Goal: Task Accomplishment & Management: Manage account settings

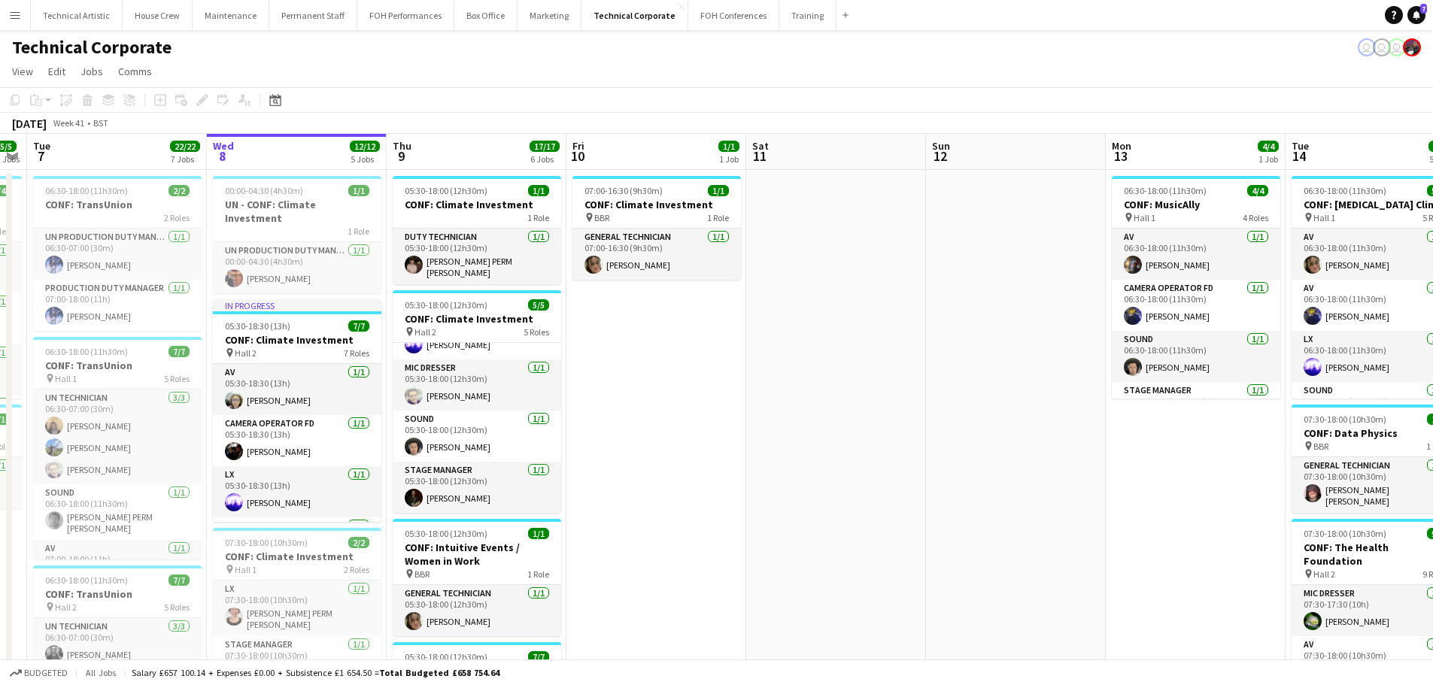
drag, startPoint x: 911, startPoint y: 381, endPoint x: 587, endPoint y: 381, distance: 323.5
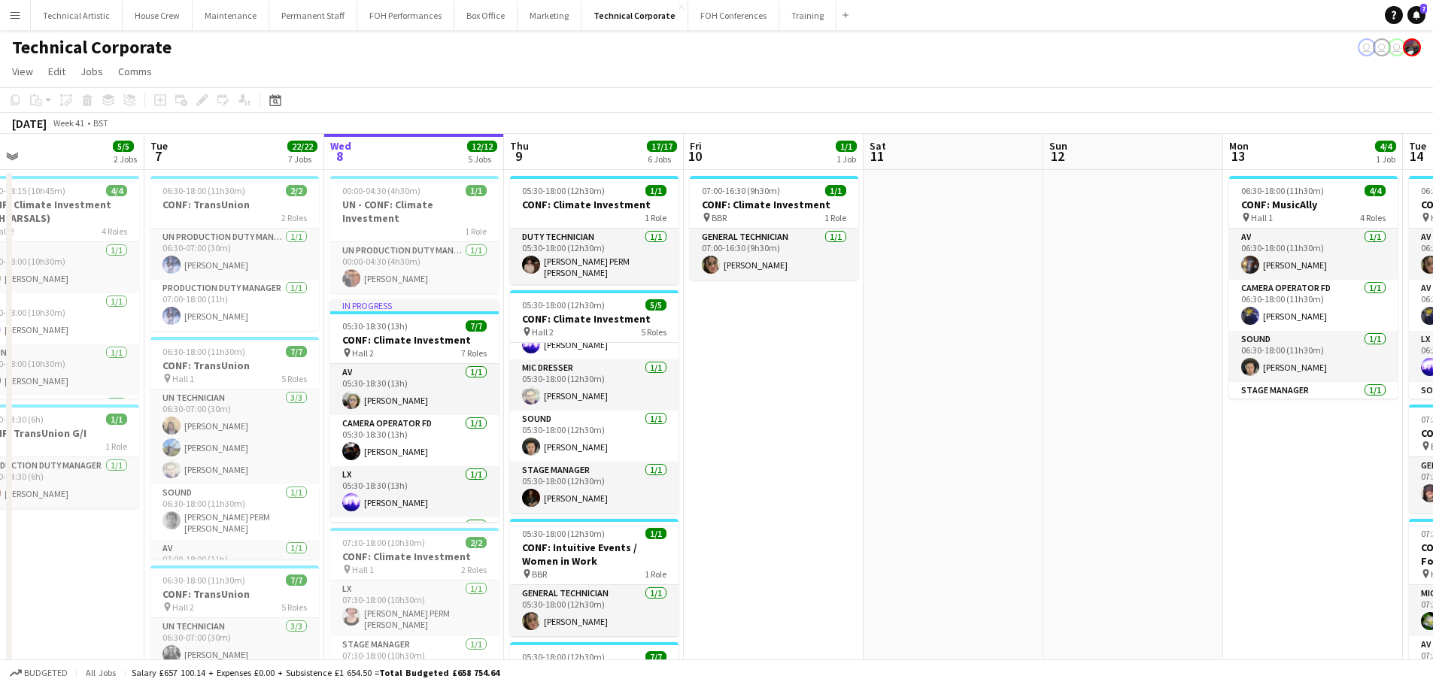
drag, startPoint x: 857, startPoint y: 398, endPoint x: 1155, endPoint y: 405, distance: 298.7
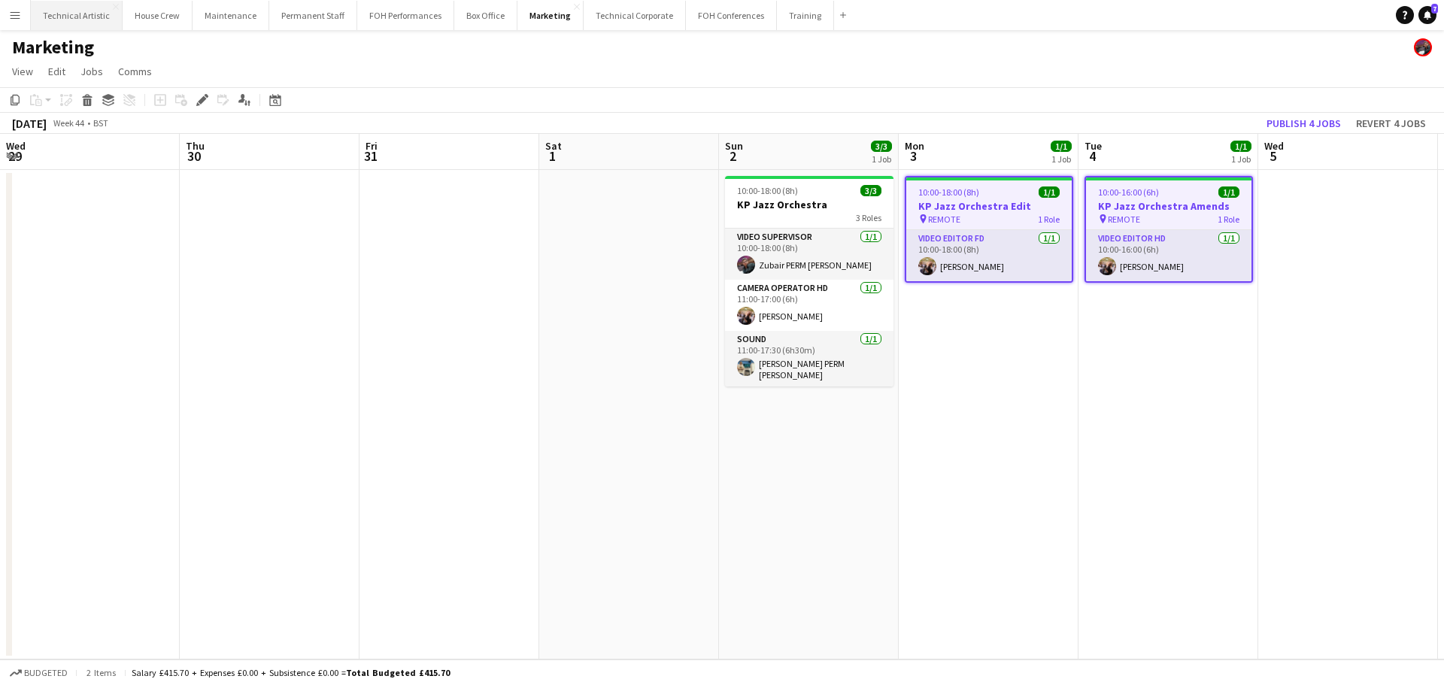
scroll to position [0, 360]
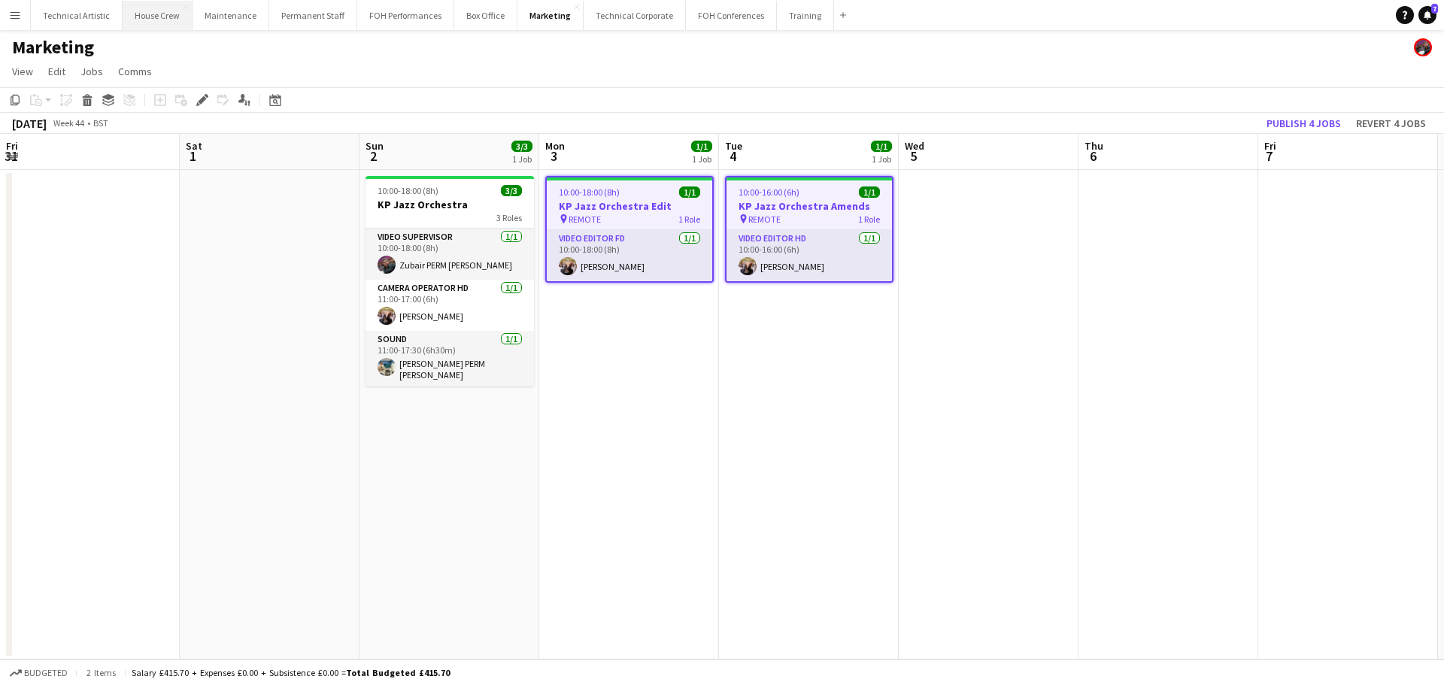
click at [126, 24] on button "House Crew Close" at bounding box center [158, 15] width 70 height 29
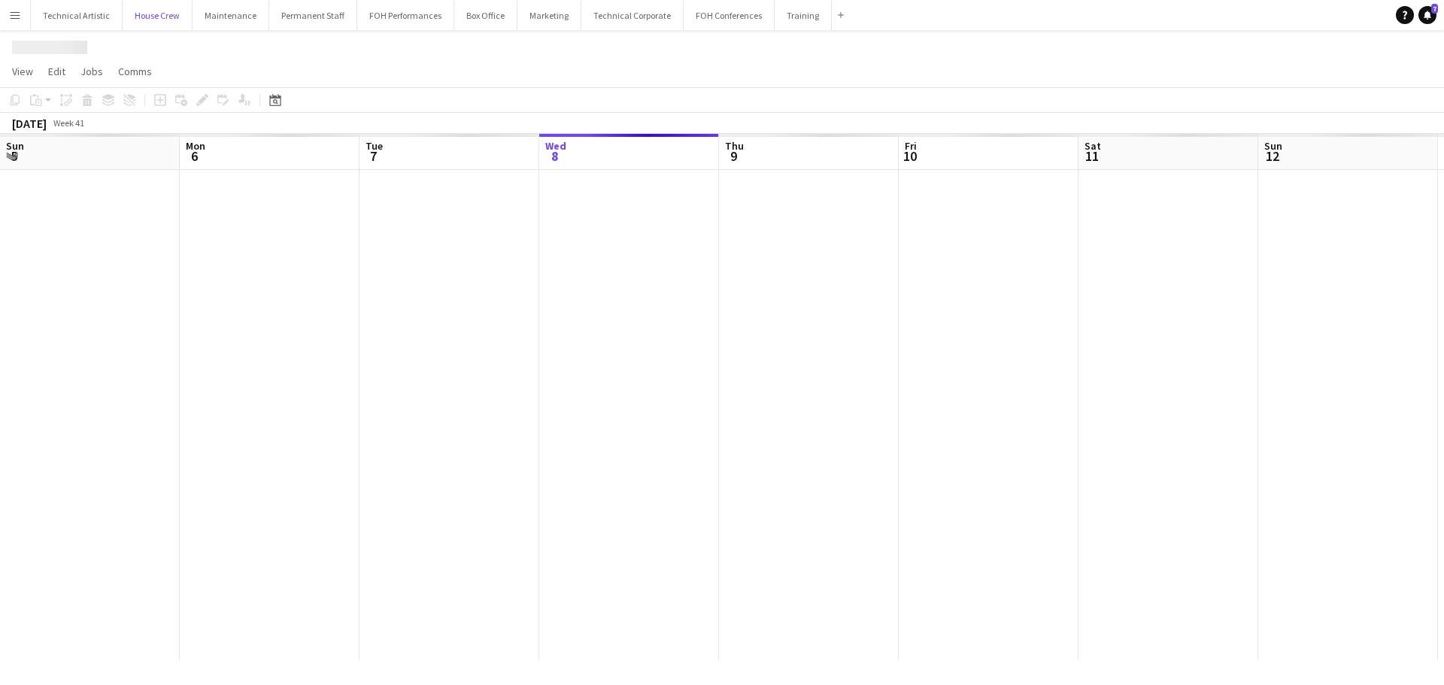
scroll to position [0, 360]
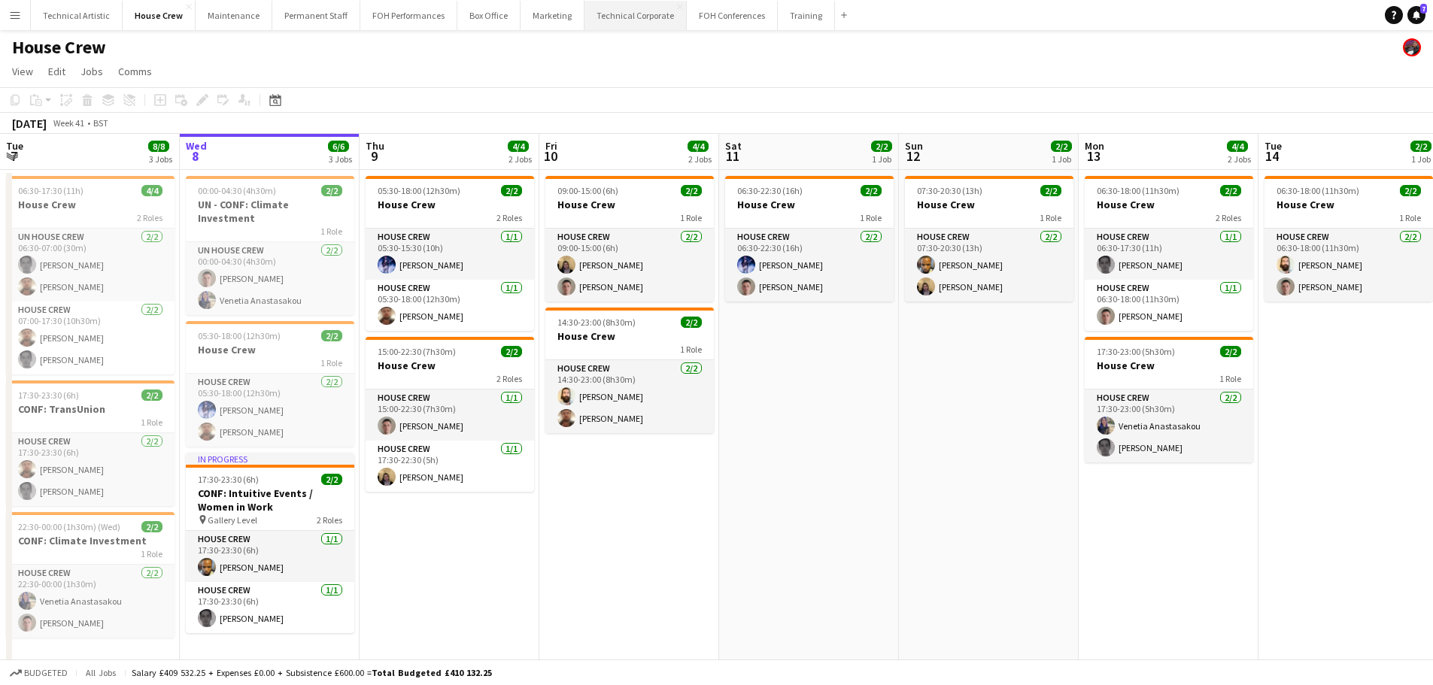
click at [622, 17] on button "Technical Corporate Close" at bounding box center [635, 15] width 102 height 29
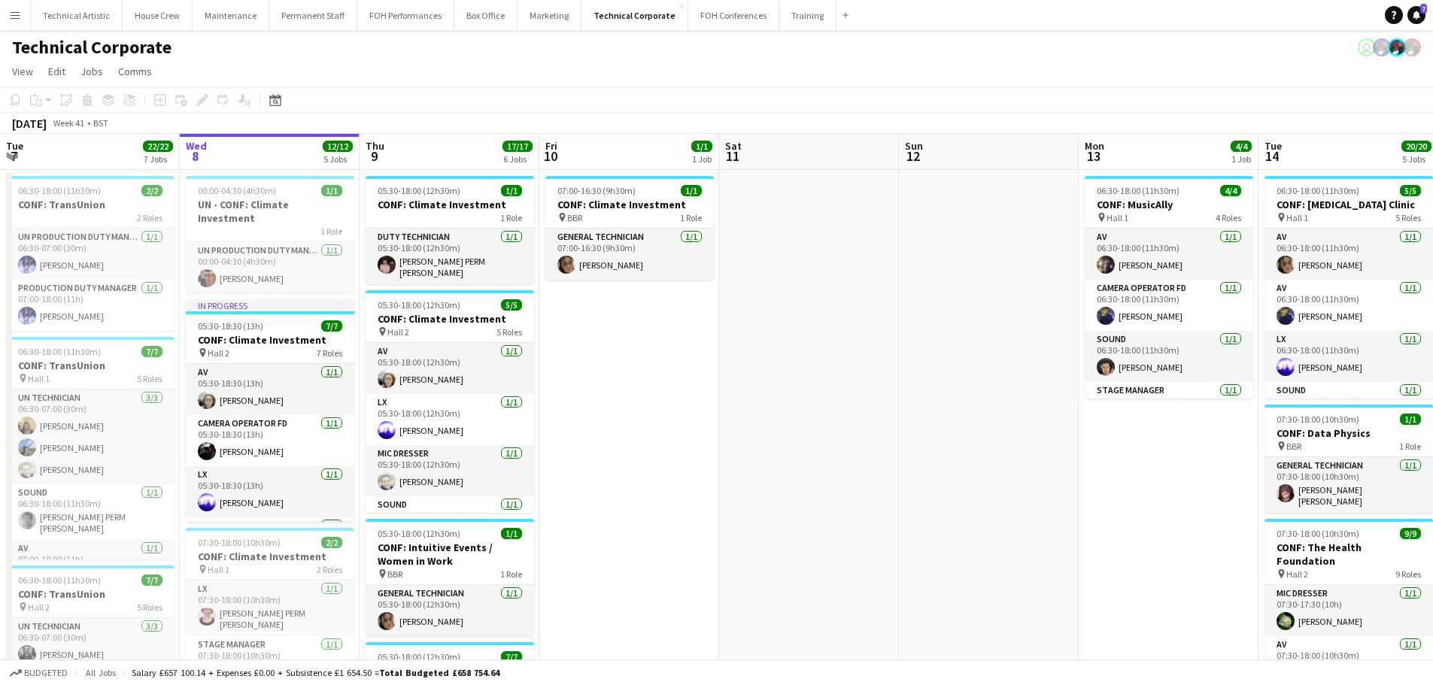
scroll to position [0, 522]
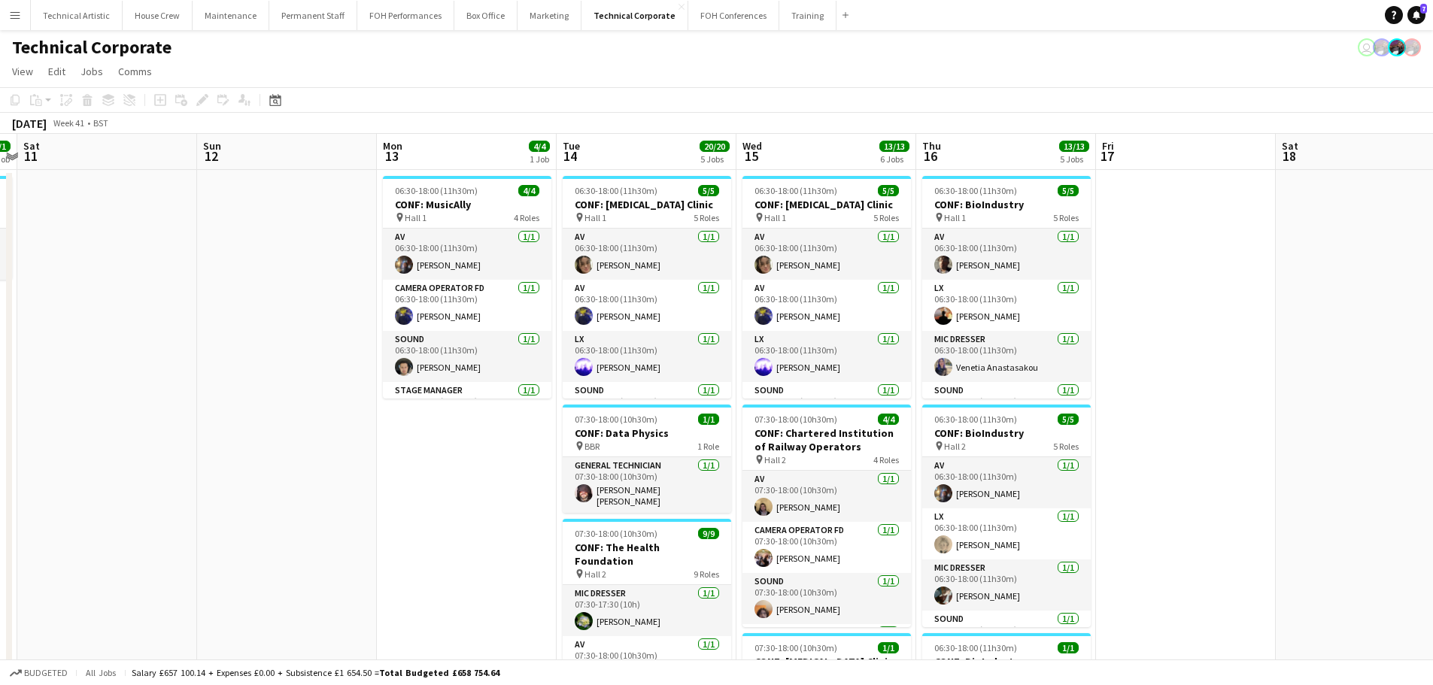
drag, startPoint x: 760, startPoint y: 317, endPoint x: 58, endPoint y: 259, distance: 704.2
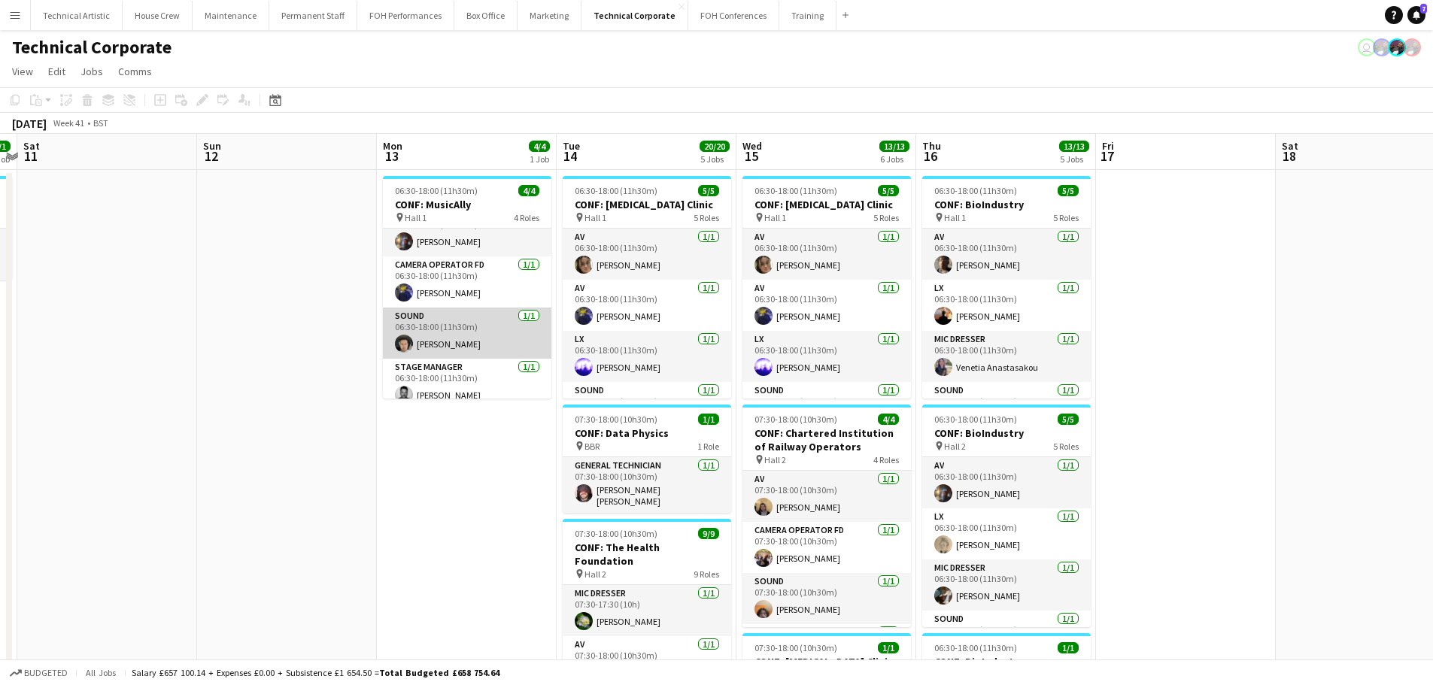
scroll to position [35, 0]
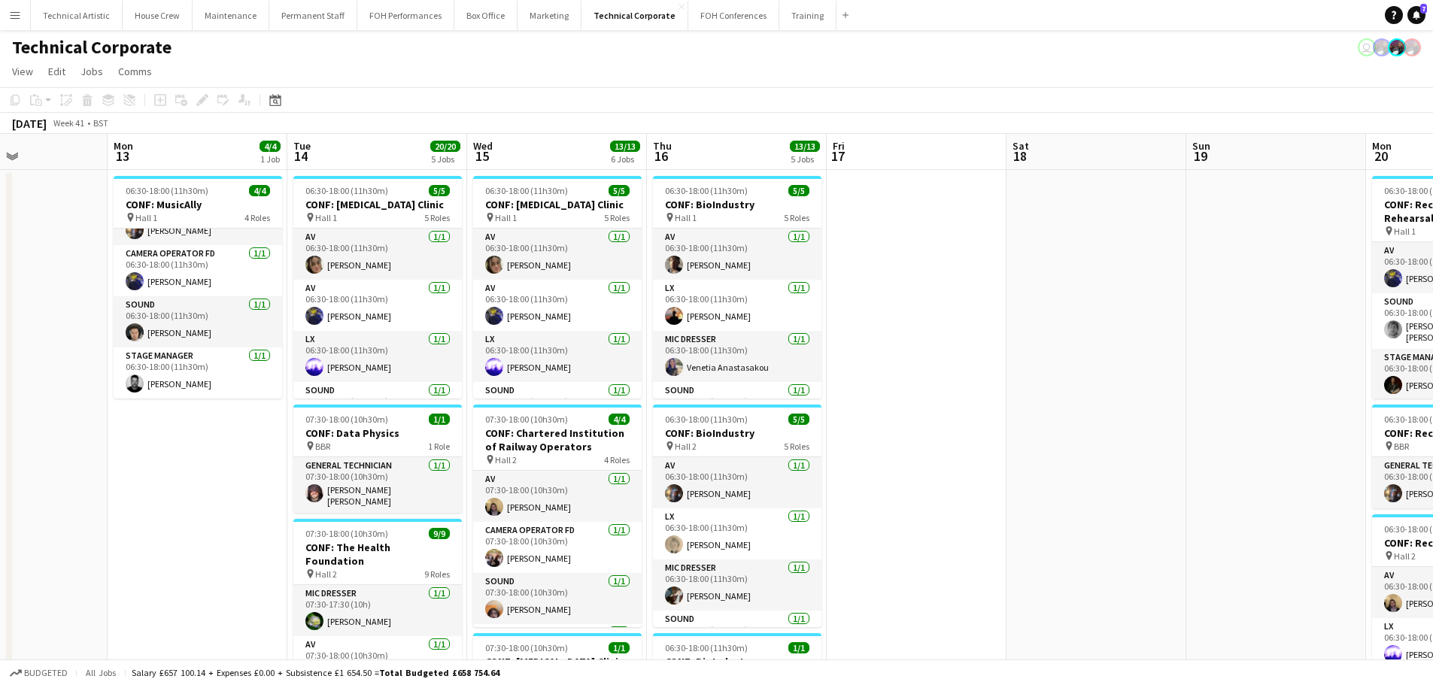
drag, startPoint x: 413, startPoint y: 455, endPoint x: 172, endPoint y: 399, distance: 248.0
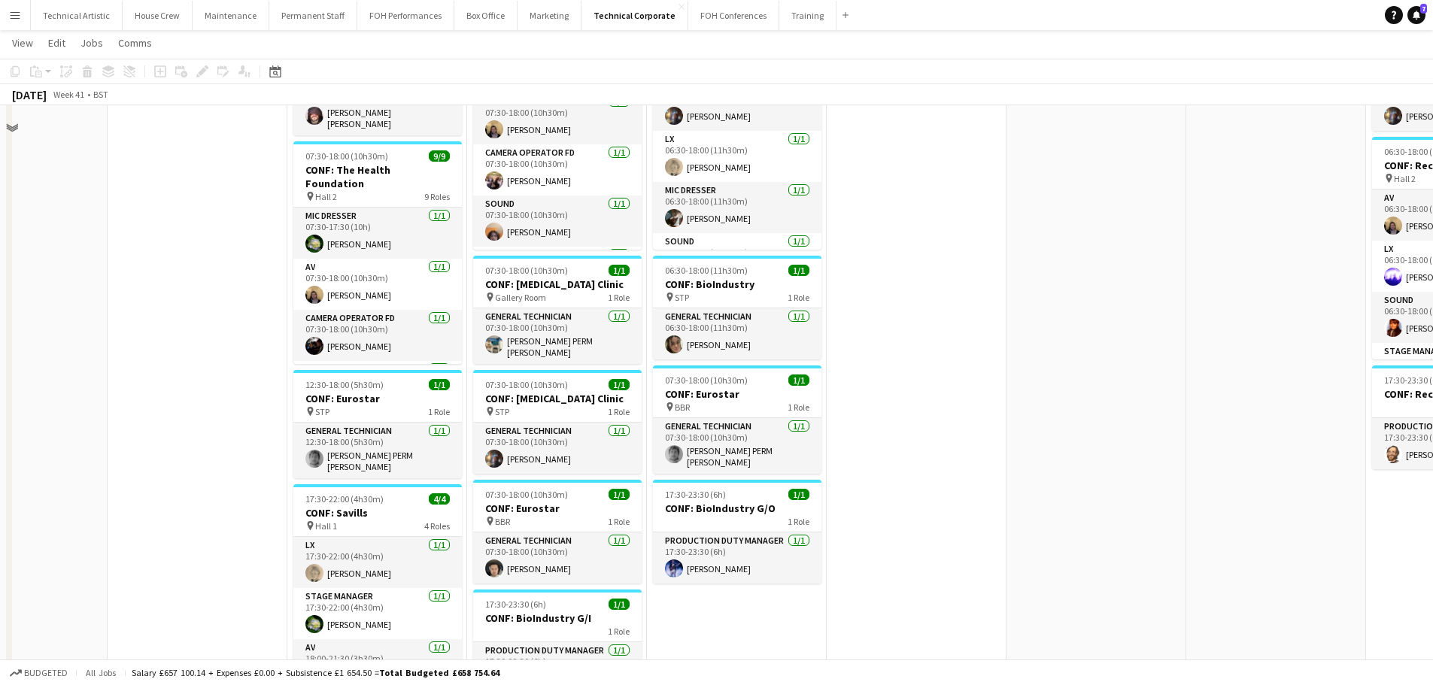
scroll to position [0, 0]
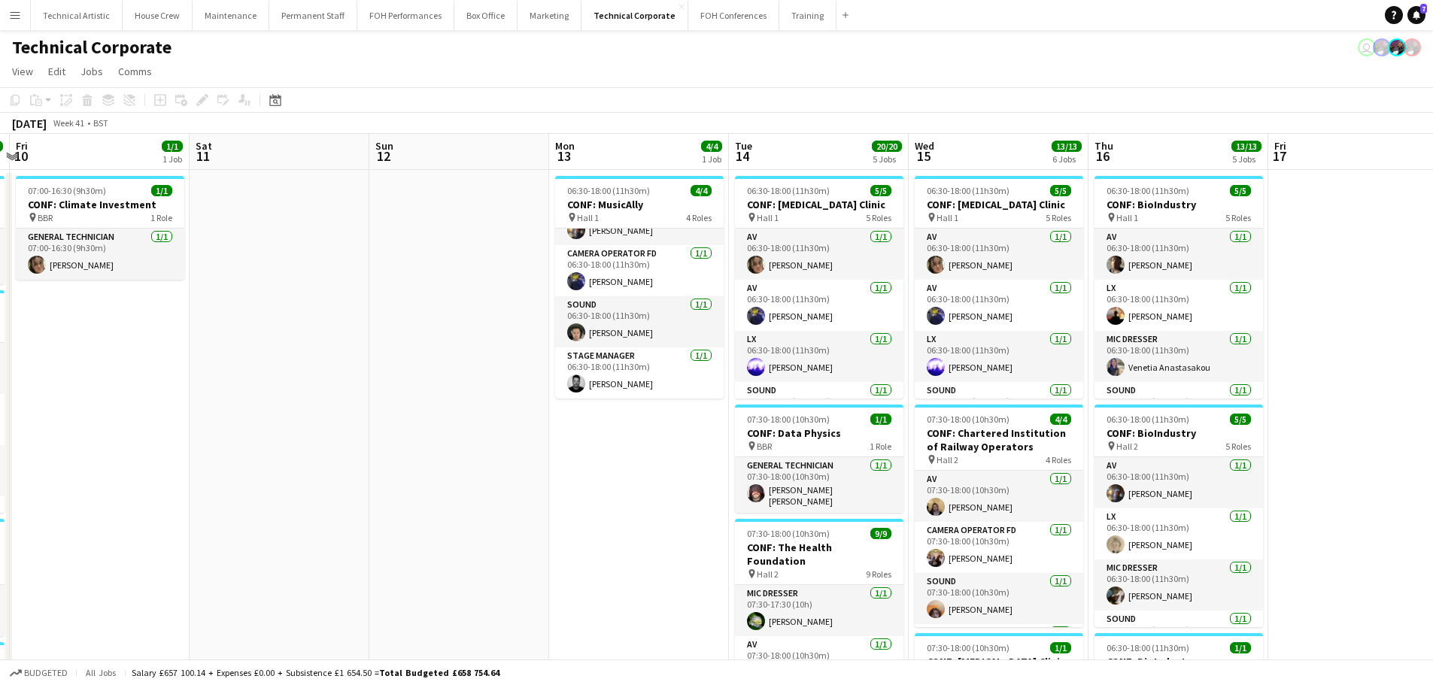
drag, startPoint x: 205, startPoint y: 319, endPoint x: 984, endPoint y: 323, distance: 778.6
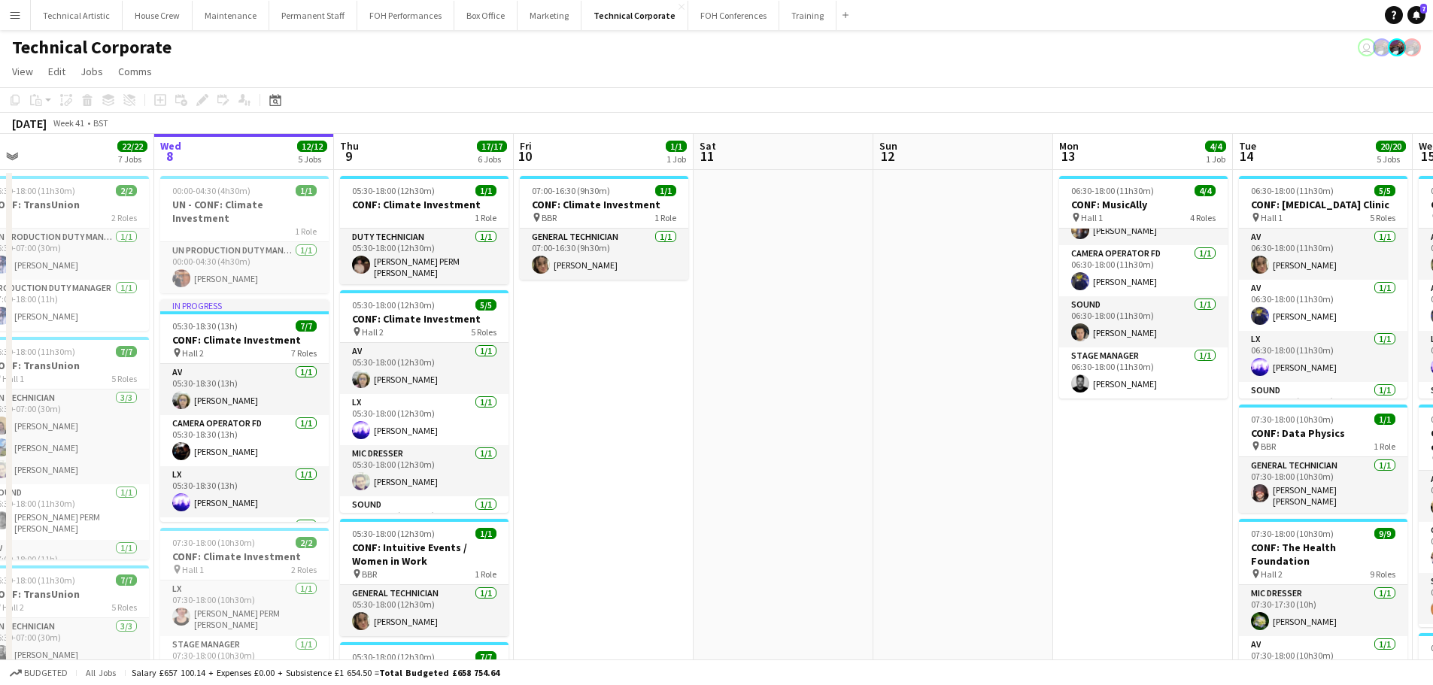
scroll to position [0, 360]
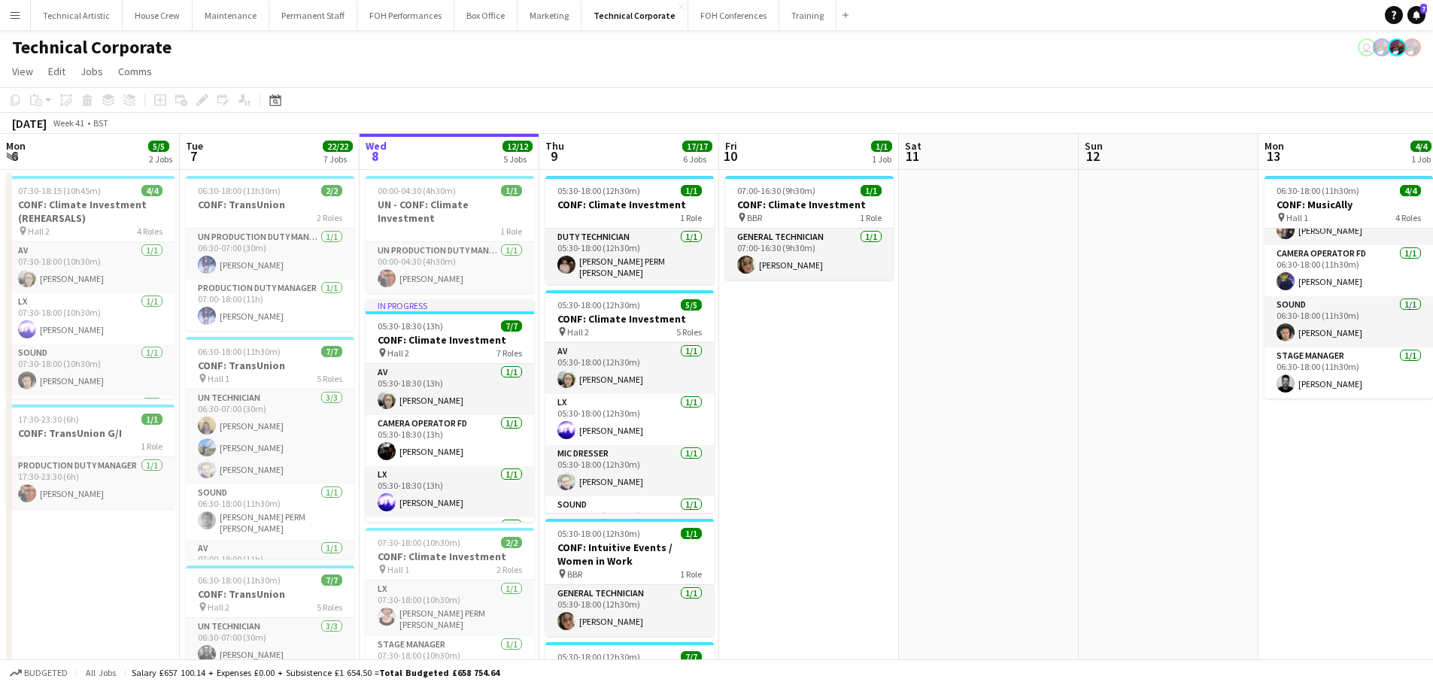
drag, startPoint x: 364, startPoint y: 370, endPoint x: 631, endPoint y: 384, distance: 267.4
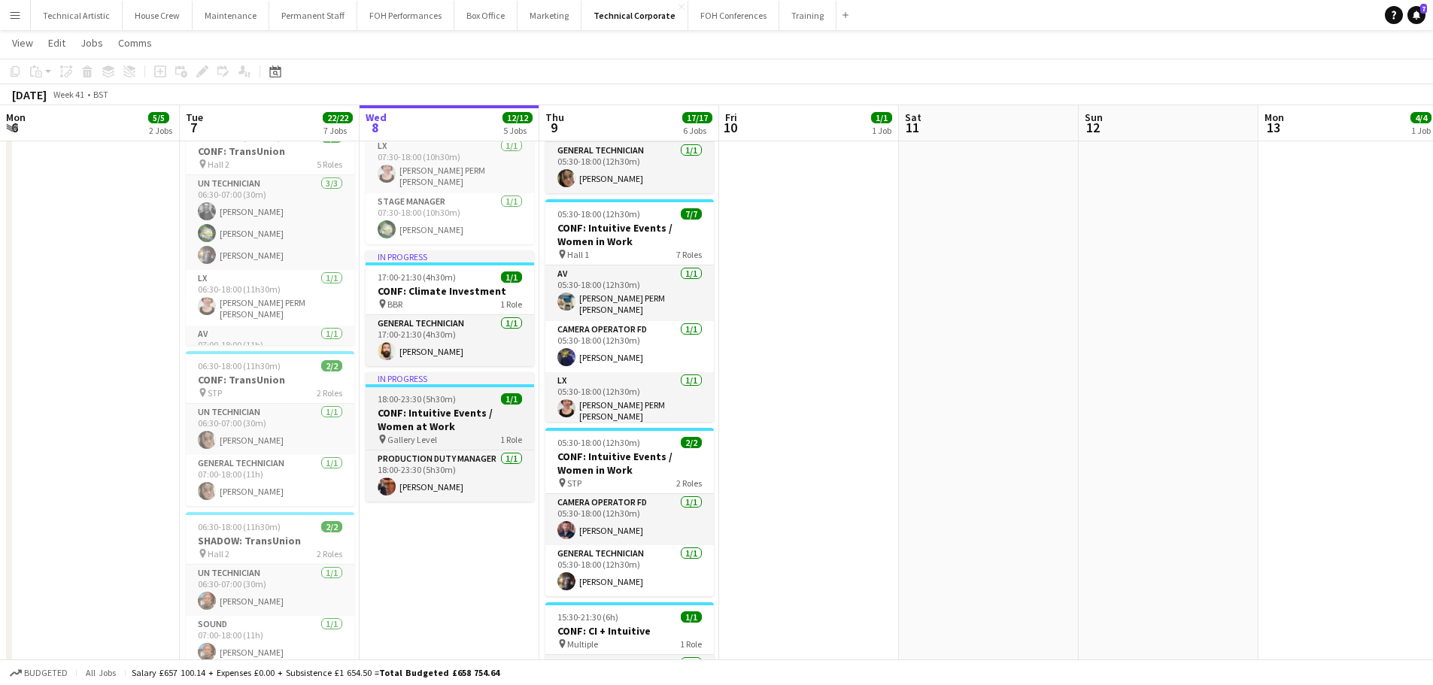
scroll to position [527, 0]
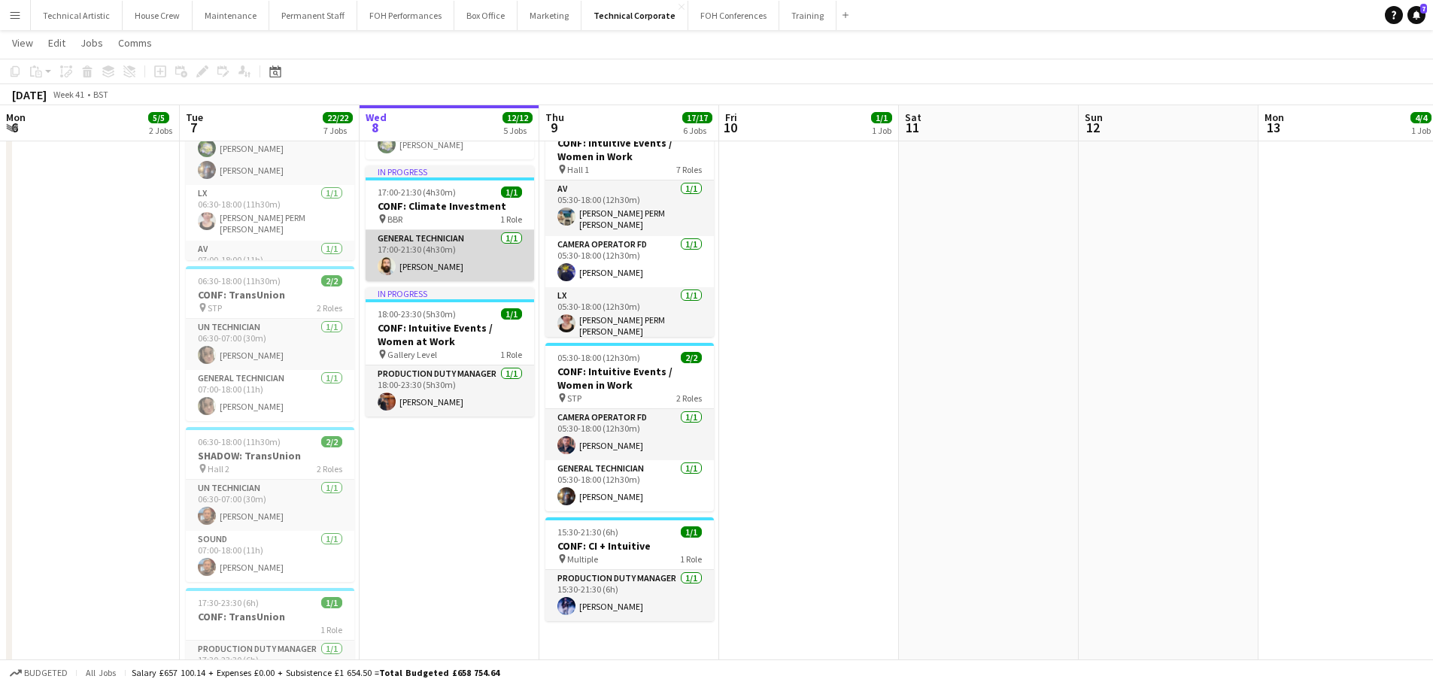
click at [454, 243] on app-card-role "General Technician 1/1 17:00-21:30 (4h30m) Justin Gartry" at bounding box center [450, 255] width 168 height 51
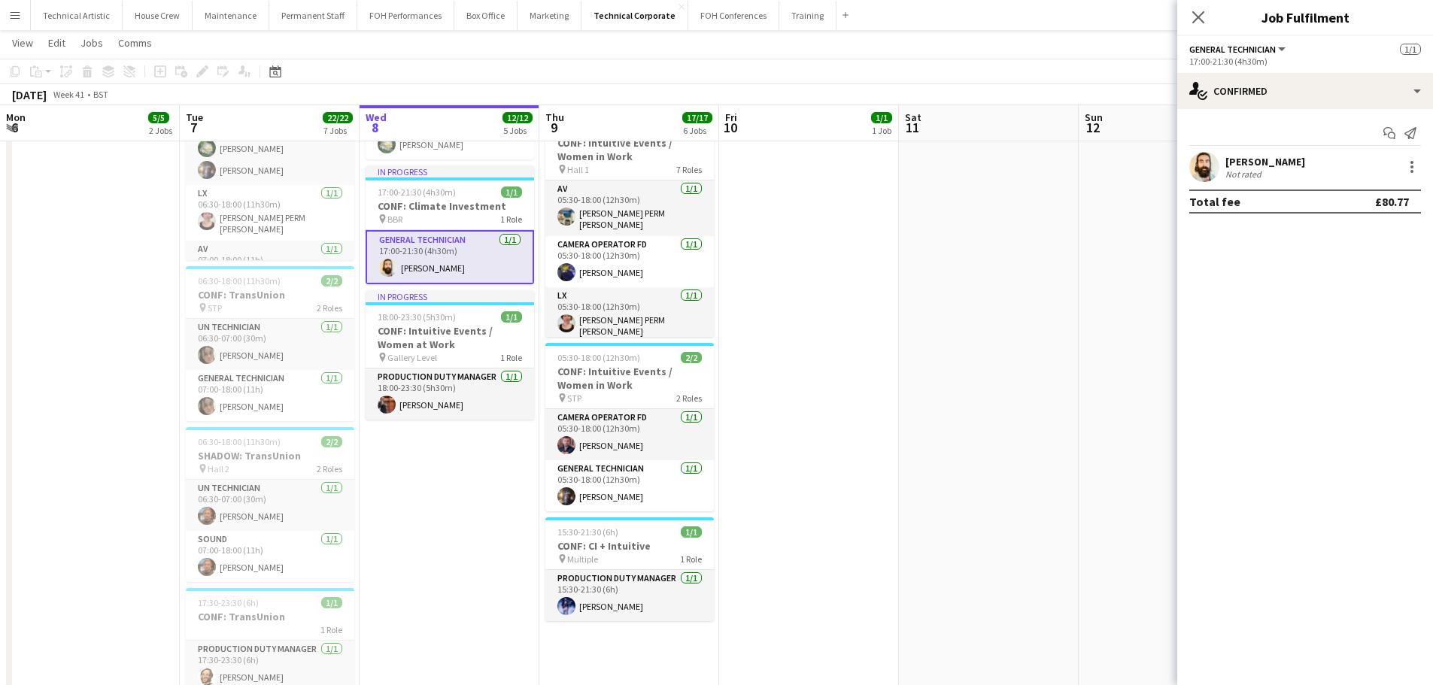
click at [1250, 183] on app-confirmed-crew "Justin Gartry Not rated Total fee £80.77" at bounding box center [1305, 183] width 256 height 62
click at [1251, 166] on div "[PERSON_NAME]" at bounding box center [1265, 162] width 80 height 14
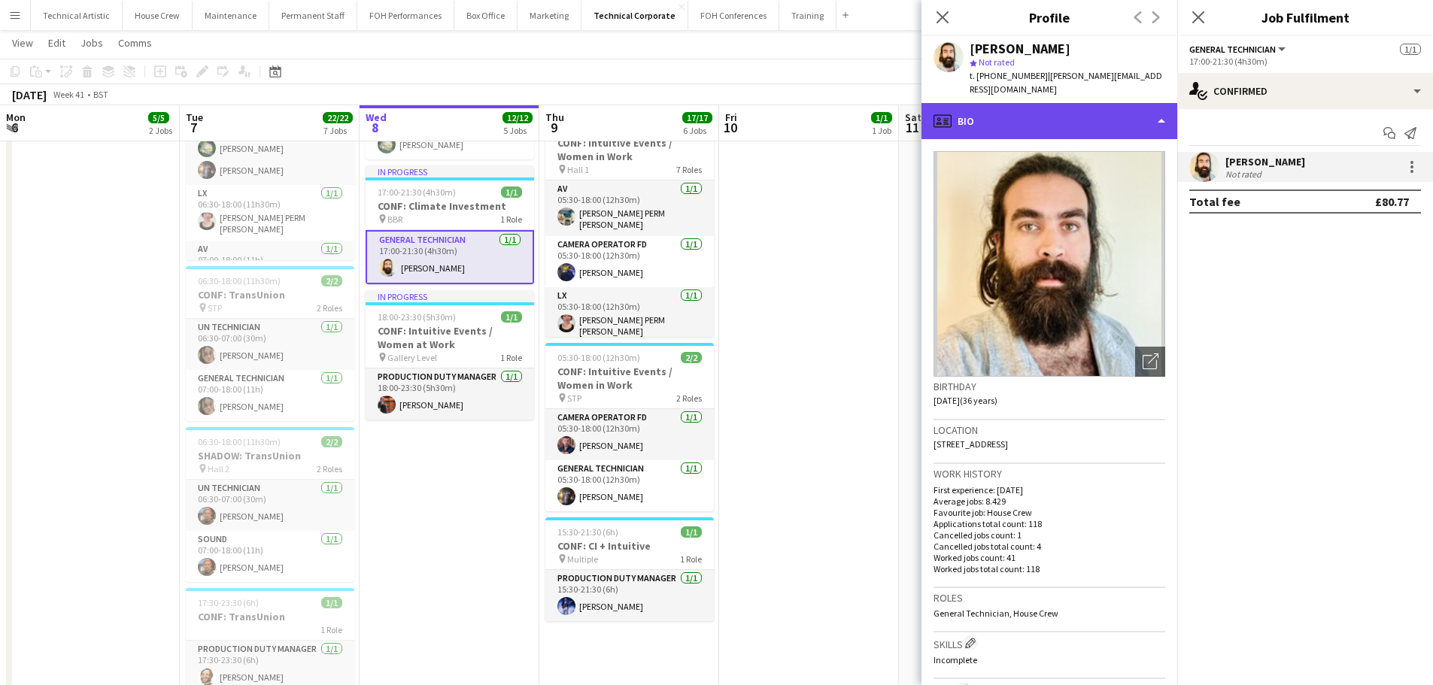
click at [1108, 103] on div "profile Bio" at bounding box center [1049, 121] width 256 height 36
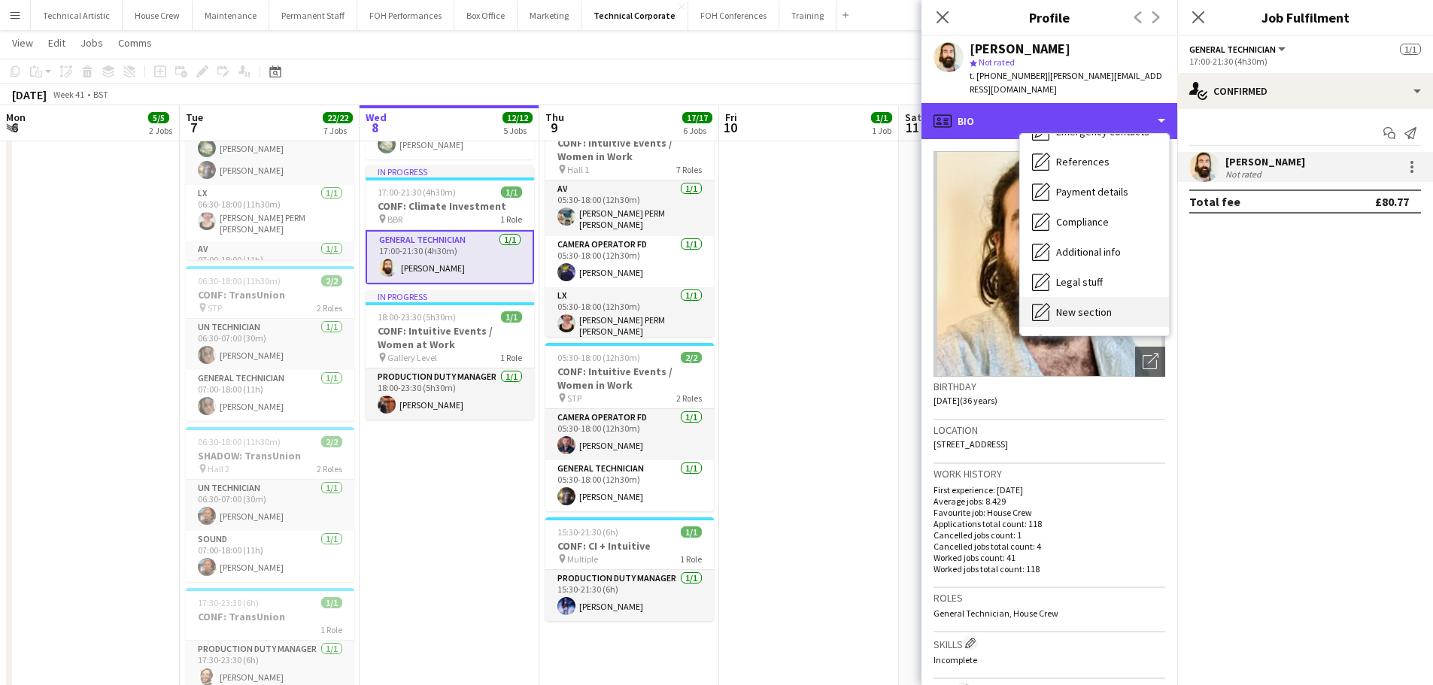
scroll to position [202, 0]
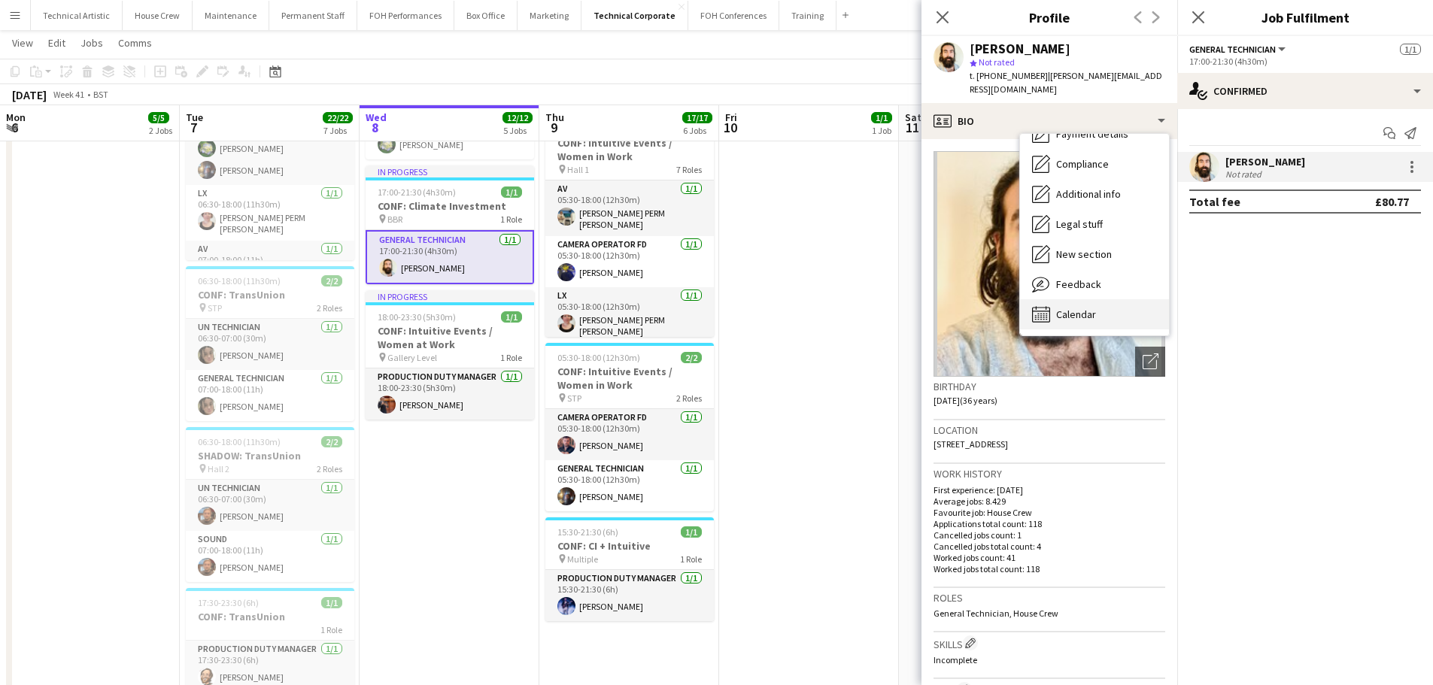
click at [1121, 299] on div "Calendar Calendar" at bounding box center [1094, 314] width 149 height 30
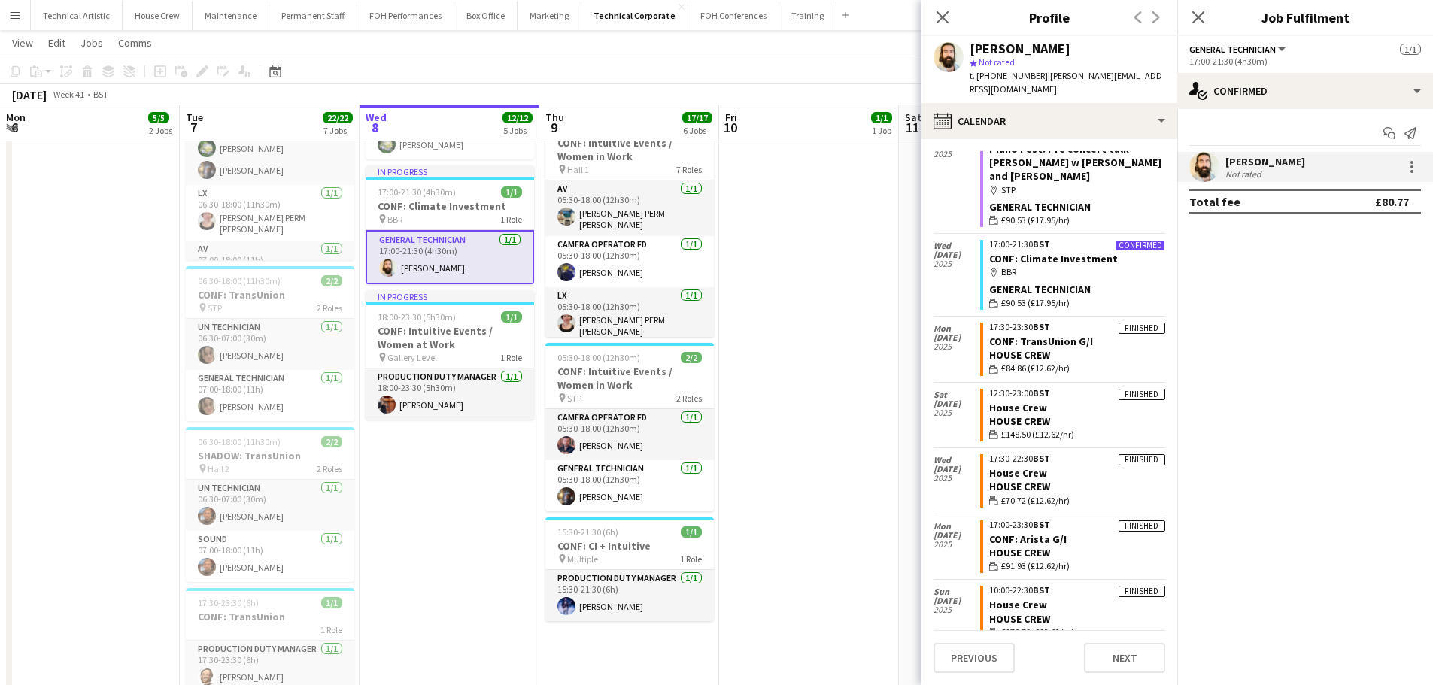
scroll to position [1429, 0]
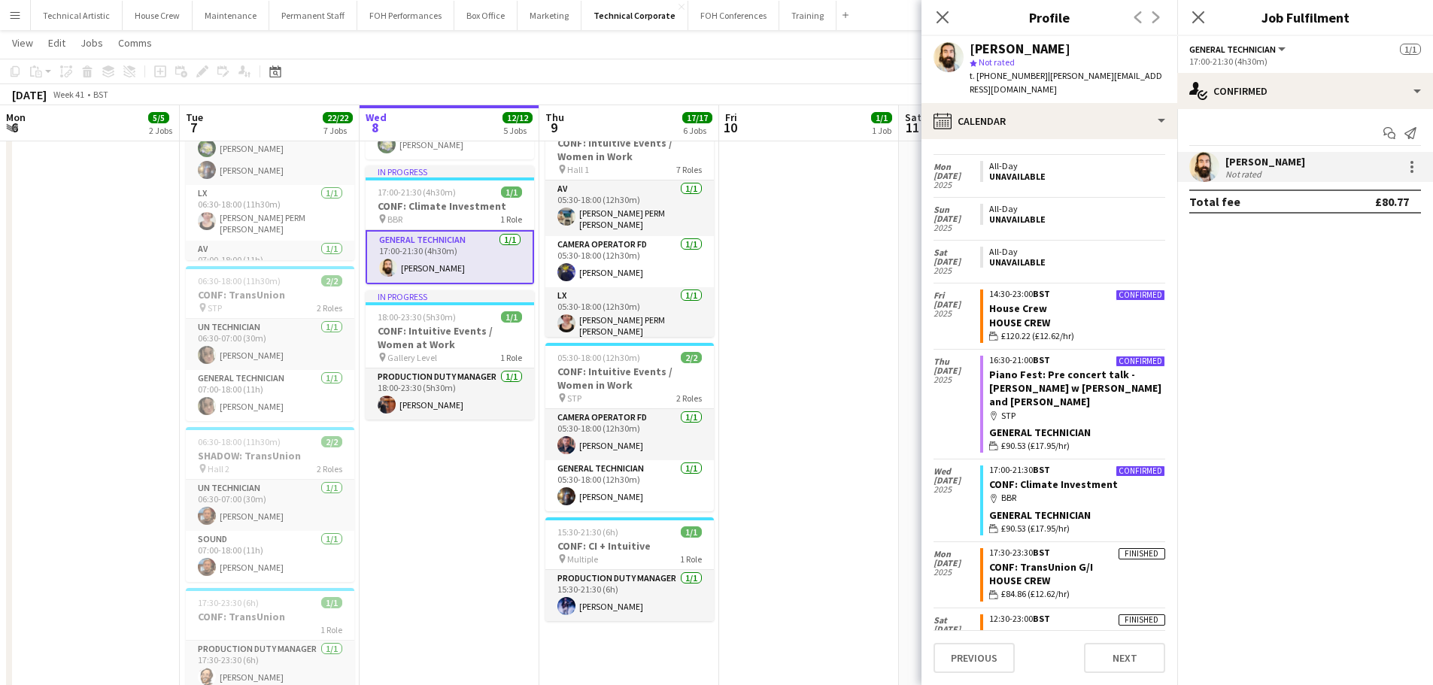
click at [754, 76] on app-toolbar "Copy Paste Paste Ctrl+V Paste with crew Ctrl+Shift+V Paste linked Job Delete Gr…" at bounding box center [716, 72] width 1433 height 26
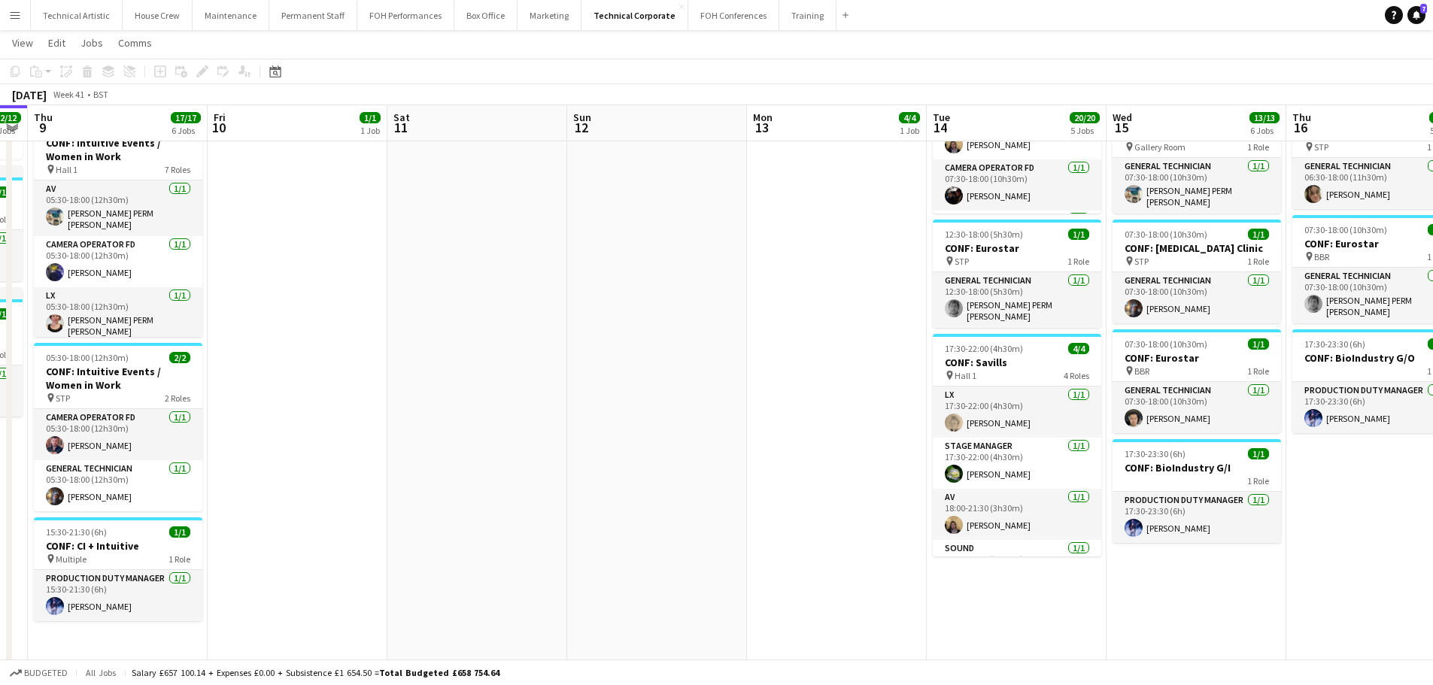
scroll to position [0, 555]
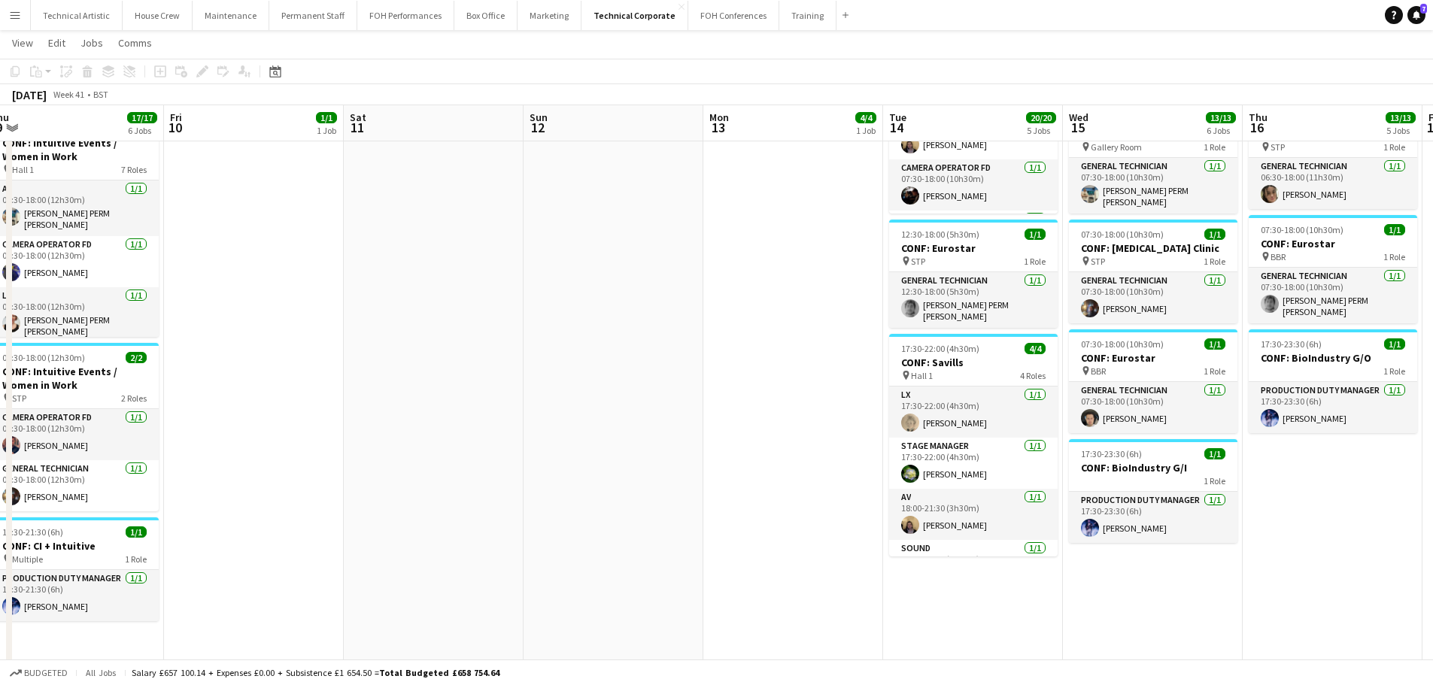
drag, startPoint x: 1014, startPoint y: 252, endPoint x: 552, endPoint y: 224, distance: 462.7
click at [552, 224] on app-calendar-viewport "Mon 6 5/5 2 Jobs Tue 7 22/22 7 Jobs Wed 8 12/12 5 Jobs Thu 9 17/17 6 Jobs Fri 1…" at bounding box center [716, 191] width 1433 height 1319
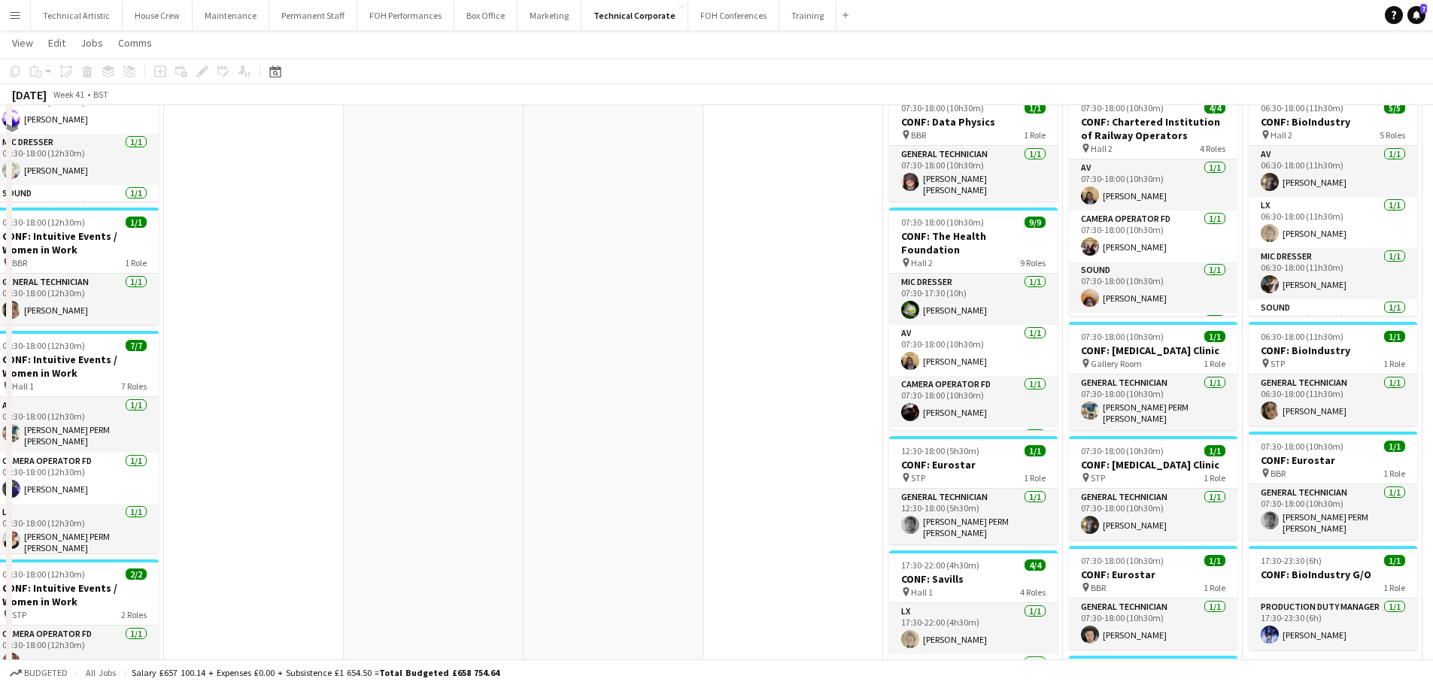
scroll to position [226, 0]
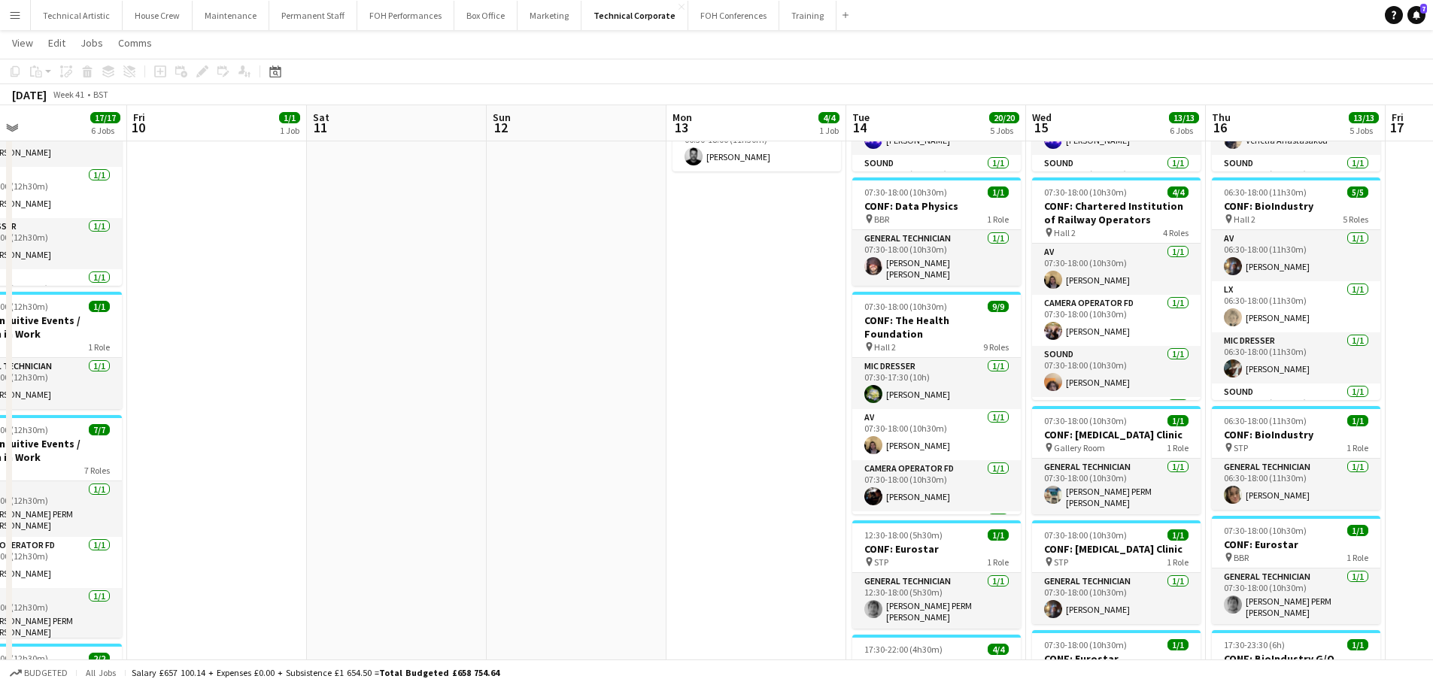
drag, startPoint x: 762, startPoint y: 323, endPoint x: 525, endPoint y: 279, distance: 240.9
click at [525, 279] on app-calendar-viewport "Mon 6 5/5 2 Jobs Tue 7 22/22 7 Jobs Wed 8 12/12 5 Jobs Thu 9 17/17 6 Jobs Fri 1…" at bounding box center [716, 492] width 1433 height 1319
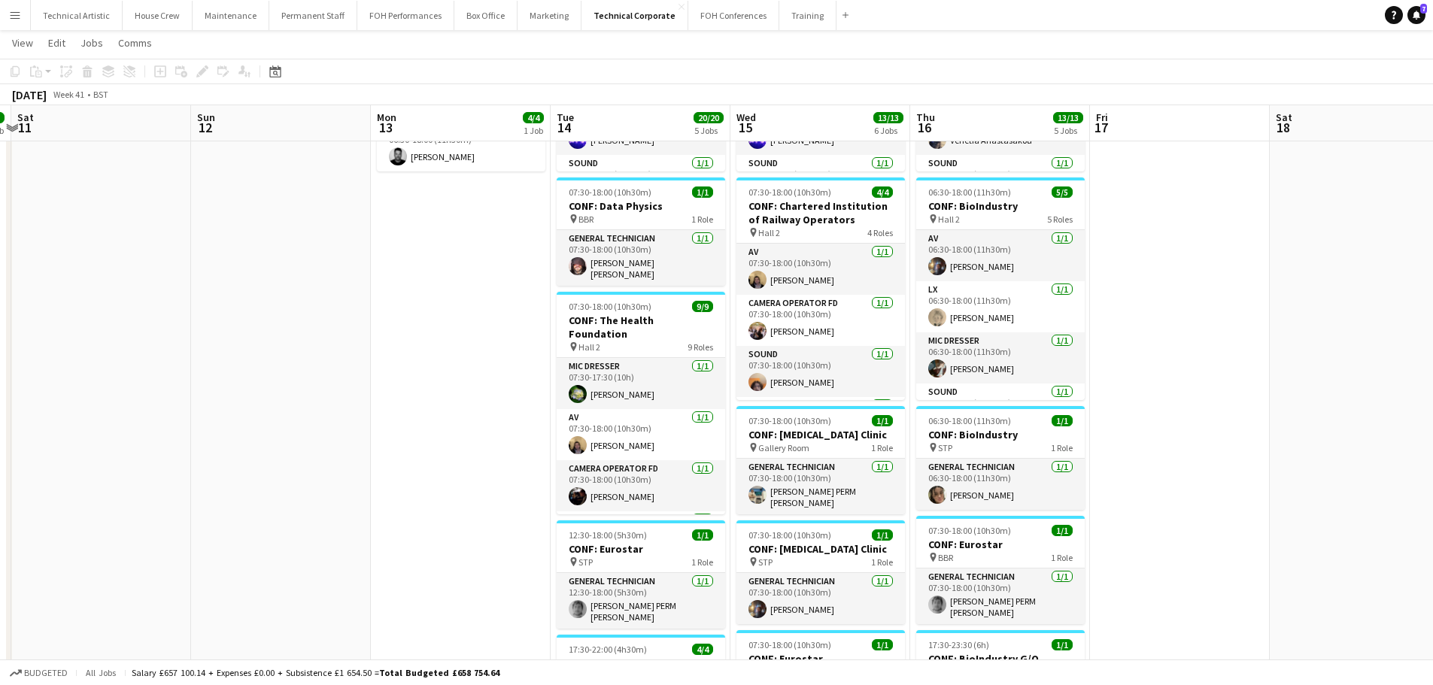
scroll to position [0, 563]
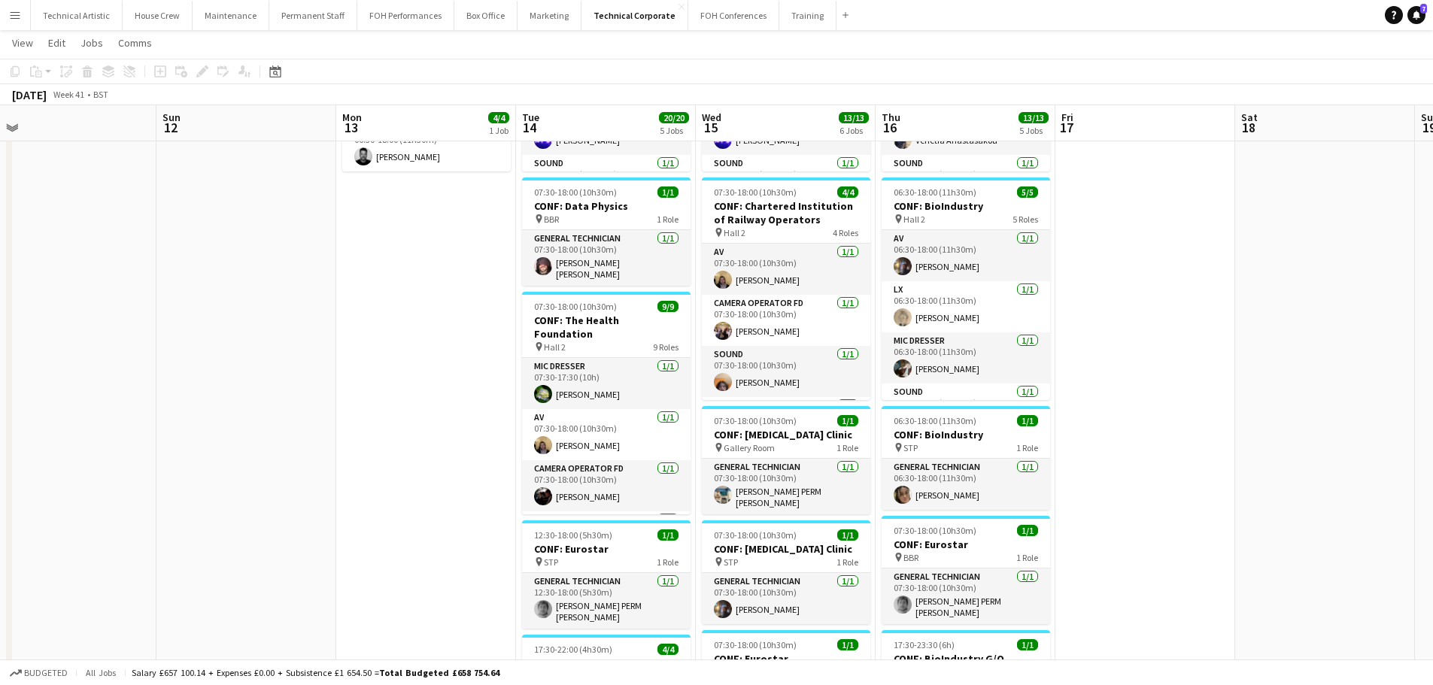
drag, startPoint x: 603, startPoint y: 302, endPoint x: 473, endPoint y: 289, distance: 130.8
click at [473, 289] on app-calendar-viewport "Wed 8 12/12 5 Jobs Thu 9 17/17 6 Jobs Fri 10 1/1 1 Job Sat 11 Sun 12 Mon 13 4/4…" at bounding box center [716, 492] width 1433 height 1319
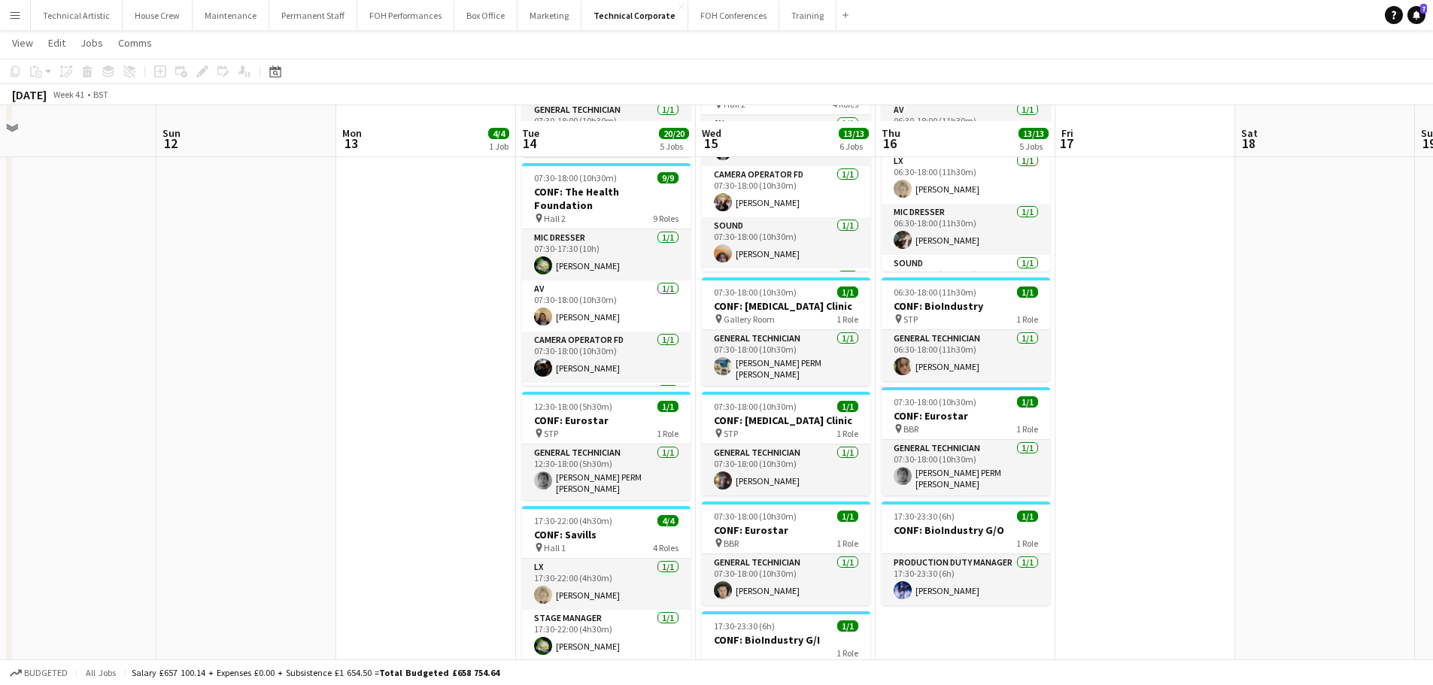
scroll to position [376, 0]
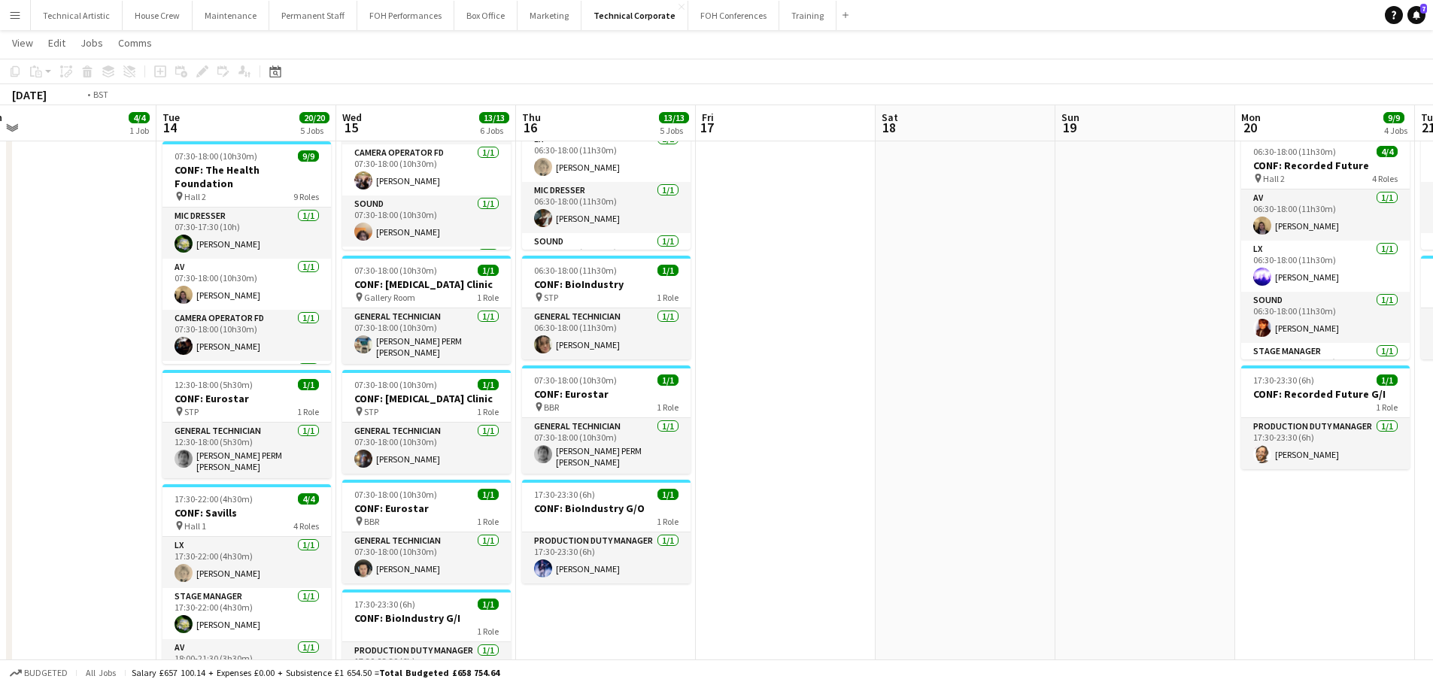
drag, startPoint x: 141, startPoint y: 338, endPoint x: 38, endPoint y: 327, distance: 103.6
click at [0, 338] on app-calendar-viewport "Fri 10 1/1 1 Job Sat 11 Sun 12 Mon 13 4/4 1 Job Tue 14 20/20 5 Jobs Wed 15 13/1…" at bounding box center [716, 342] width 1433 height 1319
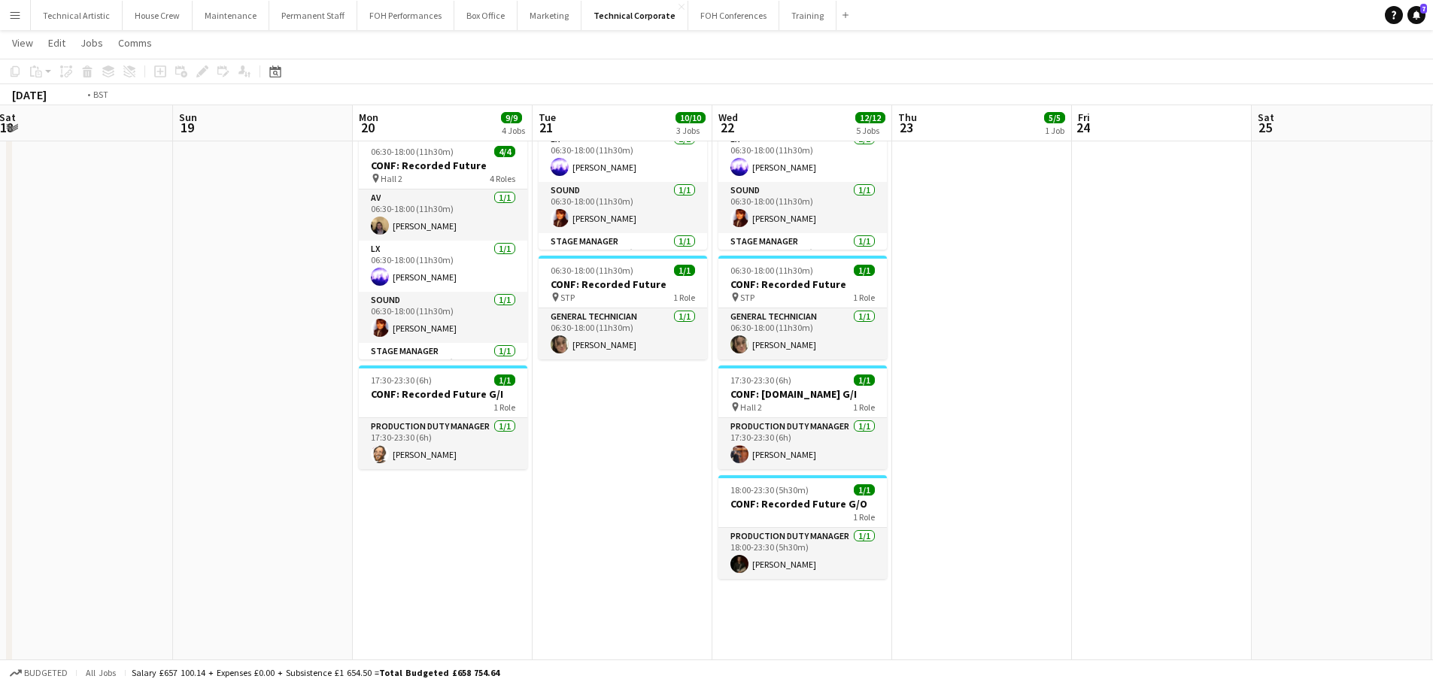
scroll to position [0, 602]
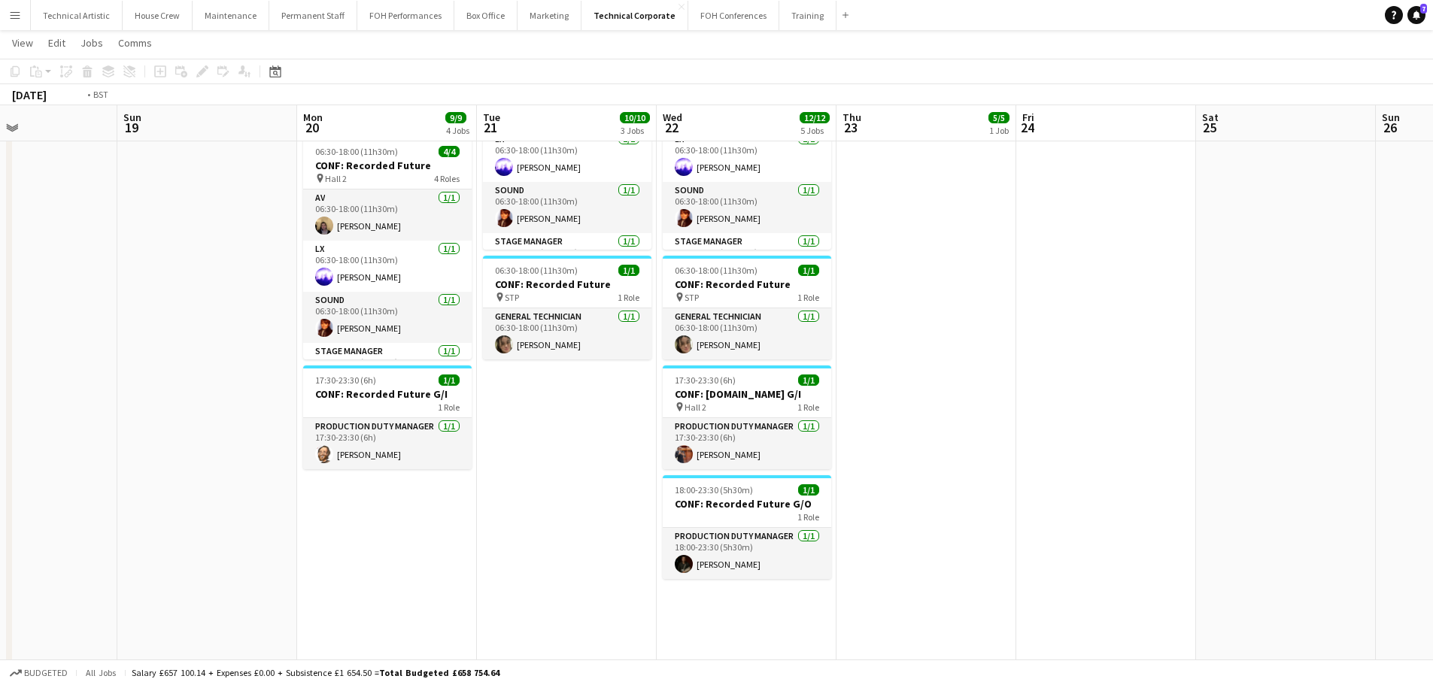
drag, startPoint x: 940, startPoint y: 335, endPoint x: 173, endPoint y: 240, distance: 772.4
click at [174, 241] on app-calendar-viewport "Wed 15 13/13 6 Jobs Thu 16 13/13 5 Jobs Fri 17 Sat 18 Sun 19 Mon 20 9/9 4 Jobs …" at bounding box center [716, 342] width 1433 height 1319
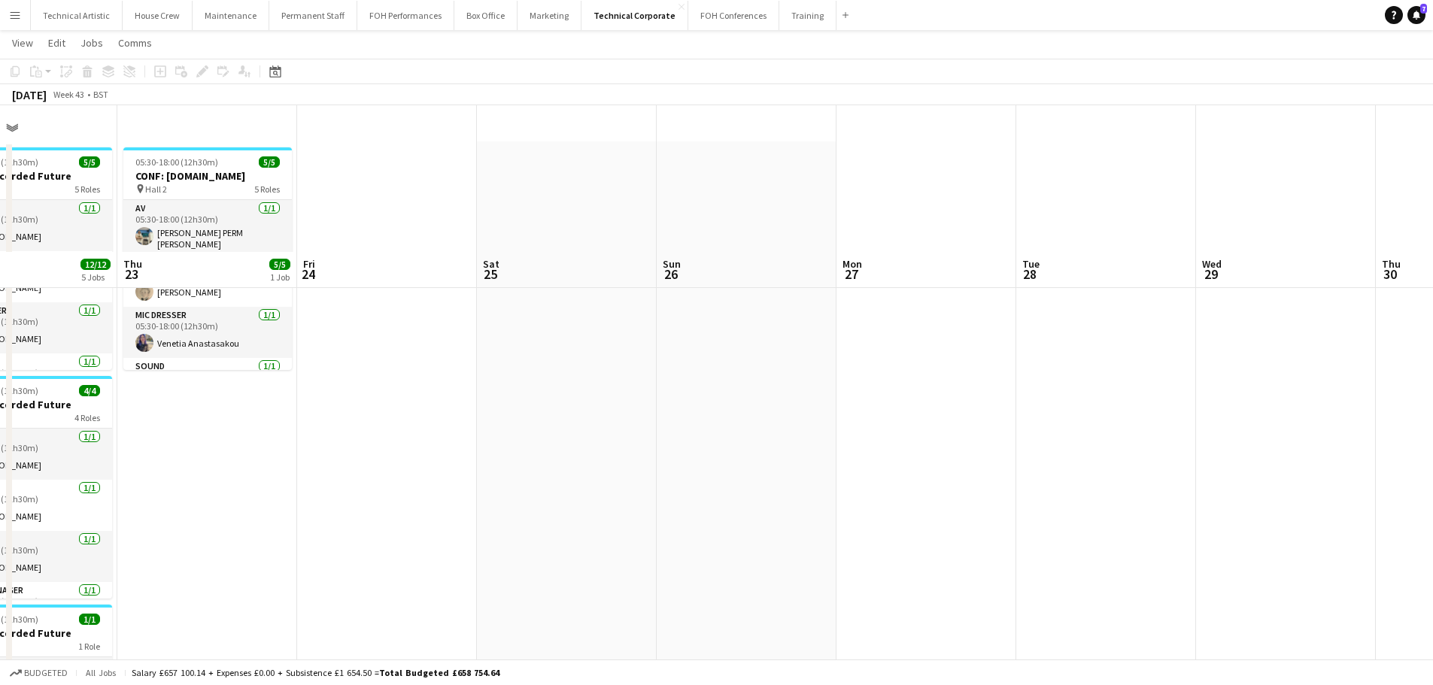
scroll to position [0, 0]
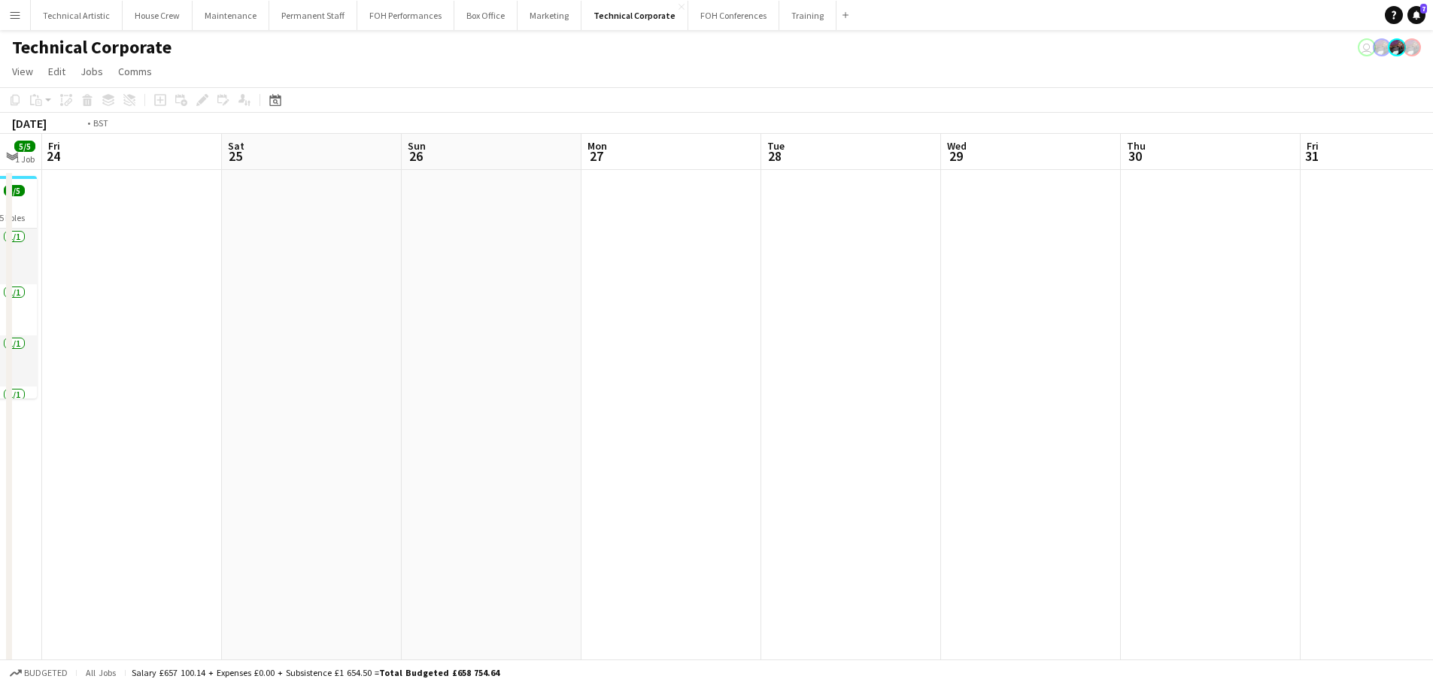
drag, startPoint x: 1154, startPoint y: 393, endPoint x: 0, endPoint y: 305, distance: 1157.2
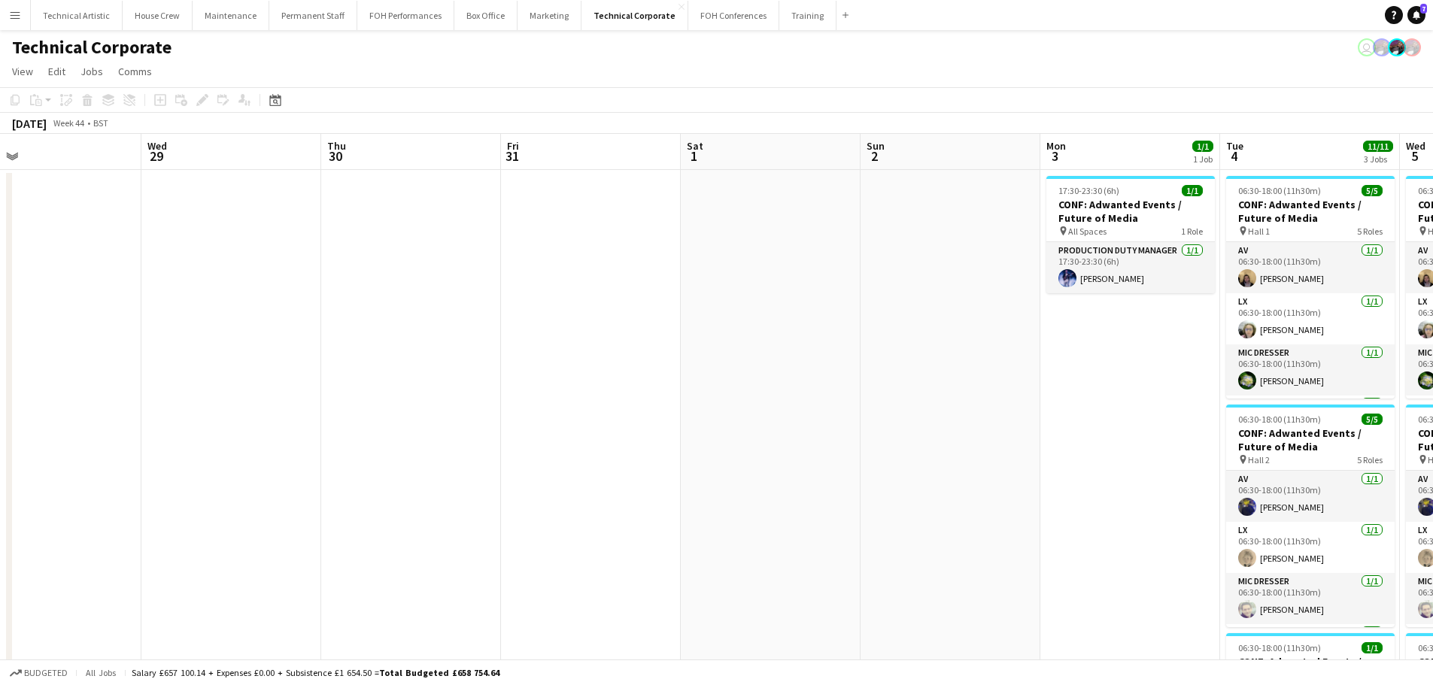
drag, startPoint x: 1015, startPoint y: 457, endPoint x: 23, endPoint y: 316, distance: 1002.1
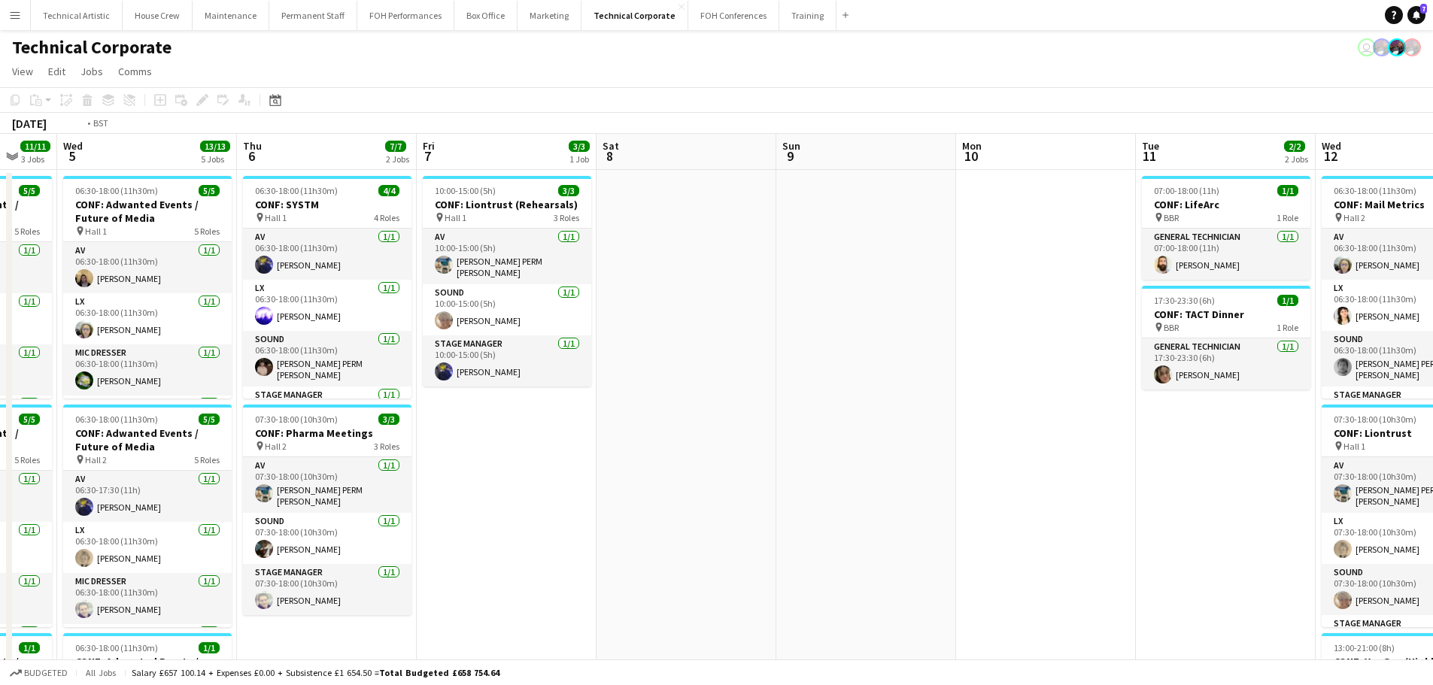
drag, startPoint x: 1062, startPoint y: 377, endPoint x: 216, endPoint y: 285, distance: 851.2
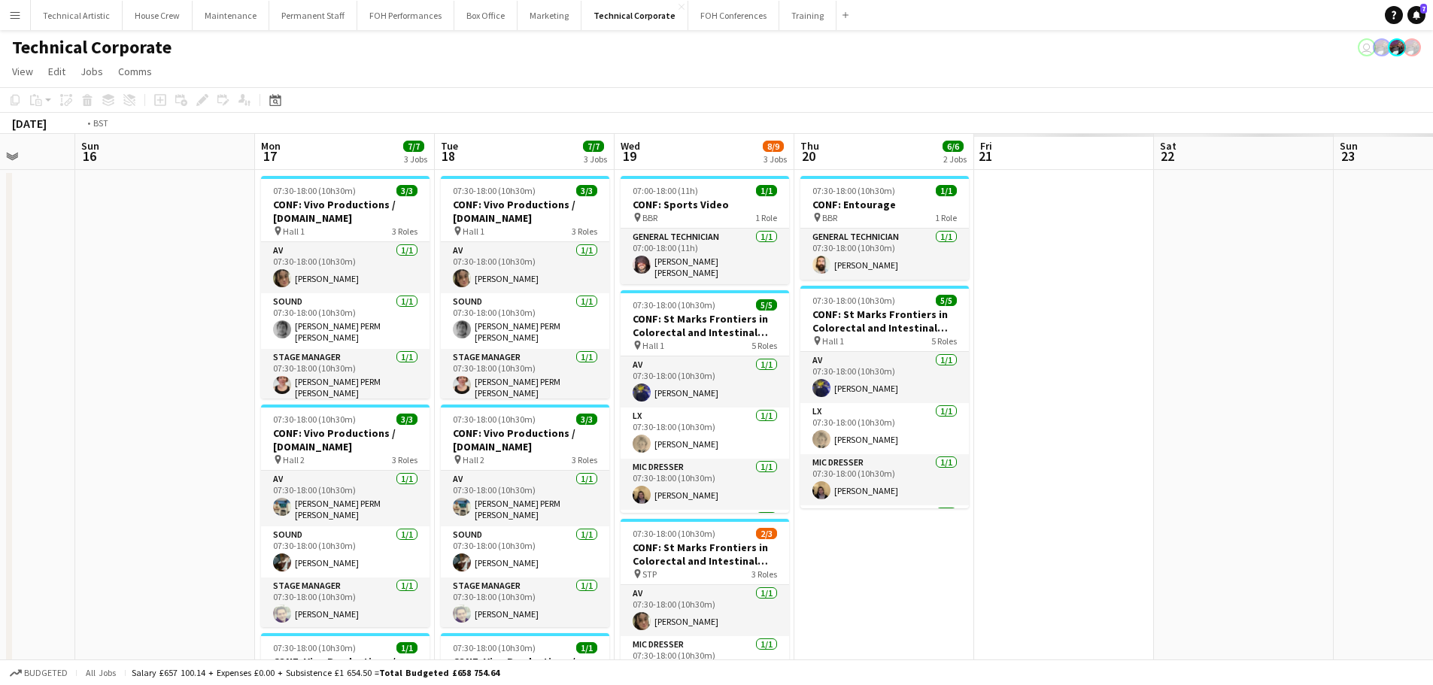
drag, startPoint x: 1079, startPoint y: 456, endPoint x: 2, endPoint y: 325, distance: 1084.3
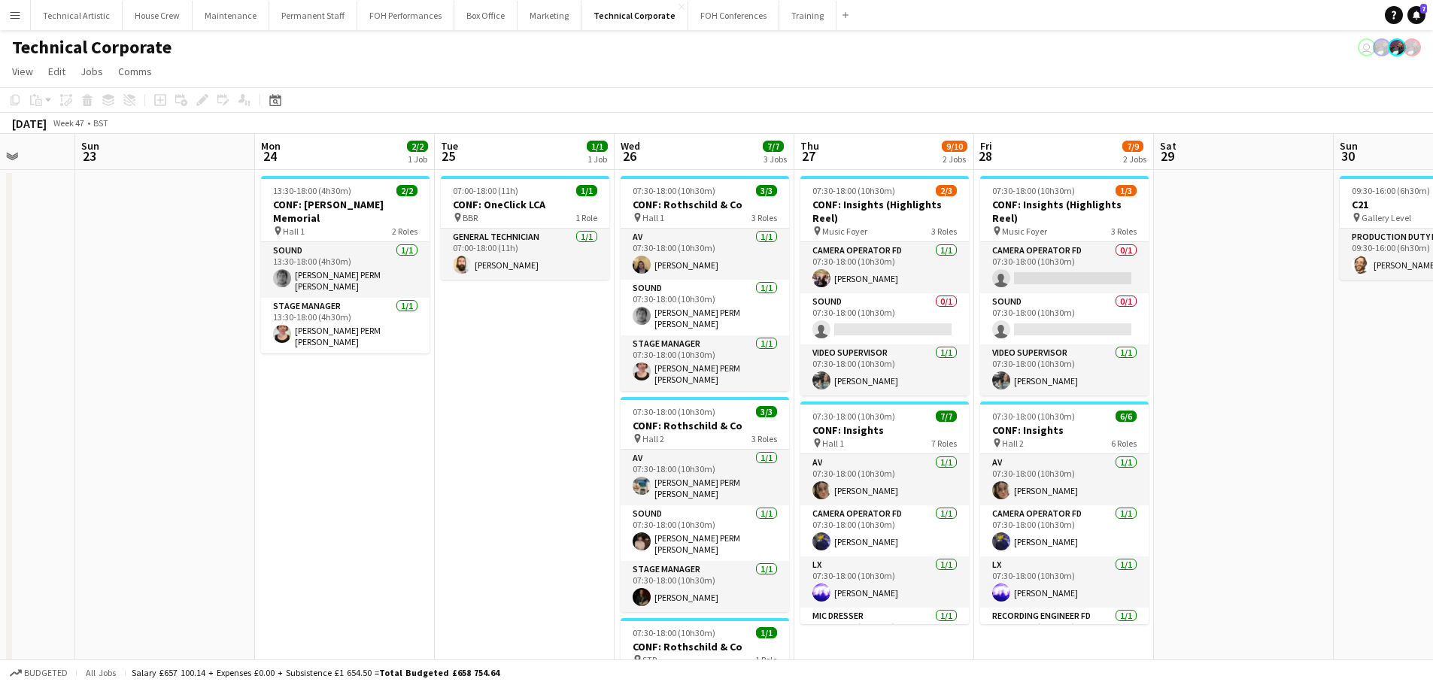
drag, startPoint x: 172, startPoint y: 316, endPoint x: 0, endPoint y: 316, distance: 171.5
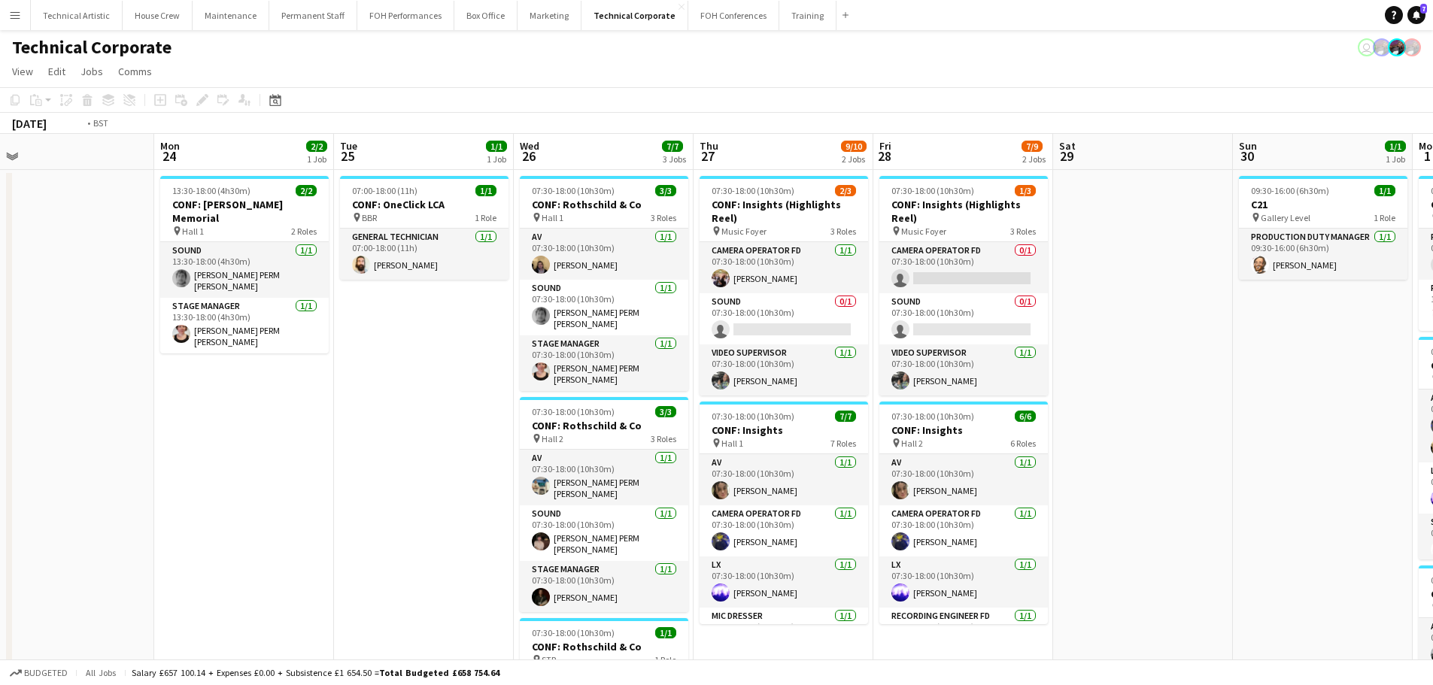
drag, startPoint x: 347, startPoint y: 436, endPoint x: 6, endPoint y: 427, distance: 340.9
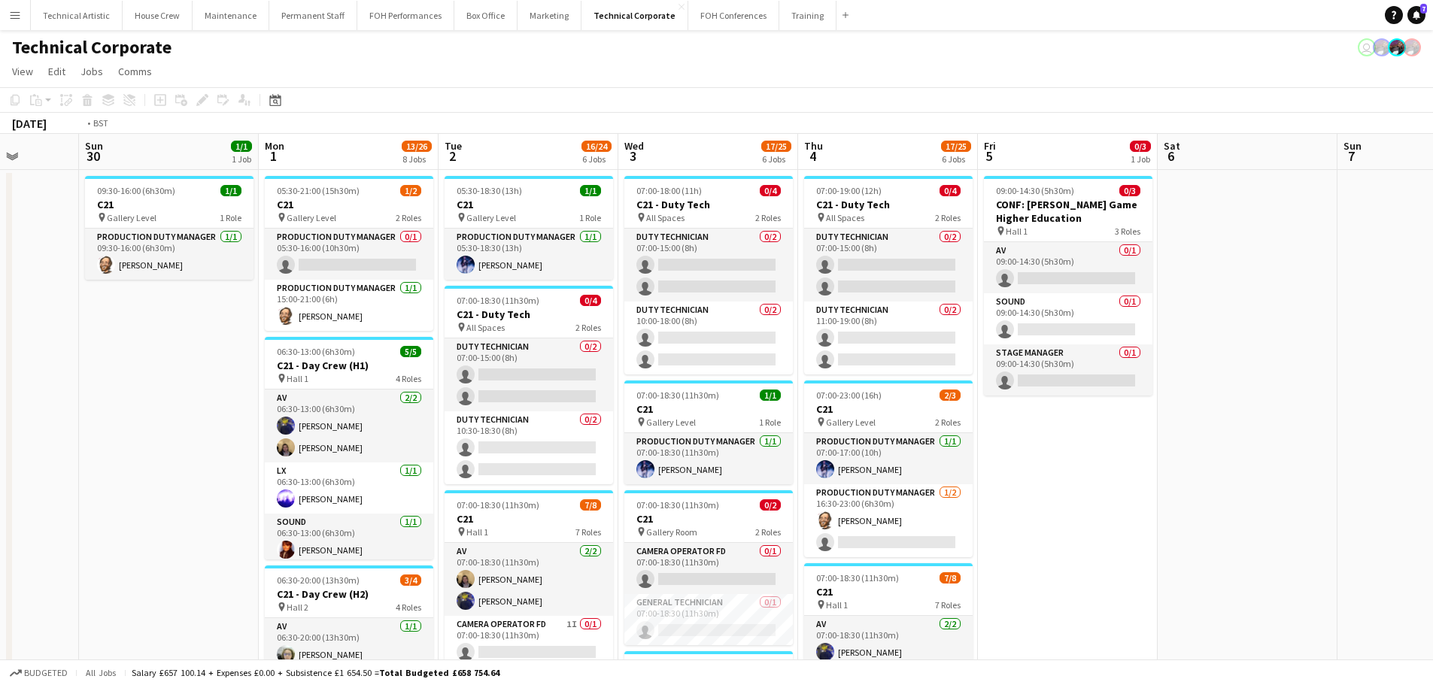
drag, startPoint x: 815, startPoint y: 430, endPoint x: 0, endPoint y: 425, distance: 814.7
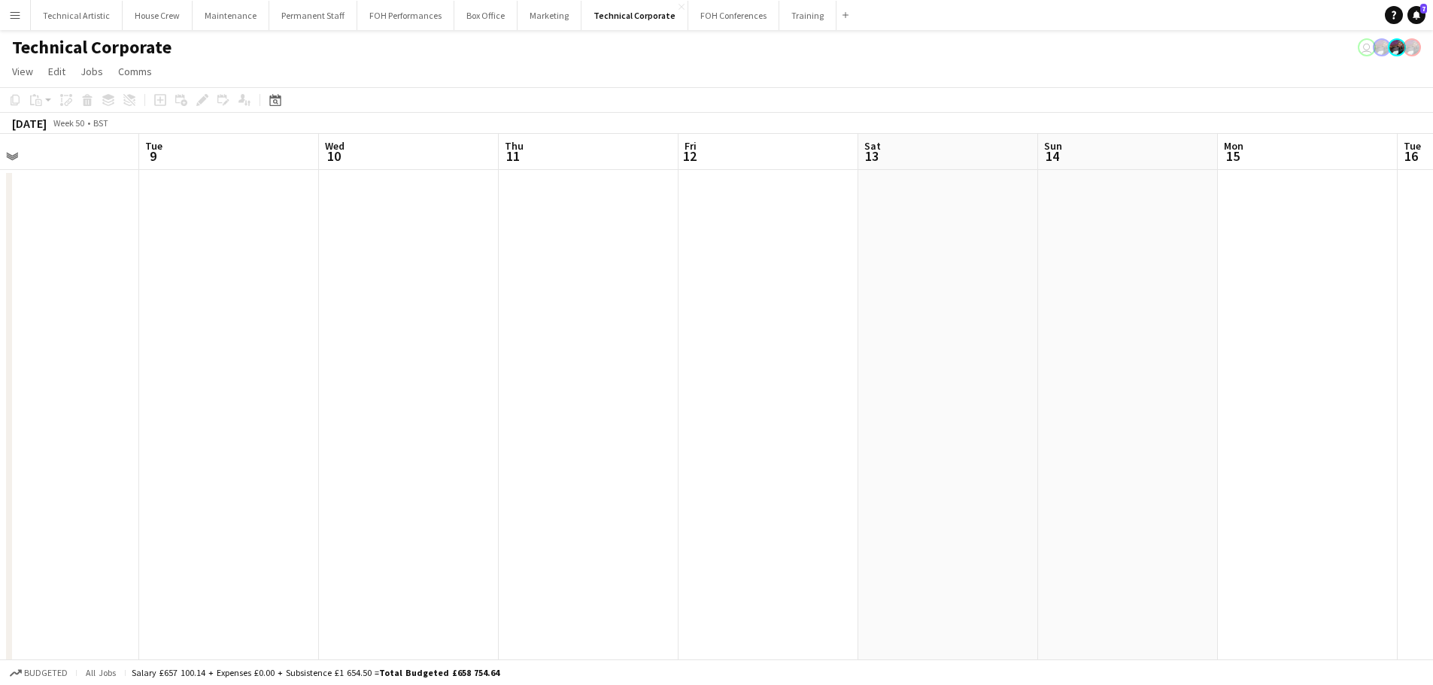
drag, startPoint x: 839, startPoint y: 417, endPoint x: 0, endPoint y: 365, distance: 840.4
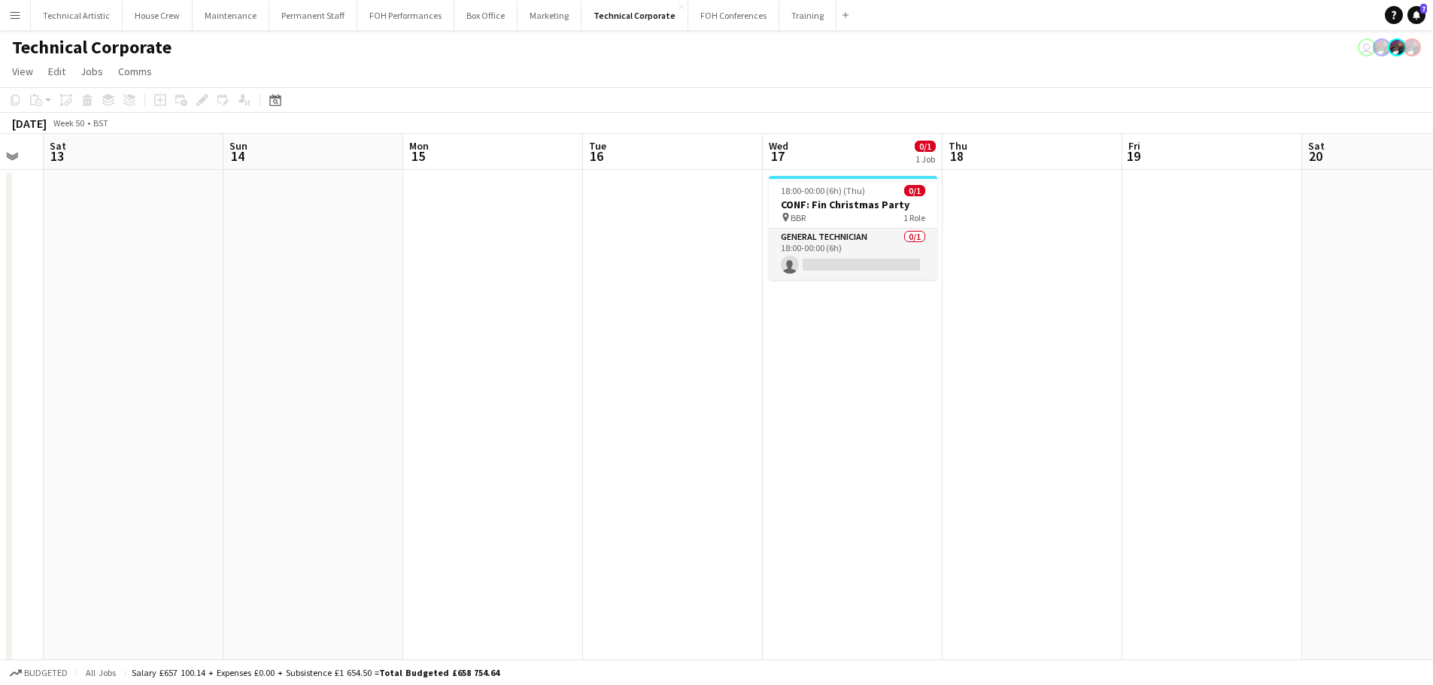
drag, startPoint x: 891, startPoint y: 408, endPoint x: 0, endPoint y: 327, distance: 894.2
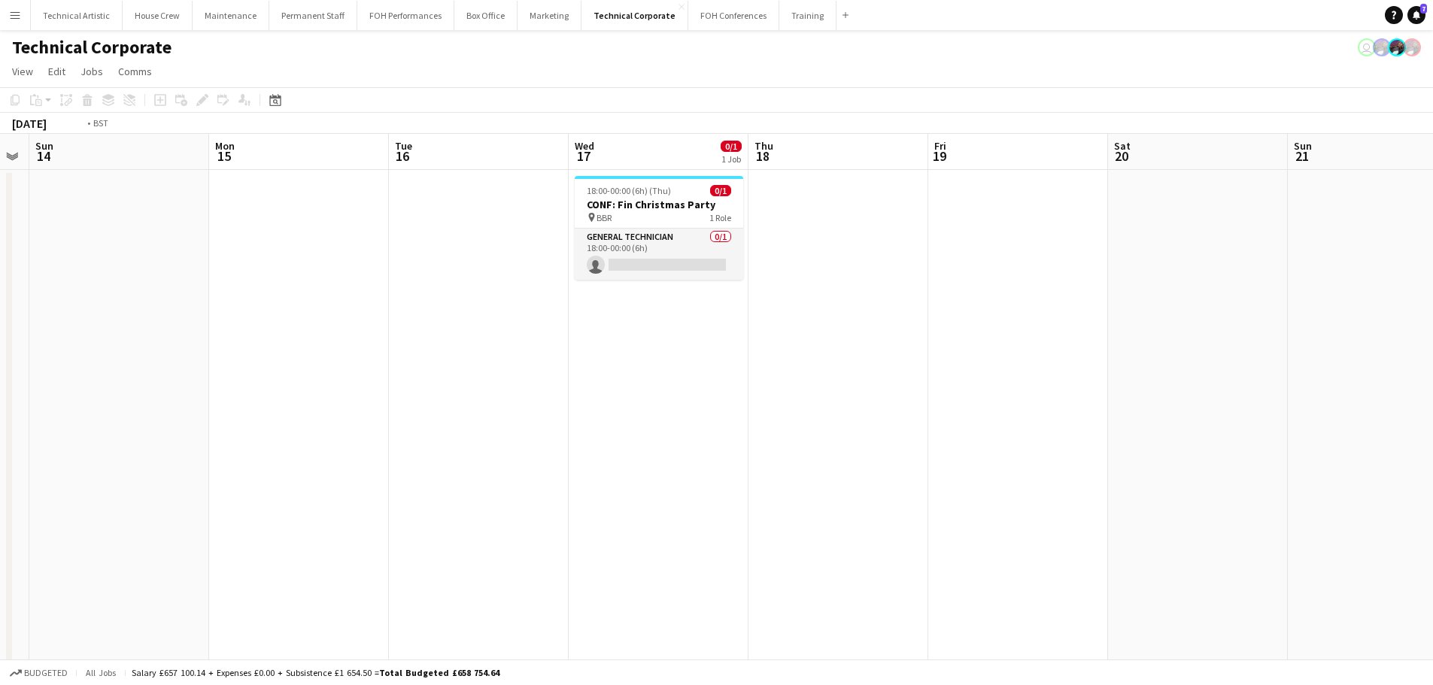
drag, startPoint x: 986, startPoint y: 380, endPoint x: 0, endPoint y: 382, distance: 986.2
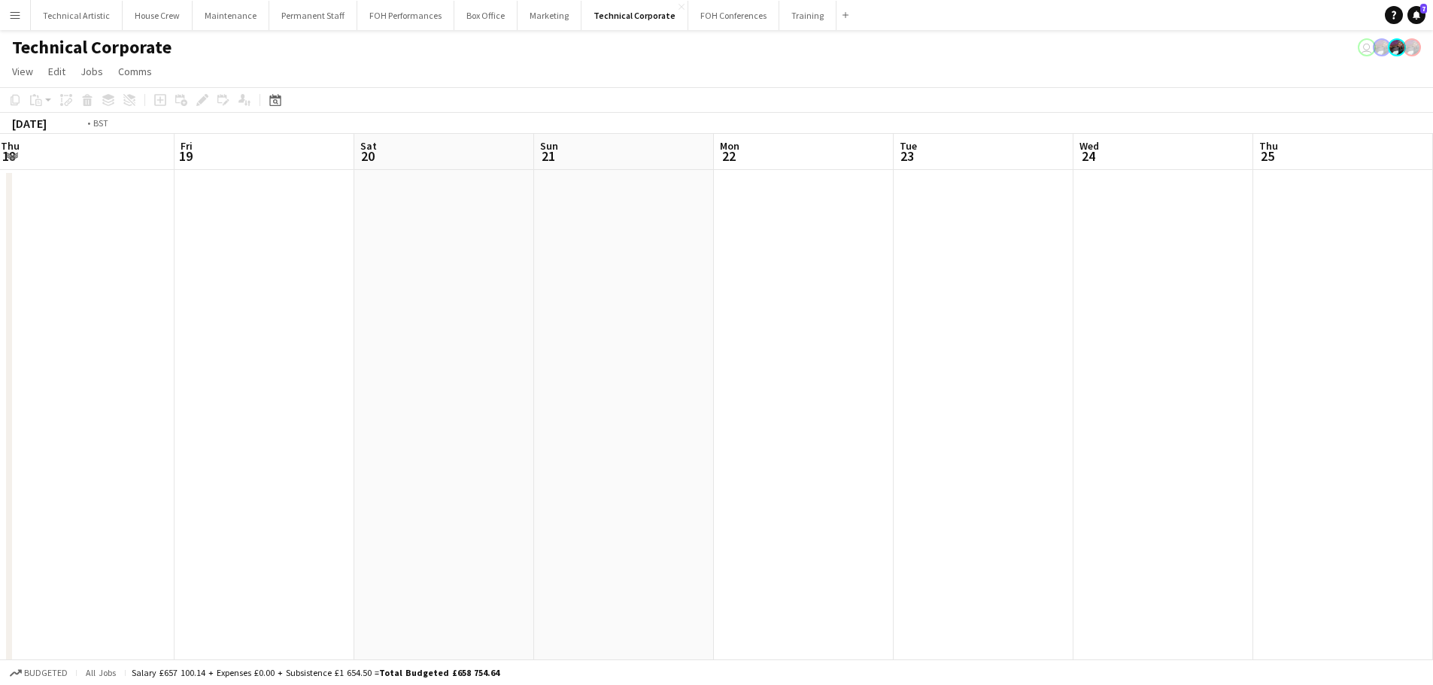
drag, startPoint x: 1161, startPoint y: 422, endPoint x: 21, endPoint y: 279, distance: 1148.5
drag, startPoint x: 161, startPoint y: 341, endPoint x: 1170, endPoint y: 331, distance: 1008.8
drag, startPoint x: 217, startPoint y: 322, endPoint x: 815, endPoint y: 313, distance: 598.1
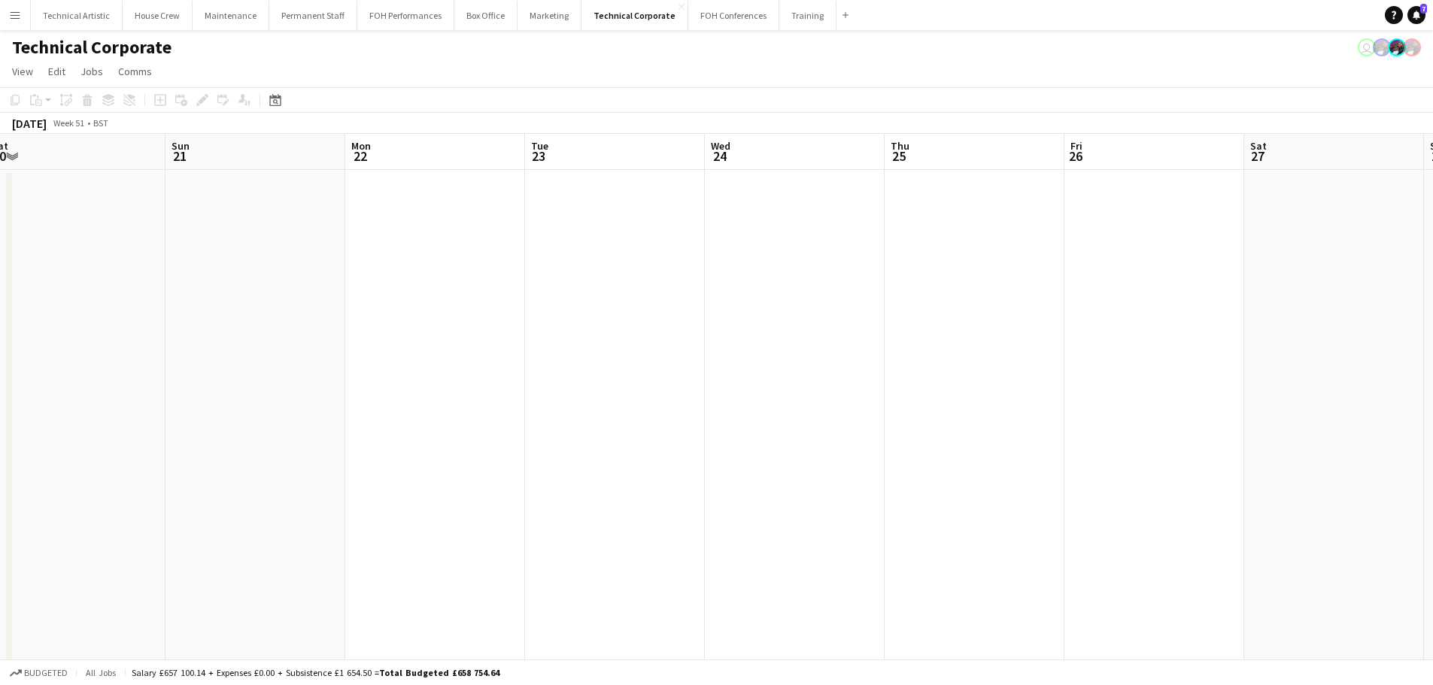
drag, startPoint x: 279, startPoint y: 345, endPoint x: 1219, endPoint y: 308, distance: 940.2
drag, startPoint x: 856, startPoint y: 298, endPoint x: 1297, endPoint y: 308, distance: 440.9
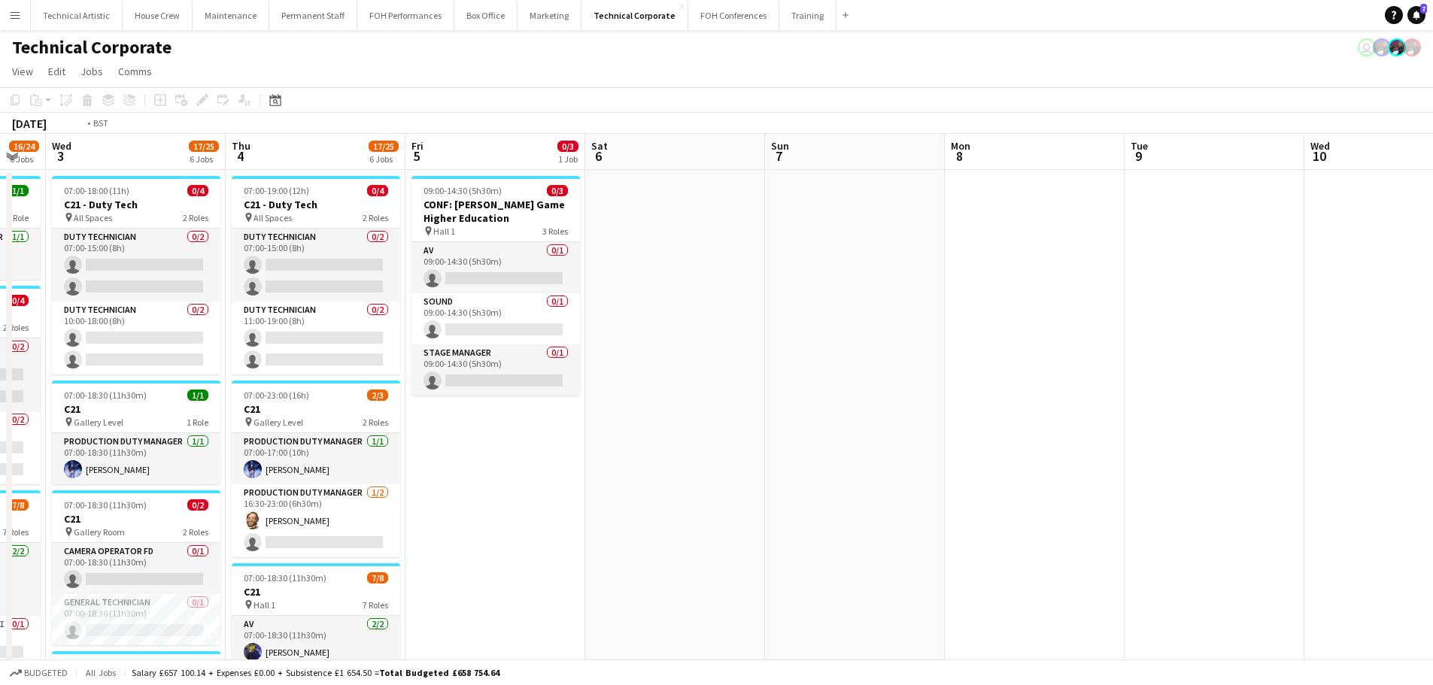
scroll to position [0, 450]
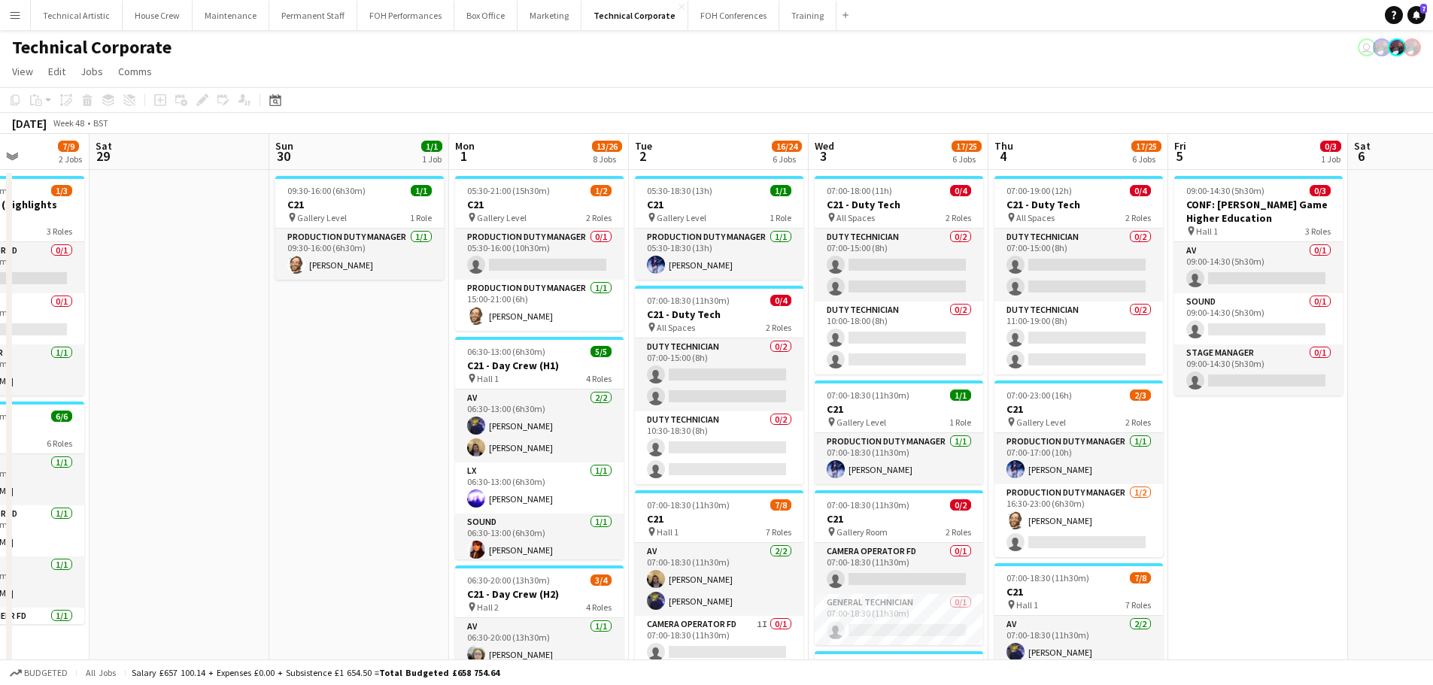
drag, startPoint x: 560, startPoint y: 321, endPoint x: 1255, endPoint y: 366, distance: 696.5
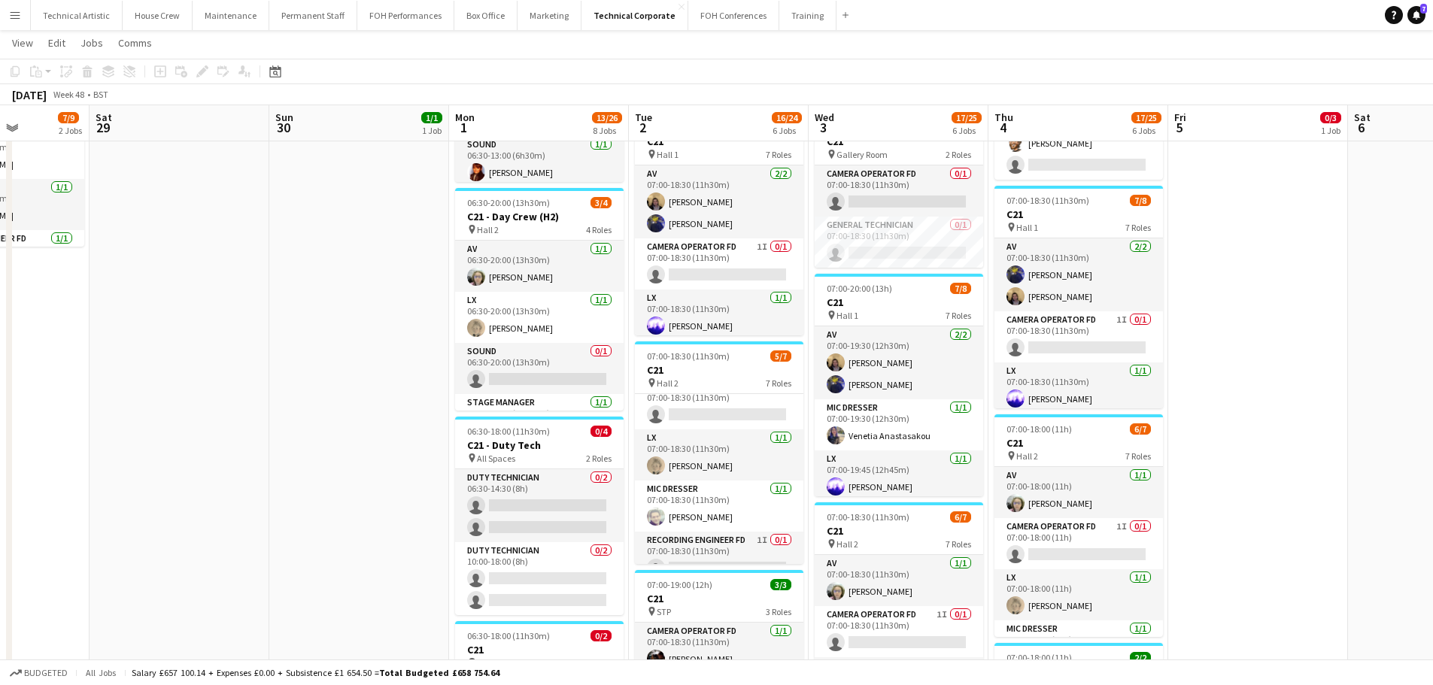
scroll to position [188, 0]
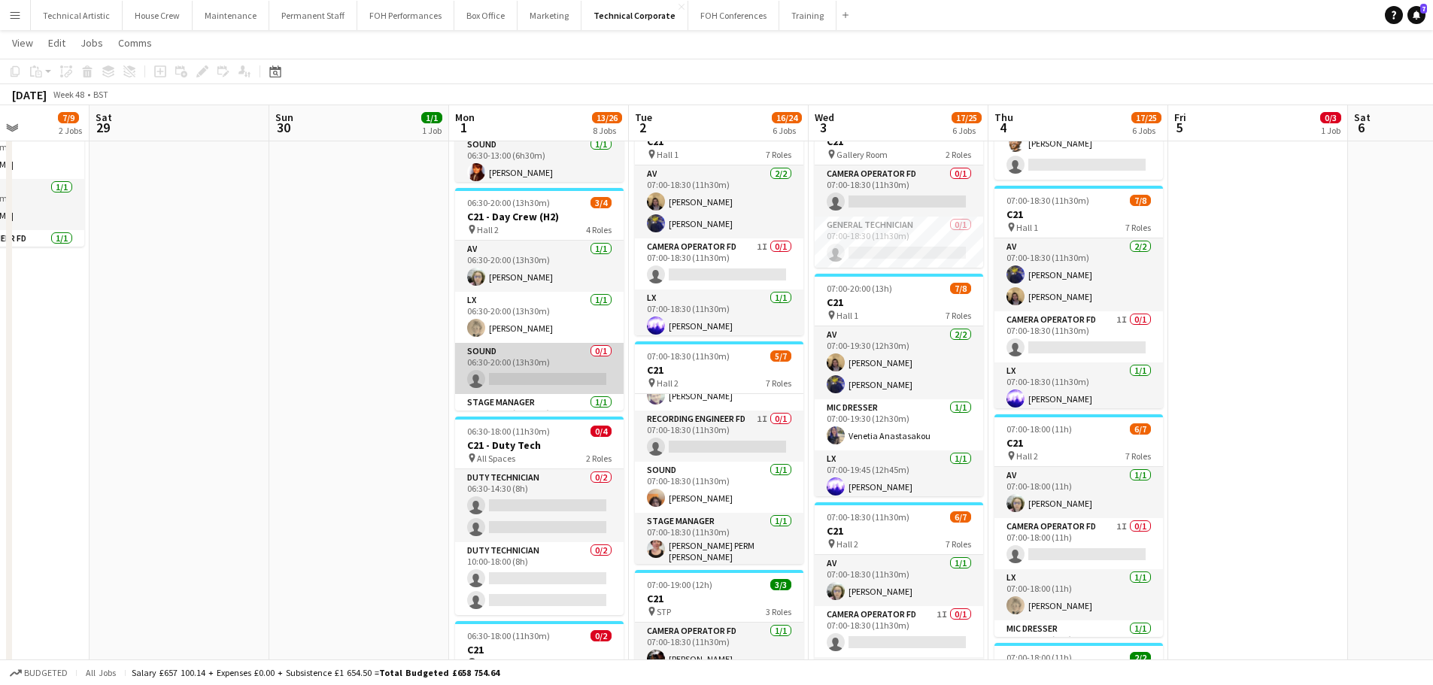
click at [526, 366] on app-card-role "Sound 0/1 06:30-20:00 (13h30m) single-neutral-actions" at bounding box center [539, 368] width 168 height 51
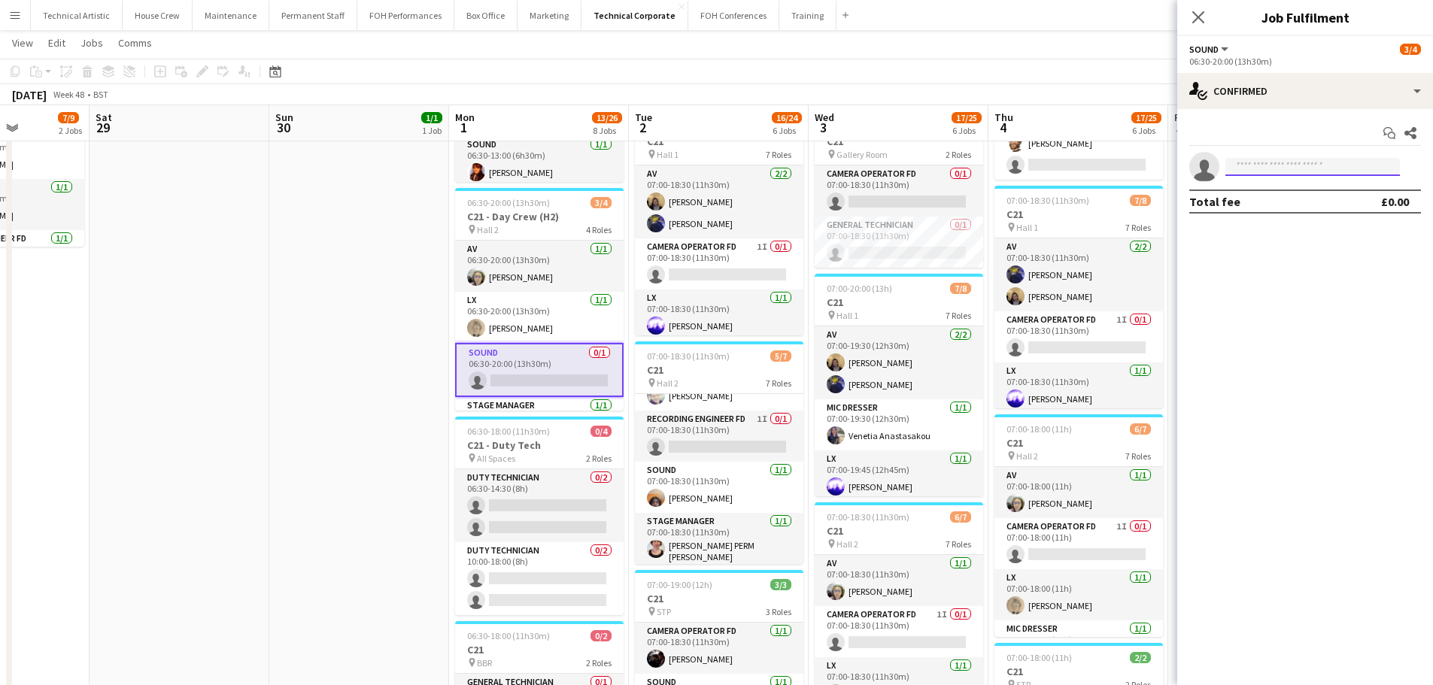
click at [1278, 168] on input at bounding box center [1312, 167] width 175 height 18
type input "*****"
click at [1310, 210] on span "+447951146369" at bounding box center [1312, 213] width 150 height 12
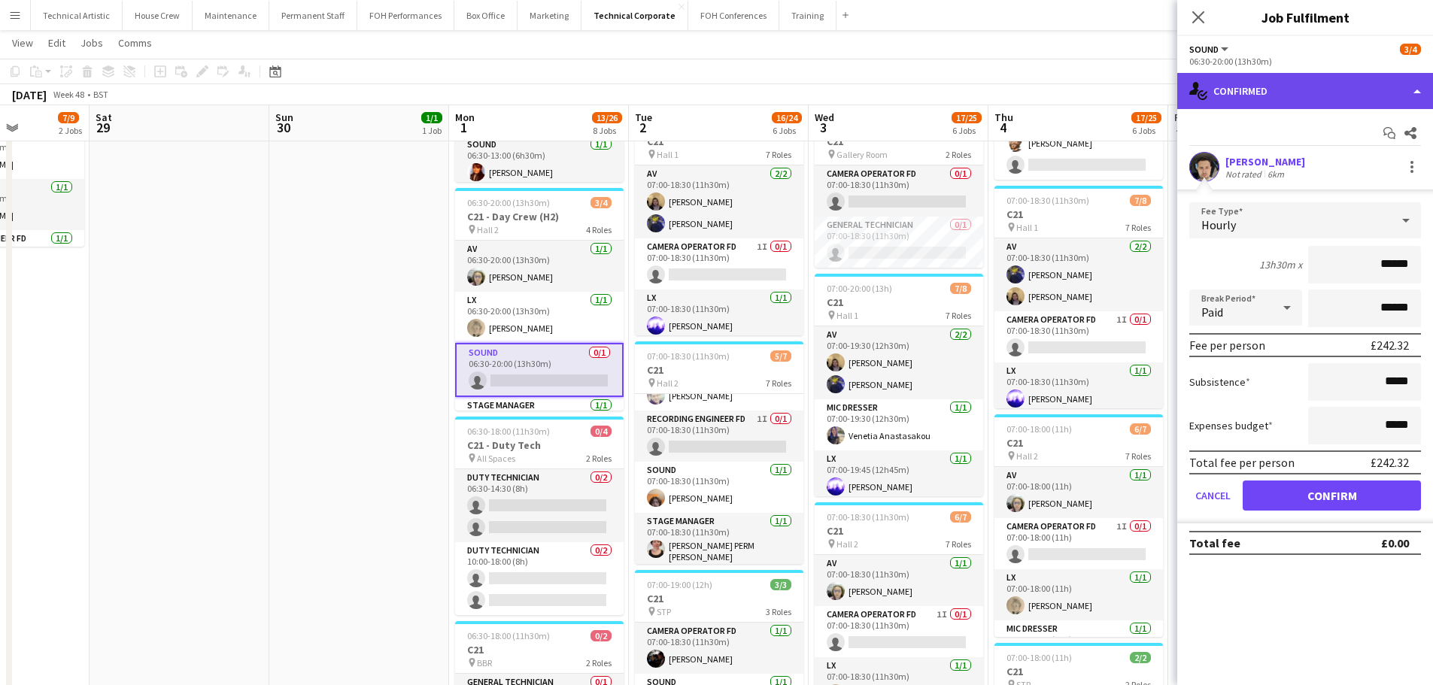
click at [1301, 102] on div "single-neutral-actions-check-2 Confirmed" at bounding box center [1305, 91] width 256 height 36
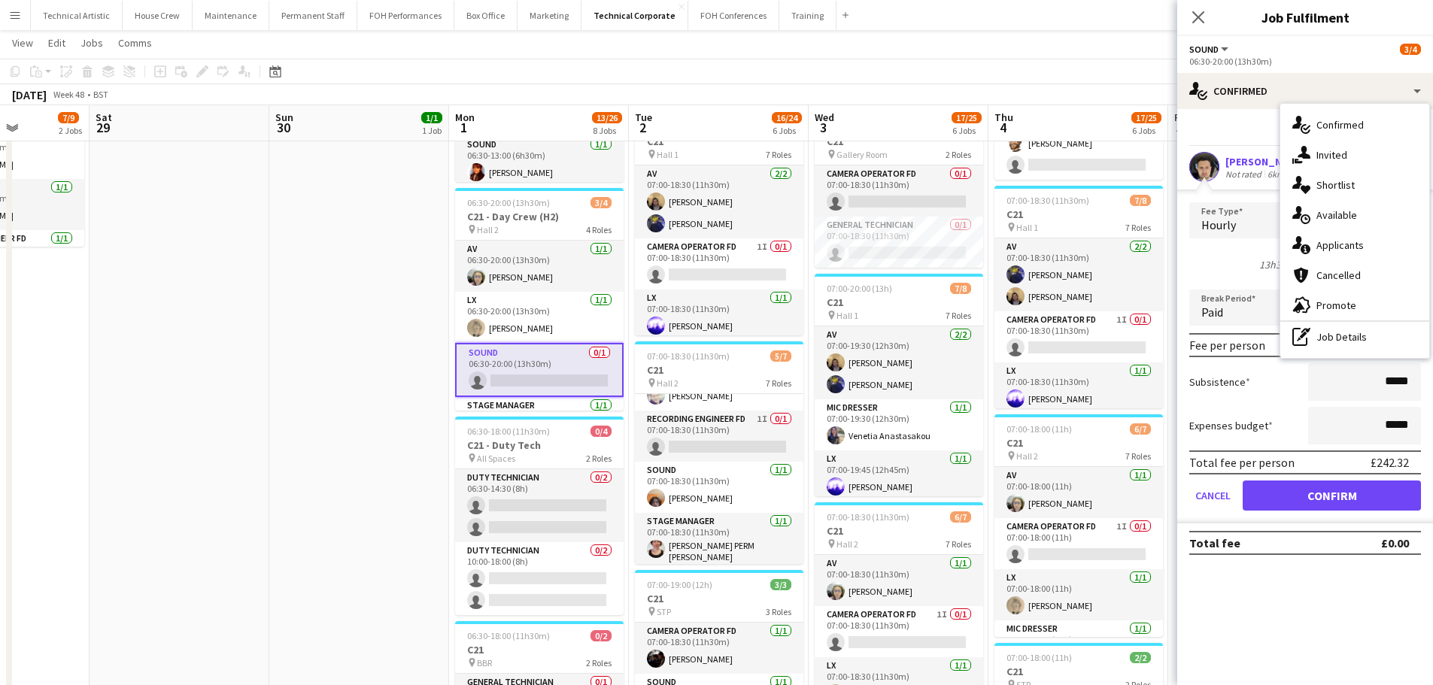
click at [1335, 220] on span "Available" at bounding box center [1336, 215] width 41 height 14
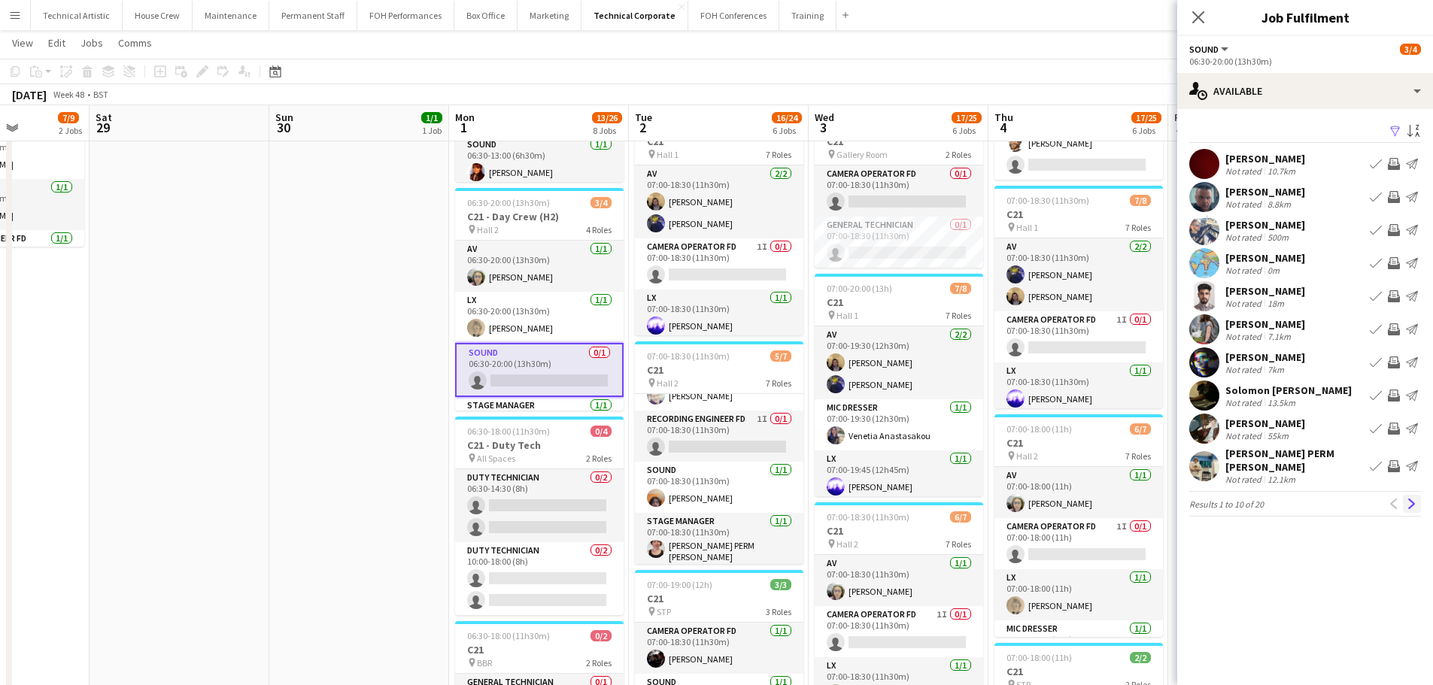
click at [1411, 499] on app-icon "Next" at bounding box center [1412, 504] width 11 height 11
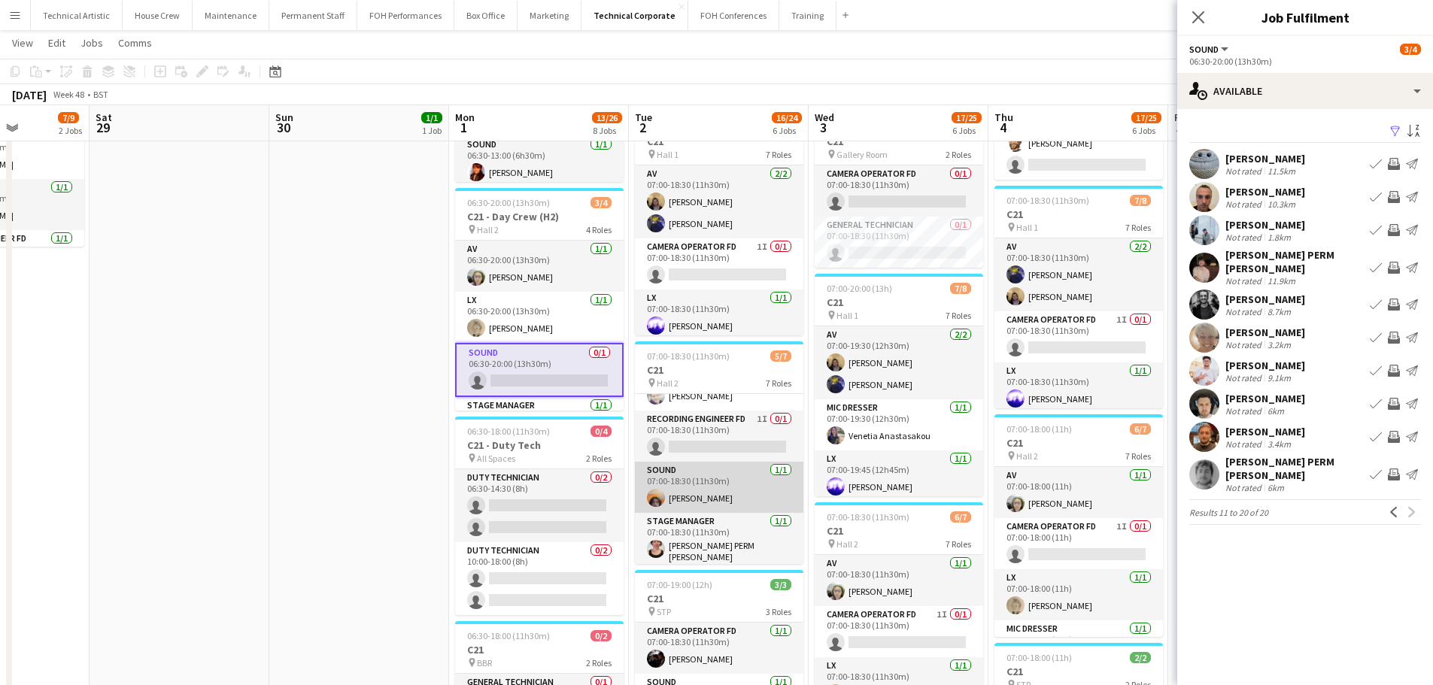
click at [737, 499] on app-card-role "Sound 1/1 07:00-18:30 (11h30m) Matty Clark" at bounding box center [719, 487] width 168 height 51
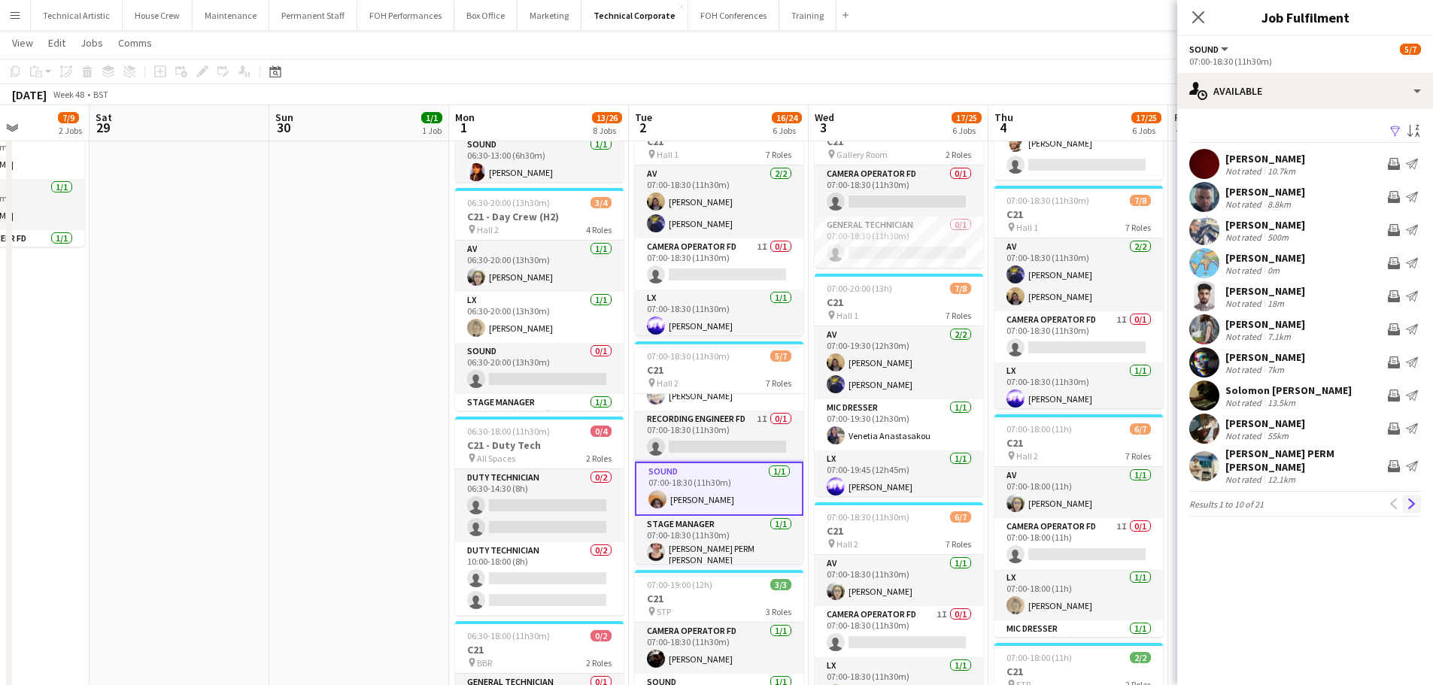
click at [1414, 499] on app-icon "Next" at bounding box center [1412, 504] width 11 height 11
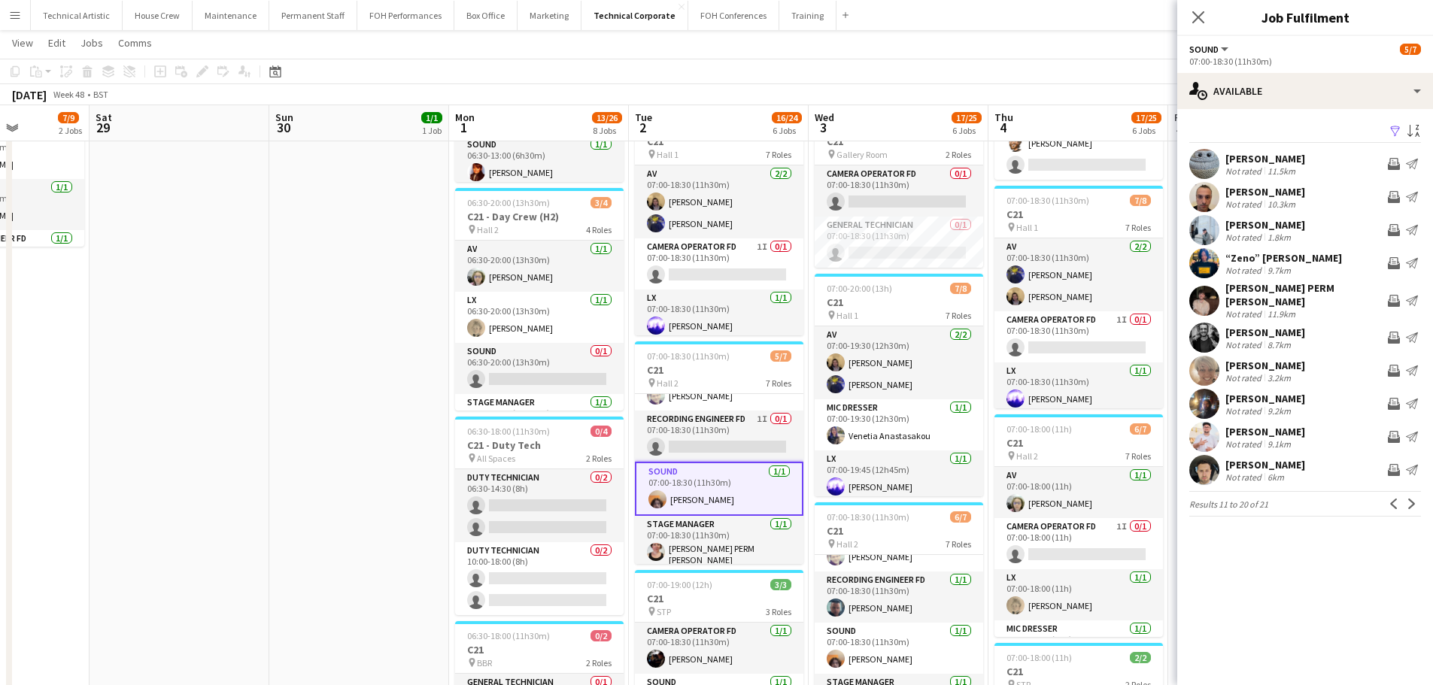
click at [691, 73] on app-toolbar "Copy Paste Paste Ctrl+V Paste with crew Ctrl+Shift+V Paste linked Job Delete Gr…" at bounding box center [716, 72] width 1433 height 26
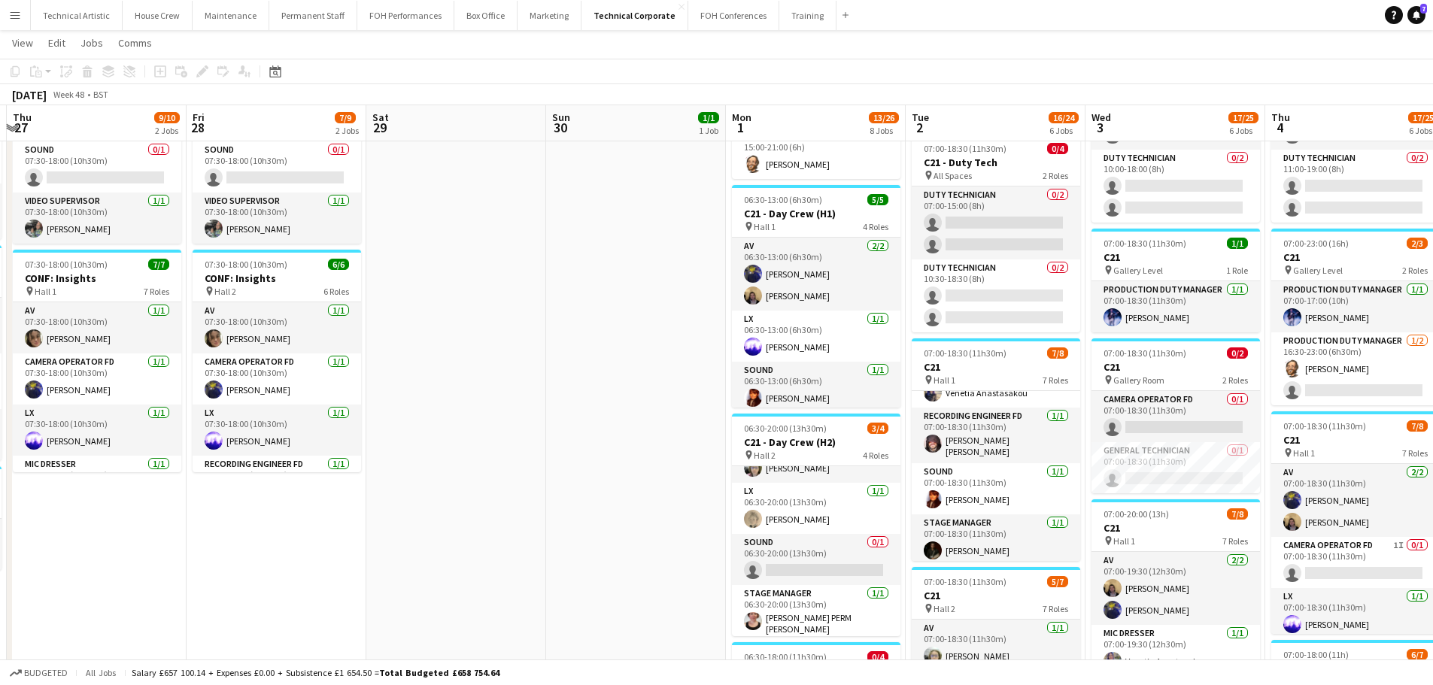
scroll to position [0, 372]
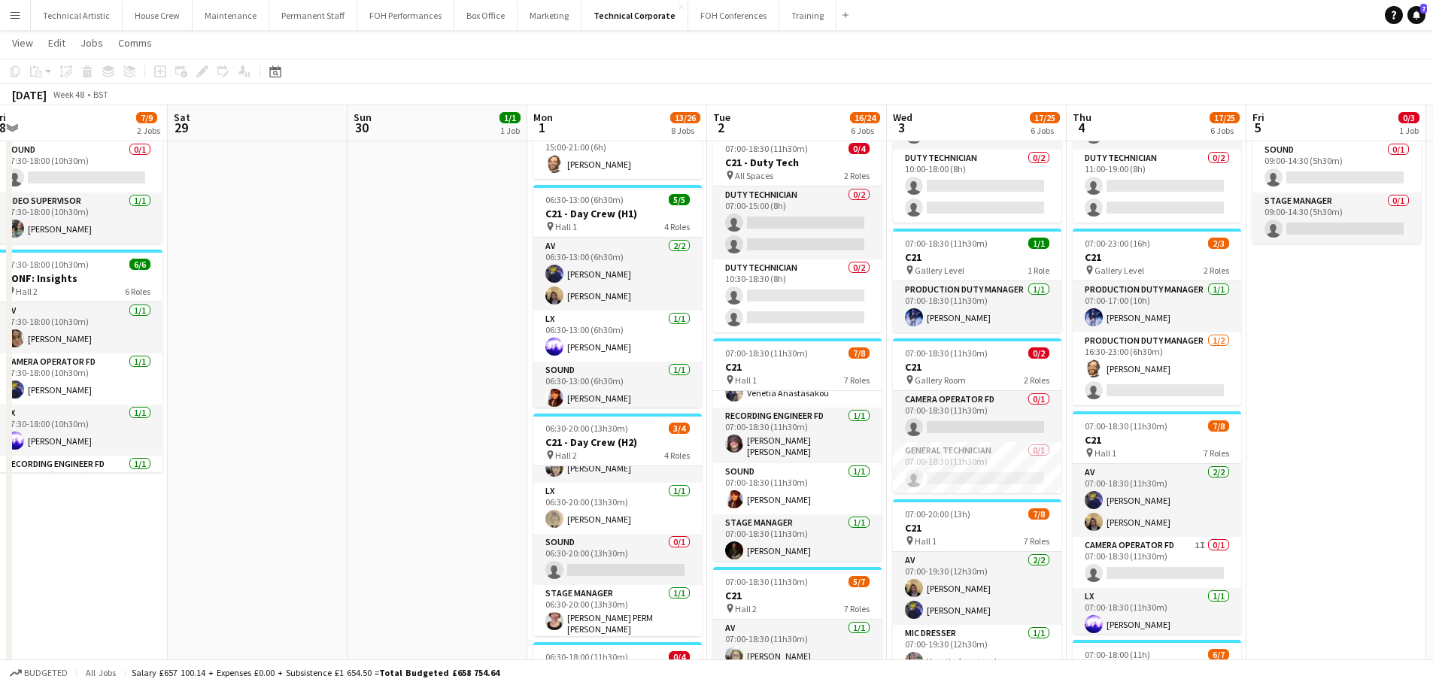
drag, startPoint x: 301, startPoint y: 388, endPoint x: 882, endPoint y: 413, distance: 581.2
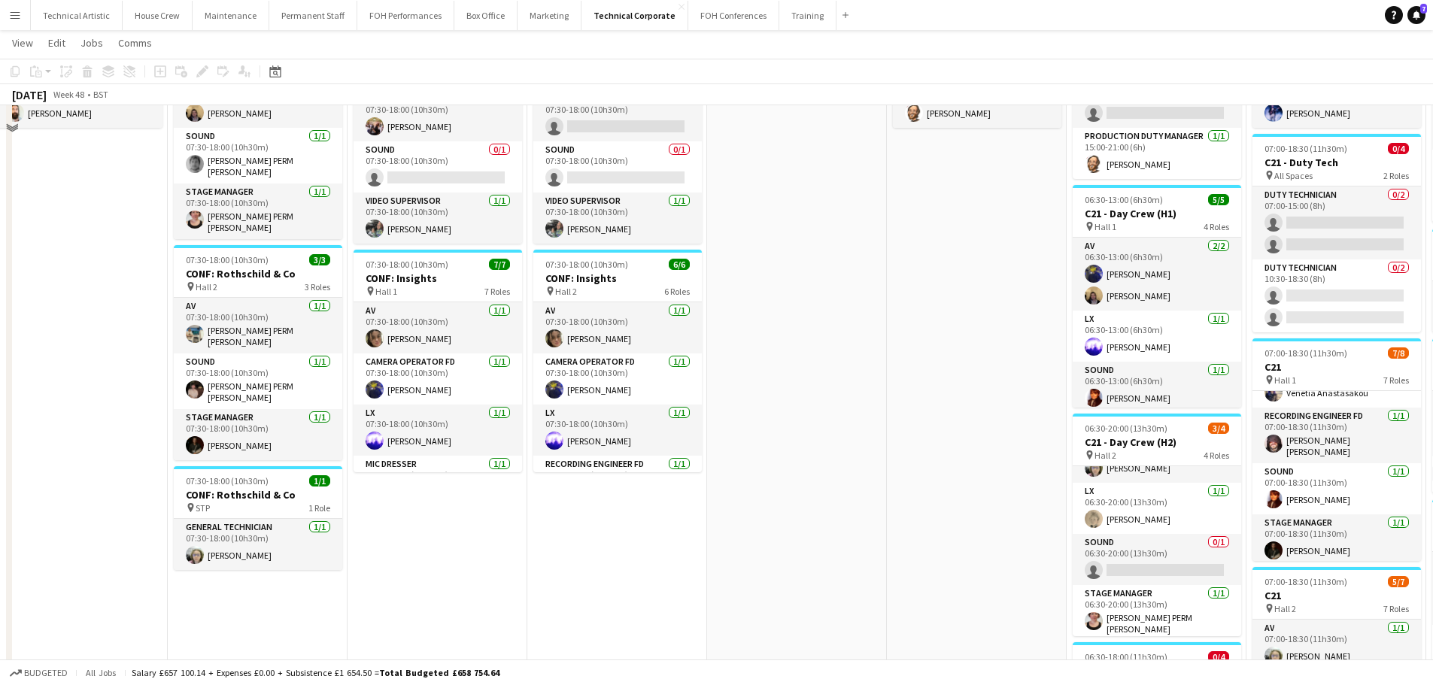
scroll to position [0, 0]
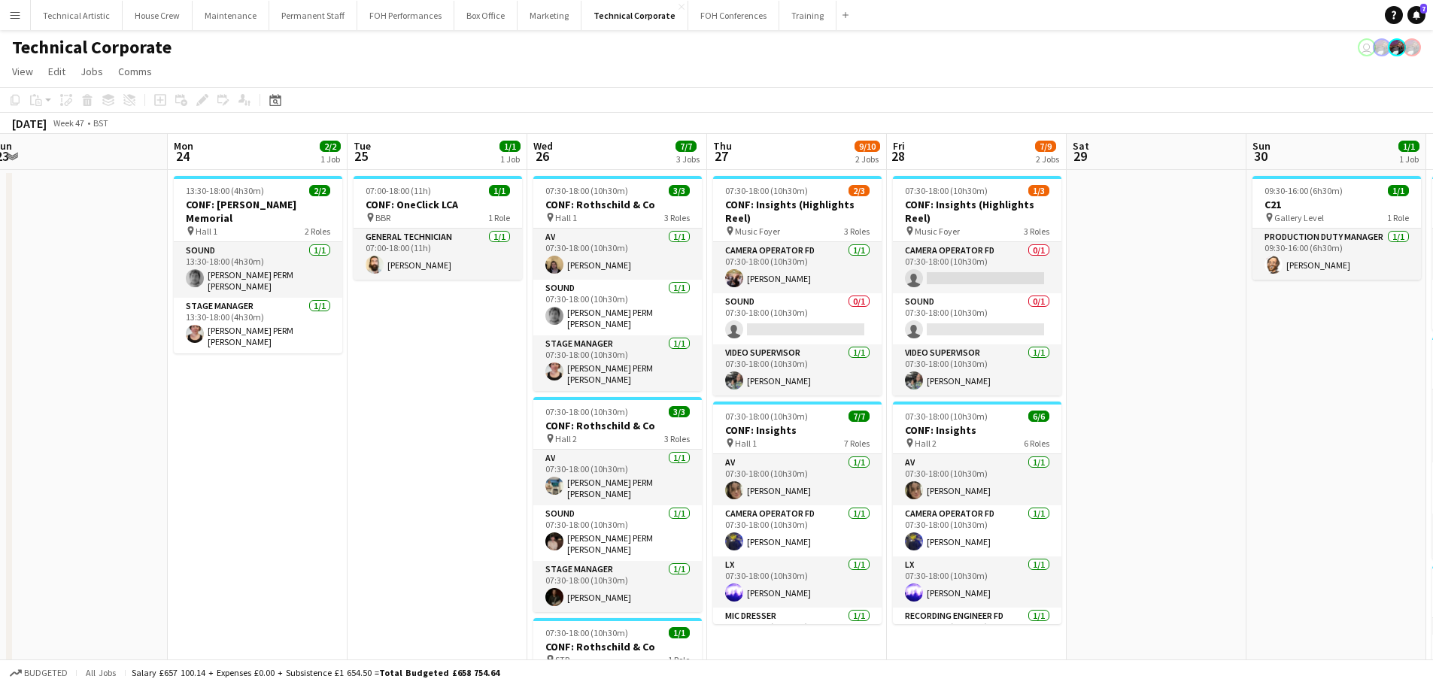
drag, startPoint x: 206, startPoint y: 454, endPoint x: 1086, endPoint y: 387, distance: 882.7
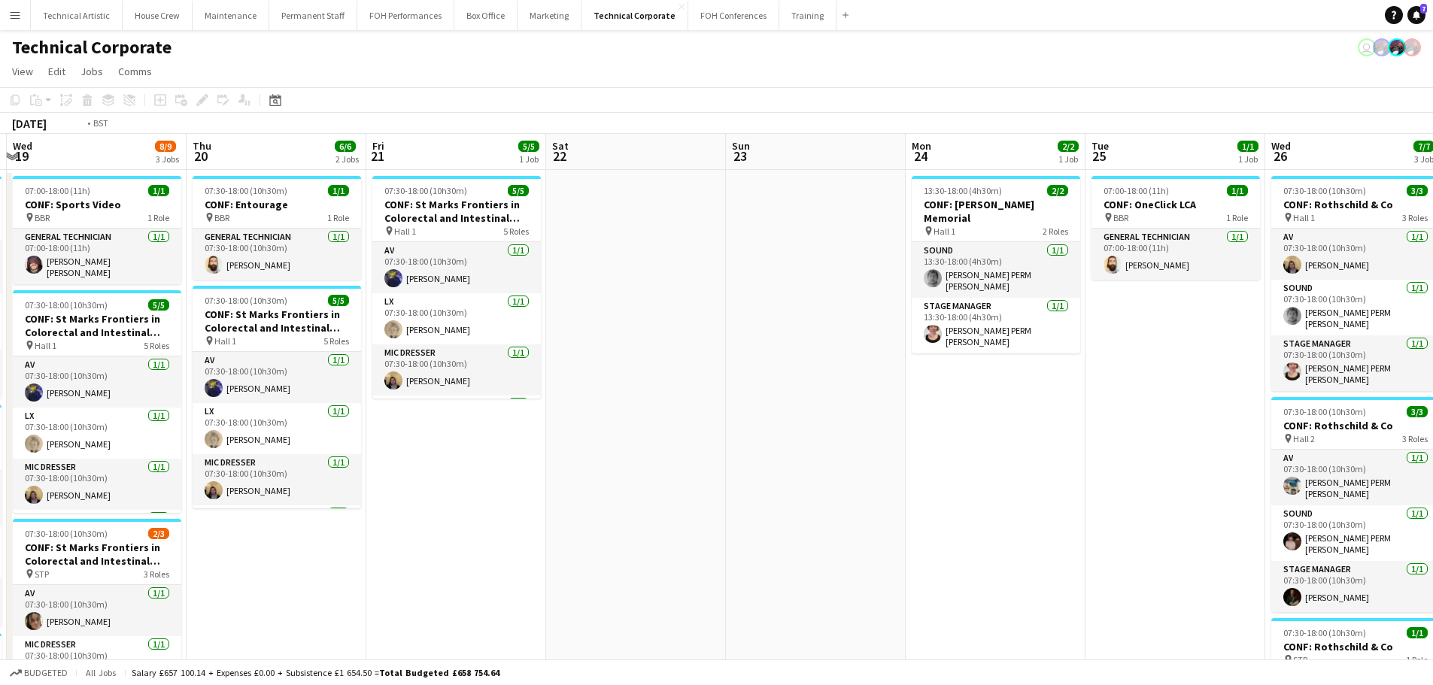
drag, startPoint x: 654, startPoint y: 433, endPoint x: 1207, endPoint y: 370, distance: 555.6
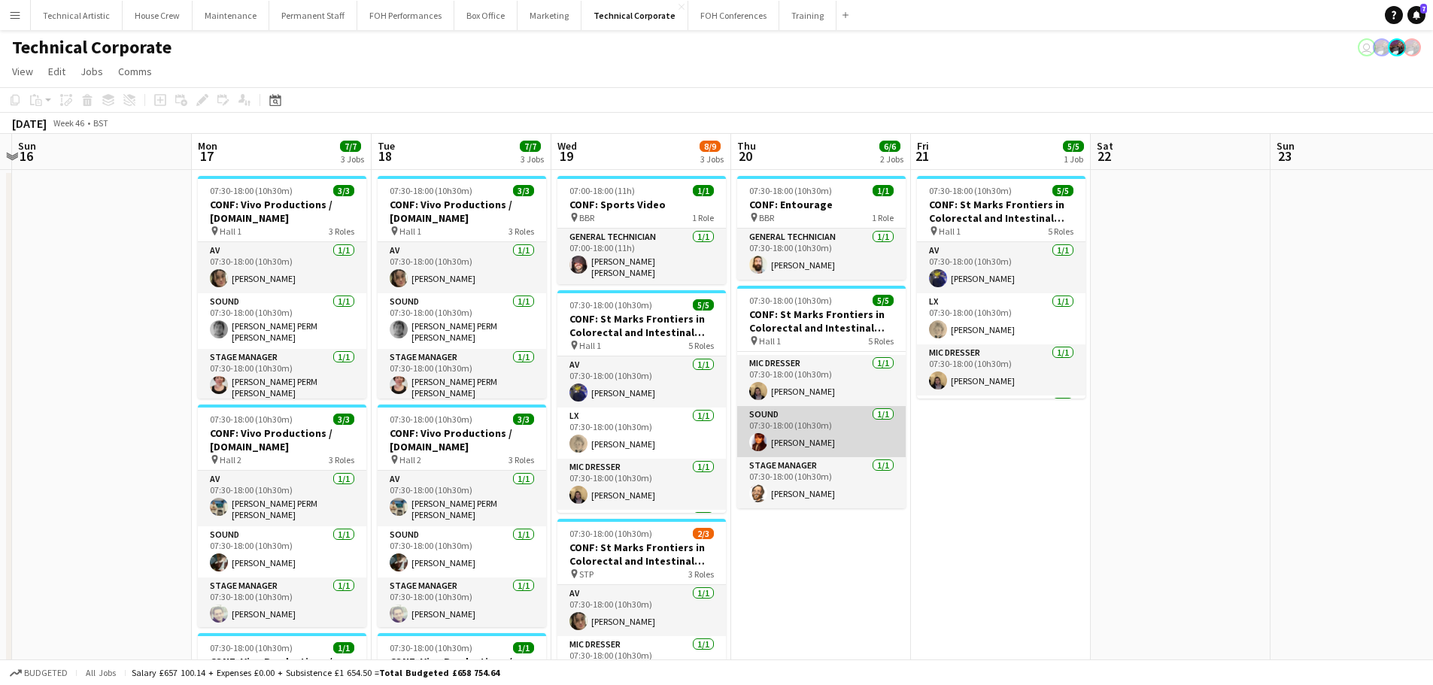
click at [833, 448] on app-card-role "Sound 1/1 07:30-18:00 (10h30m) Daniel Pye" at bounding box center [821, 431] width 168 height 51
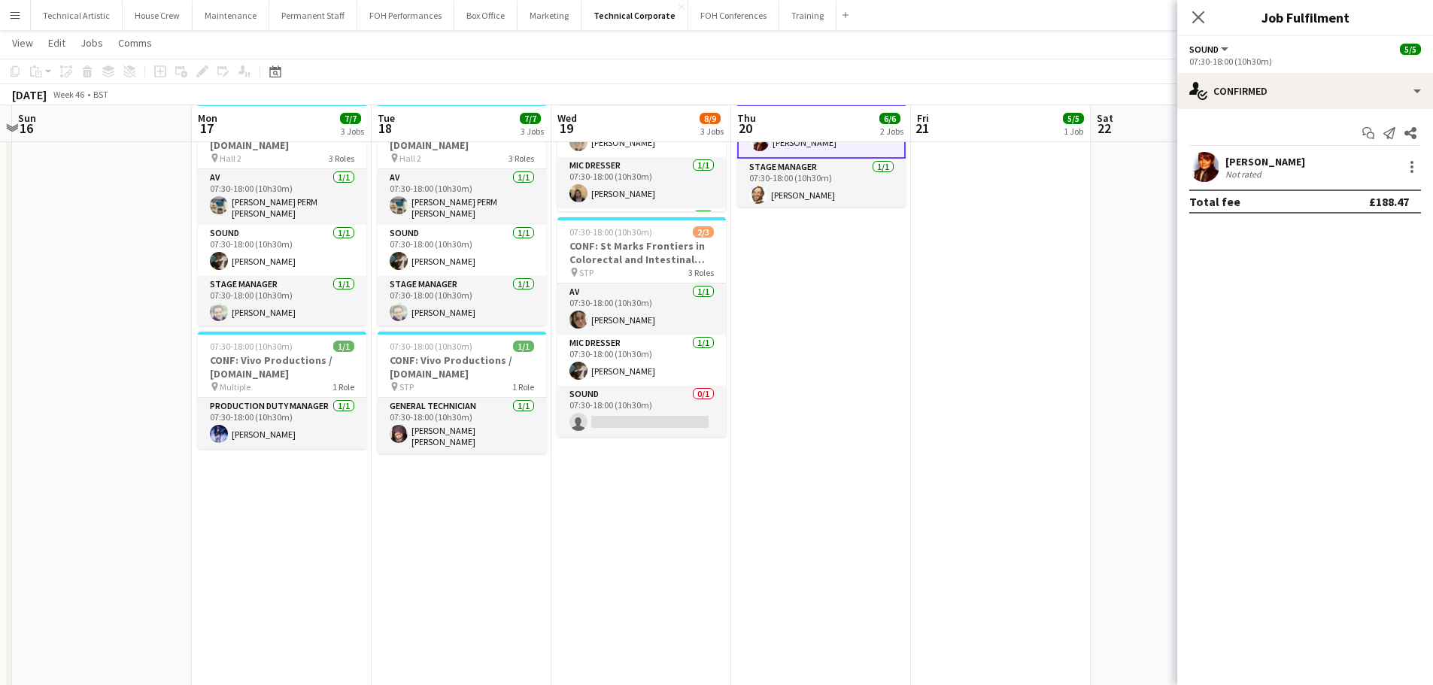
scroll to position [301, 0]
click at [695, 401] on app-card-role "Sound 0/1 07:30-18:00 (10h30m) single-neutral-actions" at bounding box center [641, 410] width 168 height 51
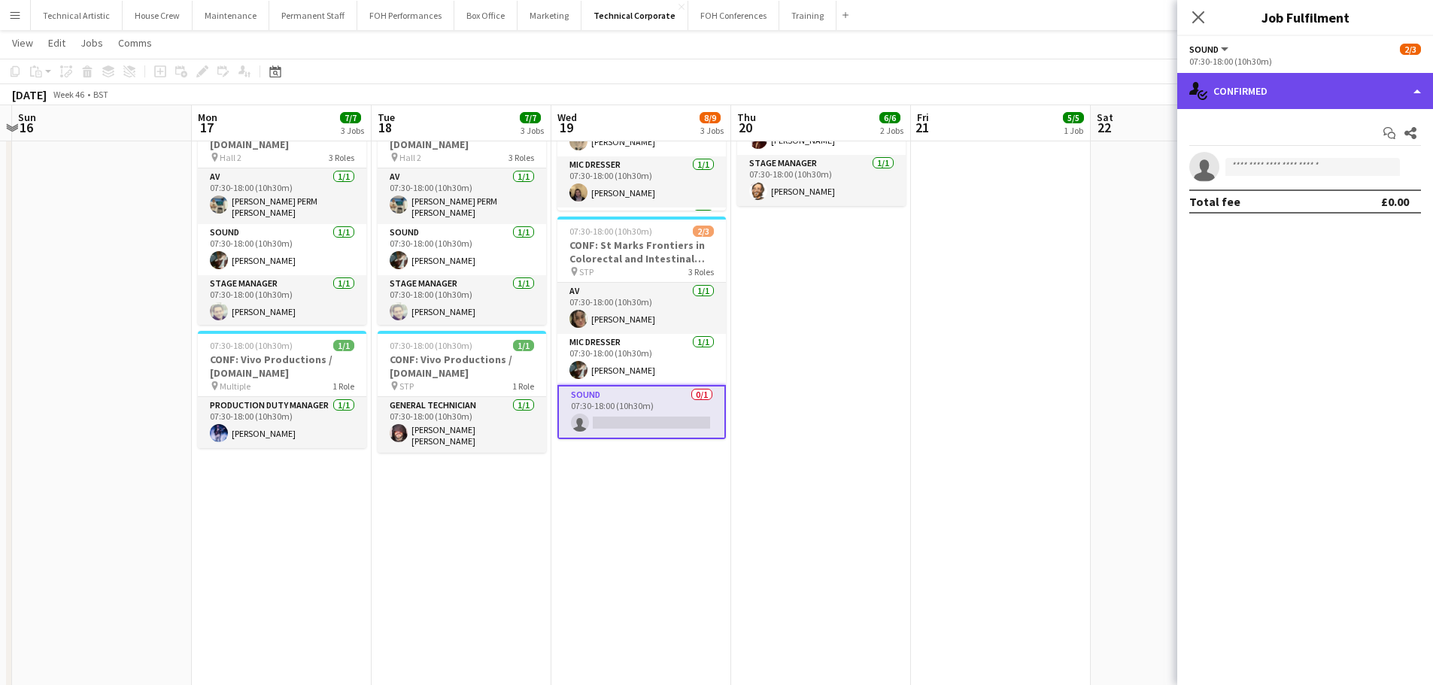
click at [1279, 77] on div "single-neutral-actions-check-2 Confirmed" at bounding box center [1305, 91] width 256 height 36
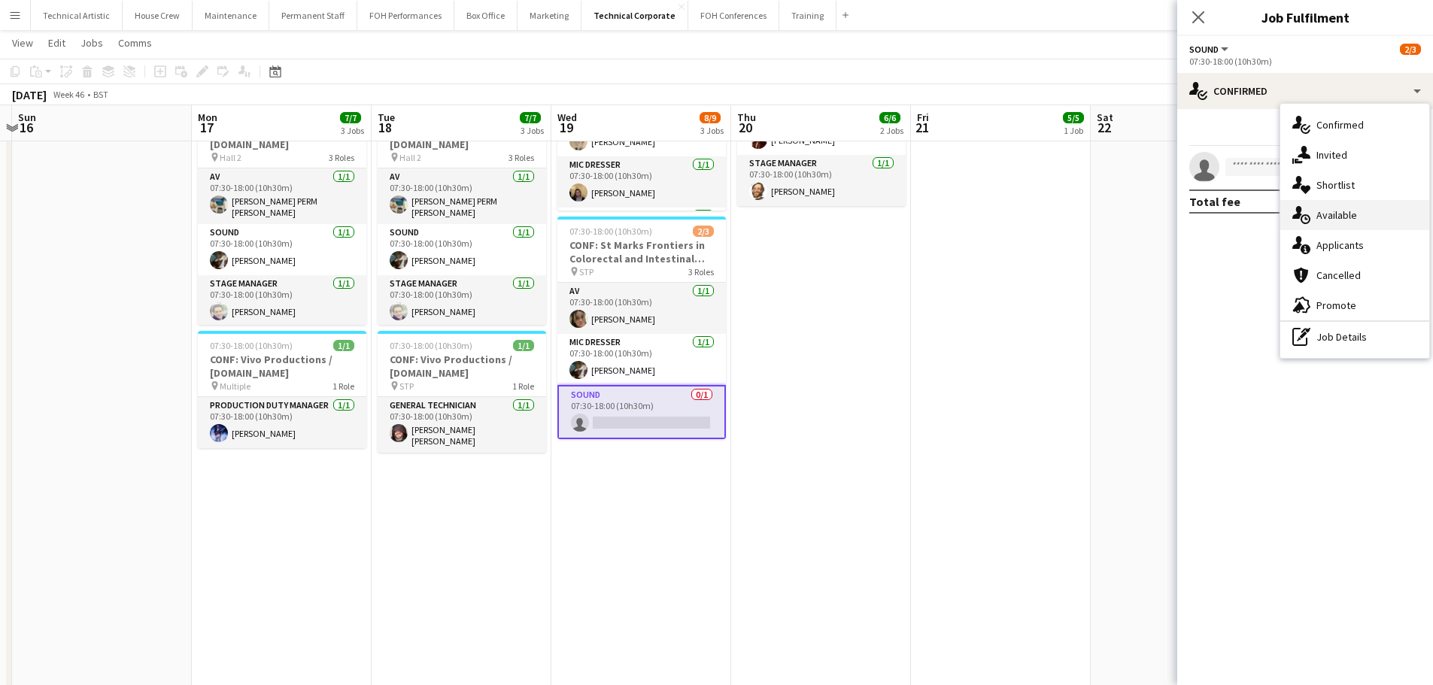
click at [1374, 213] on div "single-neutral-actions-upload Available" at bounding box center [1354, 215] width 149 height 30
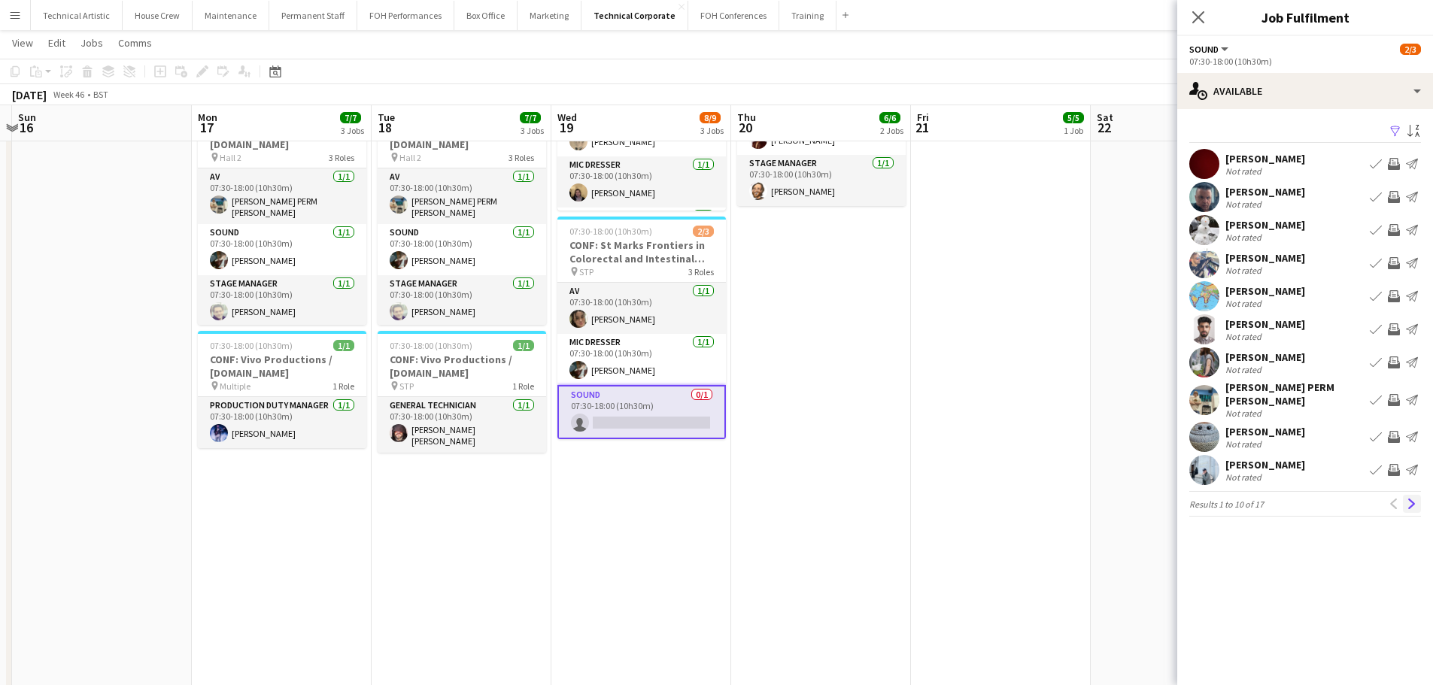
click at [1412, 499] on app-icon "Next" at bounding box center [1412, 504] width 11 height 11
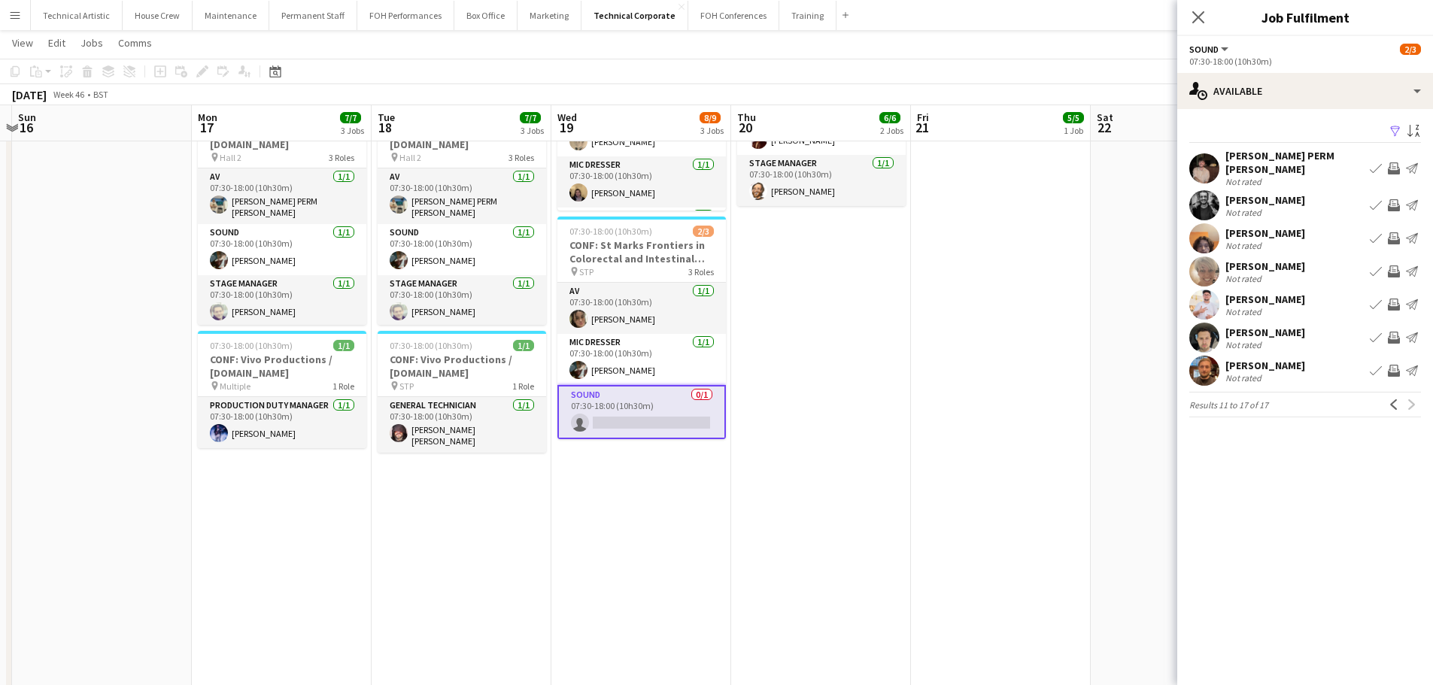
click at [1392, 329] on button "Invite crew" at bounding box center [1394, 338] width 18 height 18
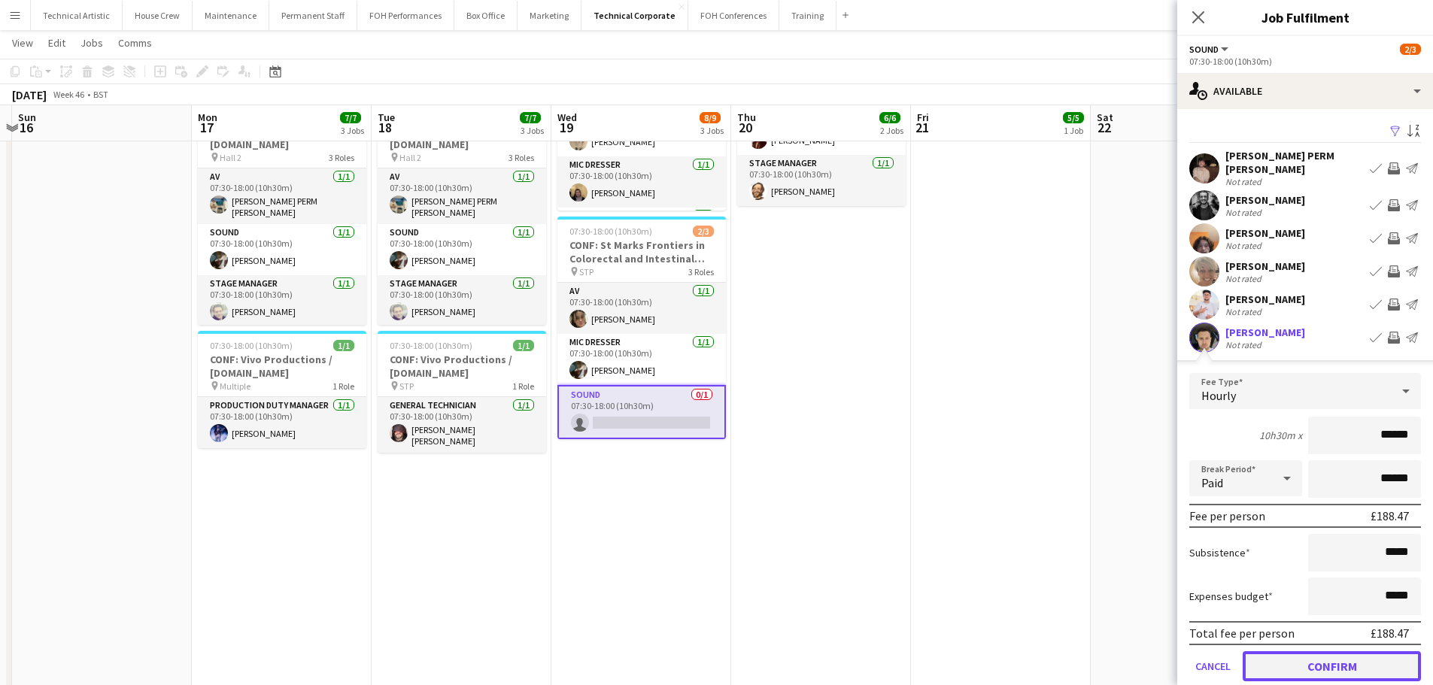
click at [1306, 656] on button "Confirm" at bounding box center [1332, 666] width 178 height 30
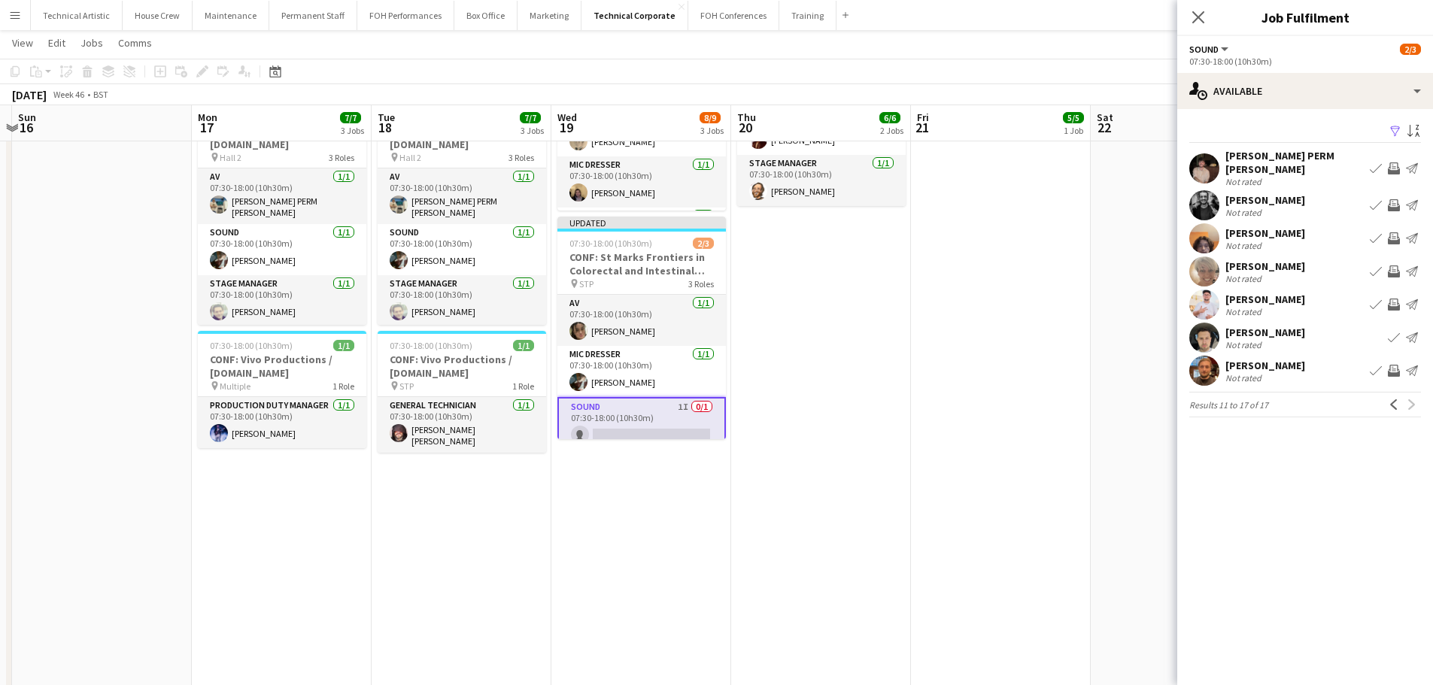
click at [814, 374] on app-date-cell "07:30-18:00 (10h30m) 1/1 CONF: Entourage pin BBR 1 Role General Technician 1/1 …" at bounding box center [821, 609] width 180 height 1482
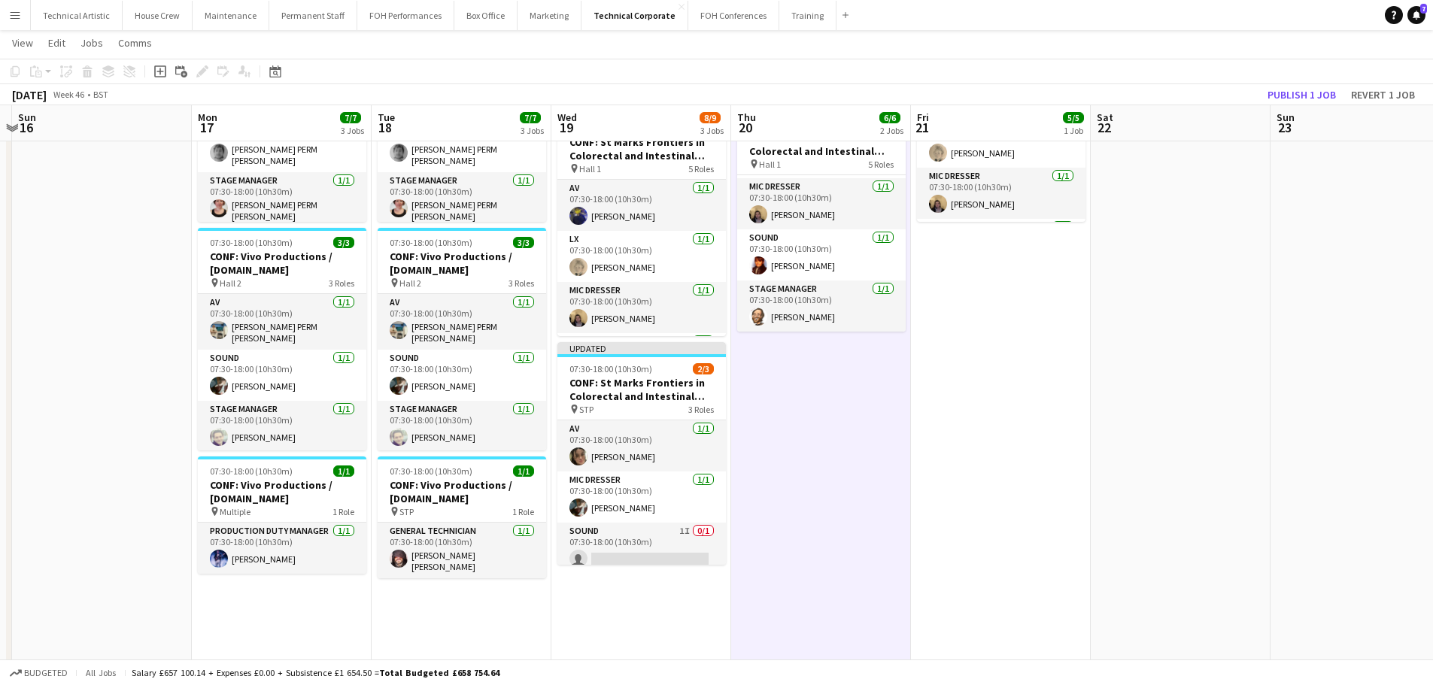
scroll to position [0, 0]
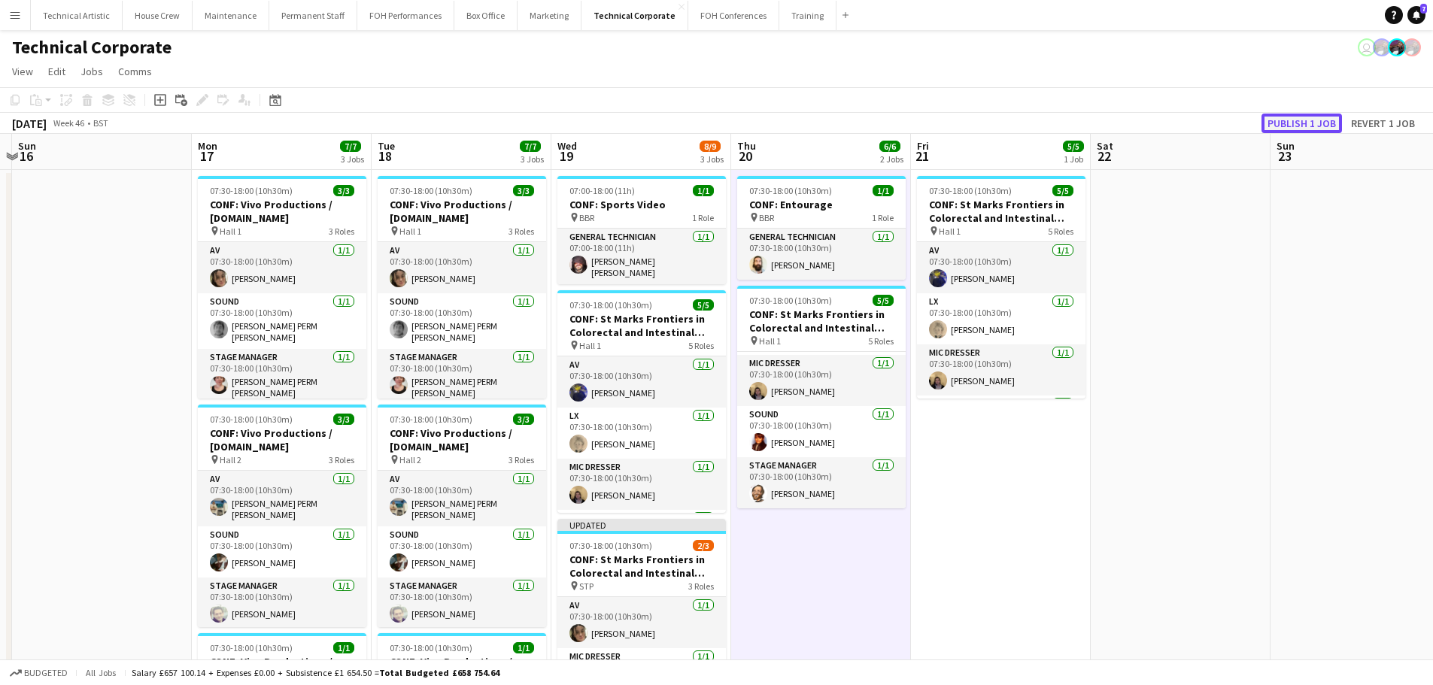
click at [1298, 123] on button "Publish 1 job" at bounding box center [1301, 124] width 80 height 20
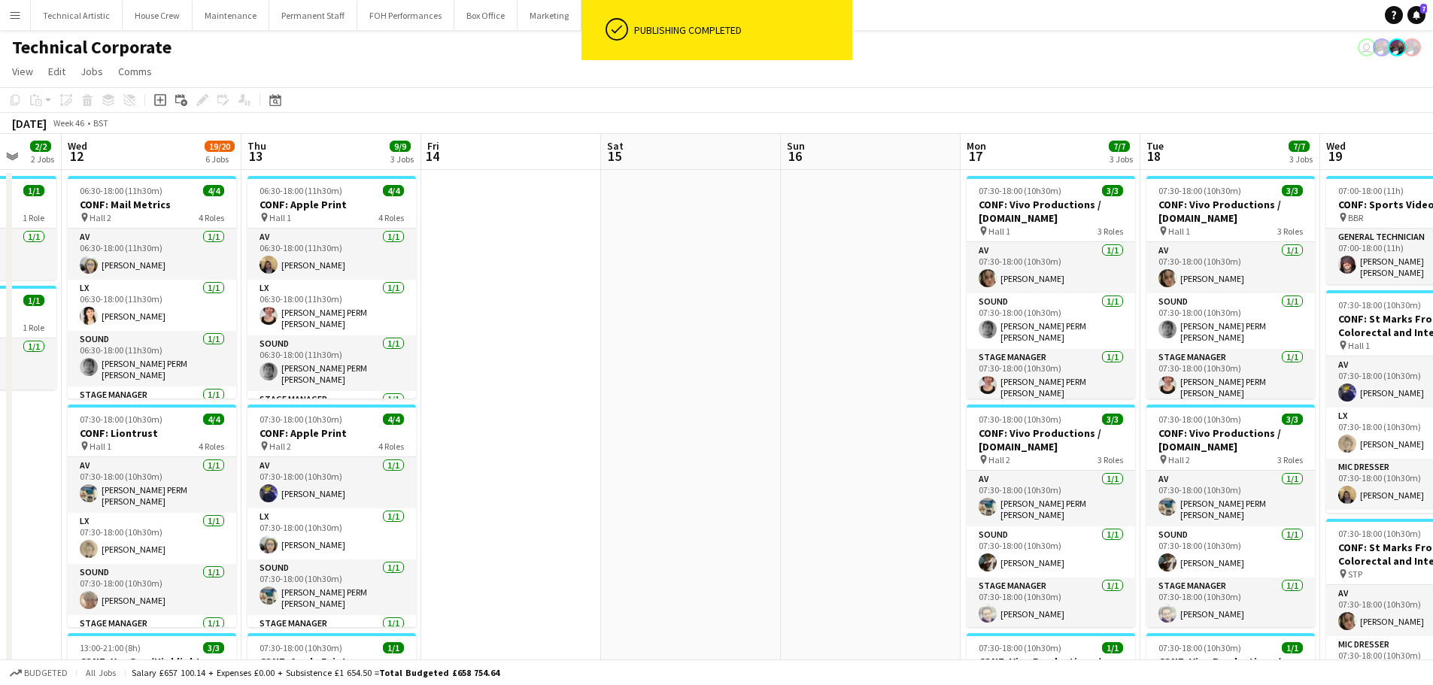
drag, startPoint x: 299, startPoint y: 324, endPoint x: 1247, endPoint y: 365, distance: 949.4
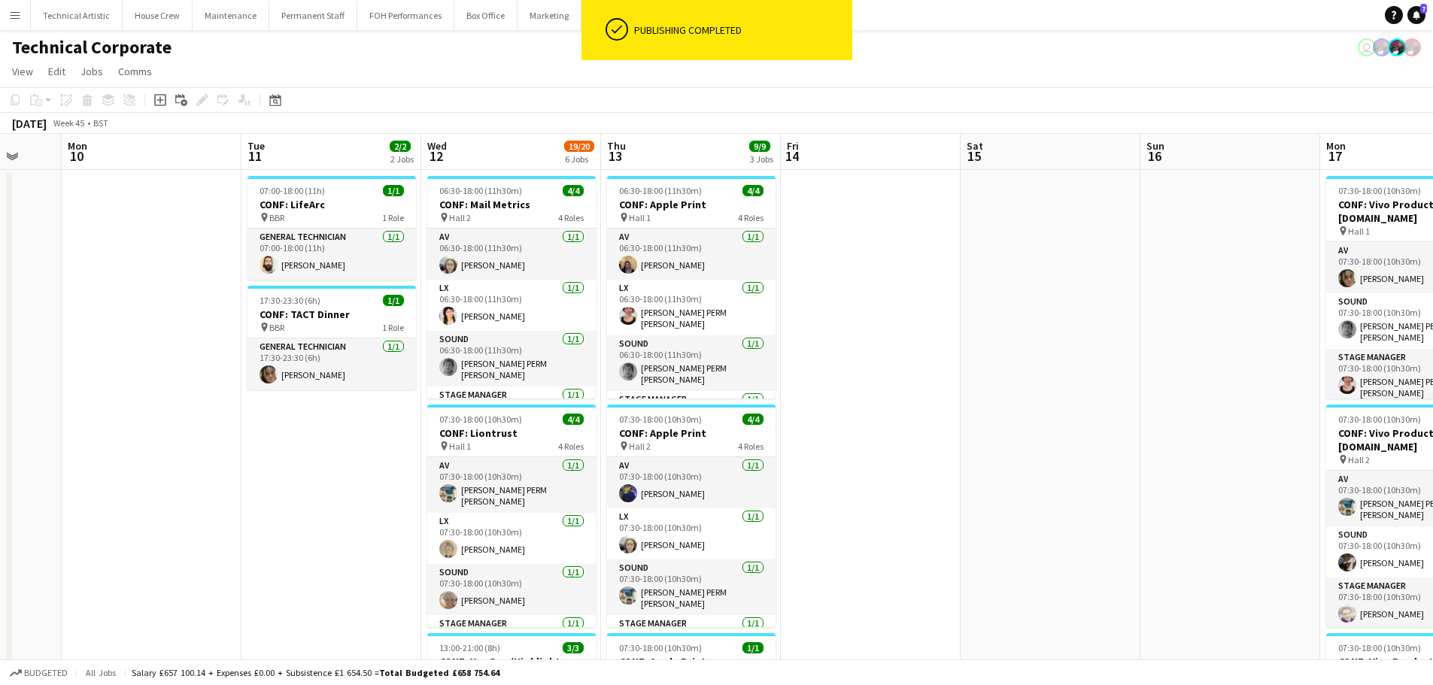
drag, startPoint x: 724, startPoint y: 357, endPoint x: 1113, endPoint y: 357, distance: 389.6
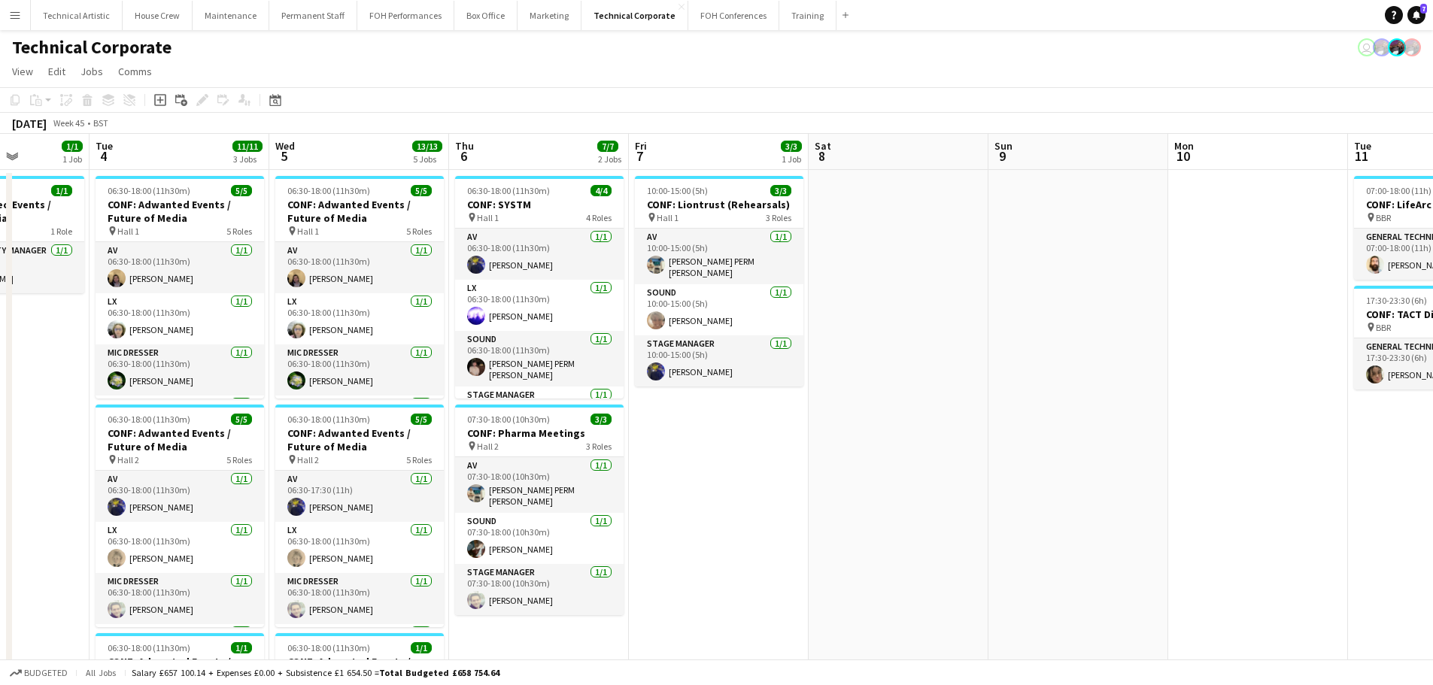
drag, startPoint x: 412, startPoint y: 320, endPoint x: 1294, endPoint y: 291, distance: 882.1
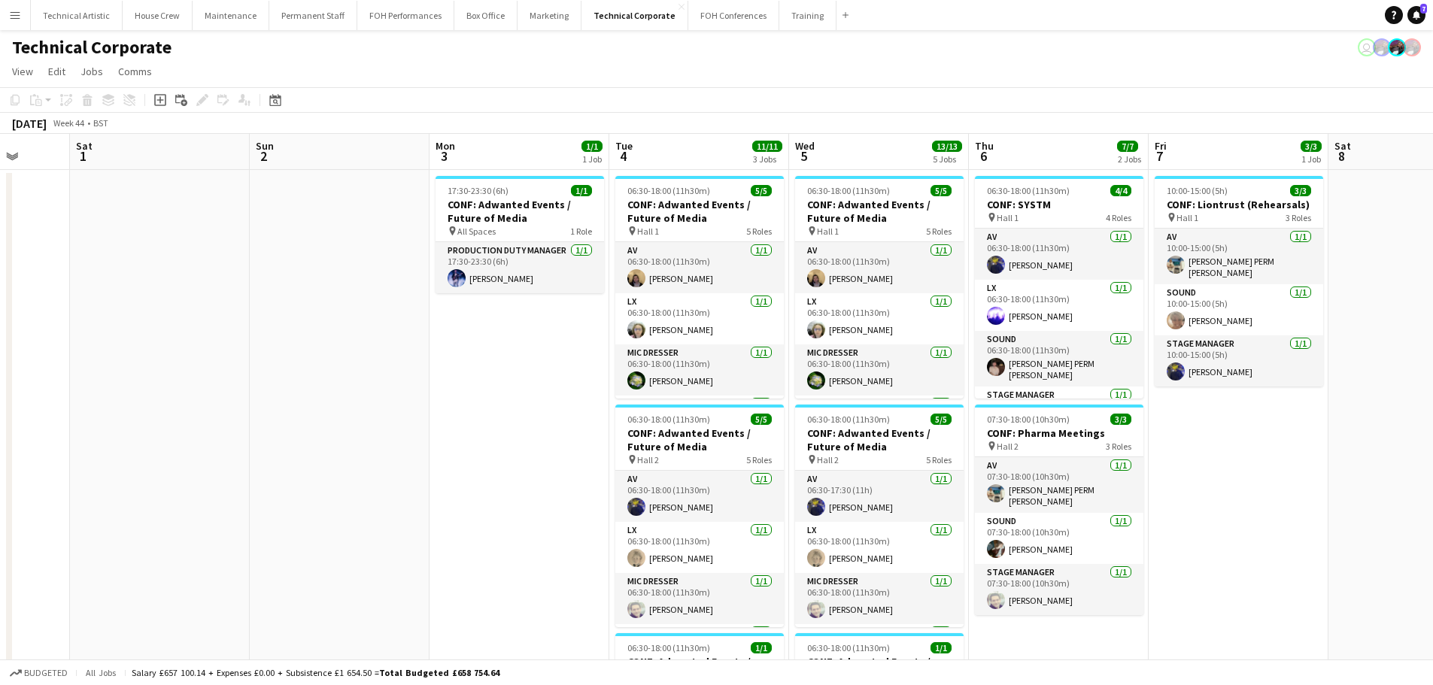
drag, startPoint x: 616, startPoint y: 448, endPoint x: 1134, endPoint y: 414, distance: 519.4
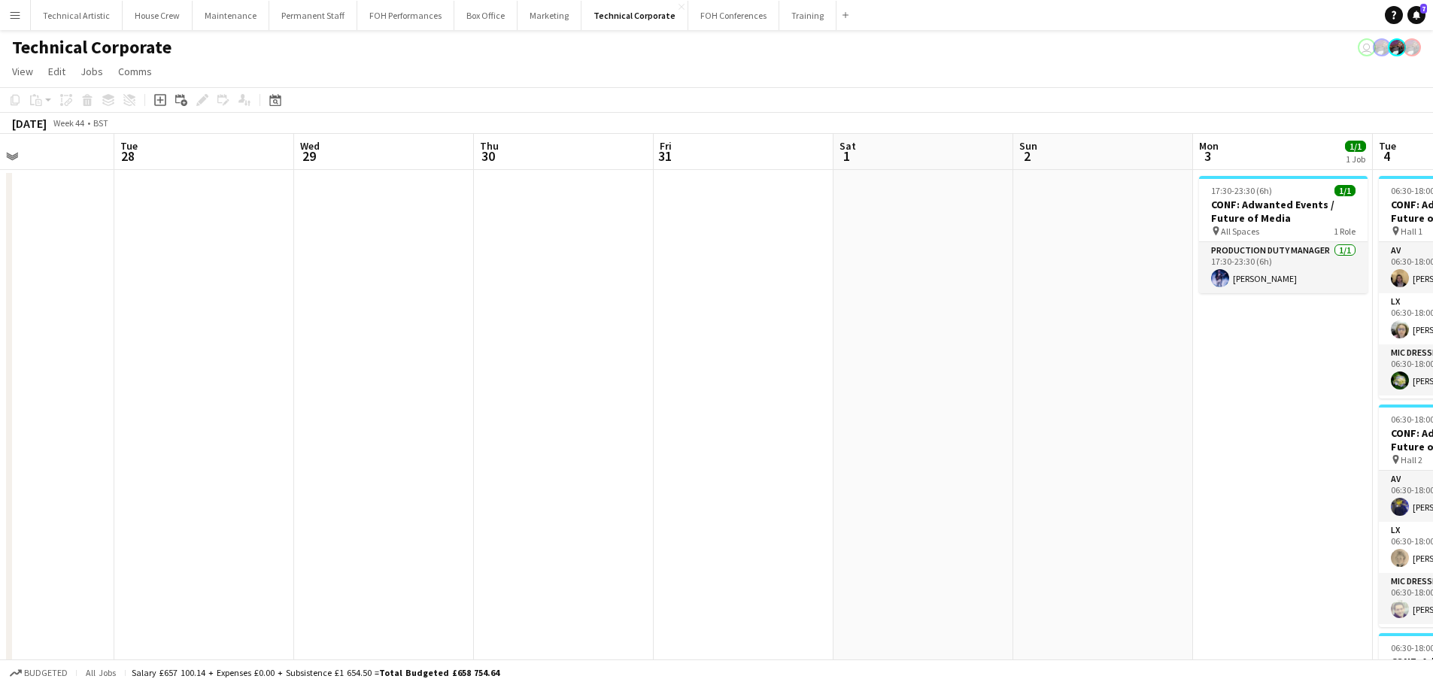
drag, startPoint x: 410, startPoint y: 416, endPoint x: 754, endPoint y: 320, distance: 357.0
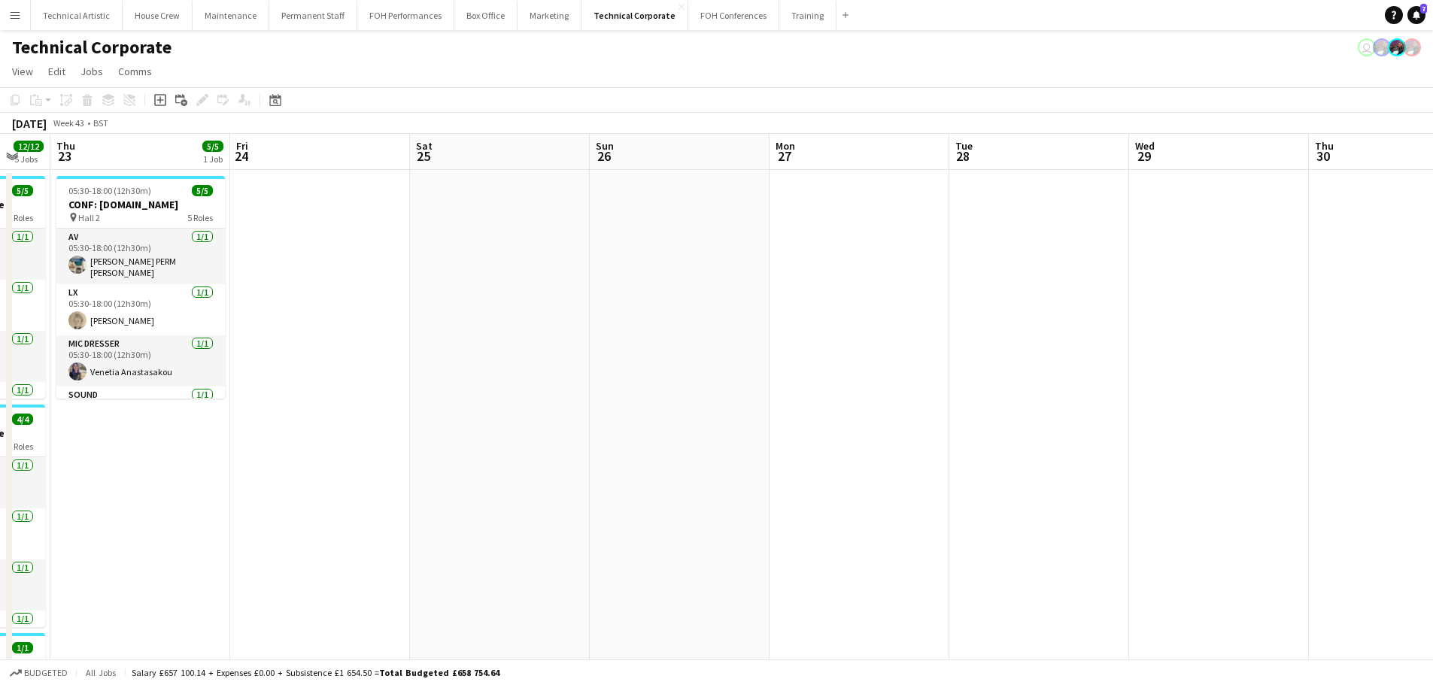
drag, startPoint x: 935, startPoint y: 326, endPoint x: 1443, endPoint y: 326, distance: 508.5
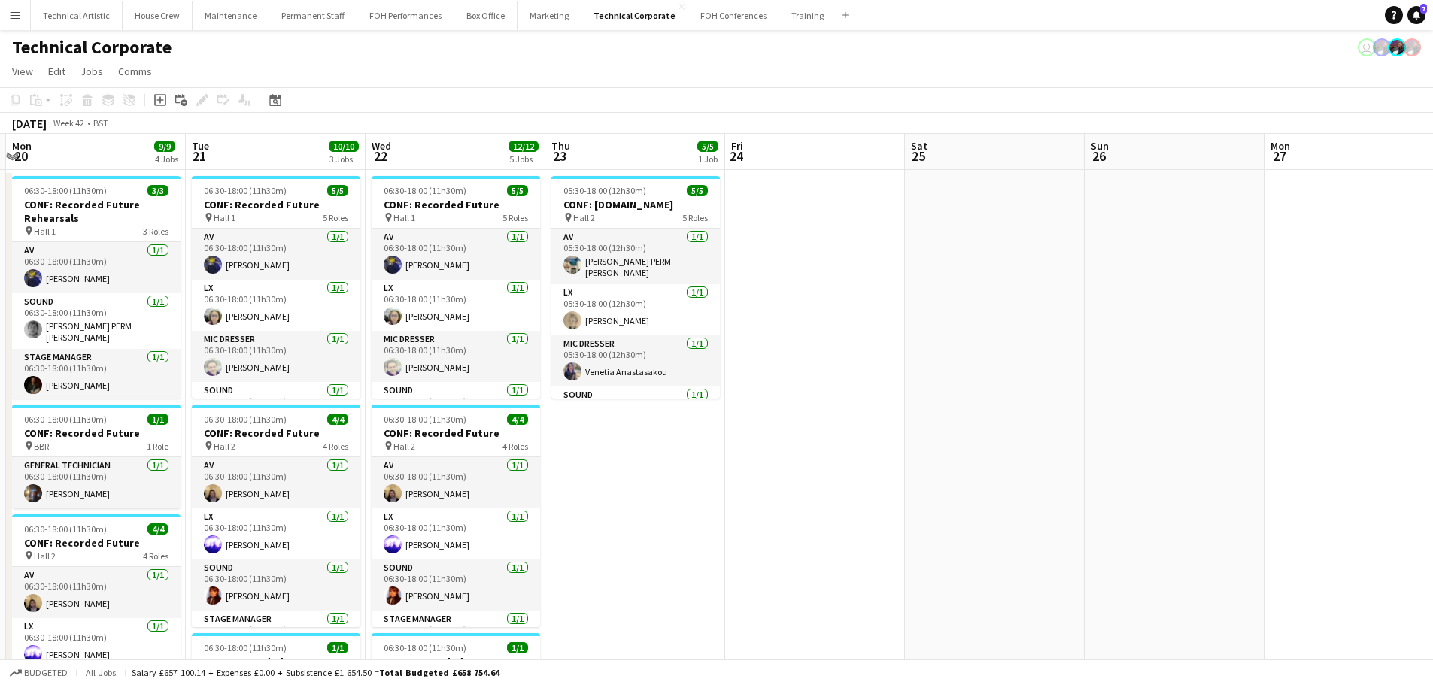
drag, startPoint x: 1264, startPoint y: 364, endPoint x: 1443, endPoint y: 353, distance: 180.1
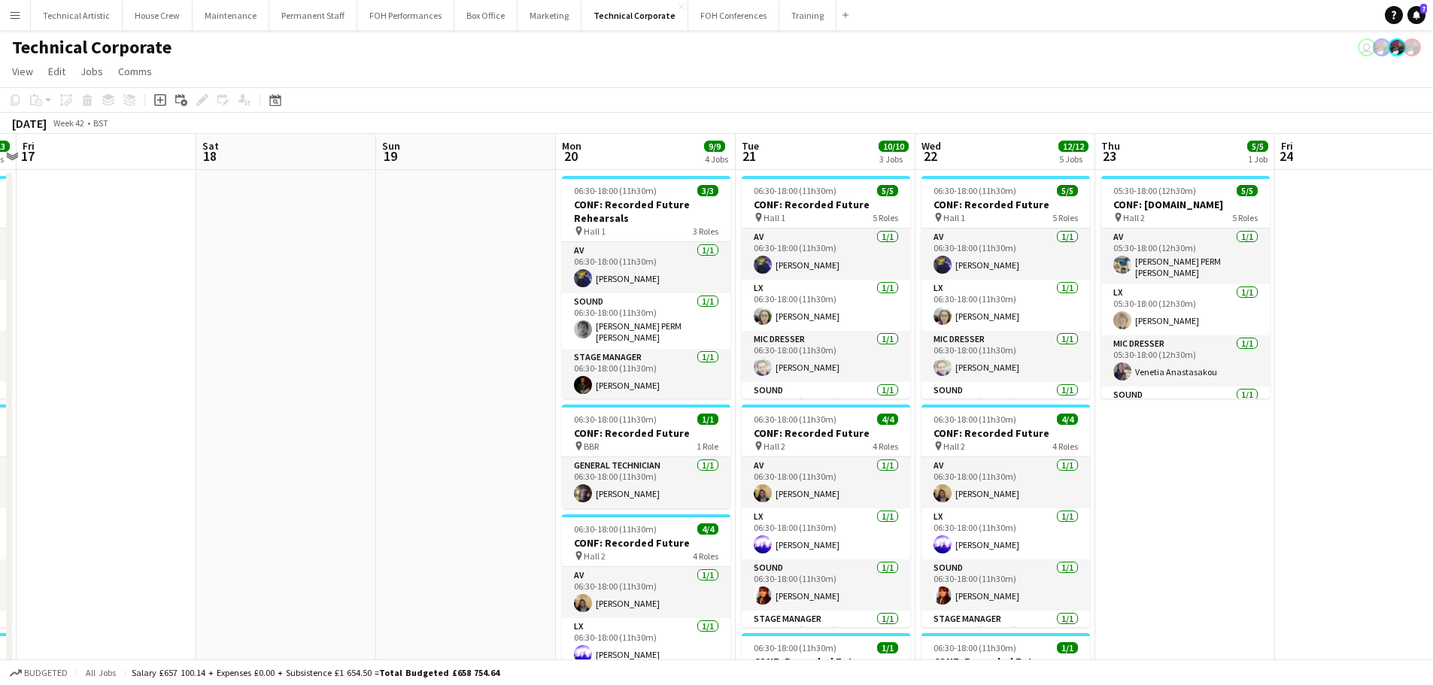
drag, startPoint x: 815, startPoint y: 447, endPoint x: 1368, endPoint y: 352, distance: 560.9
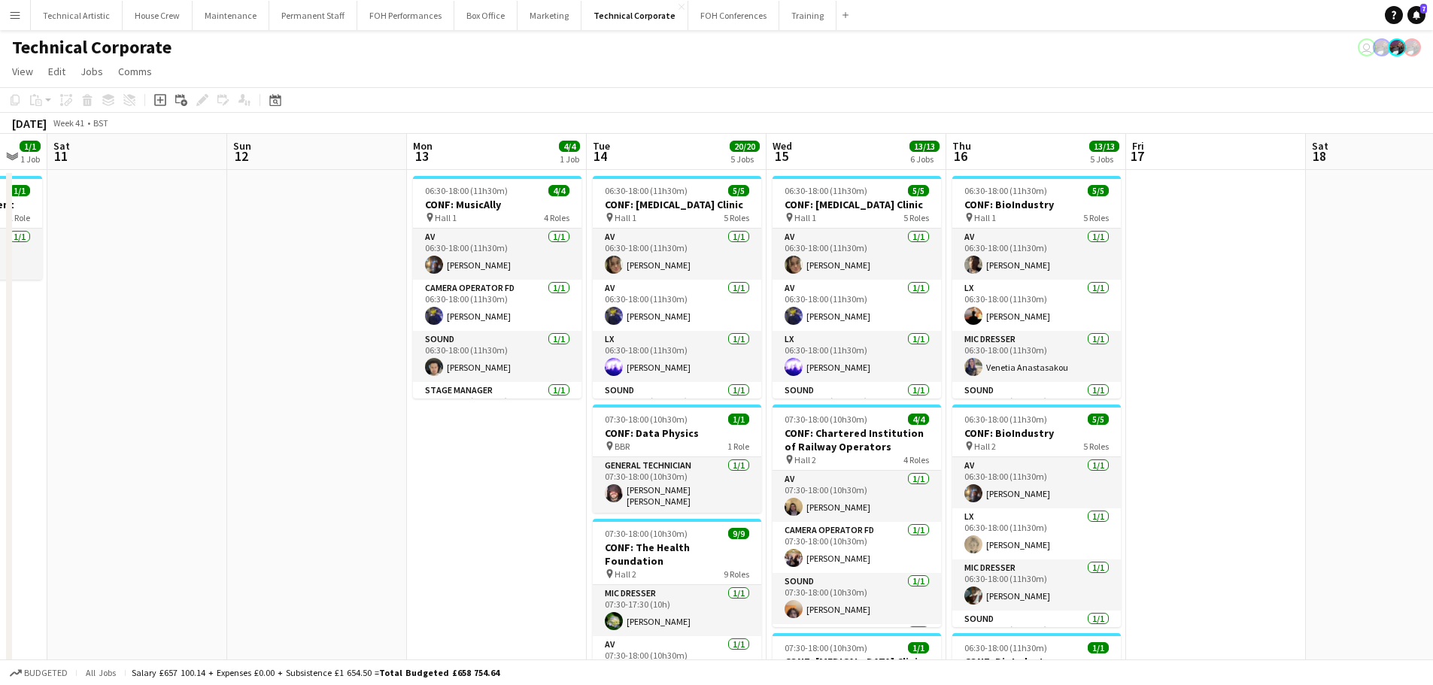
scroll to position [0, 393]
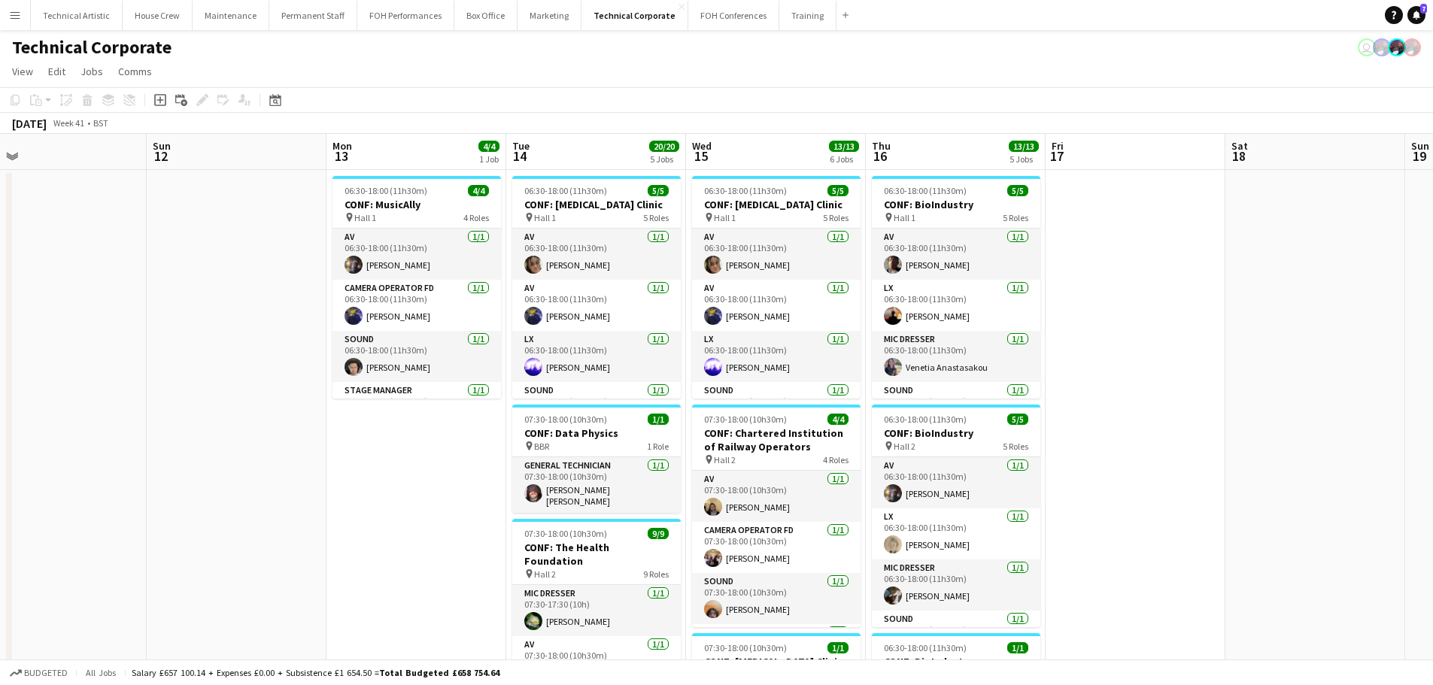
drag, startPoint x: 390, startPoint y: 284, endPoint x: 1416, endPoint y: 268, distance: 1026.1
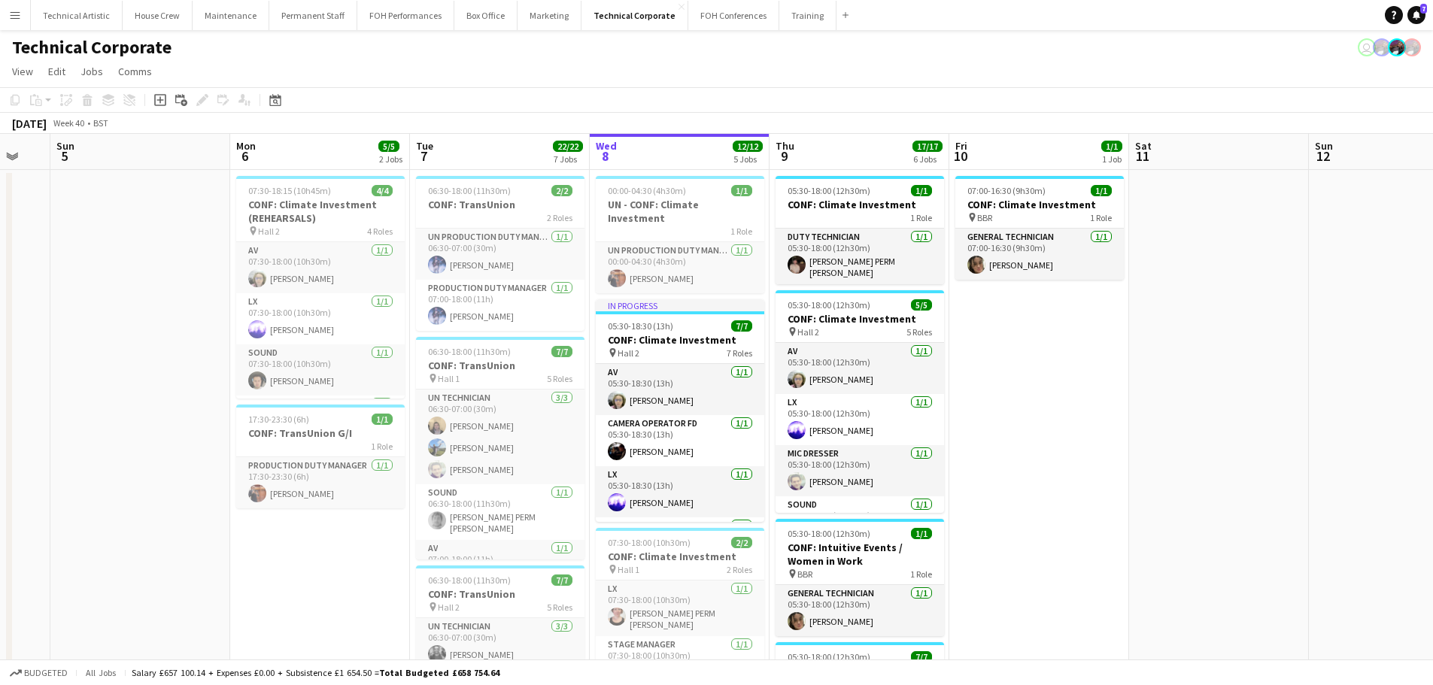
drag, startPoint x: 231, startPoint y: 387, endPoint x: 1398, endPoint y: 311, distance: 1169.9
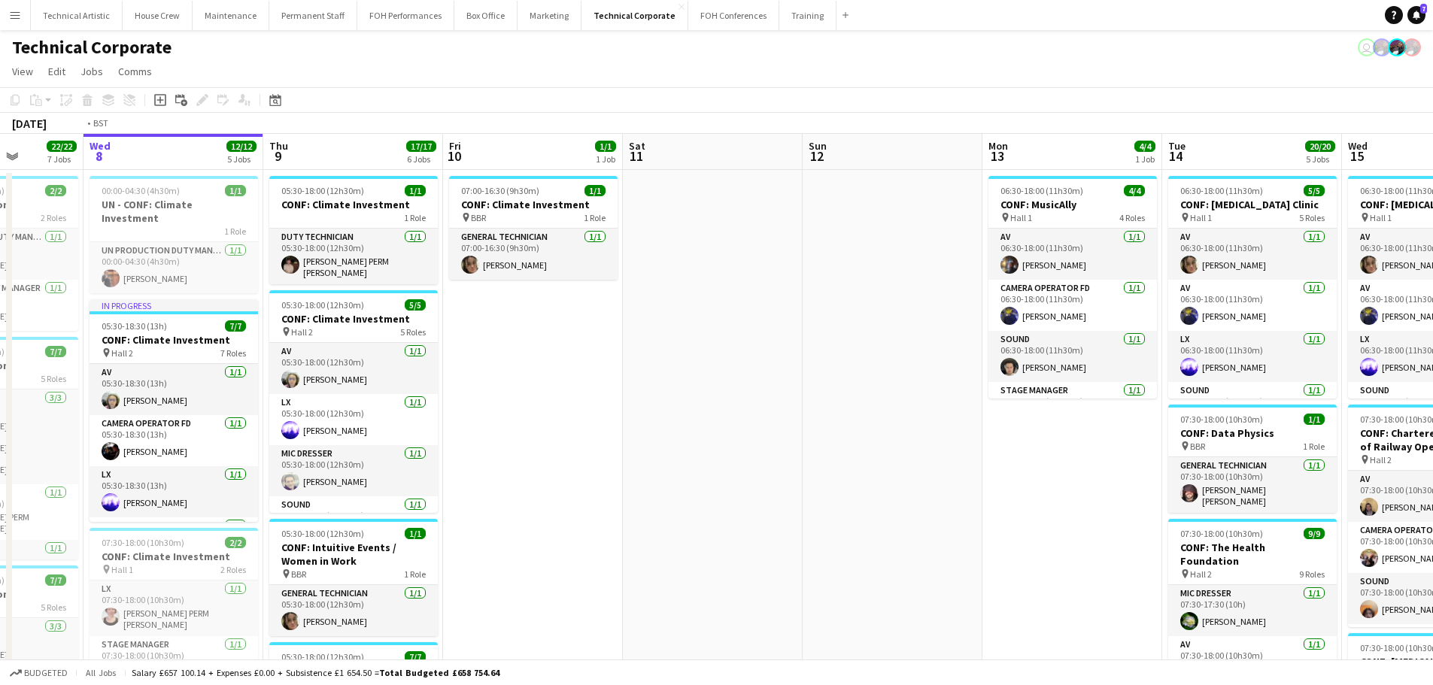
scroll to position [0, 469]
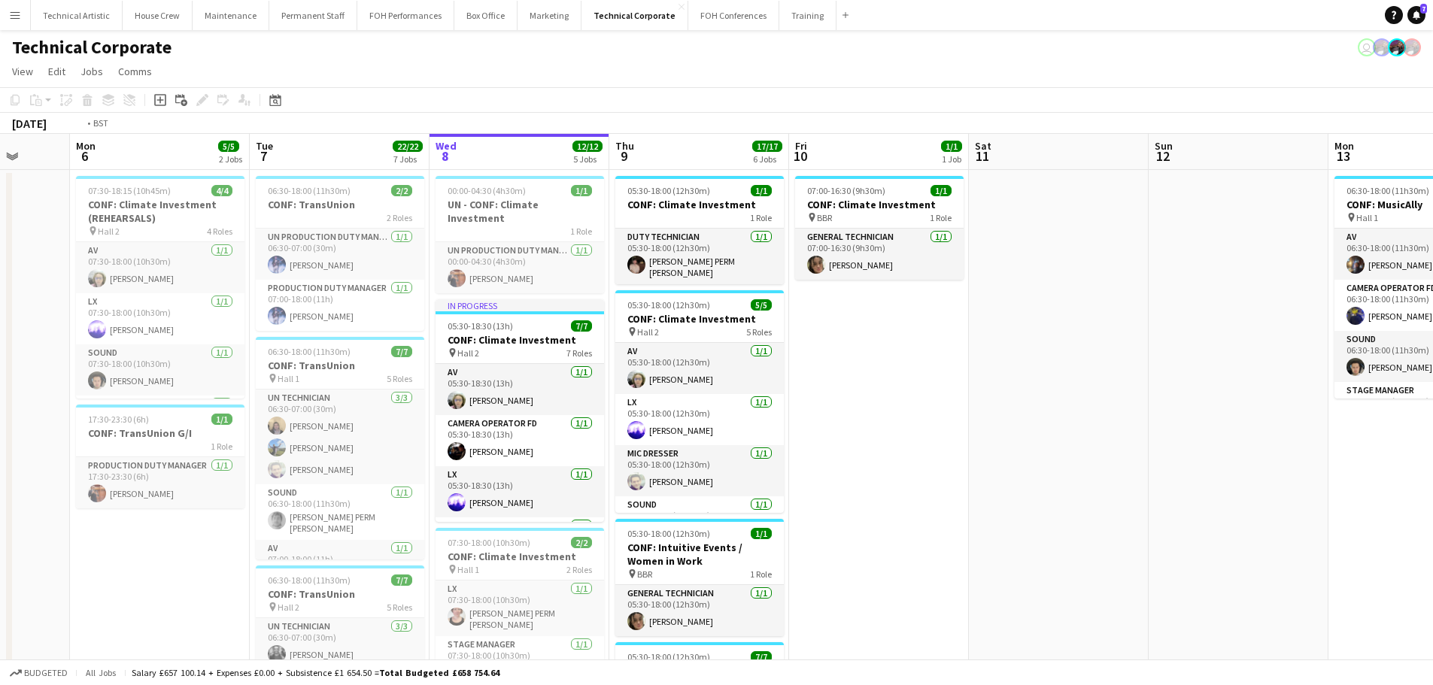
drag, startPoint x: 1135, startPoint y: 320, endPoint x: 168, endPoint y: 222, distance: 971.6
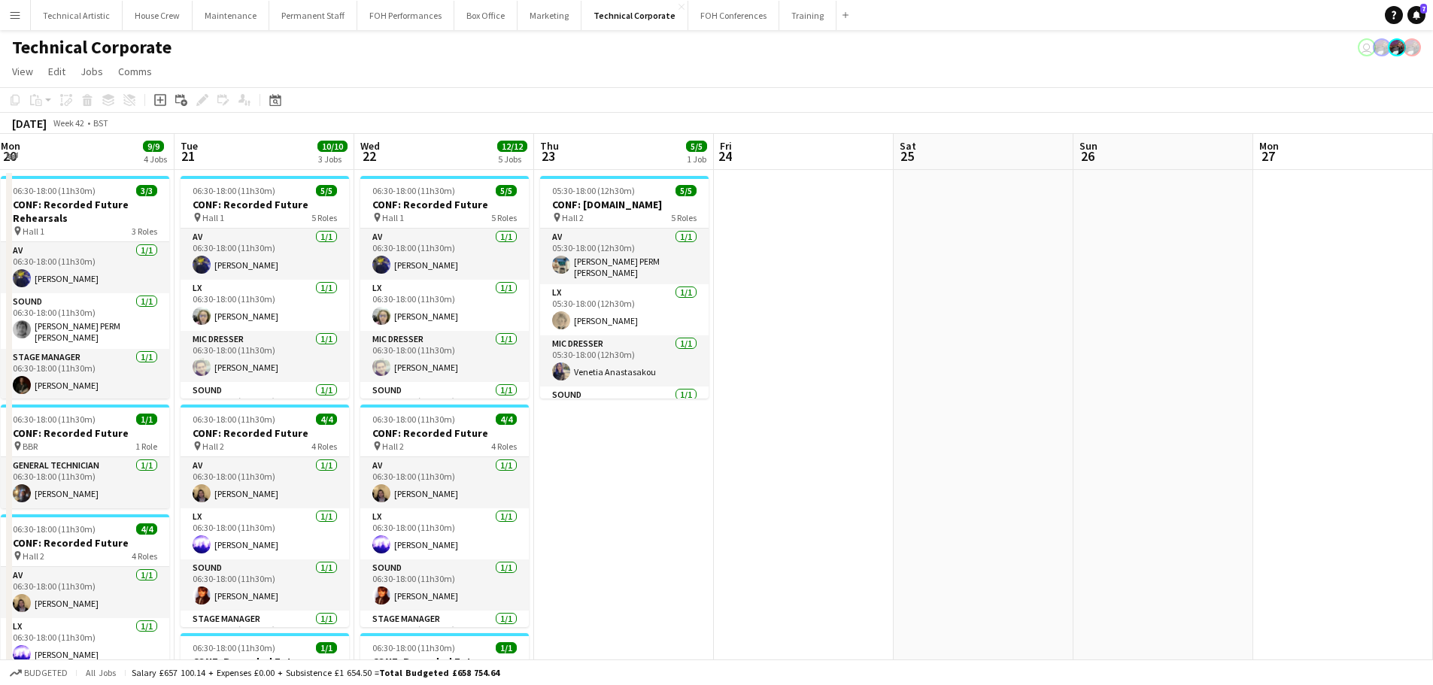
drag, startPoint x: 1252, startPoint y: 315, endPoint x: 94, endPoint y: 315, distance: 1158.4
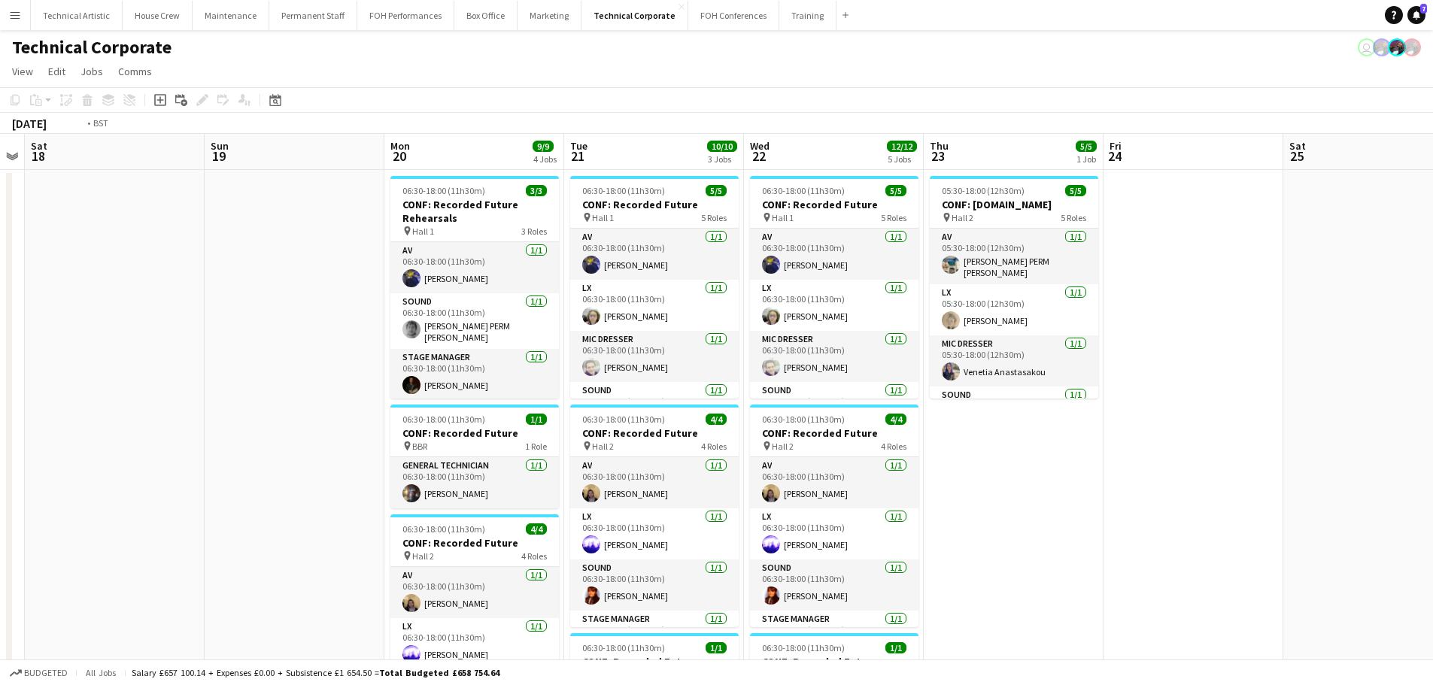
drag, startPoint x: 950, startPoint y: 324, endPoint x: 0, endPoint y: 308, distance: 950.2
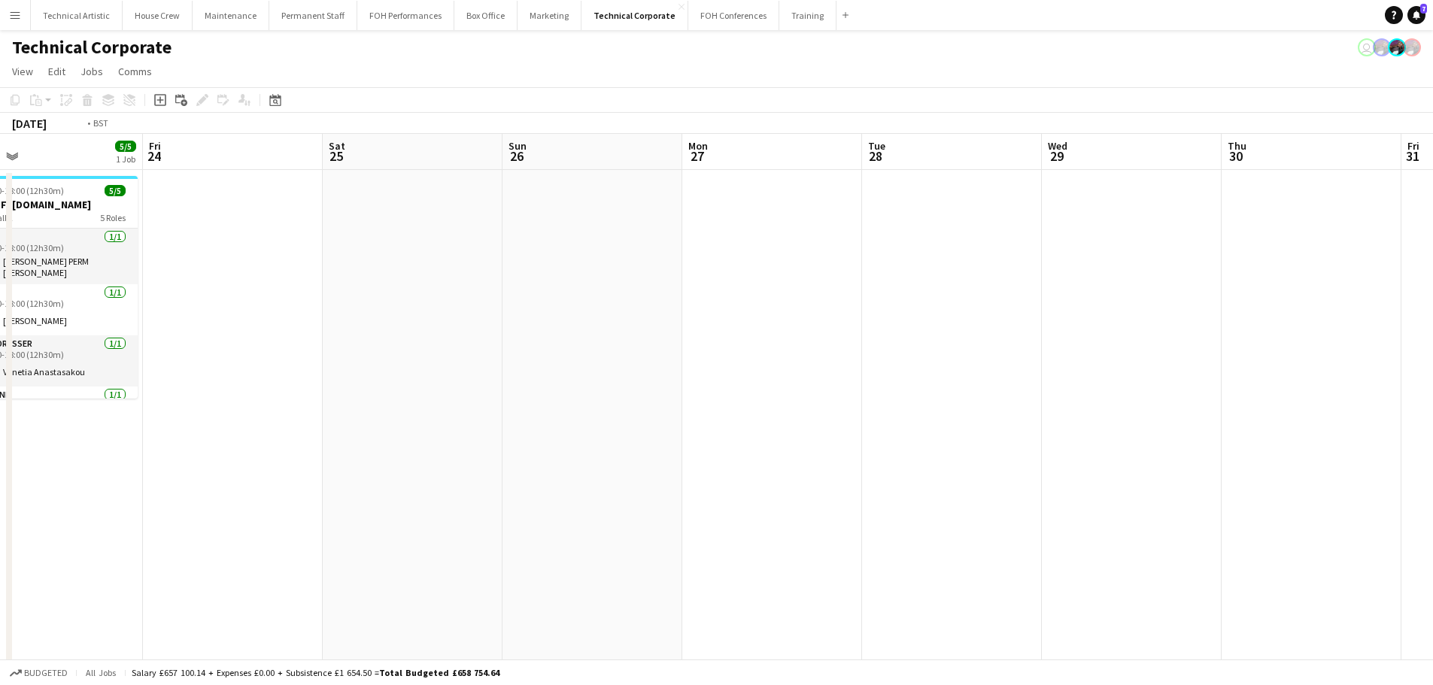
drag, startPoint x: 1091, startPoint y: 348, endPoint x: 93, endPoint y: 293, distance: 1000.4
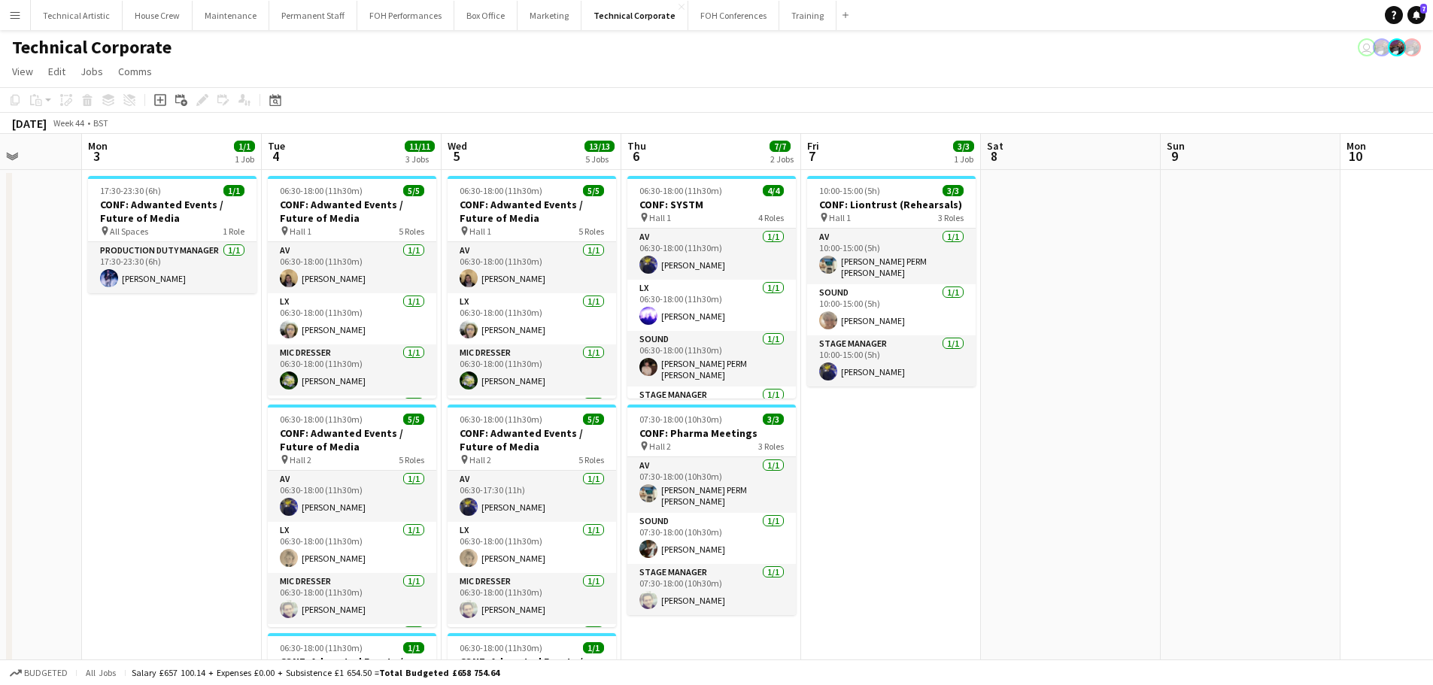
drag, startPoint x: 1088, startPoint y: 352, endPoint x: 167, endPoint y: 247, distance: 927.4
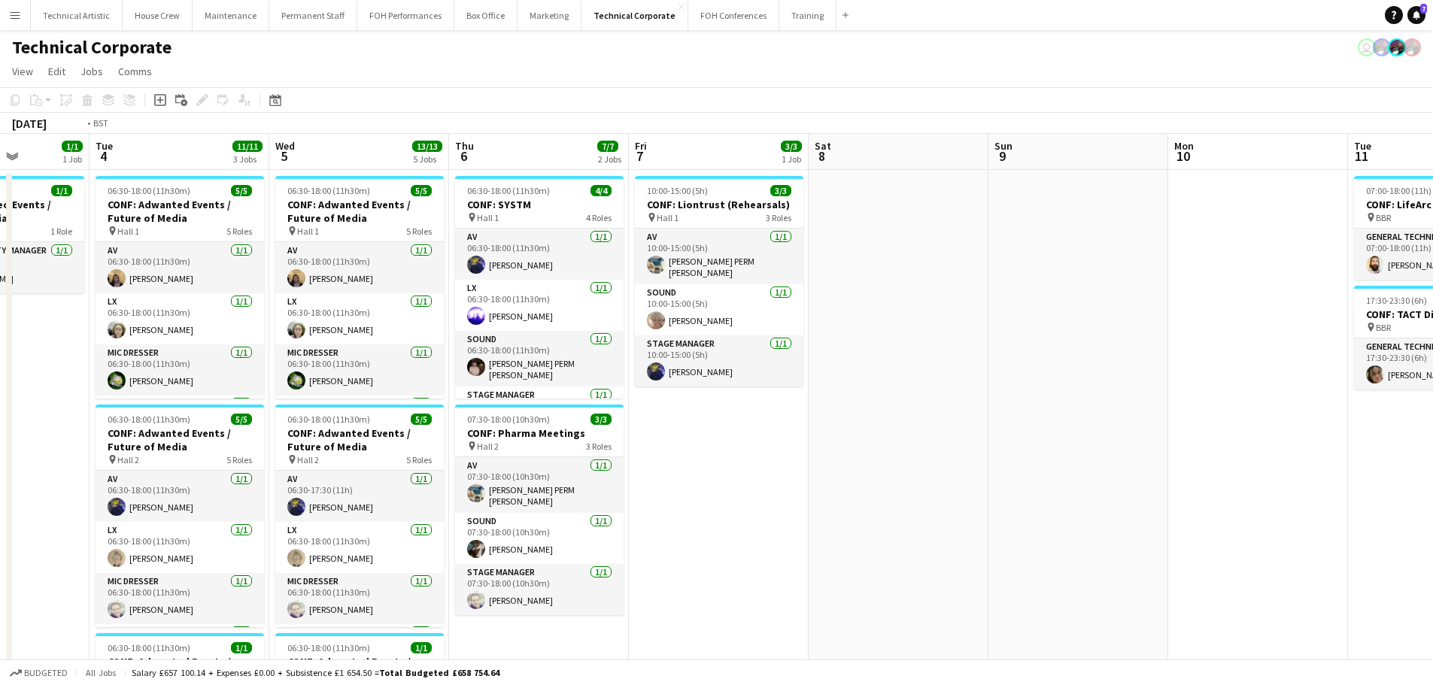
scroll to position [0, 438]
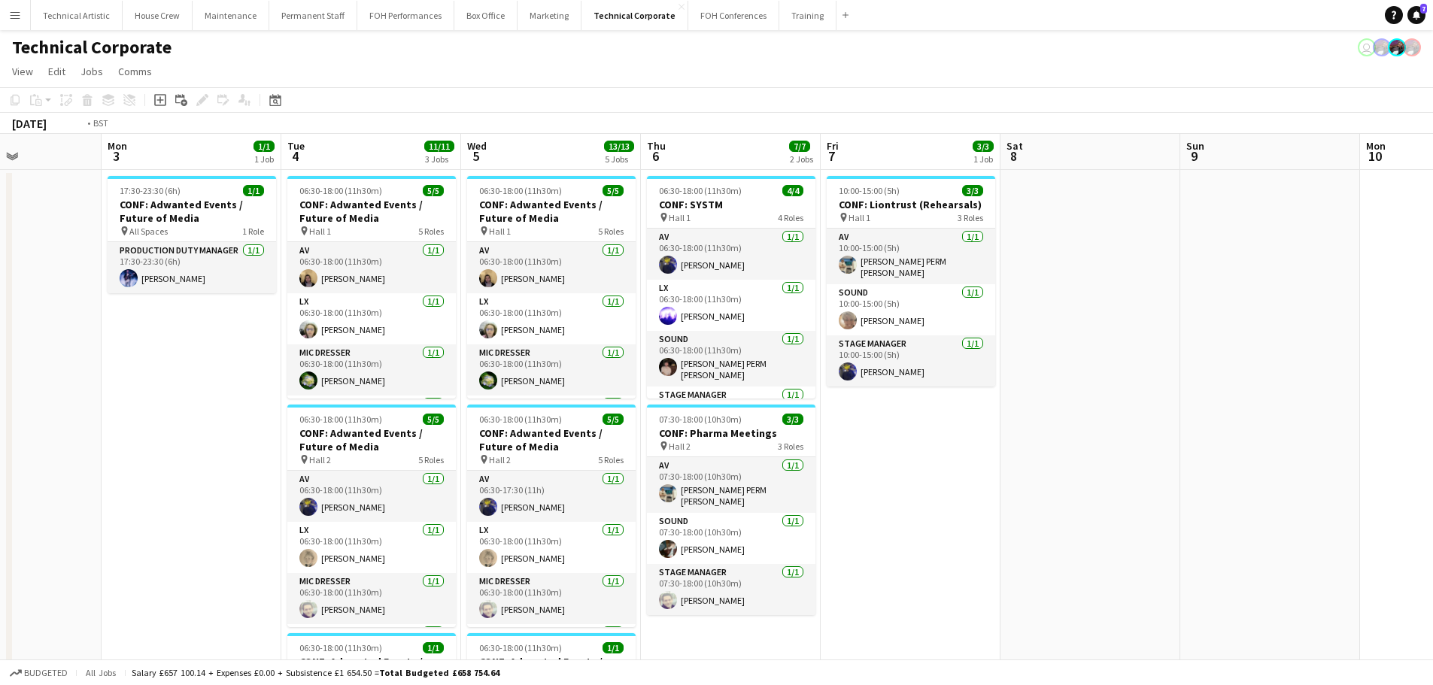
drag, startPoint x: 1239, startPoint y: 281, endPoint x: 0, endPoint y: 263, distance: 1239.0
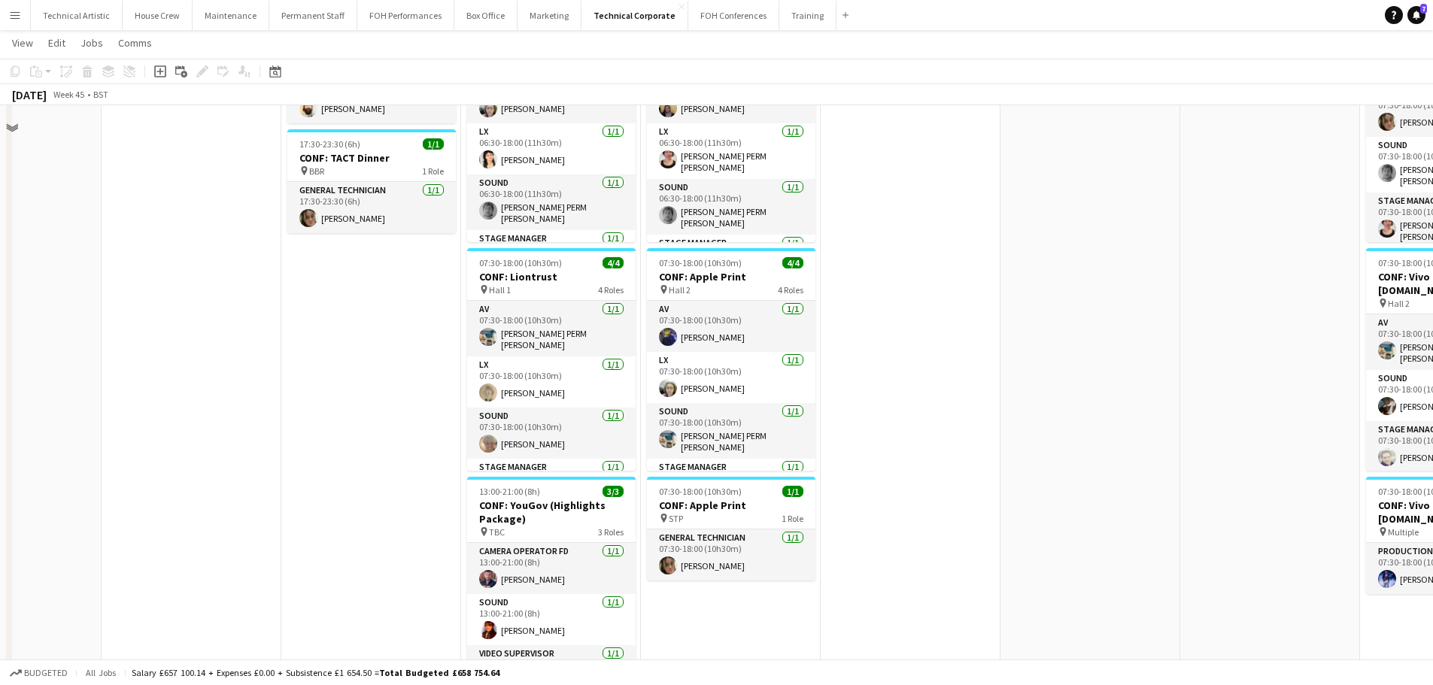
scroll to position [75, 0]
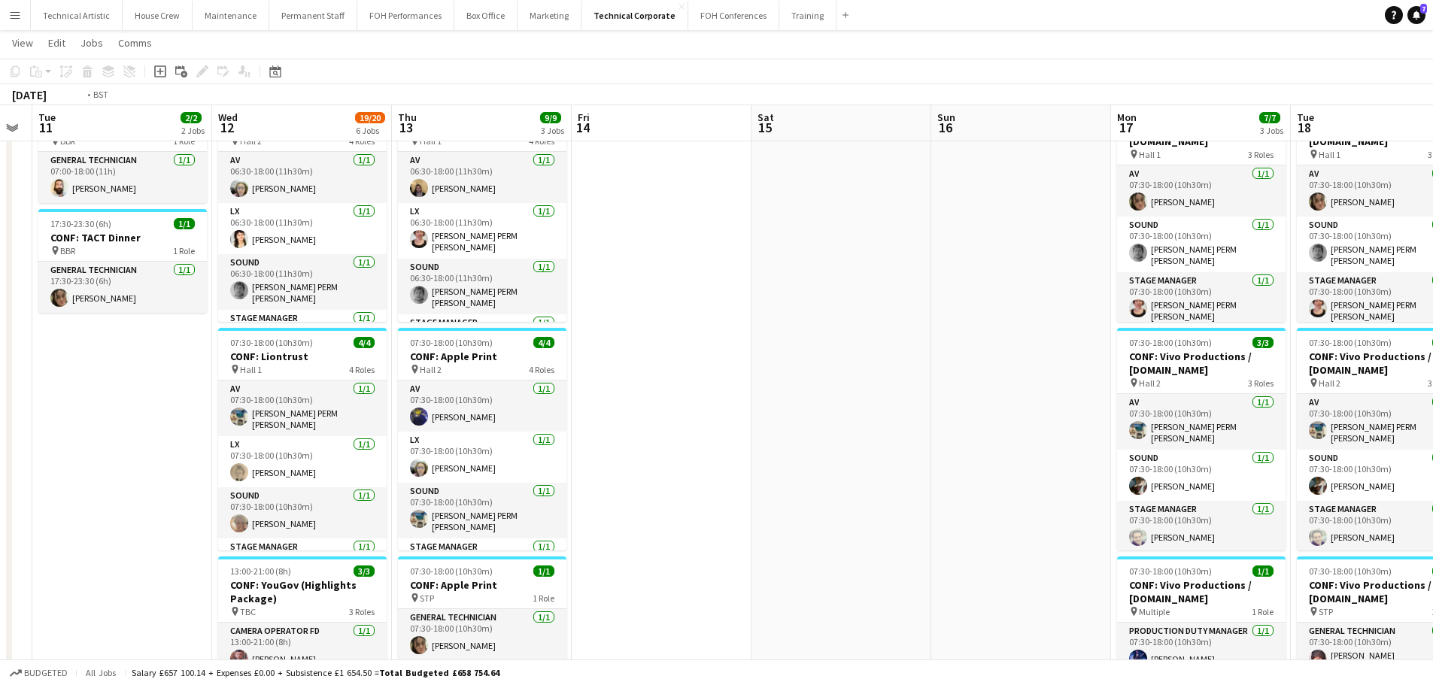
drag, startPoint x: 1152, startPoint y: 287, endPoint x: 438, endPoint y: 172, distance: 723.1
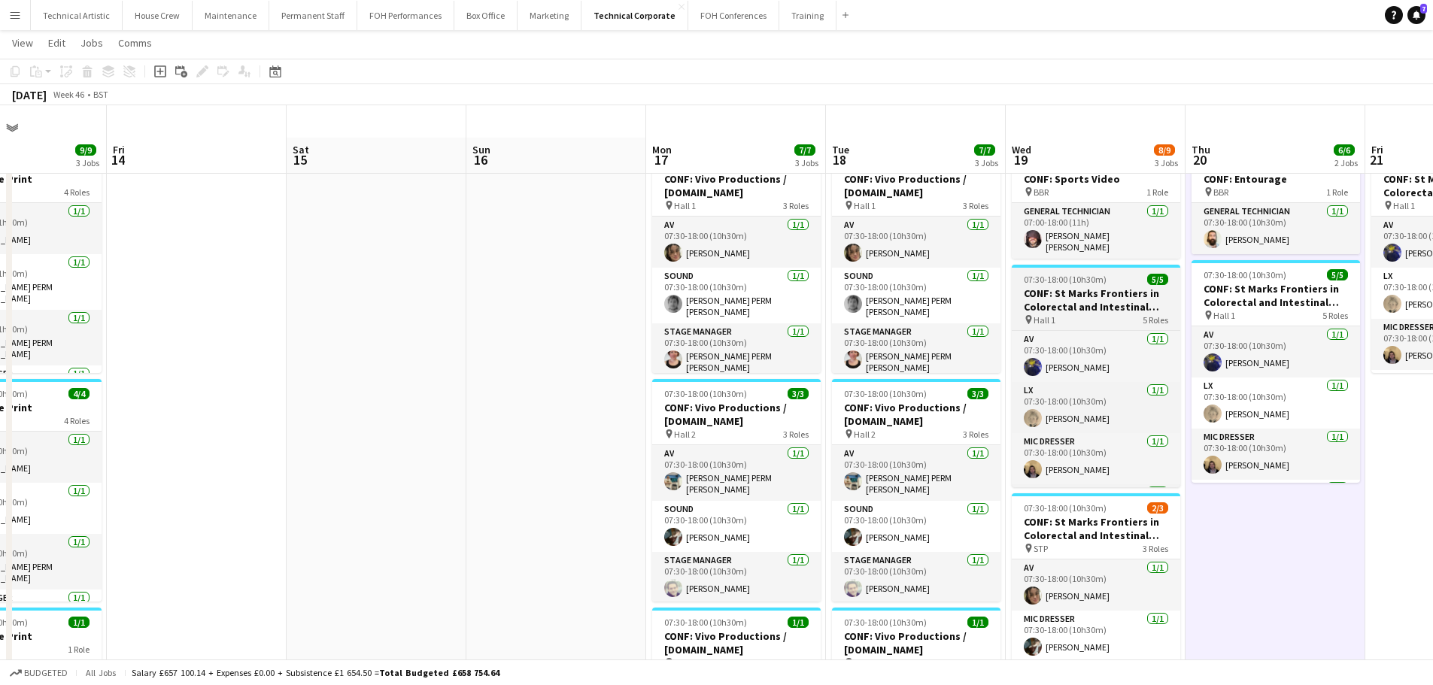
scroll to position [0, 0]
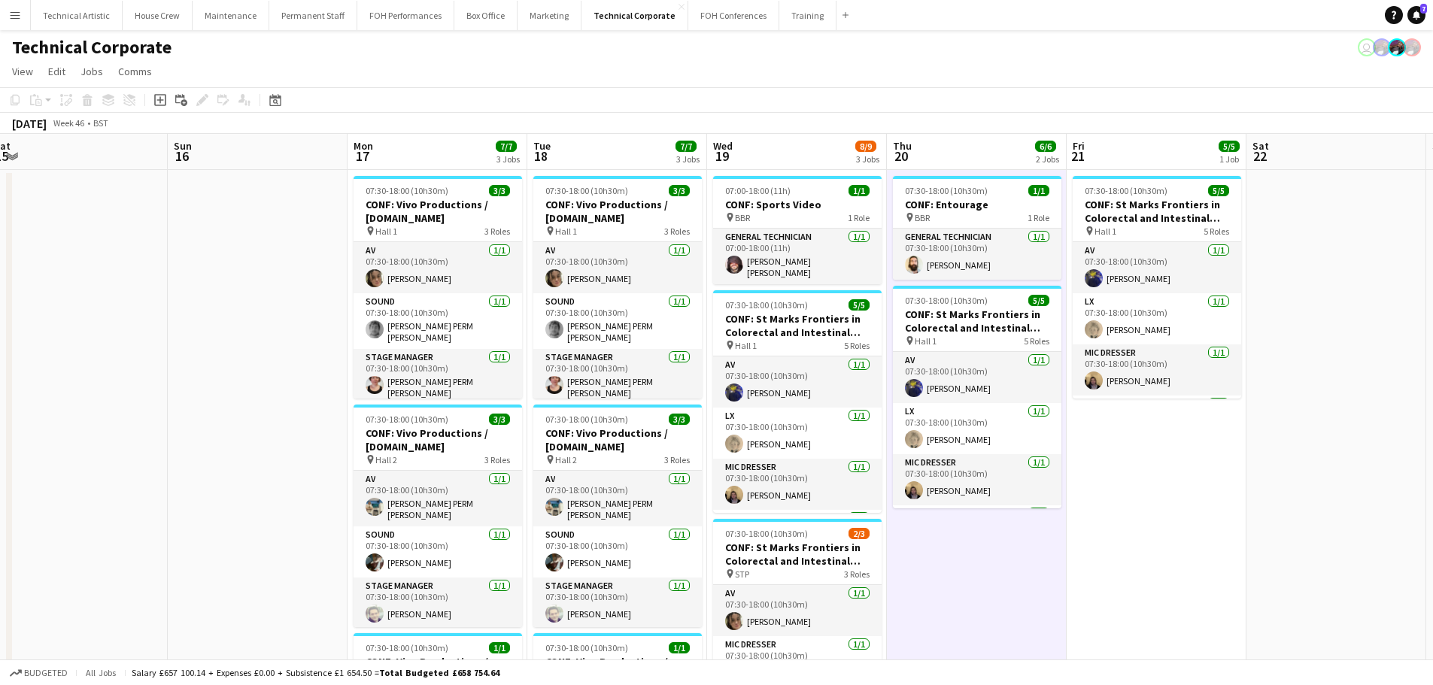
drag, startPoint x: 1110, startPoint y: 349, endPoint x: 618, endPoint y: 345, distance: 492.0
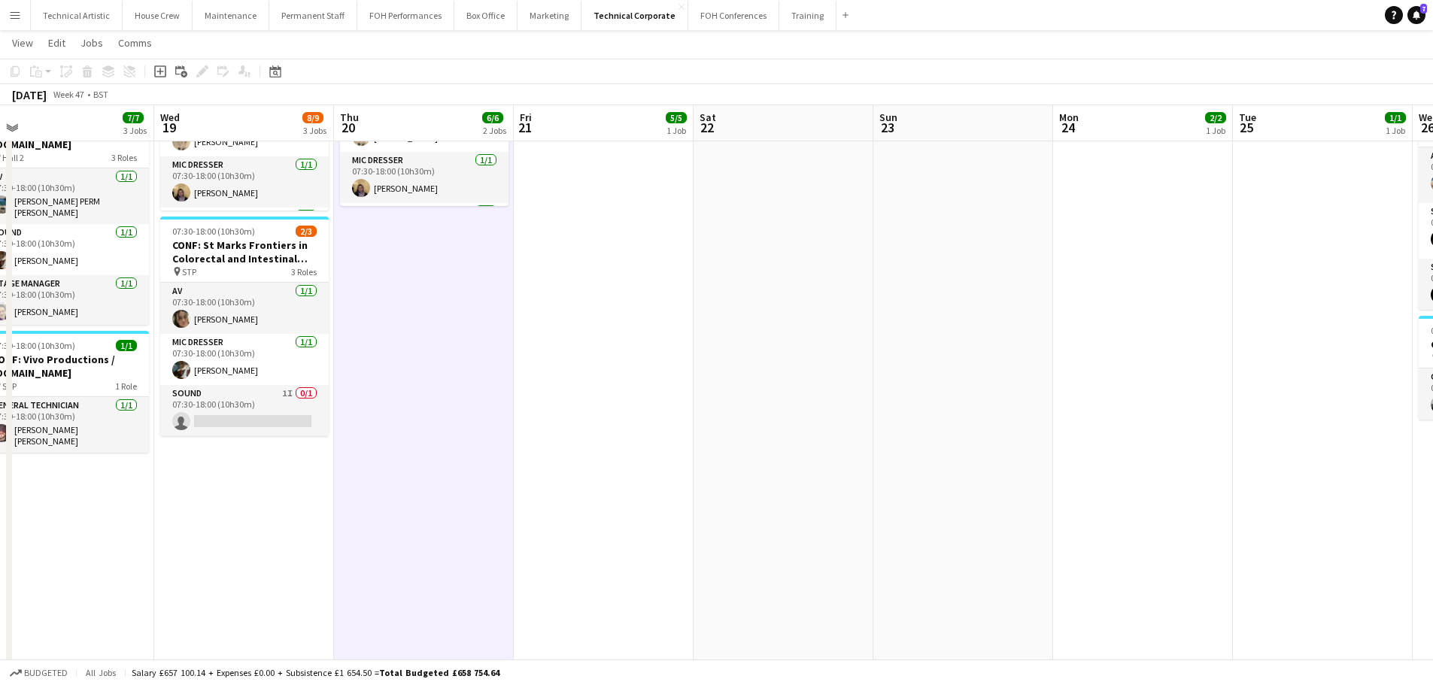
scroll to position [0, 369]
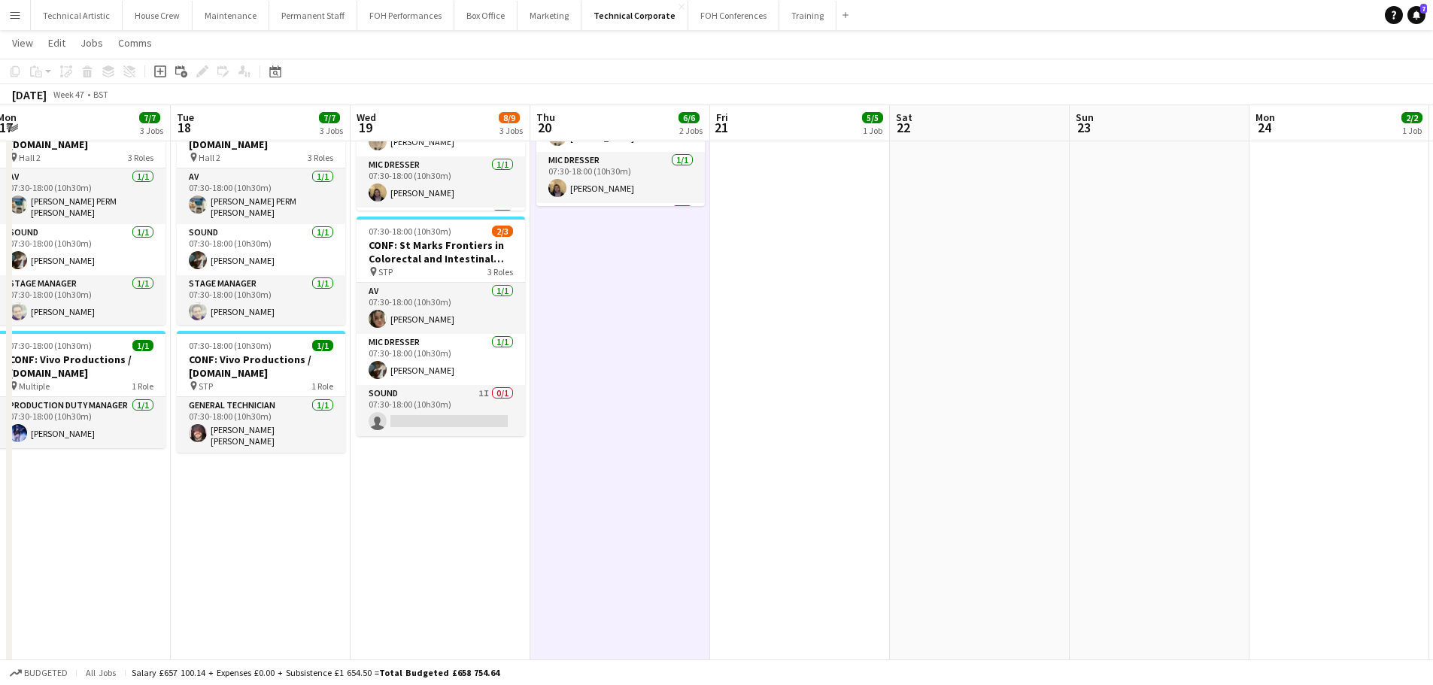
drag, startPoint x: 647, startPoint y: 370, endPoint x: 403, endPoint y: 379, distance: 243.9
click at [396, 382] on app-calendar-viewport "Sat 15 Sun 16 Mon 17 7/7 3 Jobs Tue 18 7/7 3 Jobs Wed 19 8/9 3 Jobs Thu 20 6/6 …" at bounding box center [716, 554] width 1433 height 1592
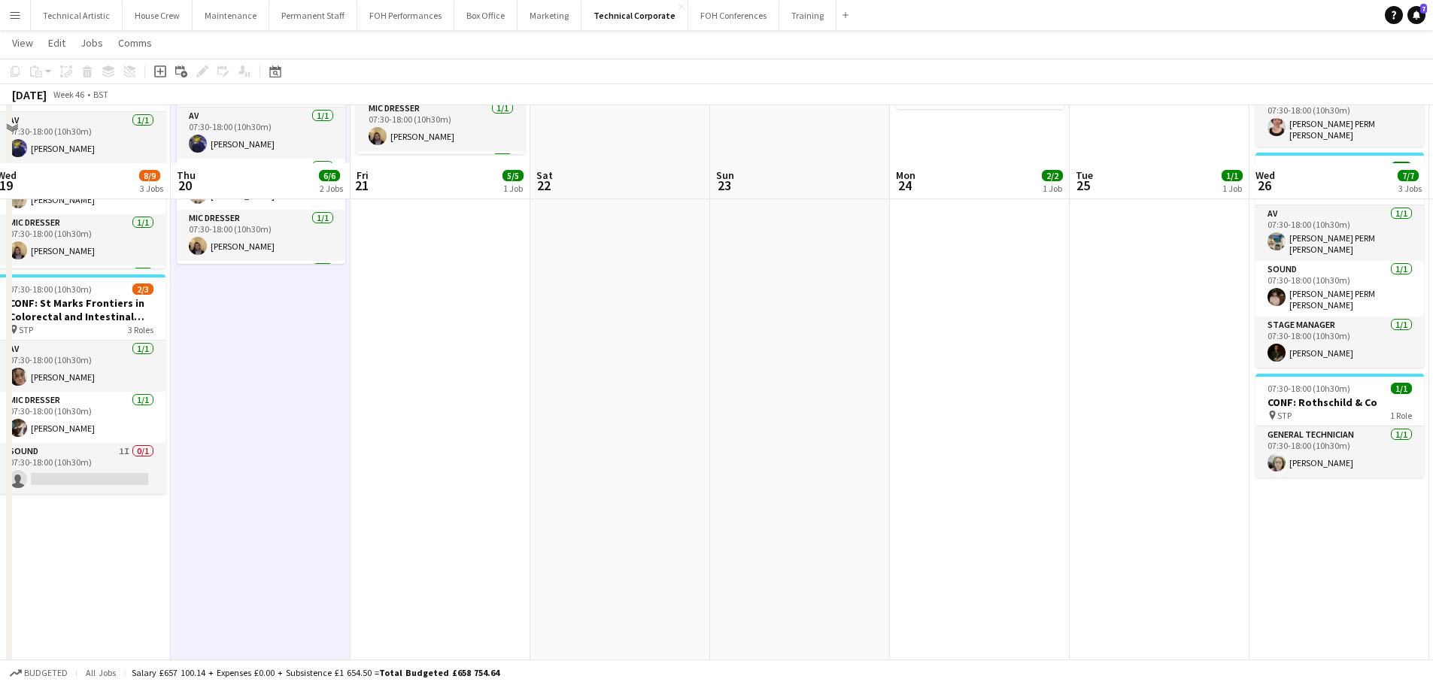
scroll to position [0, 0]
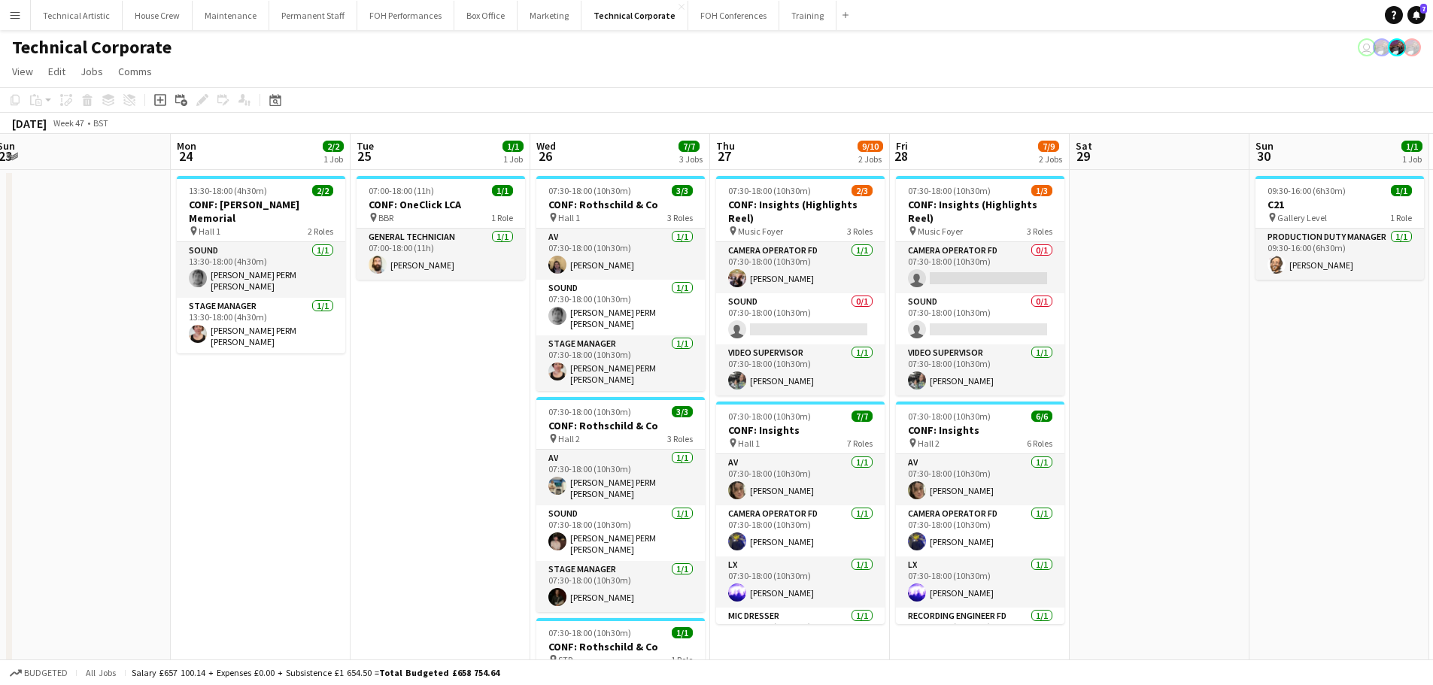
drag, startPoint x: 868, startPoint y: 453, endPoint x: 30, endPoint y: 354, distance: 843.7
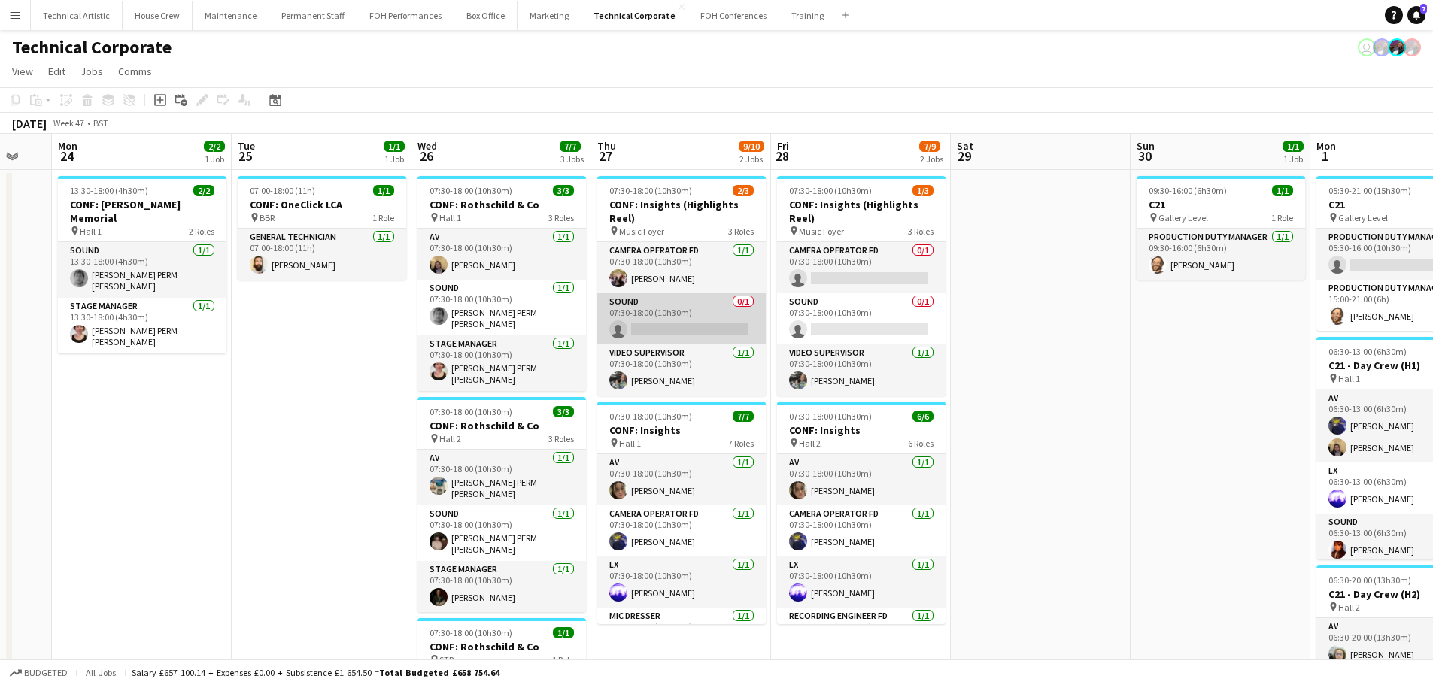
click at [630, 321] on app-card-role "Sound 0/1 07:30-18:00 (10h30m) single-neutral-actions" at bounding box center [681, 318] width 168 height 51
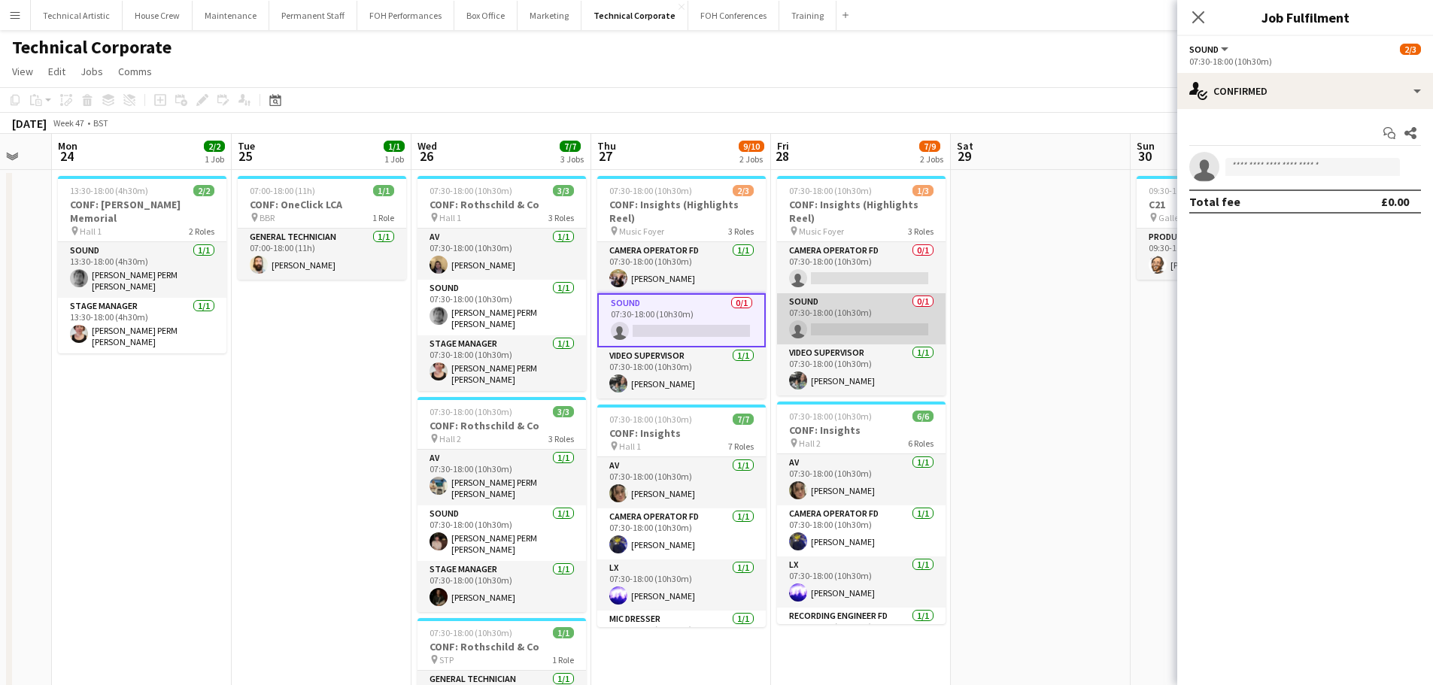
click at [858, 341] on app-card-role "Sound 0/1 07:30-18:00 (10h30m) single-neutral-actions" at bounding box center [861, 318] width 168 height 51
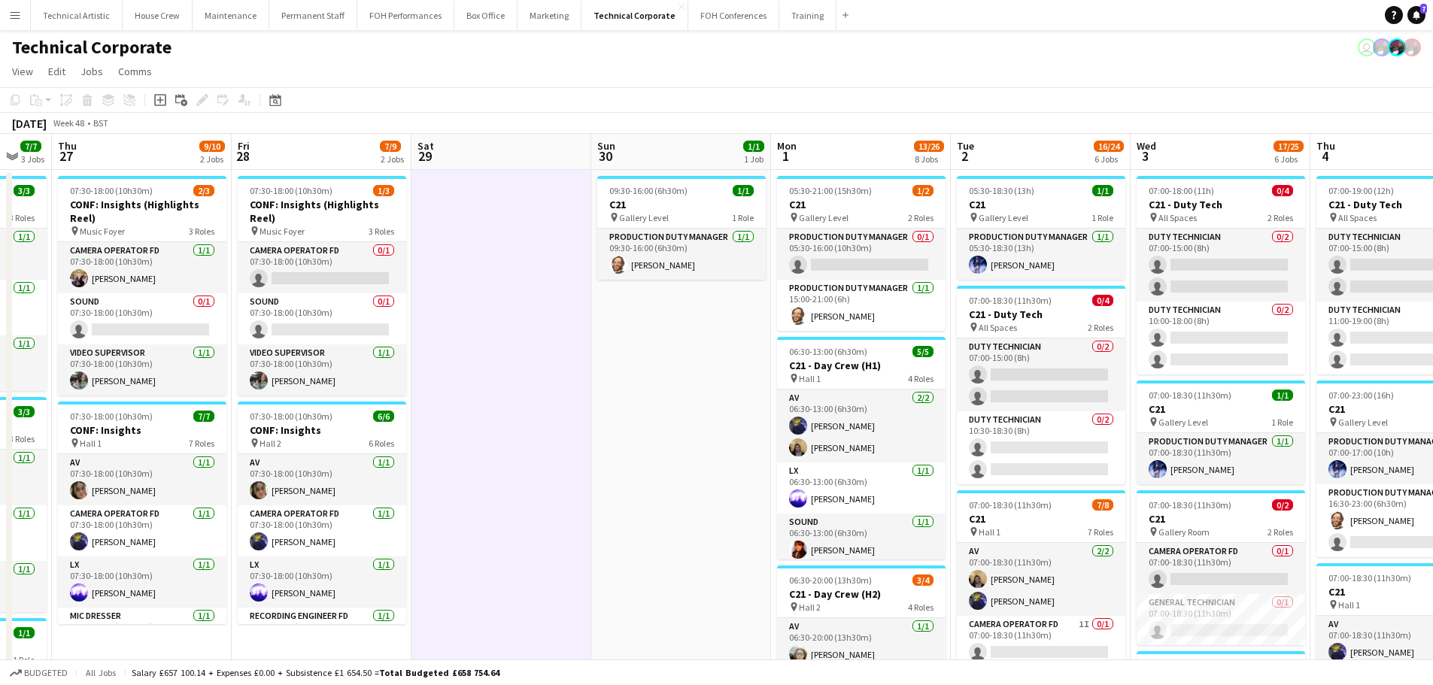
scroll to position [0, 431]
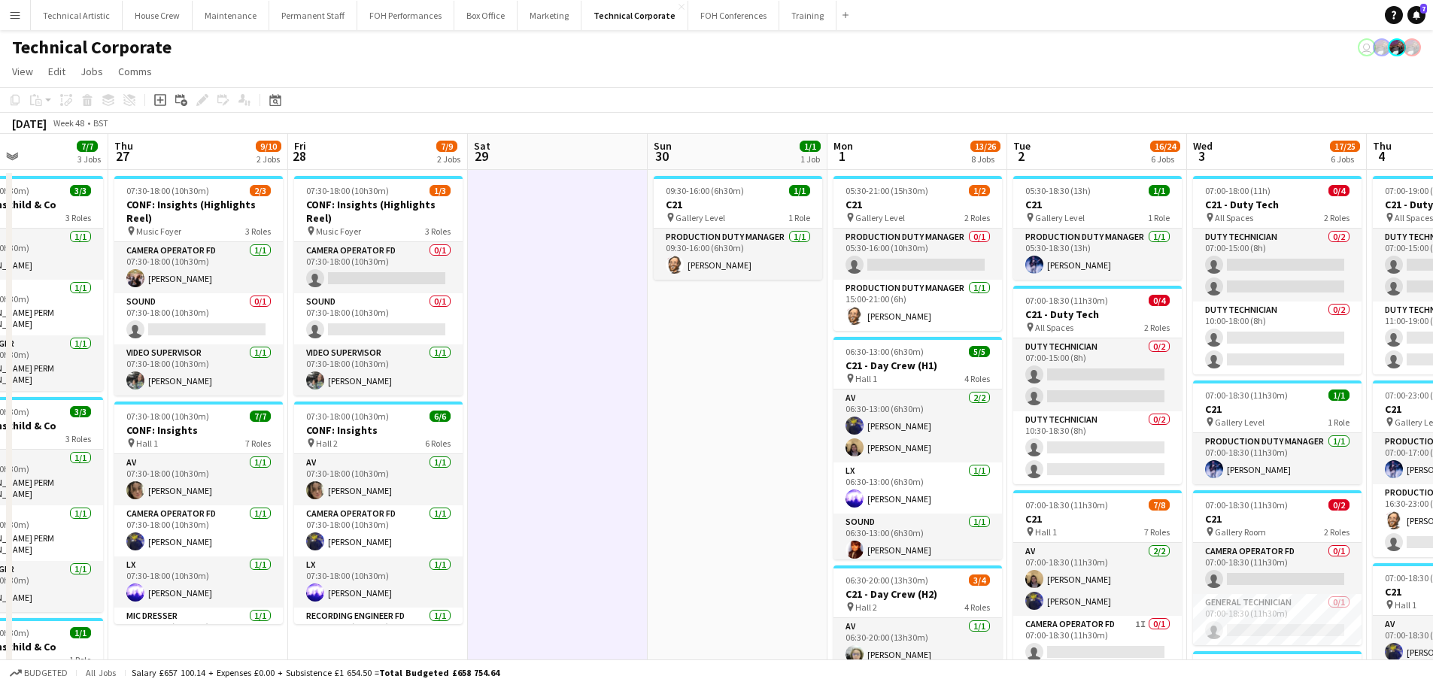
drag, startPoint x: 501, startPoint y: 326, endPoint x: 1, endPoint y: 369, distance: 502.1
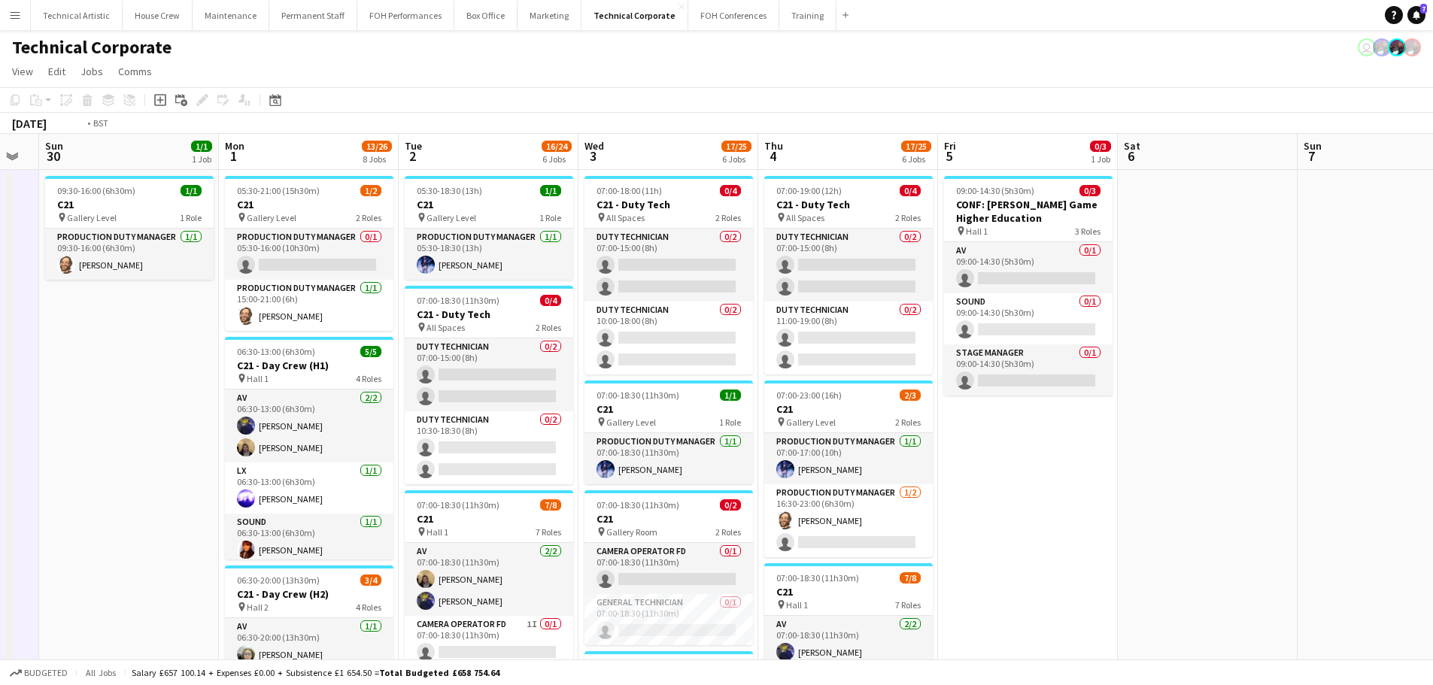
drag, startPoint x: 1201, startPoint y: 322, endPoint x: 472, endPoint y: 282, distance: 730.0
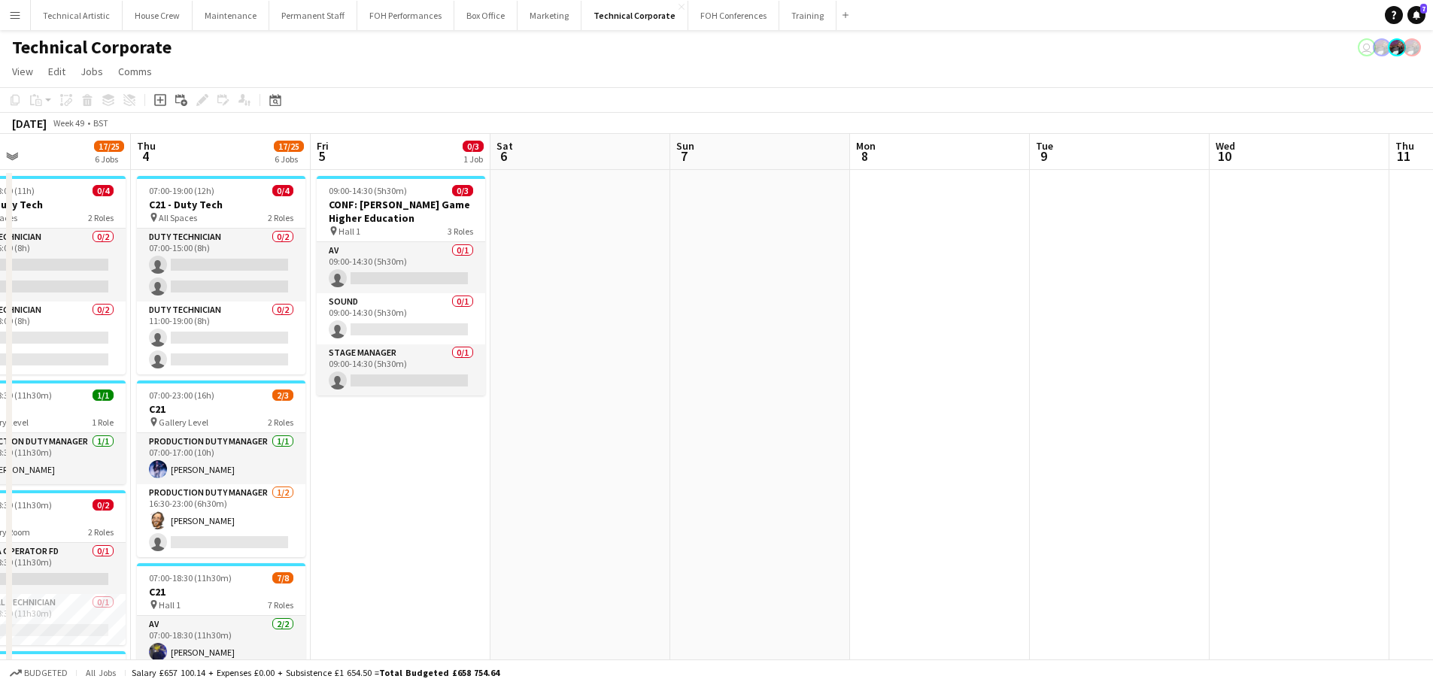
drag, startPoint x: 640, startPoint y: 306, endPoint x: 704, endPoint y: 305, distance: 63.9
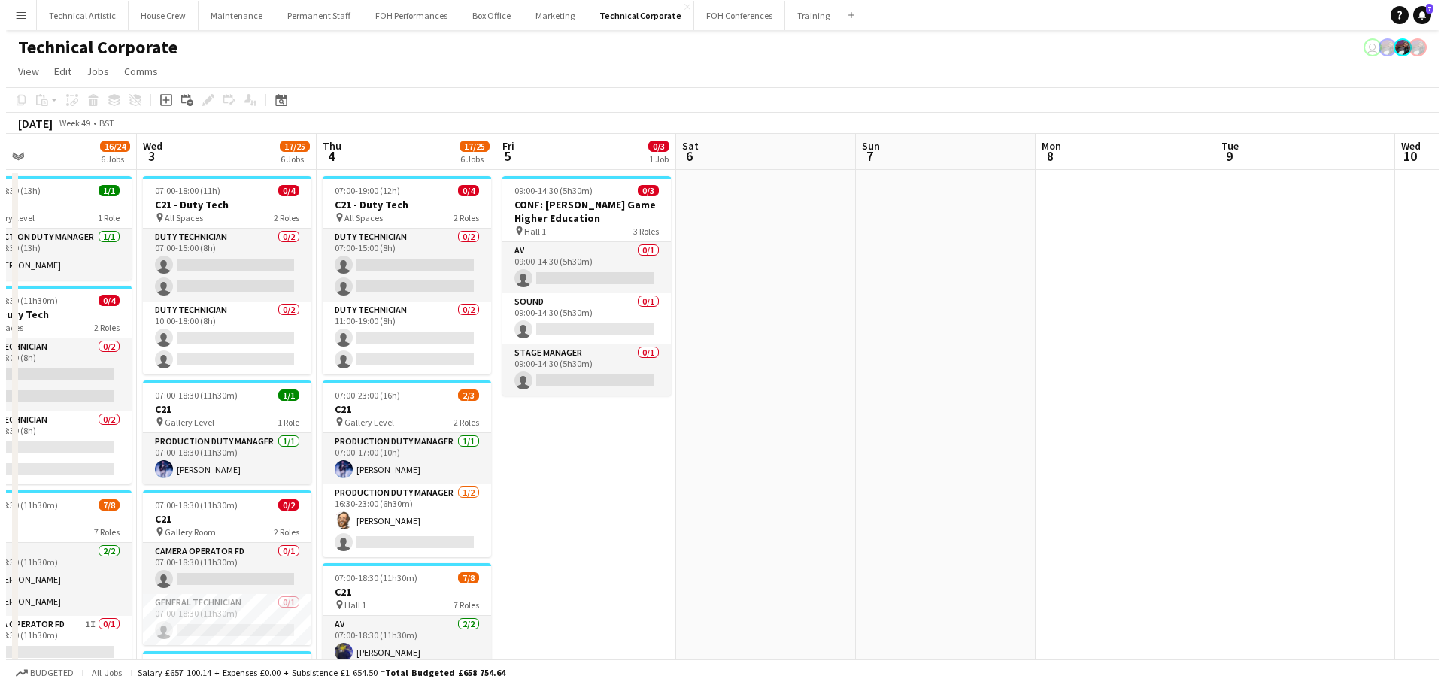
scroll to position [0, 404]
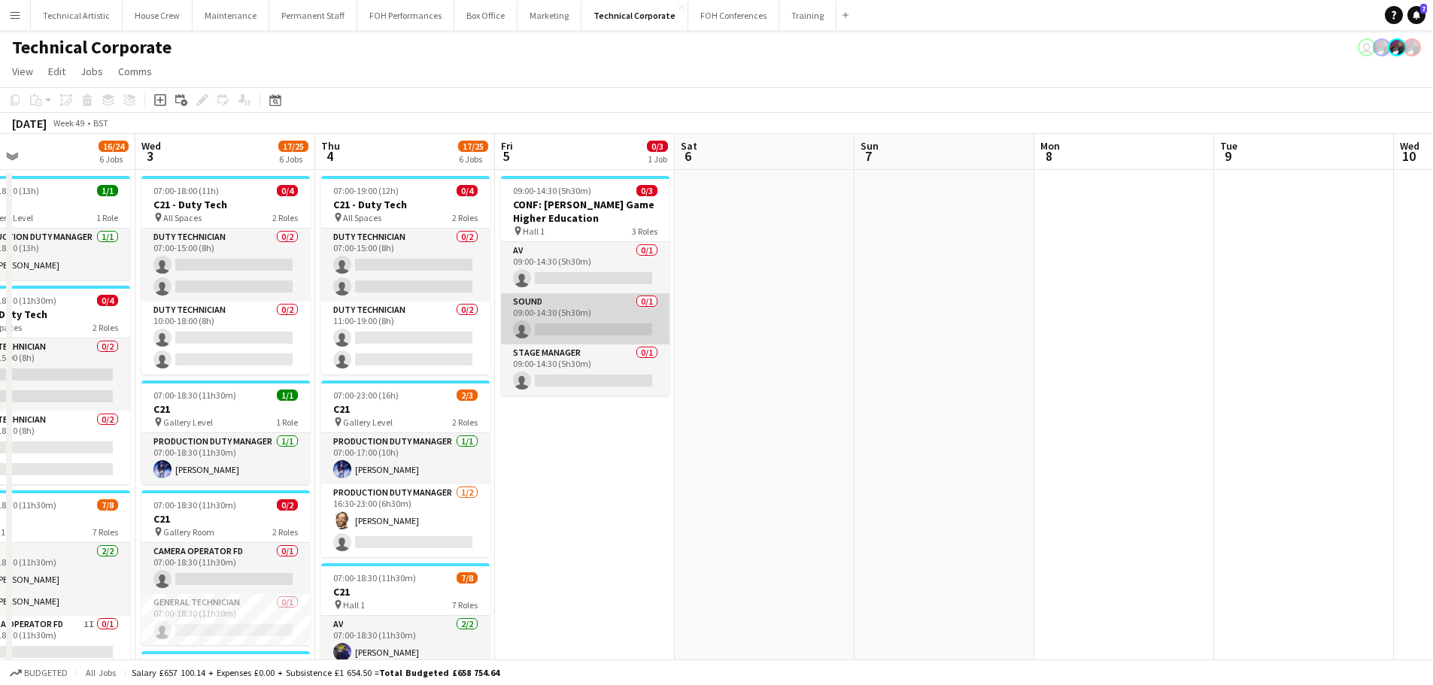
click at [575, 329] on app-card-role "Sound 0/1 09:00-14:30 (5h30m) single-neutral-actions" at bounding box center [585, 318] width 168 height 51
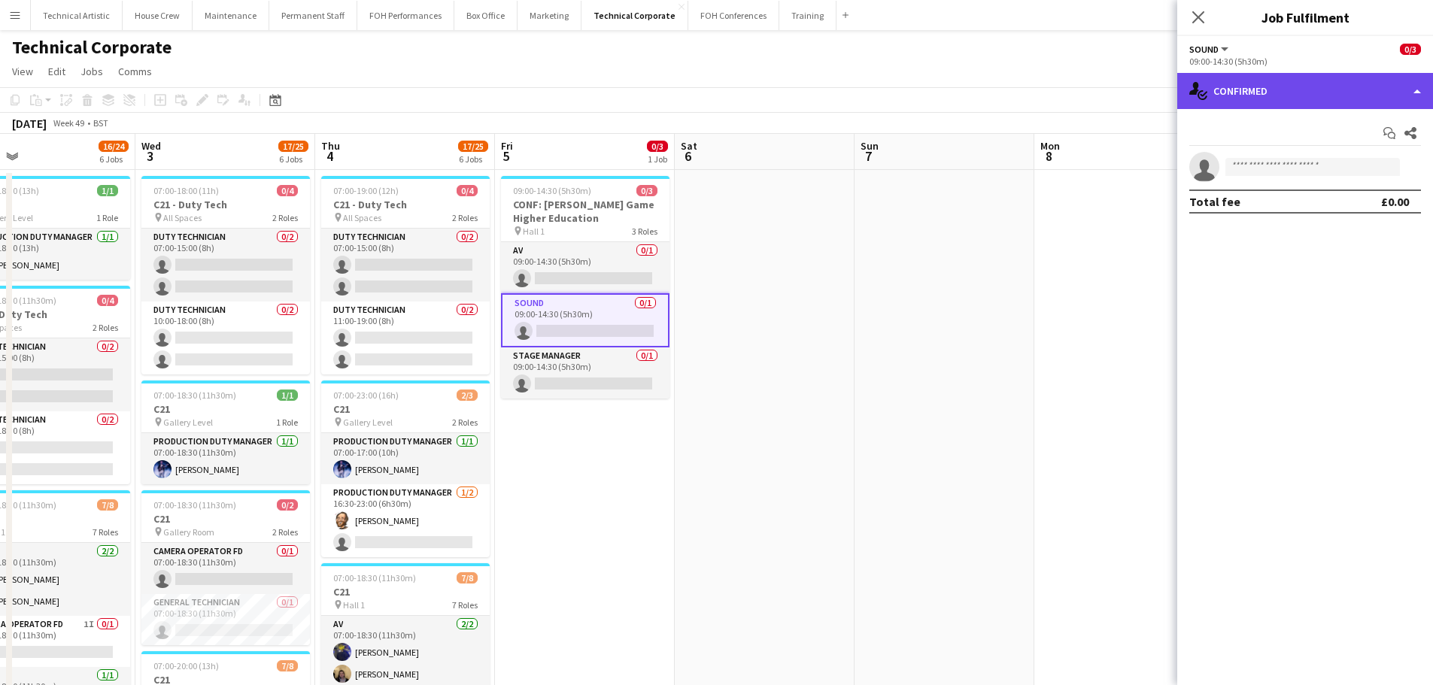
click at [1330, 104] on div "single-neutral-actions-check-2 Confirmed" at bounding box center [1305, 91] width 256 height 36
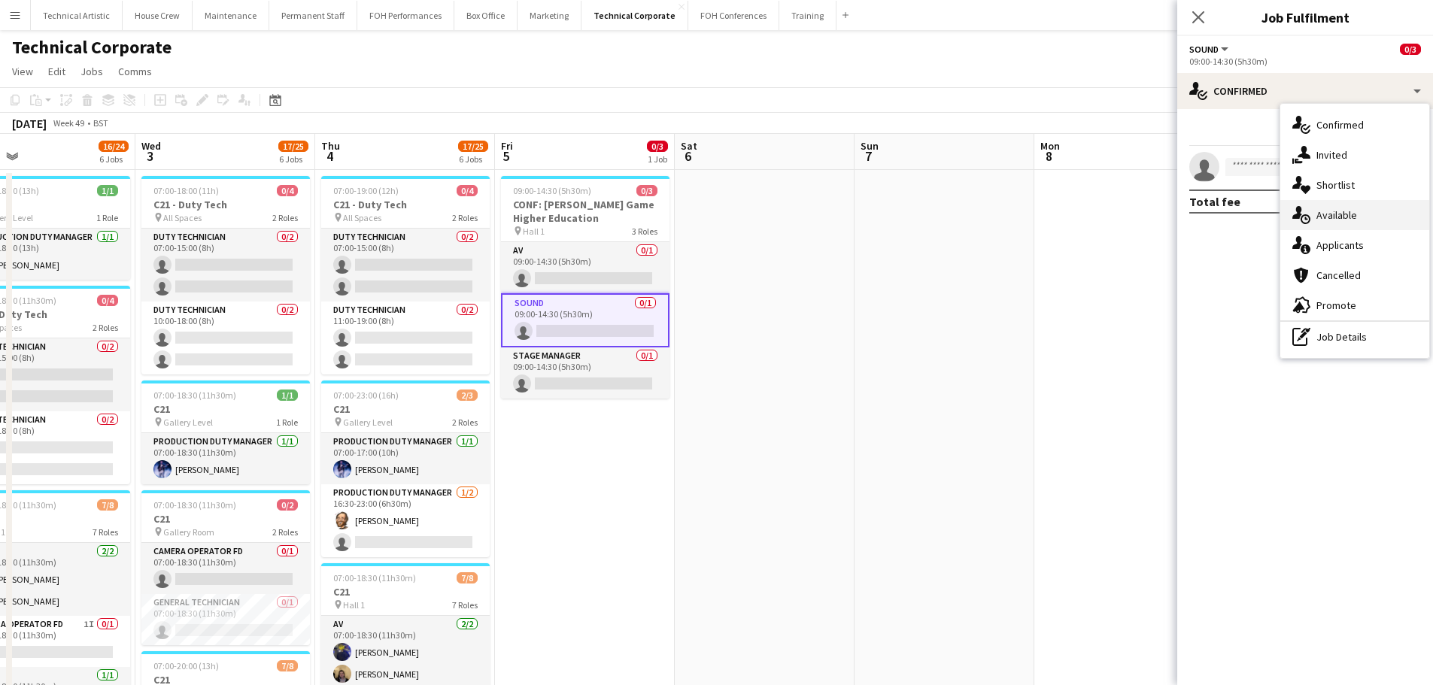
click at [1349, 217] on span "Available" at bounding box center [1336, 215] width 41 height 14
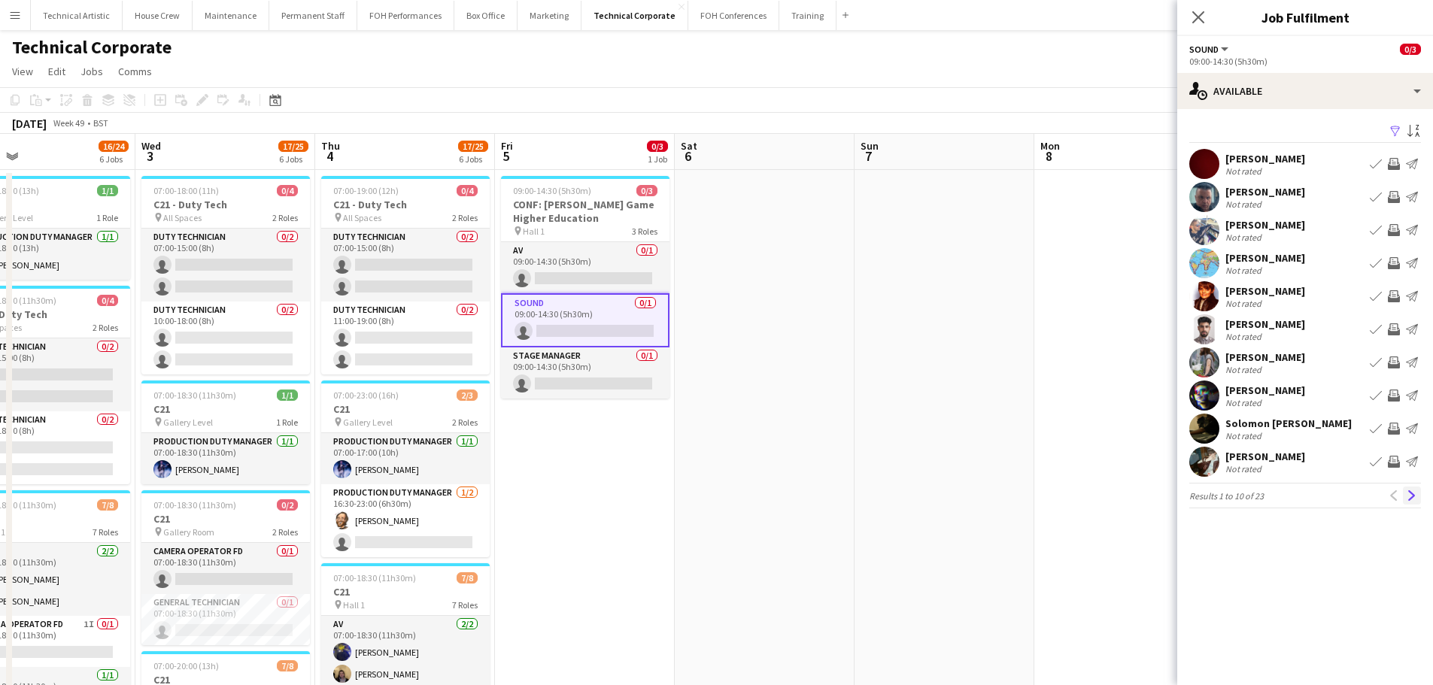
click at [1416, 490] on button "Next" at bounding box center [1412, 496] width 18 height 18
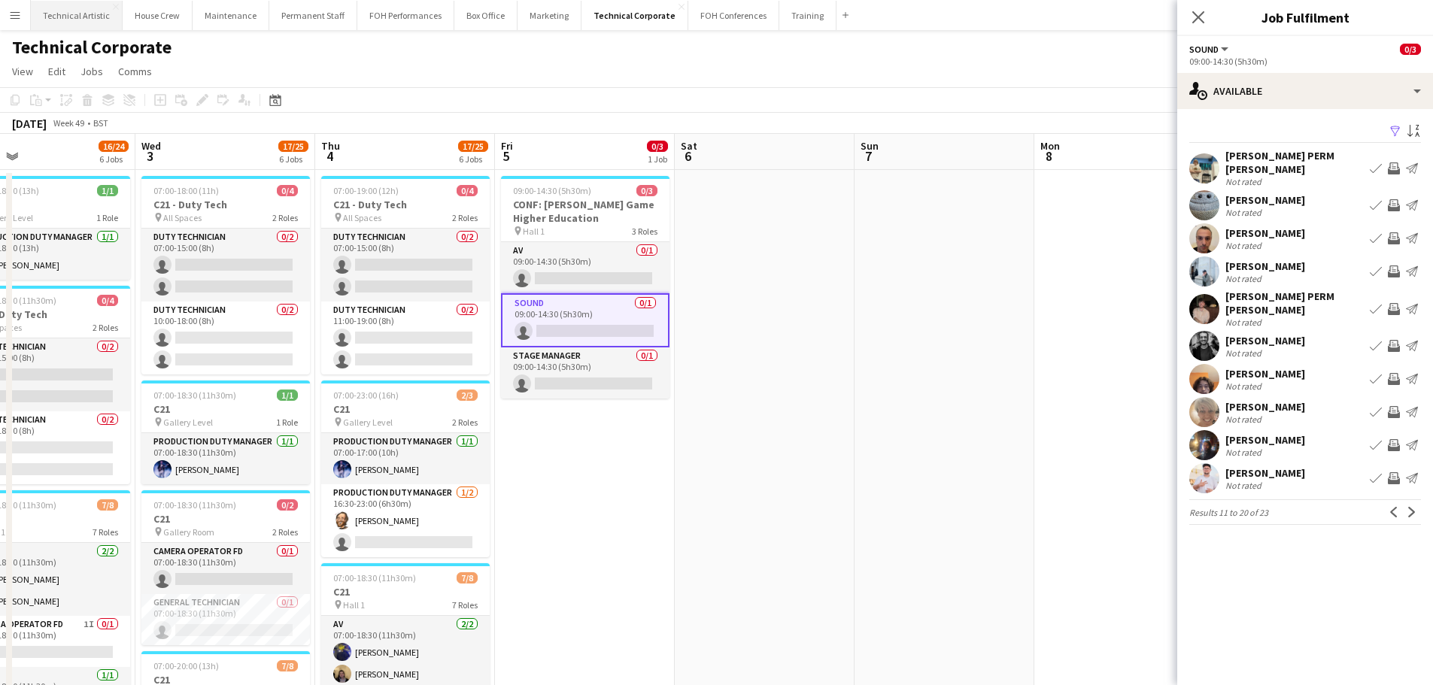
click at [75, 20] on button "Technical Artistic Close" at bounding box center [77, 15] width 92 height 29
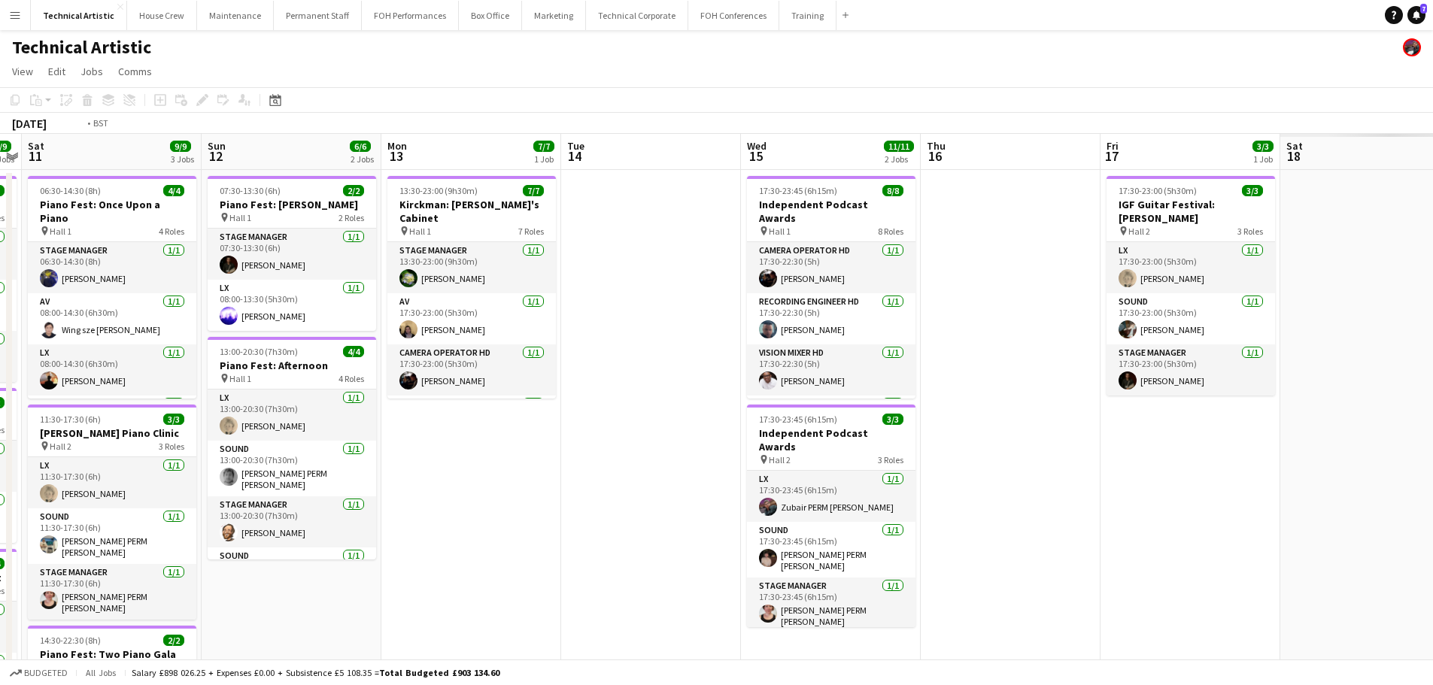
drag, startPoint x: 1213, startPoint y: 421, endPoint x: 0, endPoint y: 322, distance: 1216.6
click at [0, 322] on app-calendar-viewport "Tue 7 Wed 8 Thu 9 4/4 2 Jobs Fri 10 9/9 3 Jobs Sat 11 9/9 3 Jobs Sun 12 6/6 2 J…" at bounding box center [716, 482] width 1433 height 697
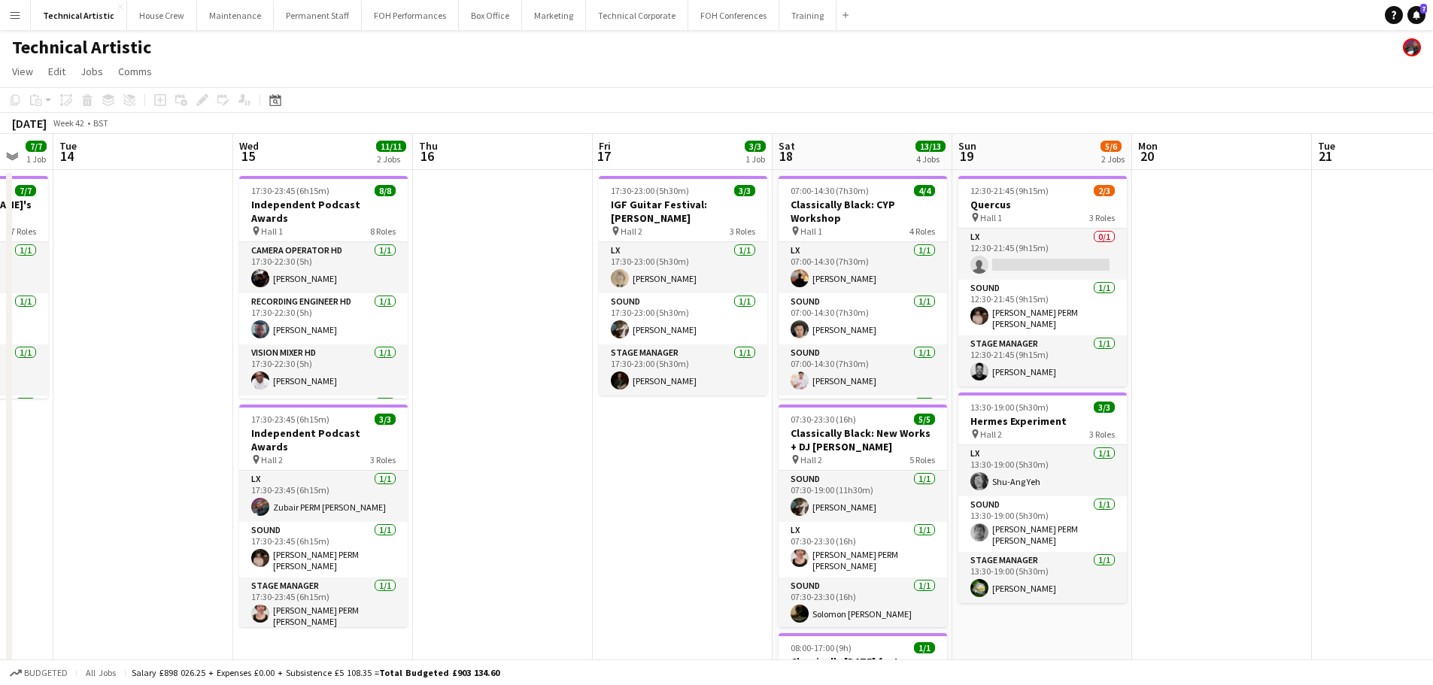
drag, startPoint x: 1023, startPoint y: 309, endPoint x: 515, endPoint y: 329, distance: 508.1
click at [515, 329] on app-calendar-viewport "Sat 11 9/9 3 Jobs Sun 12 6/6 2 Jobs Mon 13 7/7 1 Job Tue 14 Wed 15 11/11 2 Jobs…" at bounding box center [716, 571] width 1433 height 875
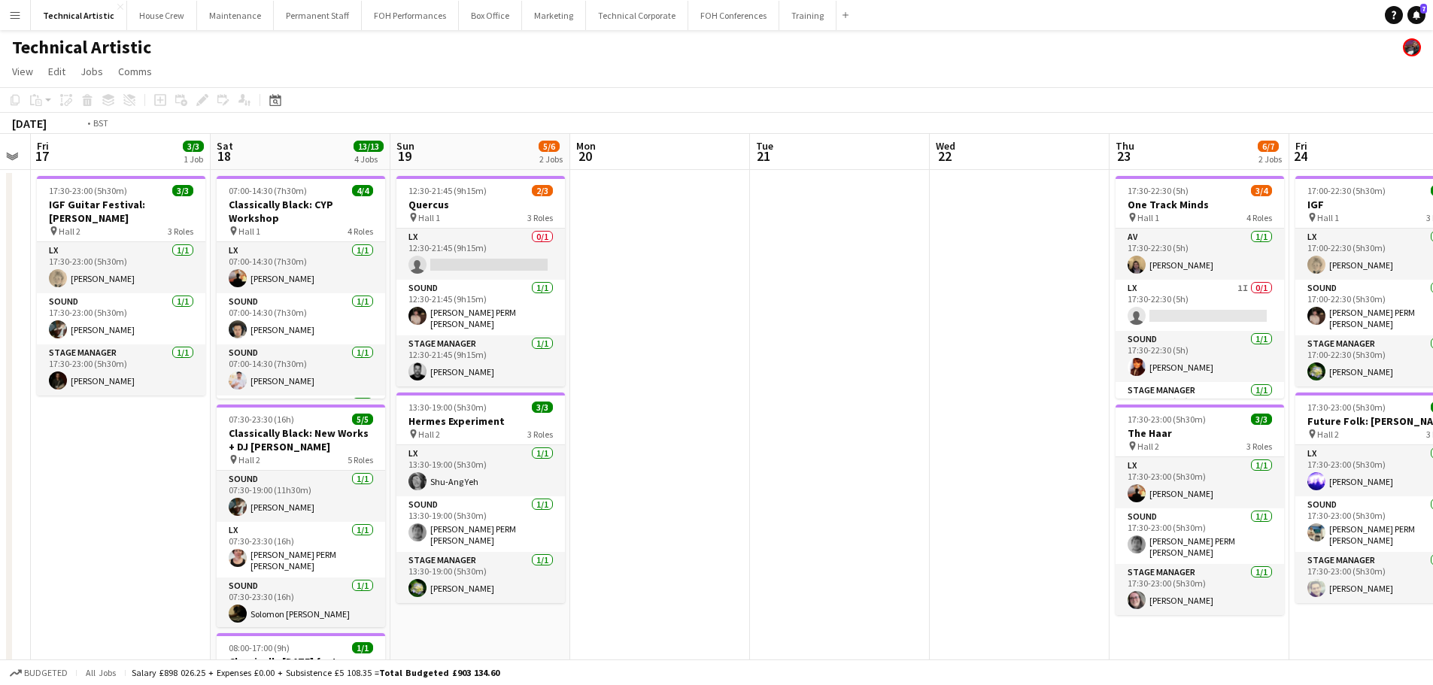
drag, startPoint x: 1076, startPoint y: 370, endPoint x: 429, endPoint y: 381, distance: 647.0
click at [429, 381] on app-calendar-viewport "Tue 14 Wed 15 11/11 2 Jobs Thu 16 Fri 17 3/3 1 Job Sat 18 13/13 4 Jobs Sun 19 5…" at bounding box center [716, 571] width 1433 height 875
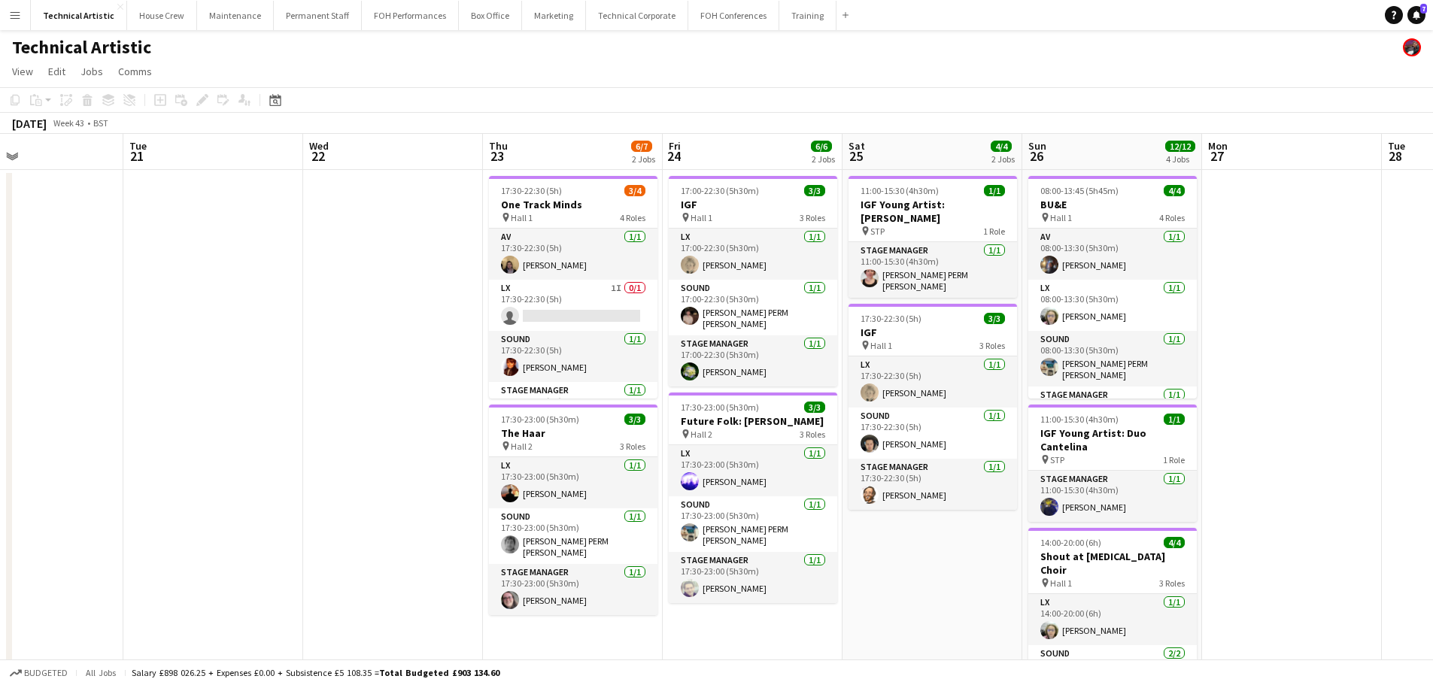
drag, startPoint x: 1061, startPoint y: 433, endPoint x: 473, endPoint y: 383, distance: 589.6
click at [473, 383] on app-calendar-viewport "Fri 17 3/3 1 Job Sat 18 13/13 4 Jobs Sun 19 5/6 2 Jobs Mon 20 Tue 21 Wed 22 Thu…" at bounding box center [716, 571] width 1433 height 875
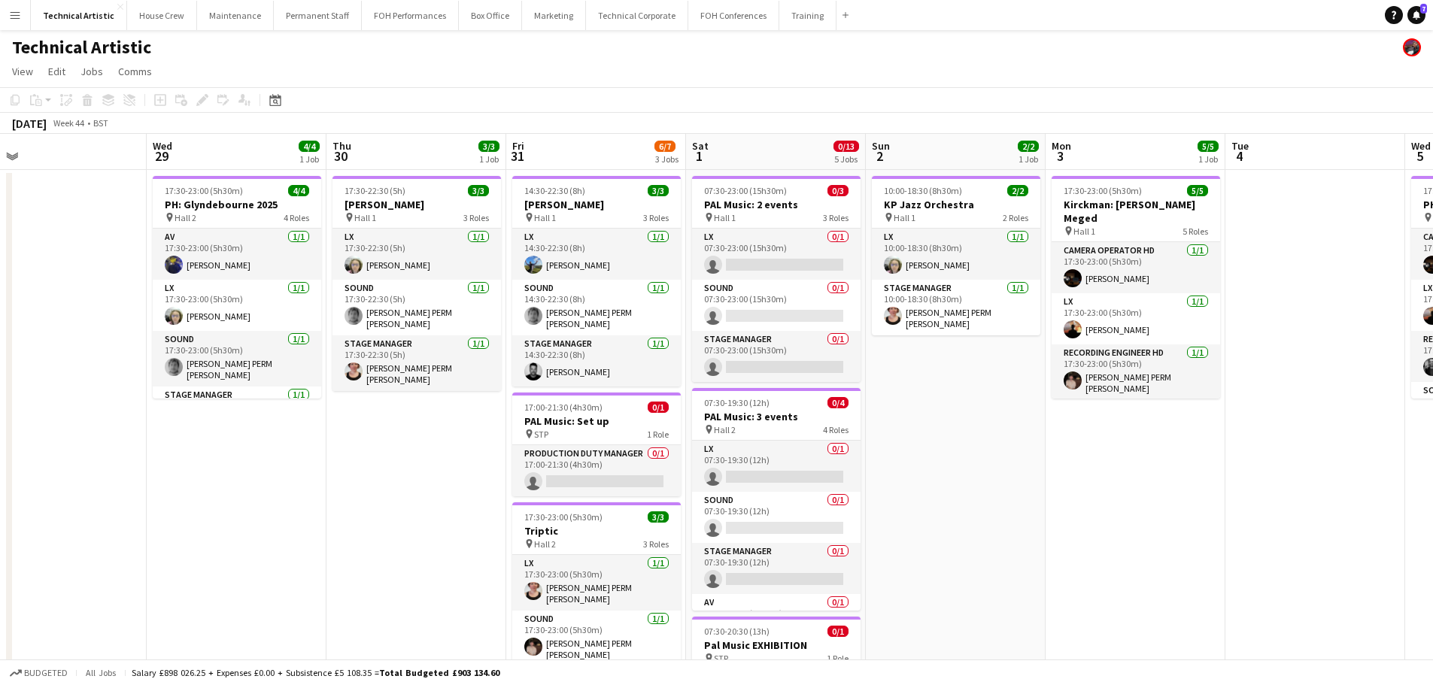
drag, startPoint x: 869, startPoint y: 411, endPoint x: 188, endPoint y: 376, distance: 681.7
click at [188, 376] on app-calendar-viewport "Sat 25 4/4 2 Jobs Sun 26 12/12 4 Jobs Mon 27 Tue 28 Wed 29 4/4 1 Job Thu 30 3/3…" at bounding box center [716, 645] width 1433 height 1022
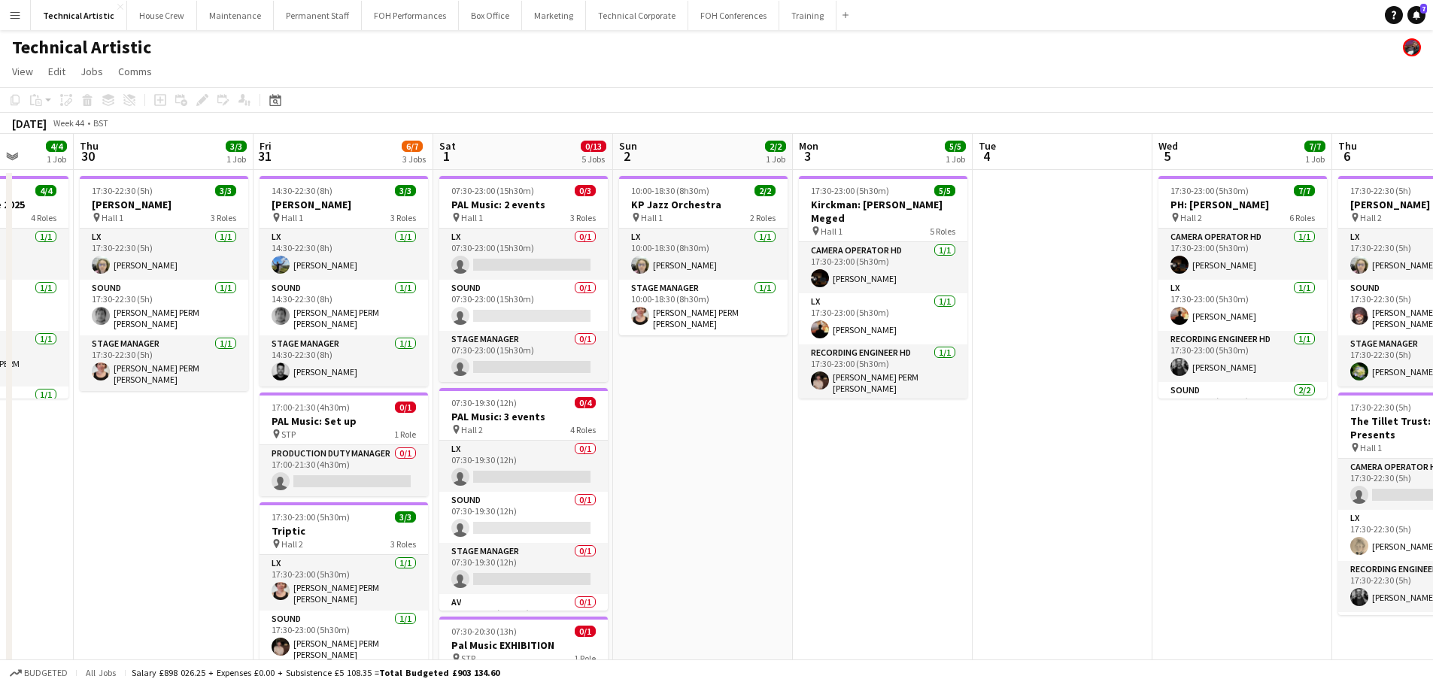
drag, startPoint x: 819, startPoint y: 396, endPoint x: 420, endPoint y: 370, distance: 400.2
click at [420, 370] on app-calendar-viewport "Sun 26 12/12 4 Jobs Mon 27 Tue 28 Wed 29 4/4 1 Job Thu 30 3/3 1 Job Fri 31 6/7 …" at bounding box center [716, 645] width 1433 height 1022
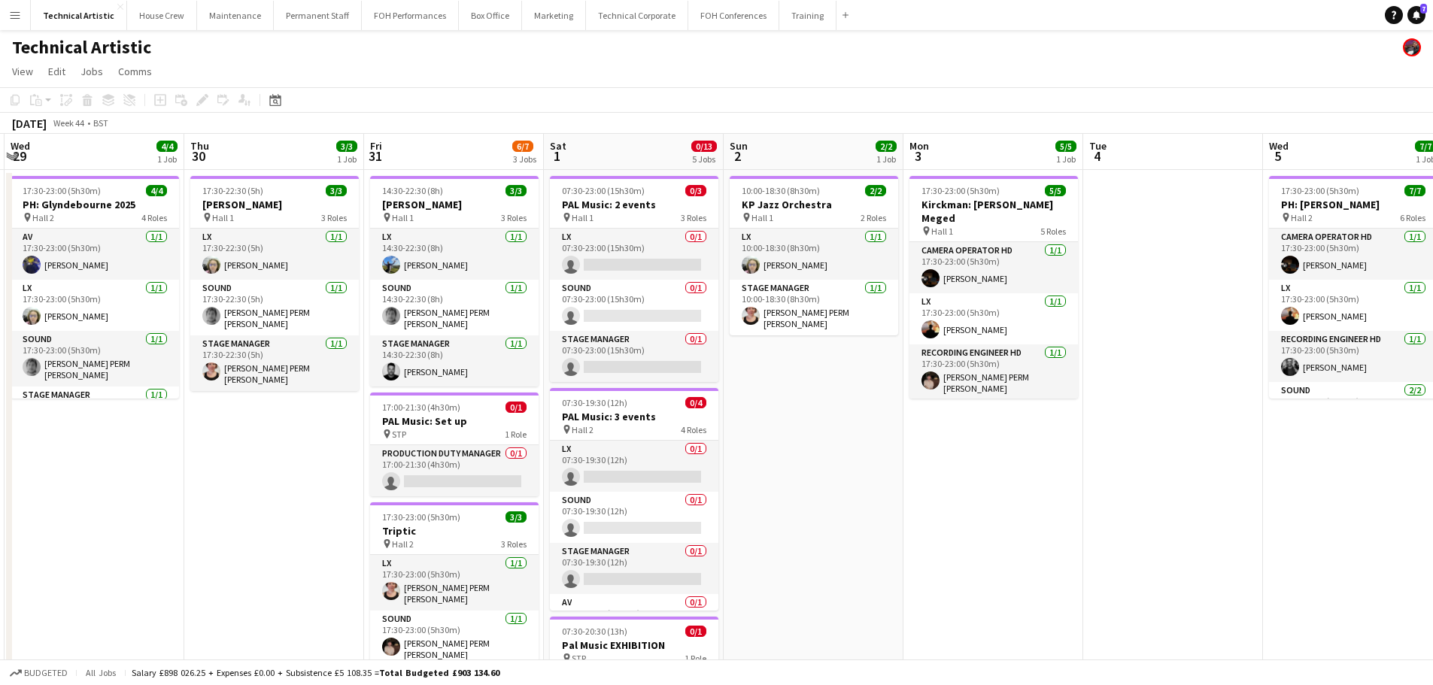
drag, startPoint x: 733, startPoint y: 450, endPoint x: 767, endPoint y: 452, distance: 33.9
click at [767, 452] on app-calendar-viewport "Mon 27 Tue 28 Wed 29 4/4 1 Job Thu 30 3/3 1 Job Fri 31 6/7 3 Jobs Sat 1 0/13 5 …" at bounding box center [716, 645] width 1433 height 1022
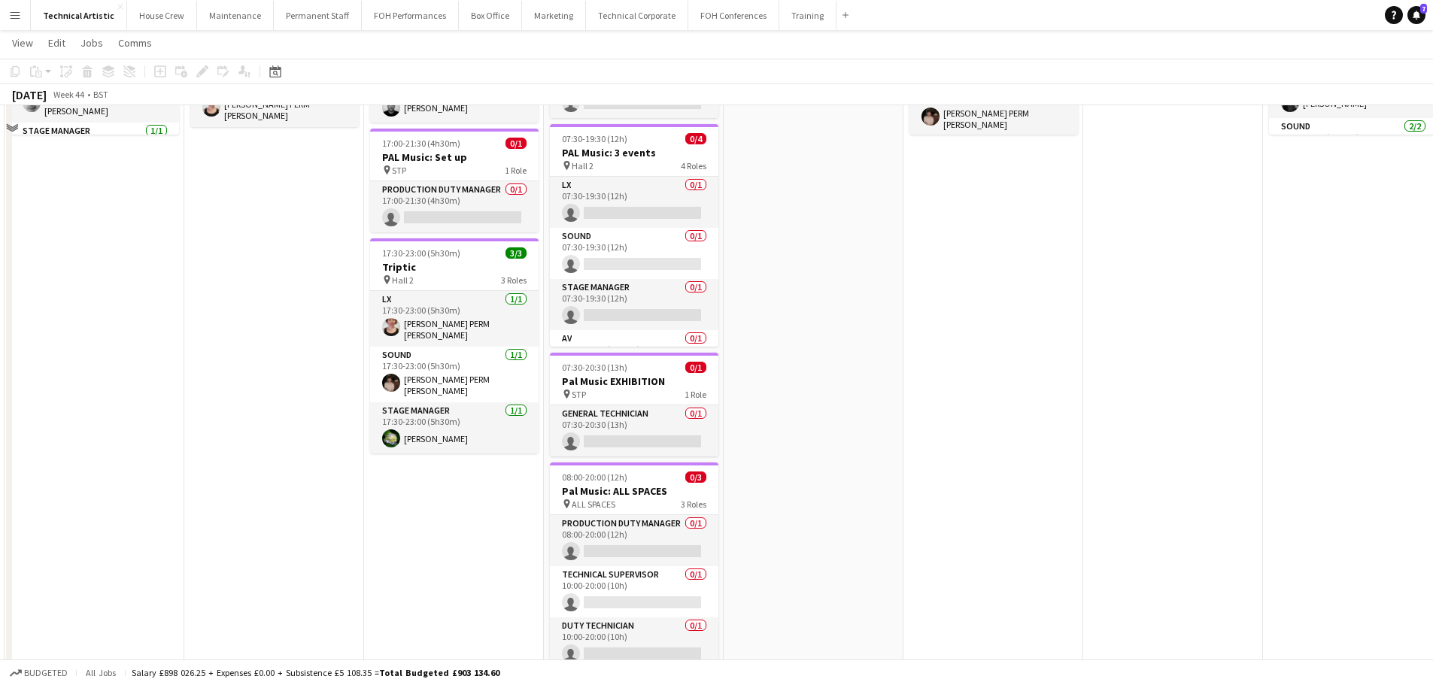
scroll to position [43, 0]
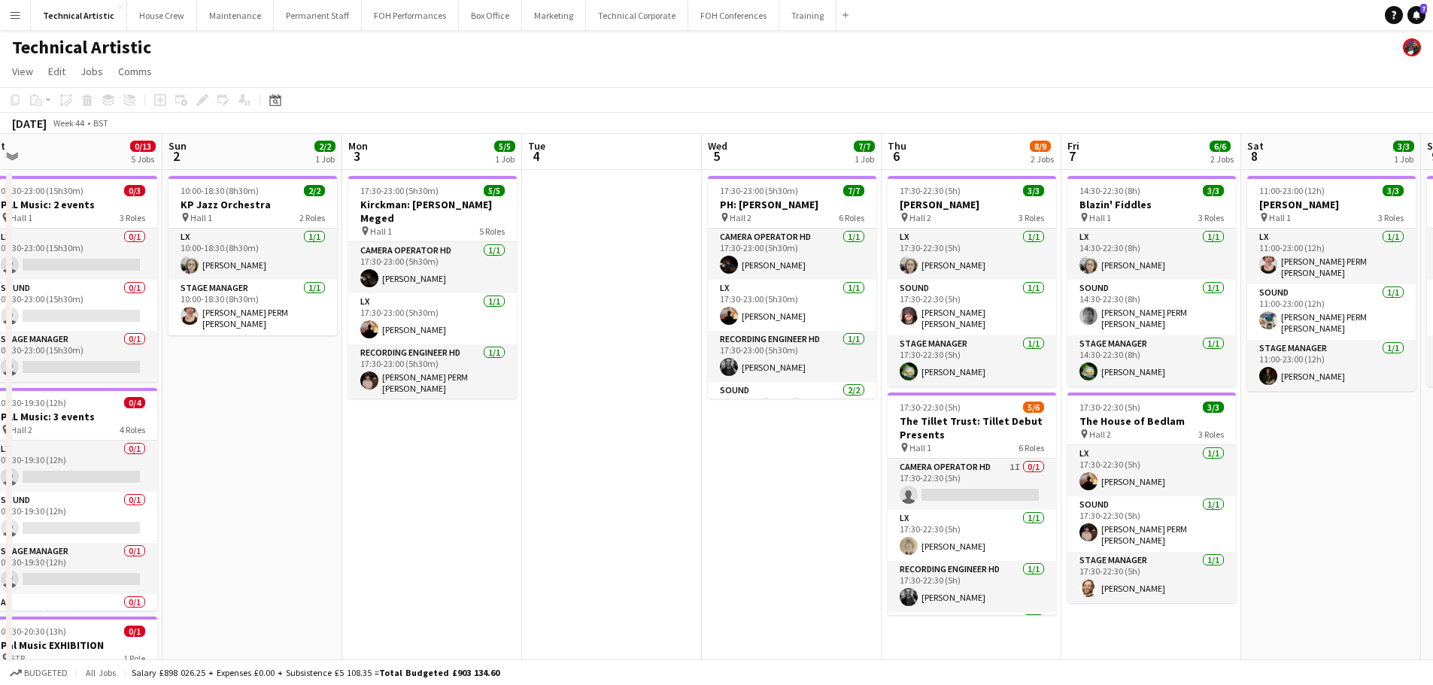
drag, startPoint x: 1162, startPoint y: 456, endPoint x: 601, endPoint y: 405, distance: 563.5
click at [601, 405] on app-calendar-viewport "Thu 30 3/3 1 Job Fri 31 6/7 3 Jobs Sat 1 0/13 5 Jobs Sun 2 2/2 1 Job Mon 3 5/5 …" at bounding box center [716, 645] width 1433 height 1022
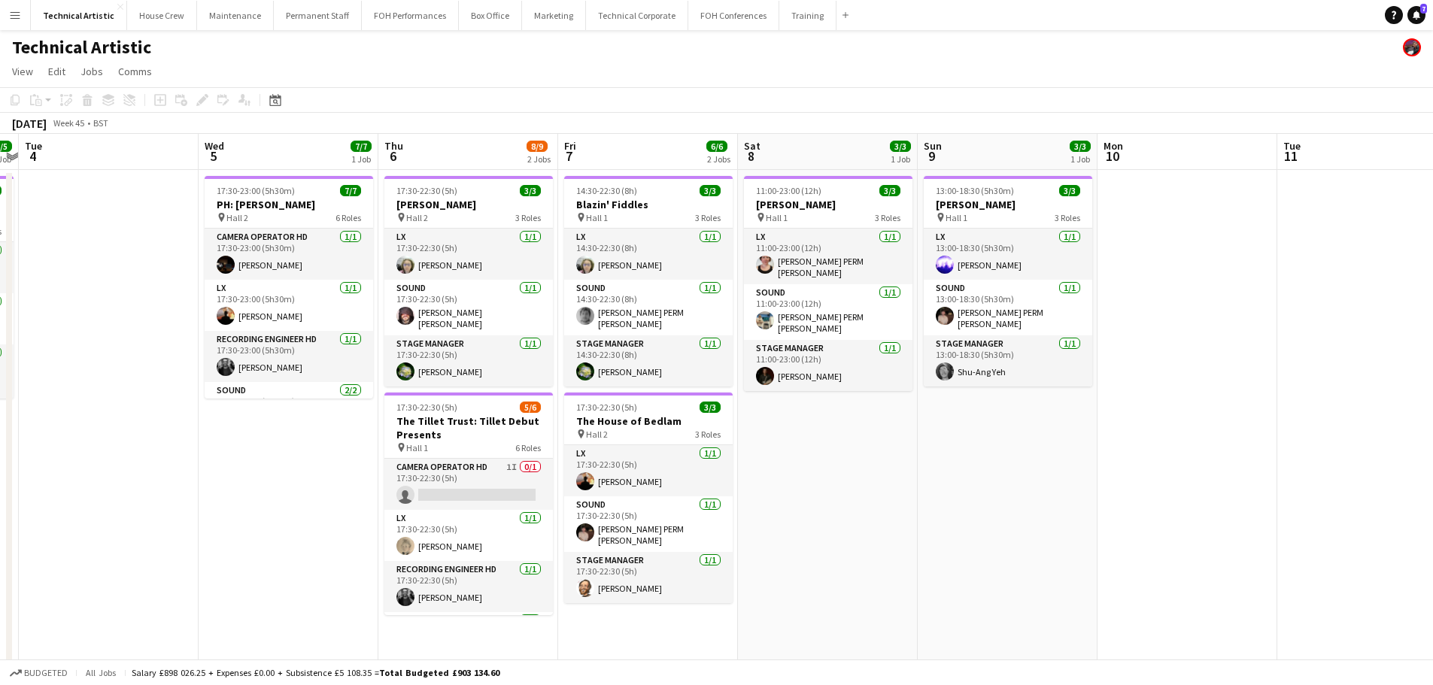
drag, startPoint x: 976, startPoint y: 379, endPoint x: 427, endPoint y: 379, distance: 548.4
click at [427, 379] on app-calendar-viewport "Sat 1 0/13 5 Jobs Sun 2 2/2 1 Job Mon 3 5/5 1 Job Tue 4 Wed 5 7/7 1 Job Thu 6 8…" at bounding box center [716, 645] width 1433 height 1022
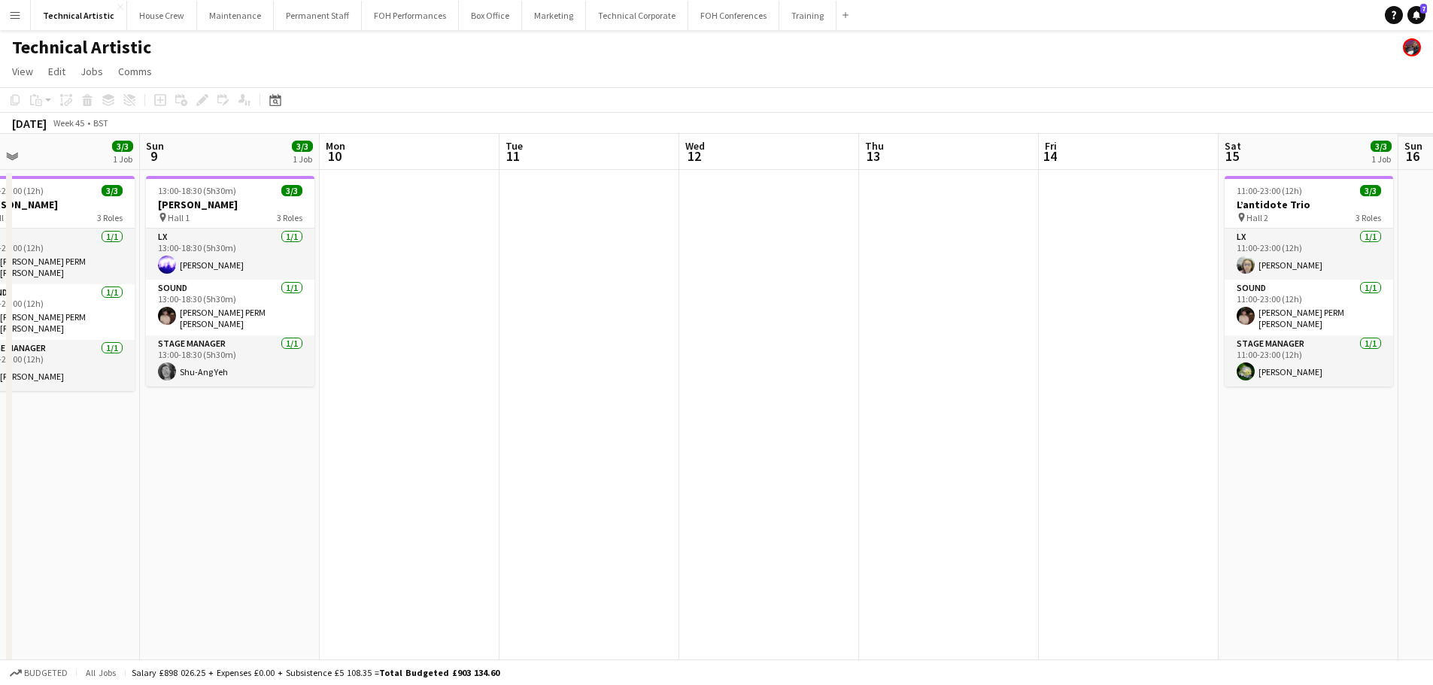
drag, startPoint x: 893, startPoint y: 536, endPoint x: 0, endPoint y: 402, distance: 902.9
click at [0, 402] on app-calendar-viewport "Wed 5 7/7 1 Job Thu 6 8/9 2 Jobs Fri 7 6/6 2 Jobs Sat 8 3/3 1 Job Sun 9 3/3 1 J…" at bounding box center [716, 645] width 1433 height 1022
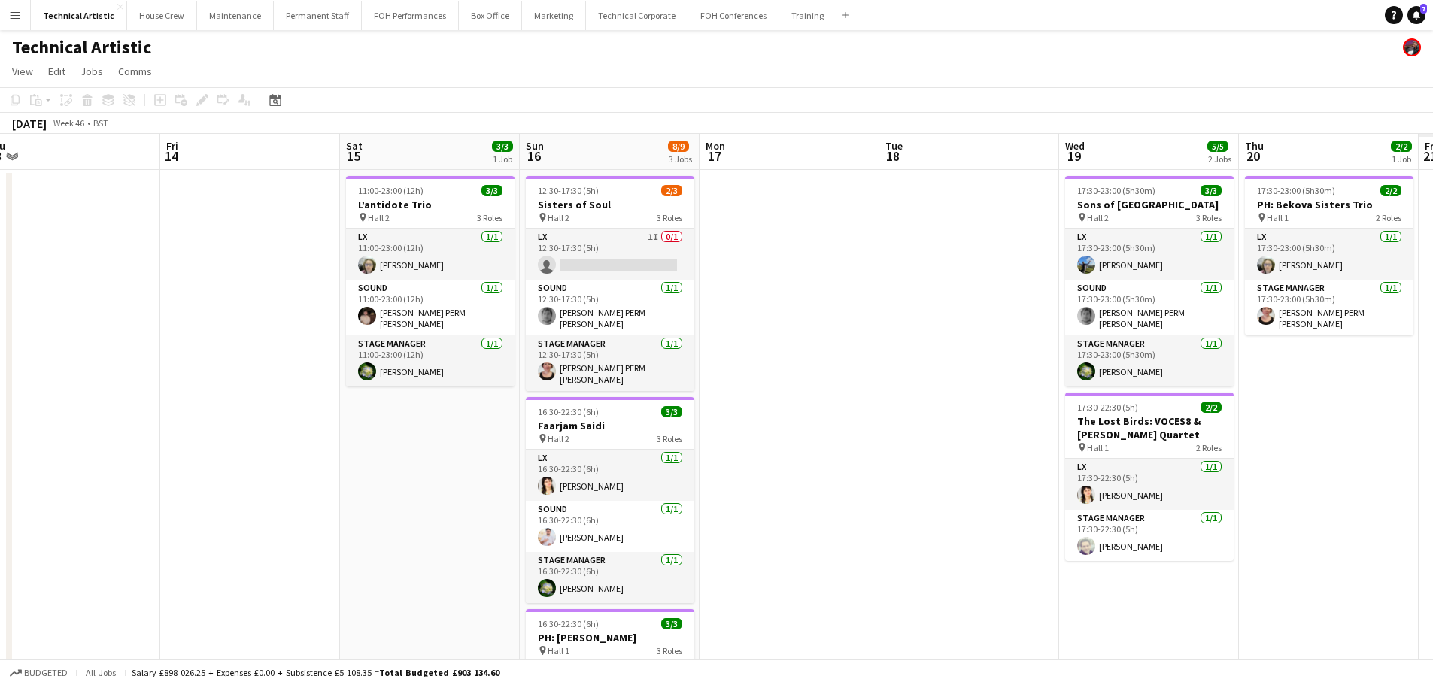
drag, startPoint x: 256, startPoint y: 356, endPoint x: 0, endPoint y: 311, distance: 259.6
click at [0, 311] on app-calendar-viewport "Mon 10 Tue 11 Wed 12 Thu 13 Fri 14 Sat 15 3/3 1 Job Sun 16 8/9 3 Jobs Mon 17 Tu…" at bounding box center [716, 645] width 1433 height 1022
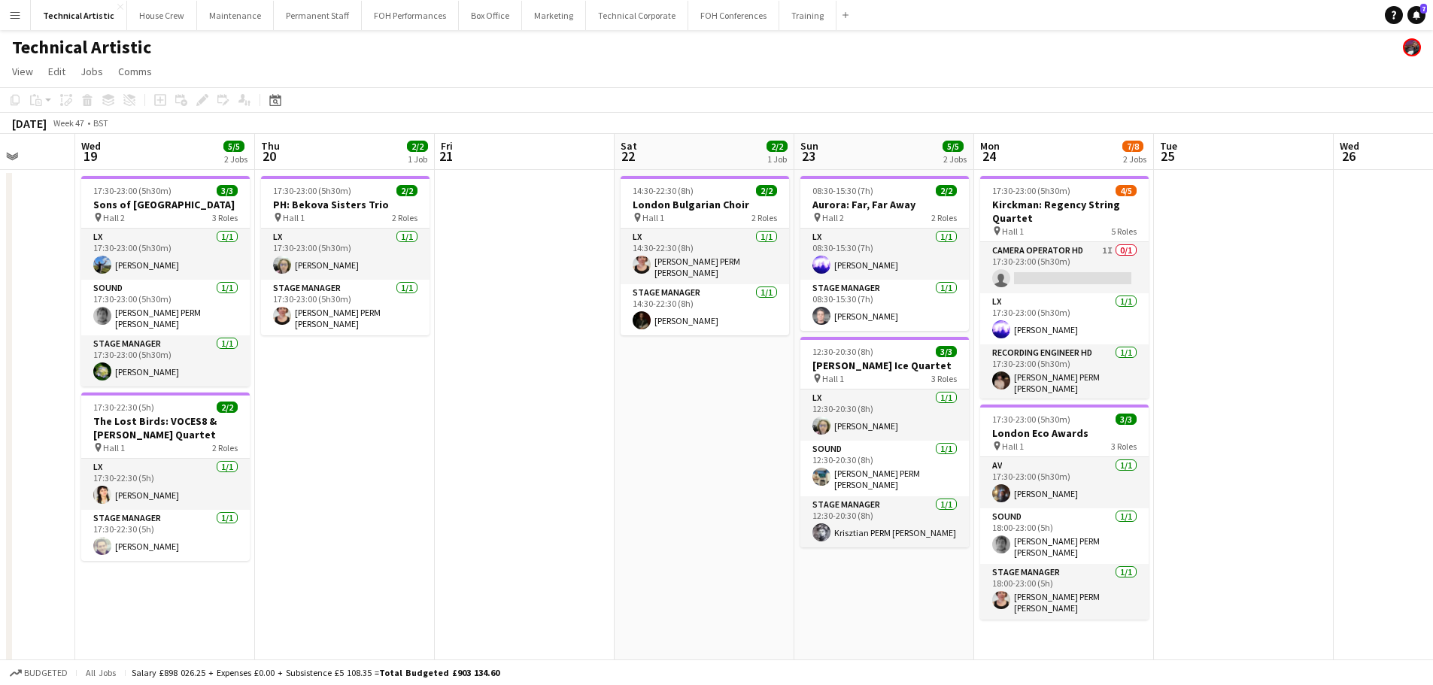
drag, startPoint x: 399, startPoint y: 348, endPoint x: 0, endPoint y: 353, distance: 399.4
click at [0, 353] on app-calendar-viewport "Sat 15 3/3 1 Job Sun 16 8/9 3 Jobs Mon 17 Tue 18 Wed 19 5/5 2 Jobs Thu 20 2/2 1…" at bounding box center [716, 645] width 1433 height 1022
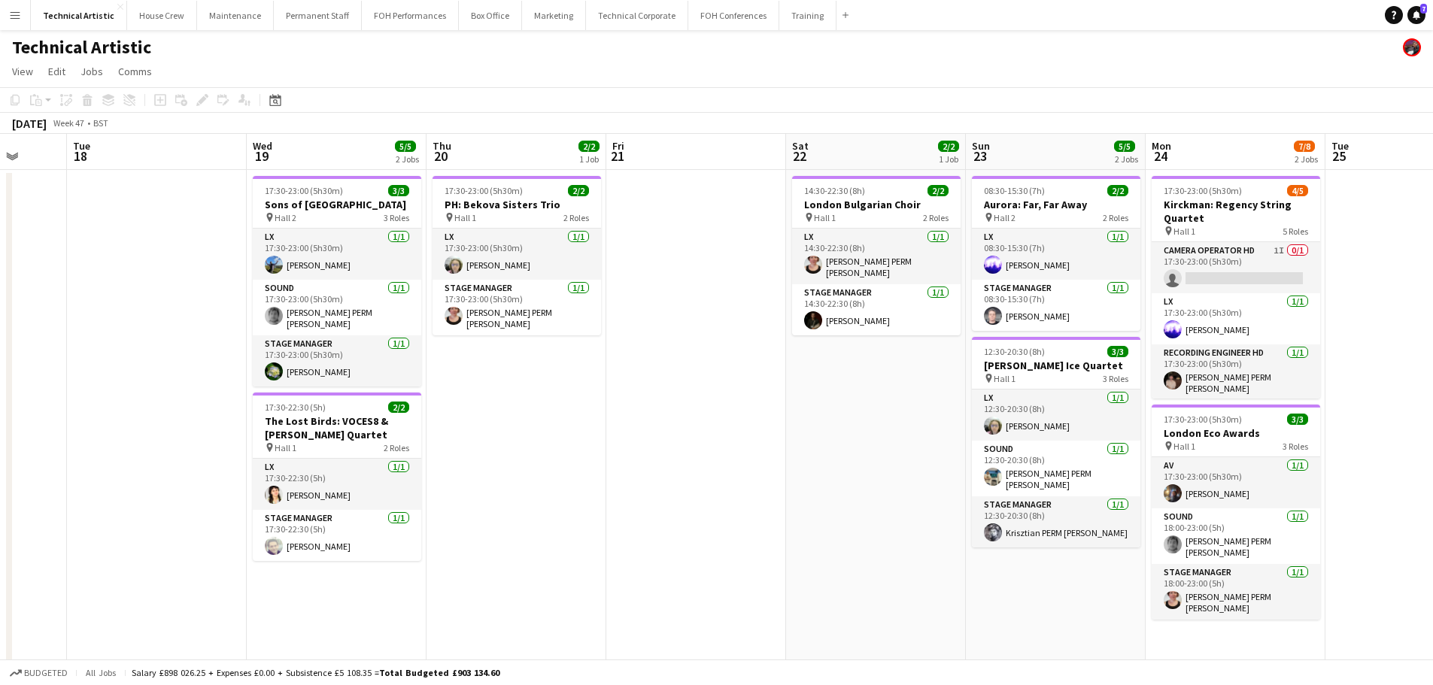
drag, startPoint x: 439, startPoint y: 405, endPoint x: 0, endPoint y: 343, distance: 443.7
click at [0, 343] on app-calendar-viewport "Sat 15 3/3 1 Job Sun 16 8/9 3 Jobs Mon 17 Tue 18 Wed 19 5/5 2 Jobs Thu 20 2/2 1…" at bounding box center [716, 645] width 1433 height 1022
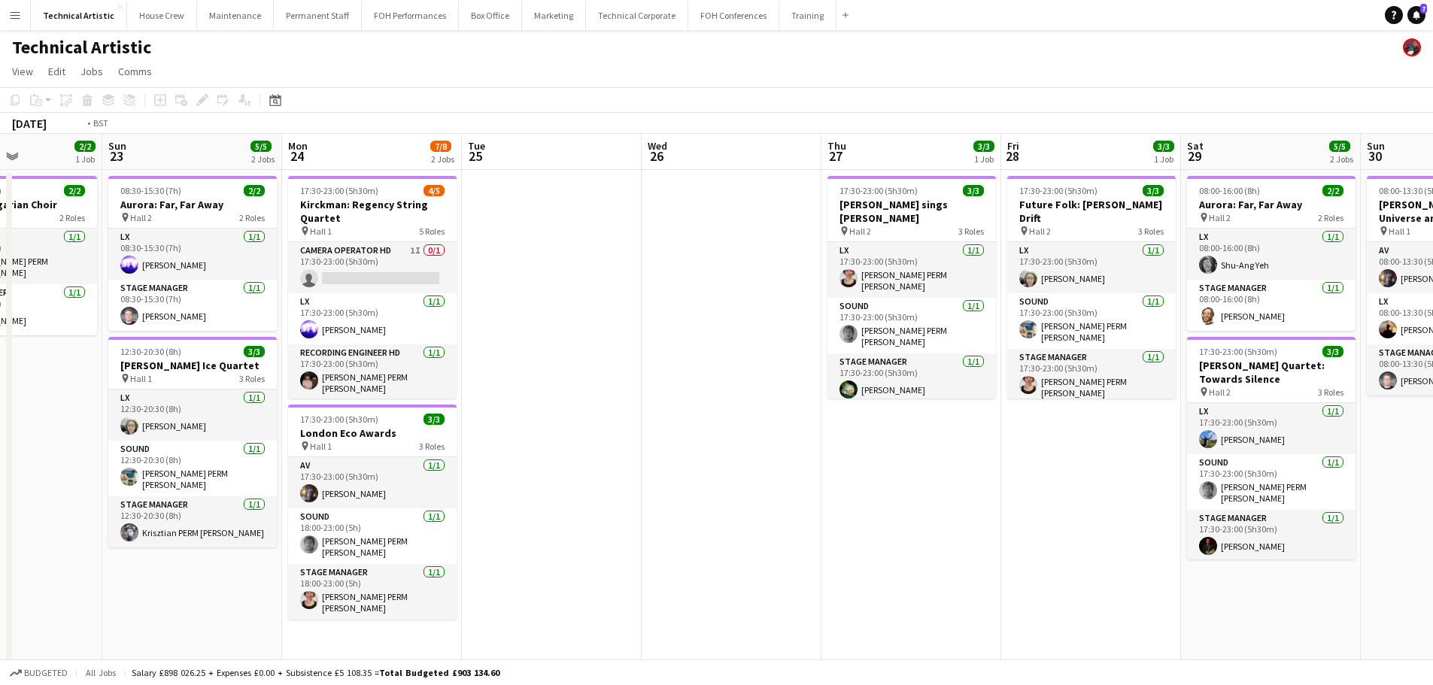
drag, startPoint x: 980, startPoint y: 360, endPoint x: 91, endPoint y: 257, distance: 895.1
click at [91, 257] on app-calendar-viewport "Wed 19 5/5 2 Jobs Thu 20 2/2 1 Job Fri 21 Sat 22 2/2 1 Job Sun 23 5/5 2 Jobs Mo…" at bounding box center [716, 645] width 1433 height 1022
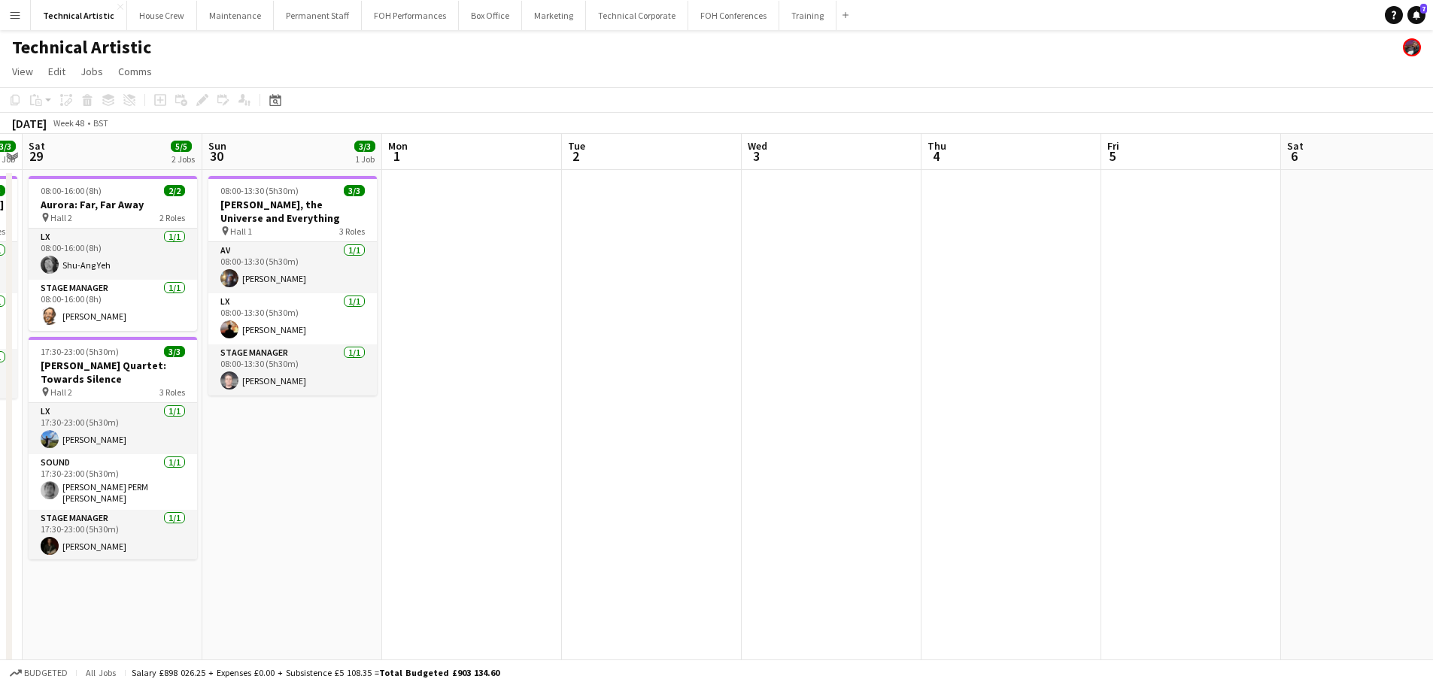
drag, startPoint x: 988, startPoint y: 337, endPoint x: 1137, endPoint y: 236, distance: 180.5
click at [1137, 236] on app-calendar-viewport "Thu 27 3/3 1 Job Fri 28 3/3 1 Job Sat 29 5/5 2 Jobs Sun 30 3/3 1 Job Mon 1 Tue …" at bounding box center [716, 645] width 1433 height 1022
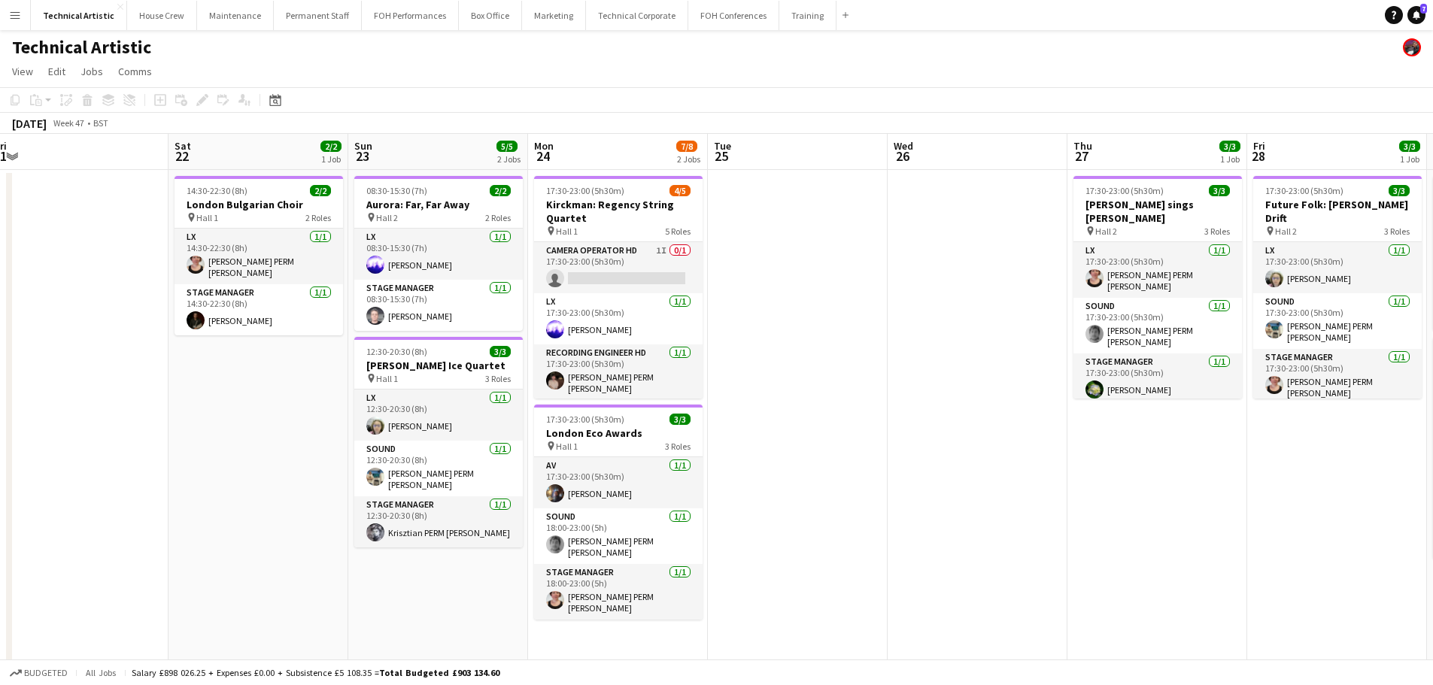
drag, startPoint x: 925, startPoint y: 448, endPoint x: 1162, endPoint y: 448, distance: 236.9
click at [1162, 448] on app-calendar-viewport "Wed 19 5/5 2 Jobs Thu 20 2/2 1 Job Fri 21 Sat 22 2/2 1 Job Sun 23 5/5 2 Jobs Mo…" at bounding box center [716, 645] width 1433 height 1022
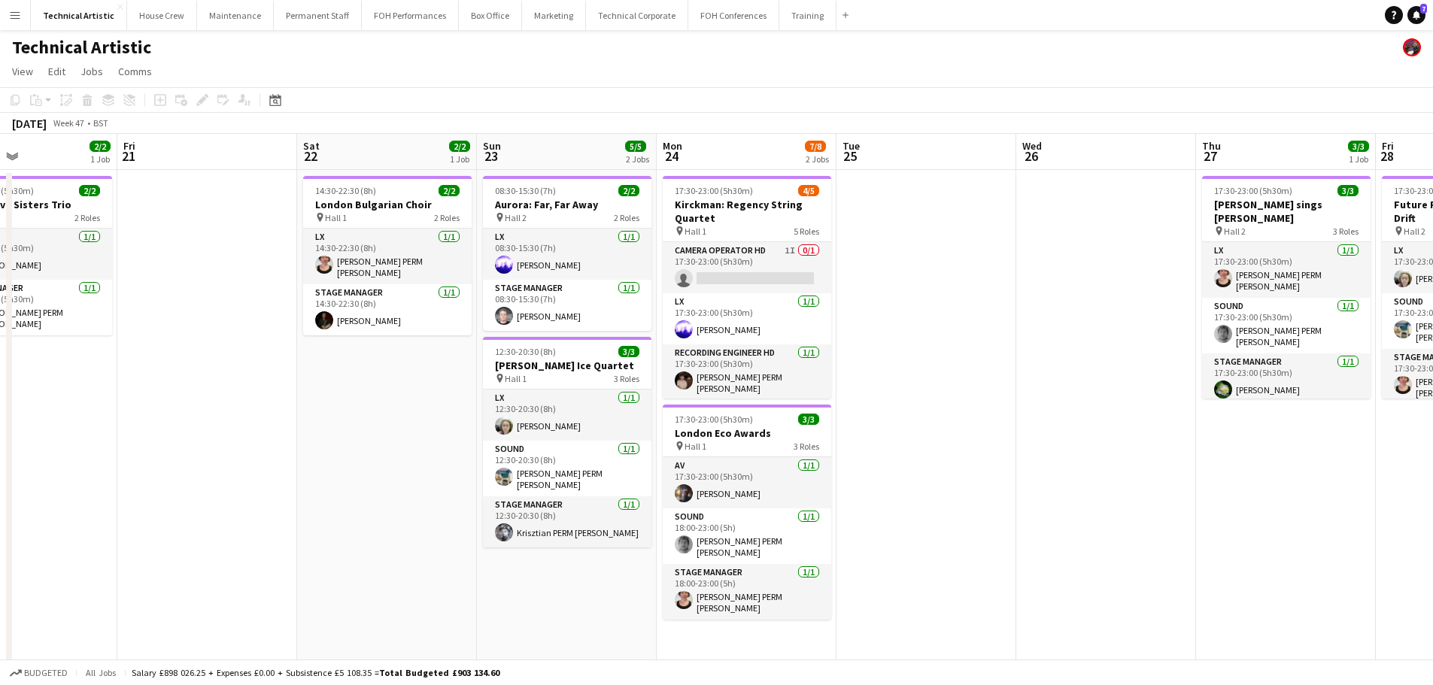
drag, startPoint x: 846, startPoint y: 379, endPoint x: 1015, endPoint y: 372, distance: 169.4
click at [1015, 372] on app-calendar-viewport "Tue 18 Wed 19 5/5 2 Jobs Thu 20 2/2 1 Job Fri 21 Sat 22 2/2 1 Job Sun 23 5/5 2 …" at bounding box center [716, 645] width 1433 height 1022
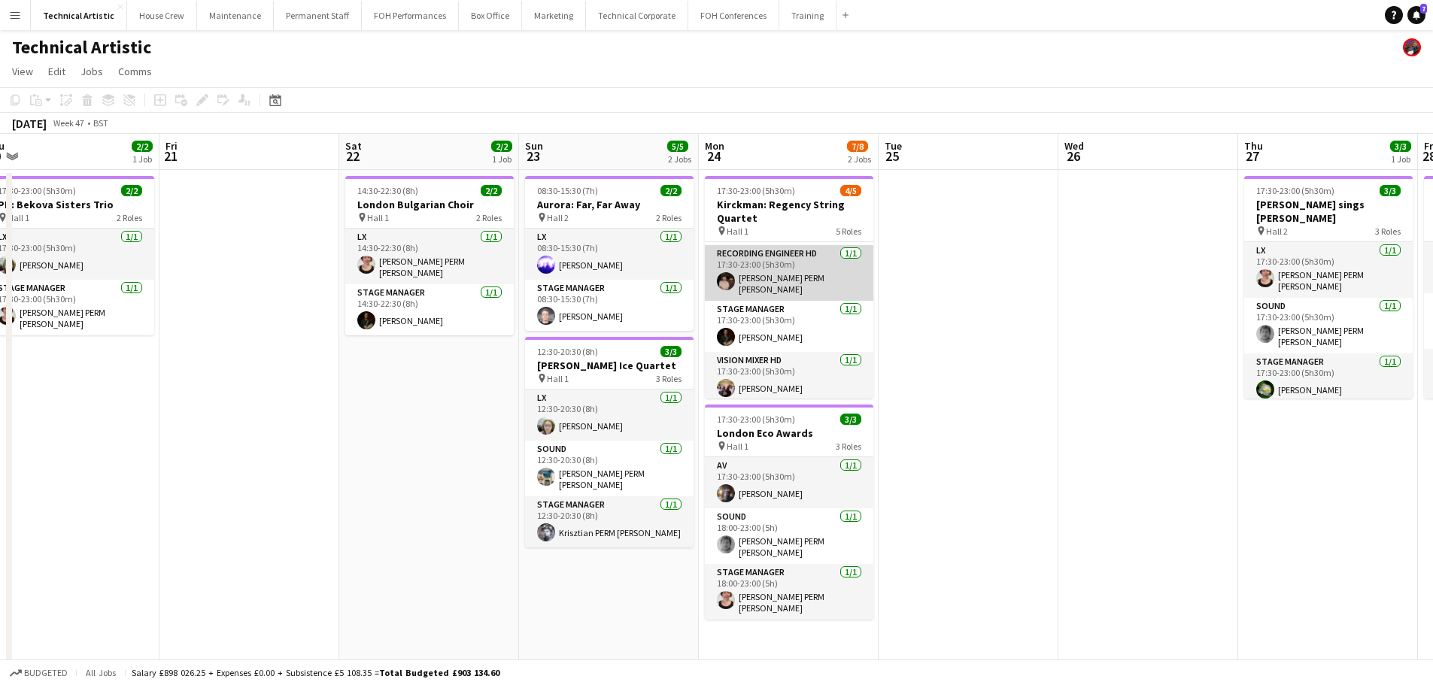
scroll to position [0, 0]
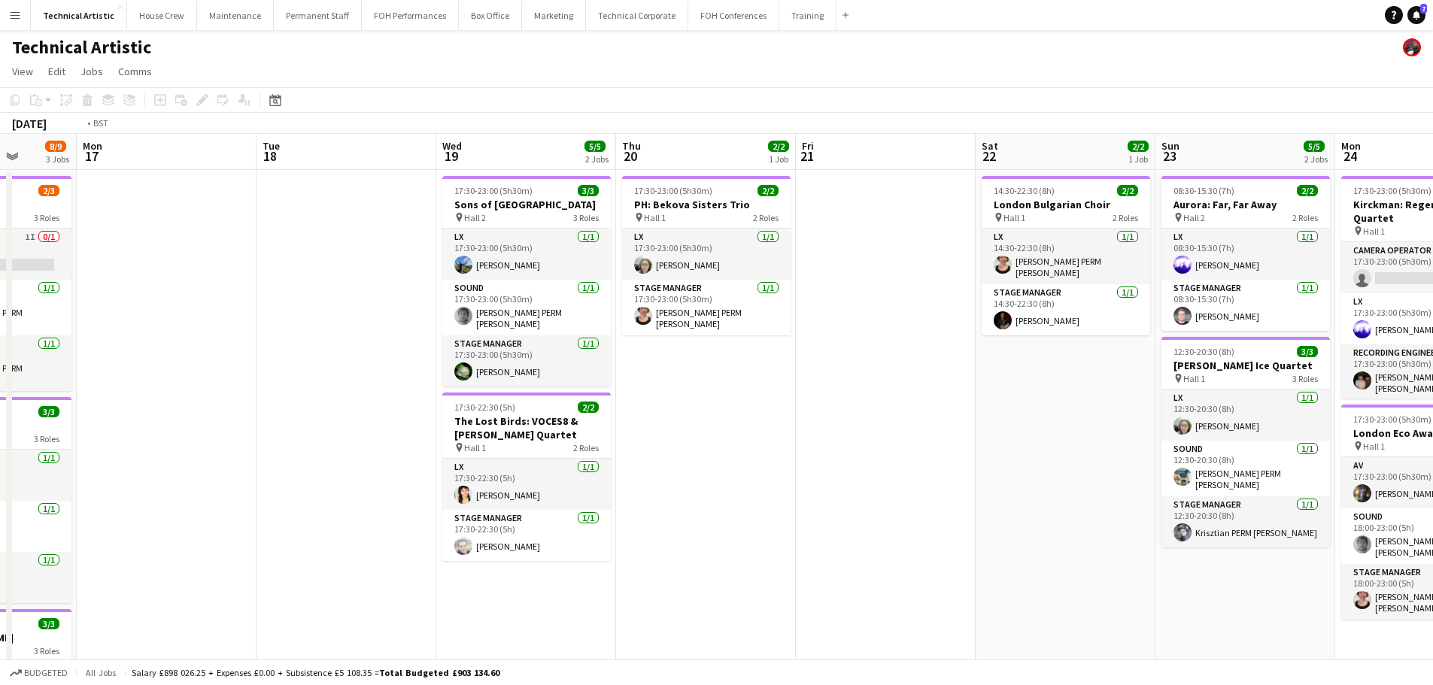
drag, startPoint x: 1103, startPoint y: 347, endPoint x: 1365, endPoint y: 351, distance: 261.0
click at [1433, 347] on html "Menu Boards Boards Boards All jobs Status Workforce Workforce My Workforce Recr…" at bounding box center [716, 590] width 1433 height 1181
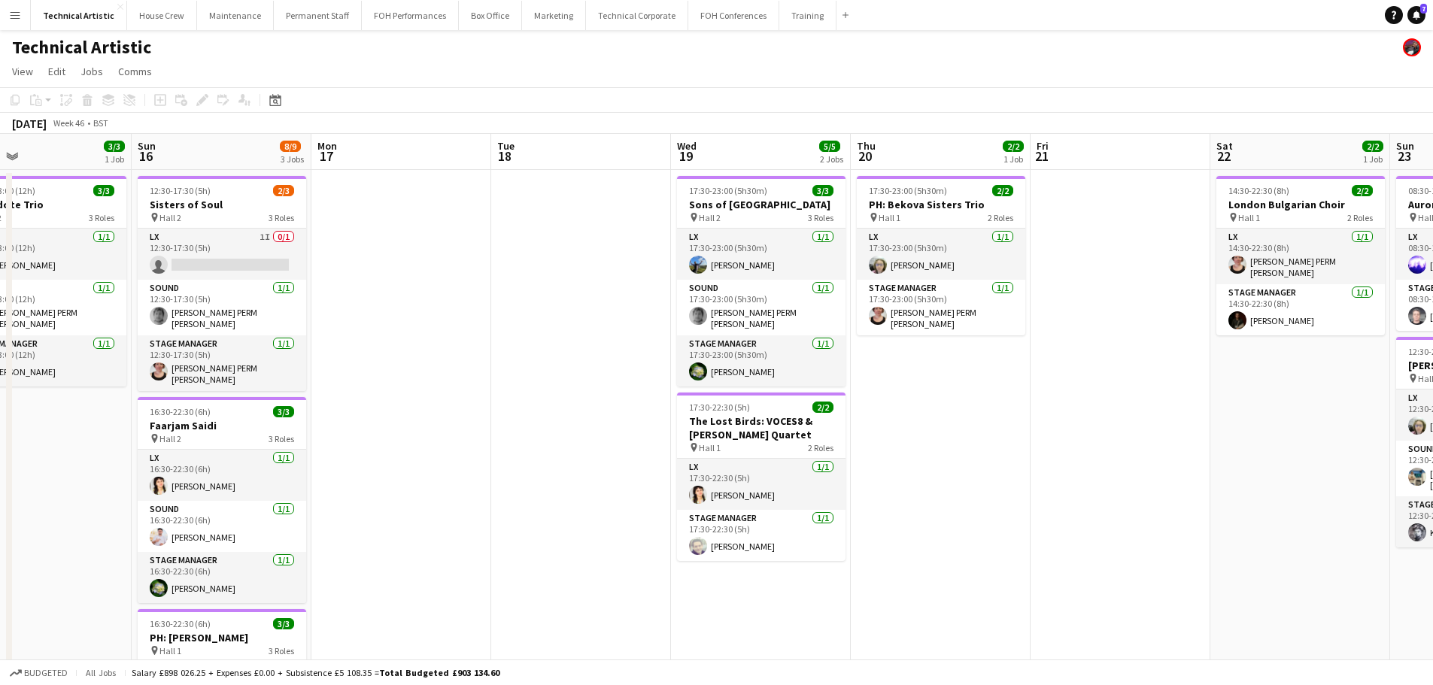
click at [1122, 378] on app-calendar-viewport "Thu 13 Fri 14 Sat 15 3/3 1 Job Sun 16 8/9 3 Jobs Mon 17 Tue 18 Wed 19 5/5 2 Job…" at bounding box center [716, 645] width 1433 height 1022
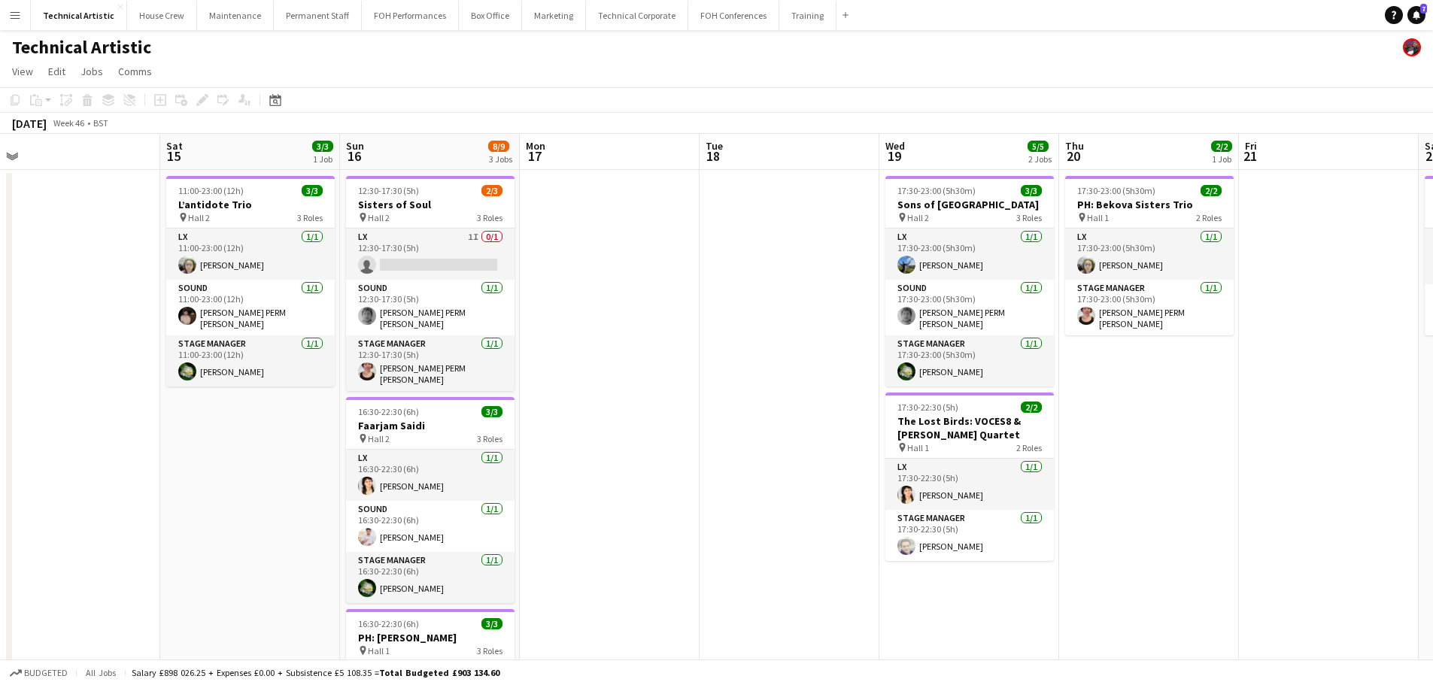
drag, startPoint x: 1075, startPoint y: 315, endPoint x: 228, endPoint y: 142, distance: 864.5
click at [200, 156] on app-calendar-viewport "Mon 10 Tue 11 Wed 12 Thu 13 Fri 14 Sat 15 3/3 1 Job Sun 16 8/9 3 Jobs Mon 17 Tu…" at bounding box center [716, 645] width 1433 height 1022
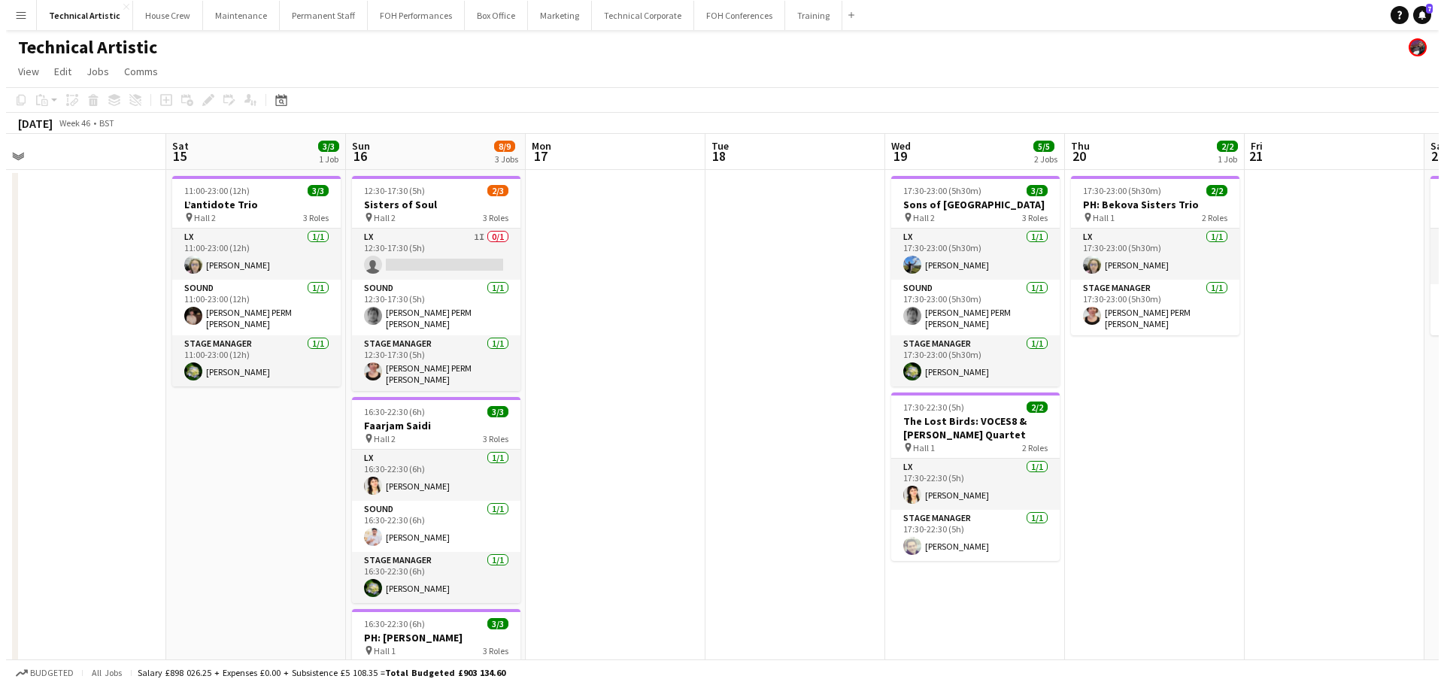
scroll to position [0, 527]
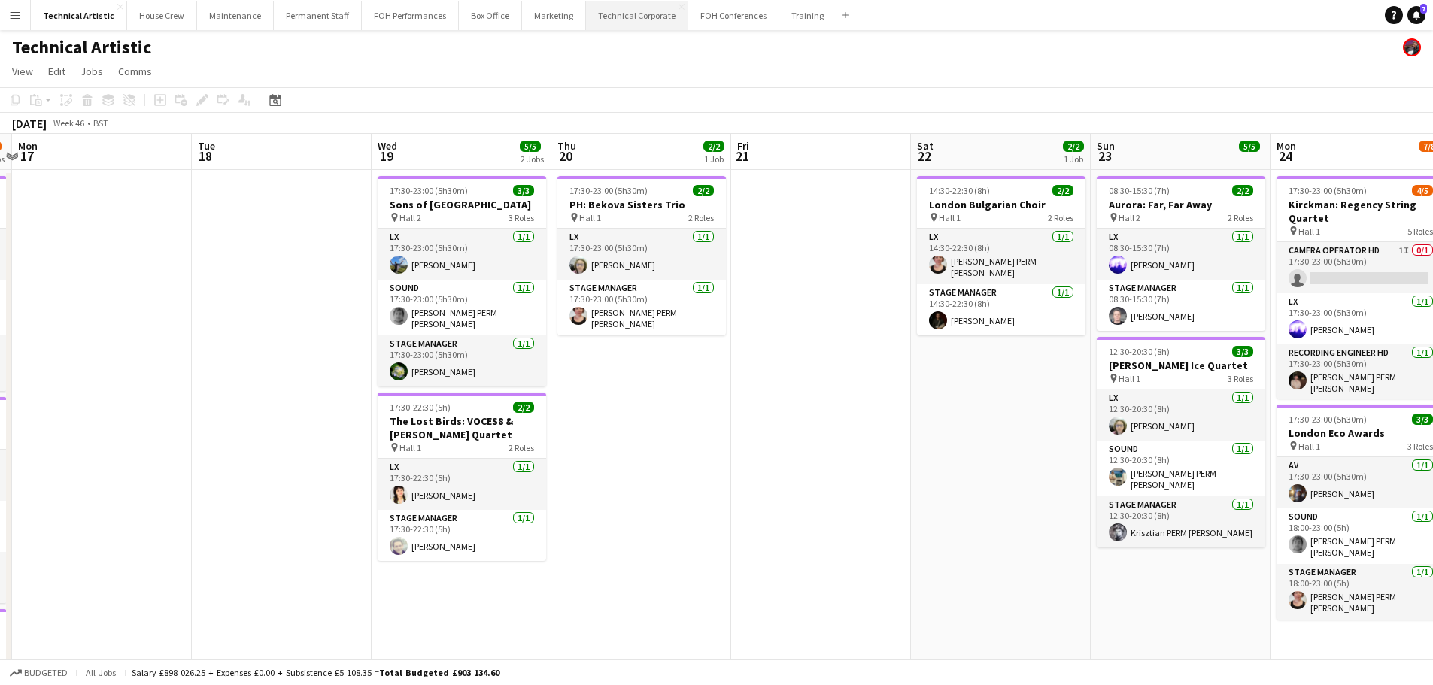
click at [618, 26] on button "Technical Corporate Close" at bounding box center [637, 15] width 102 height 29
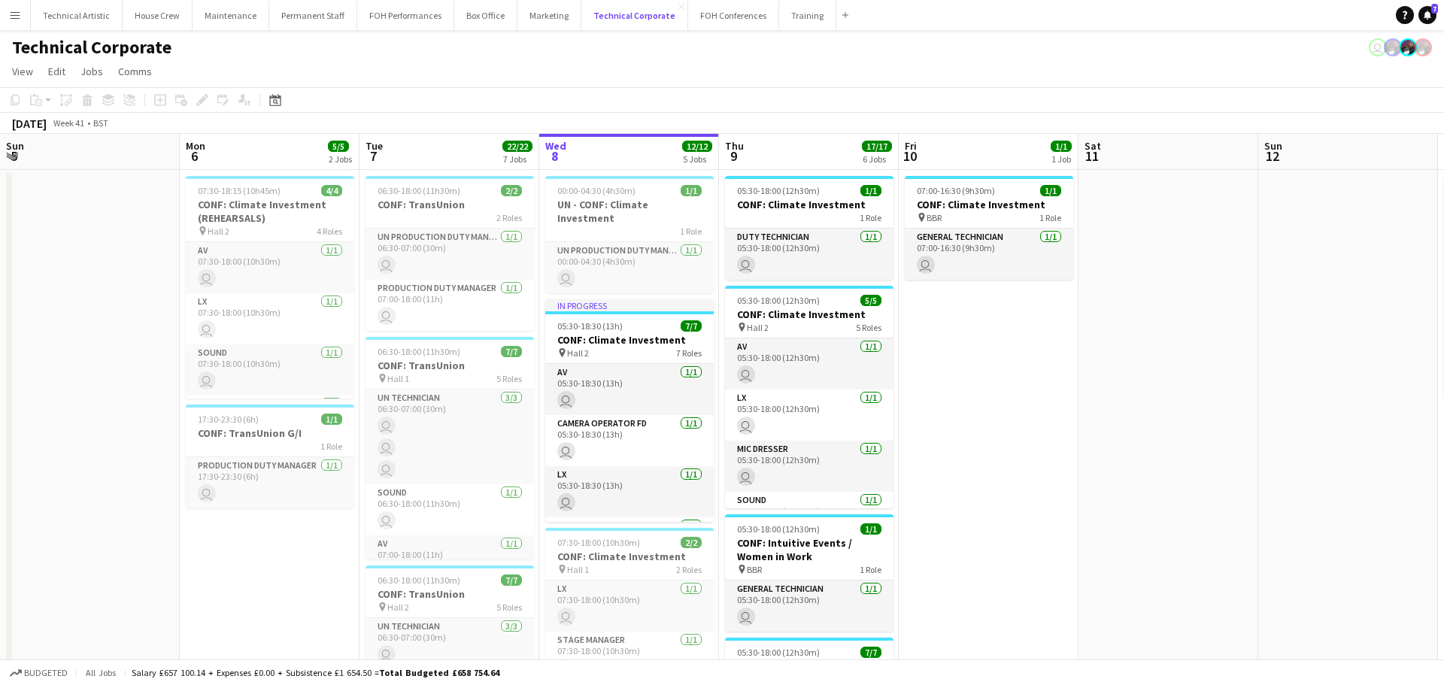
scroll to position [0, 360]
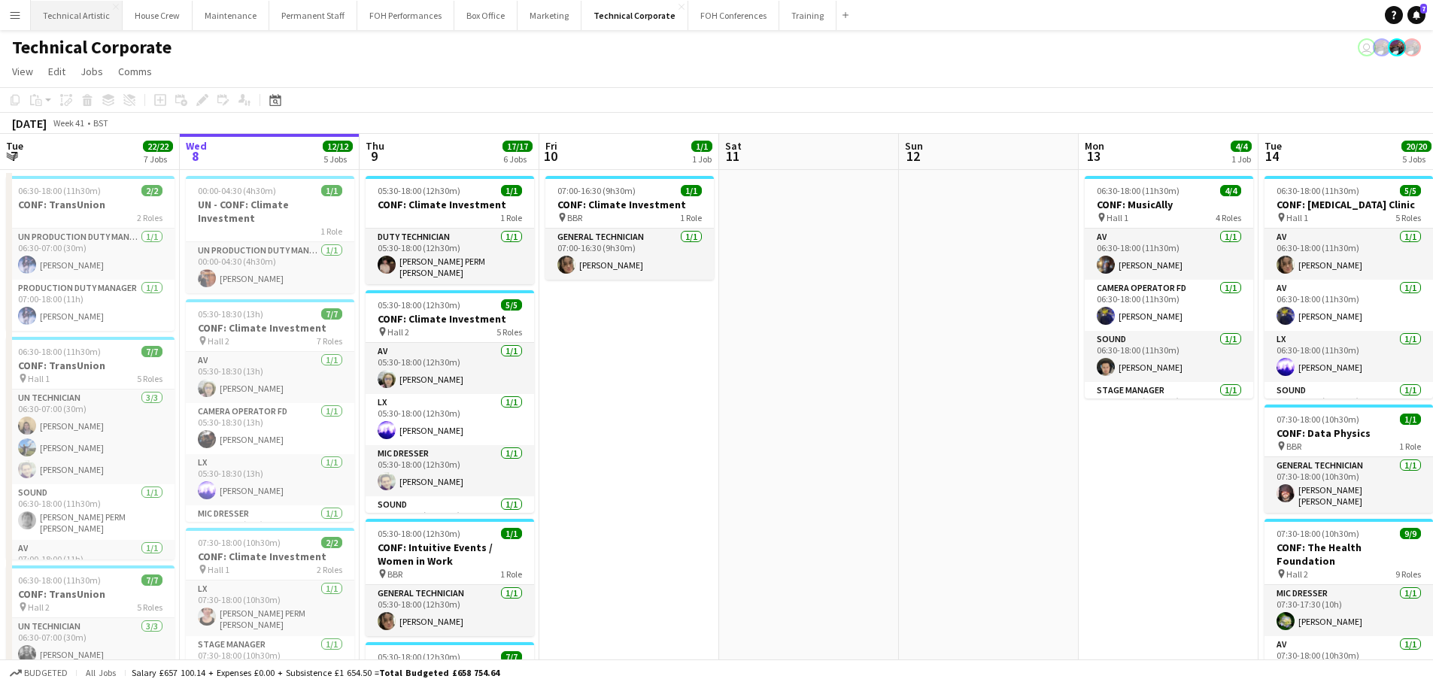
click at [83, 11] on button "Technical Artistic Close" at bounding box center [77, 15] width 92 height 29
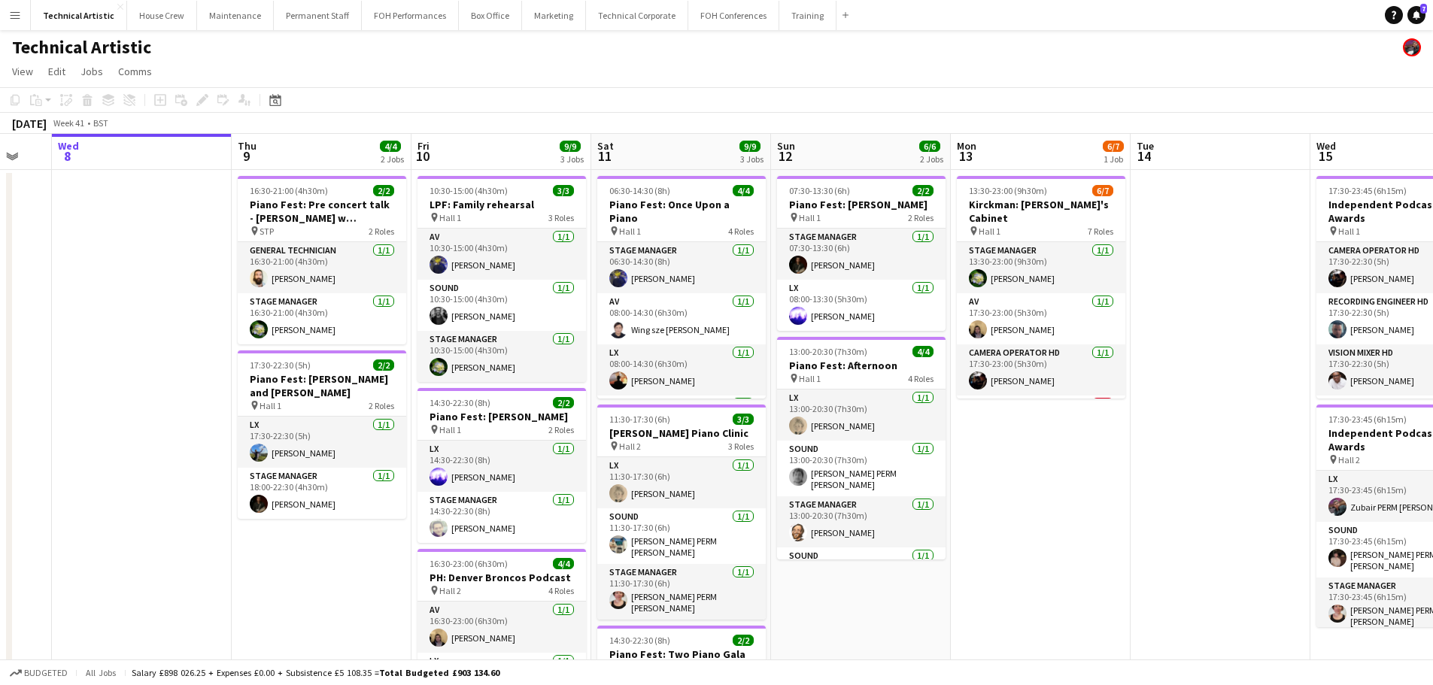
drag, startPoint x: 1239, startPoint y: 465, endPoint x: 742, endPoint y: 465, distance: 497.2
click at [742, 465] on app-calendar-viewport "Sun 5 4/4 1 Job Mon 6 Tue 7 Wed 8 Thu 9 4/4 2 Jobs Fri 10 9/9 3 Jobs Sat 11 9/9…" at bounding box center [716, 482] width 1433 height 697
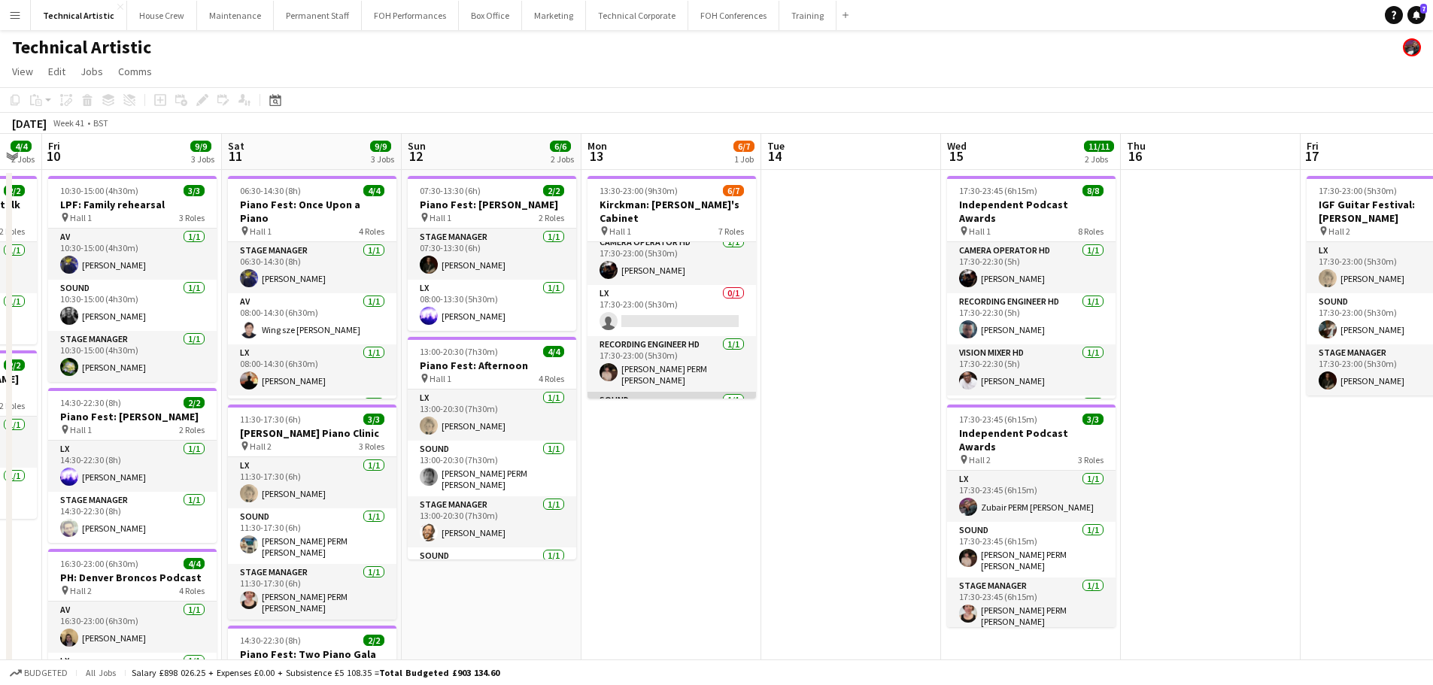
scroll to position [38, 0]
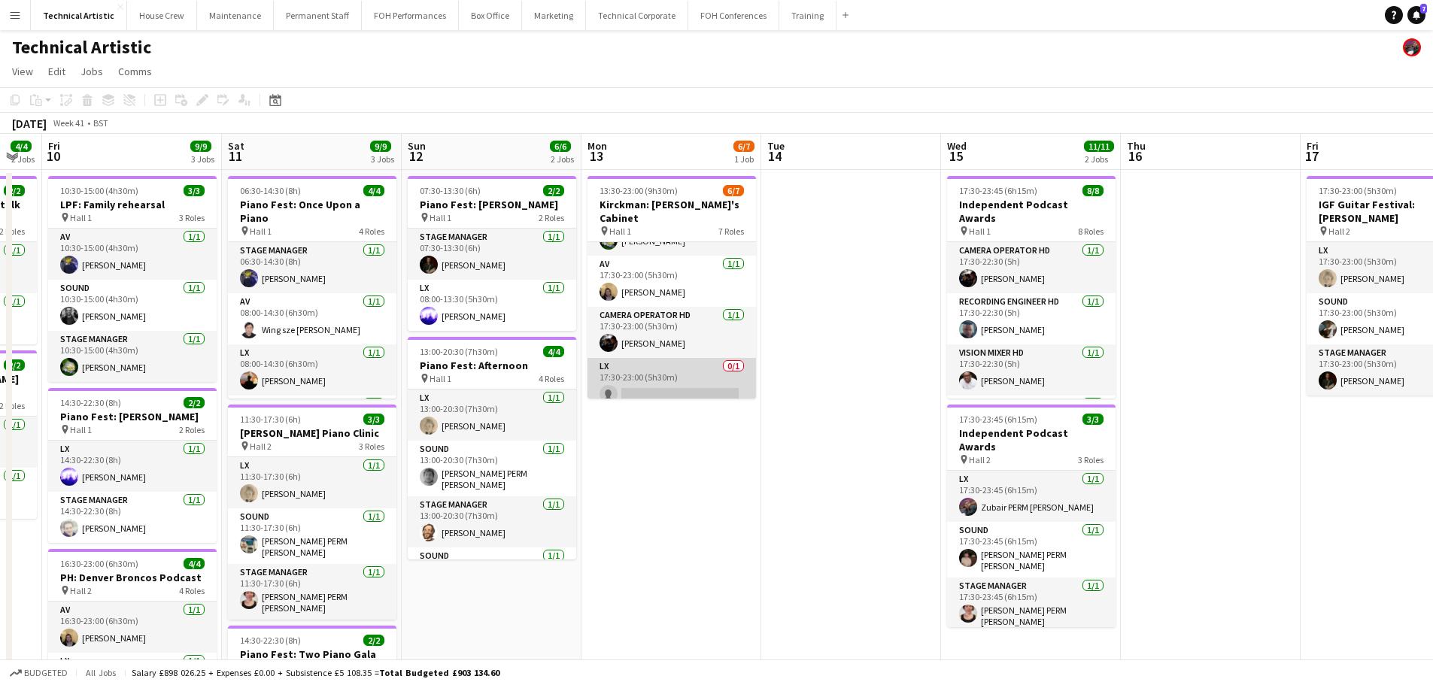
click at [659, 366] on app-card-role "LX 0/1 17:30-23:00 (5h30m) single-neutral-actions" at bounding box center [671, 383] width 168 height 51
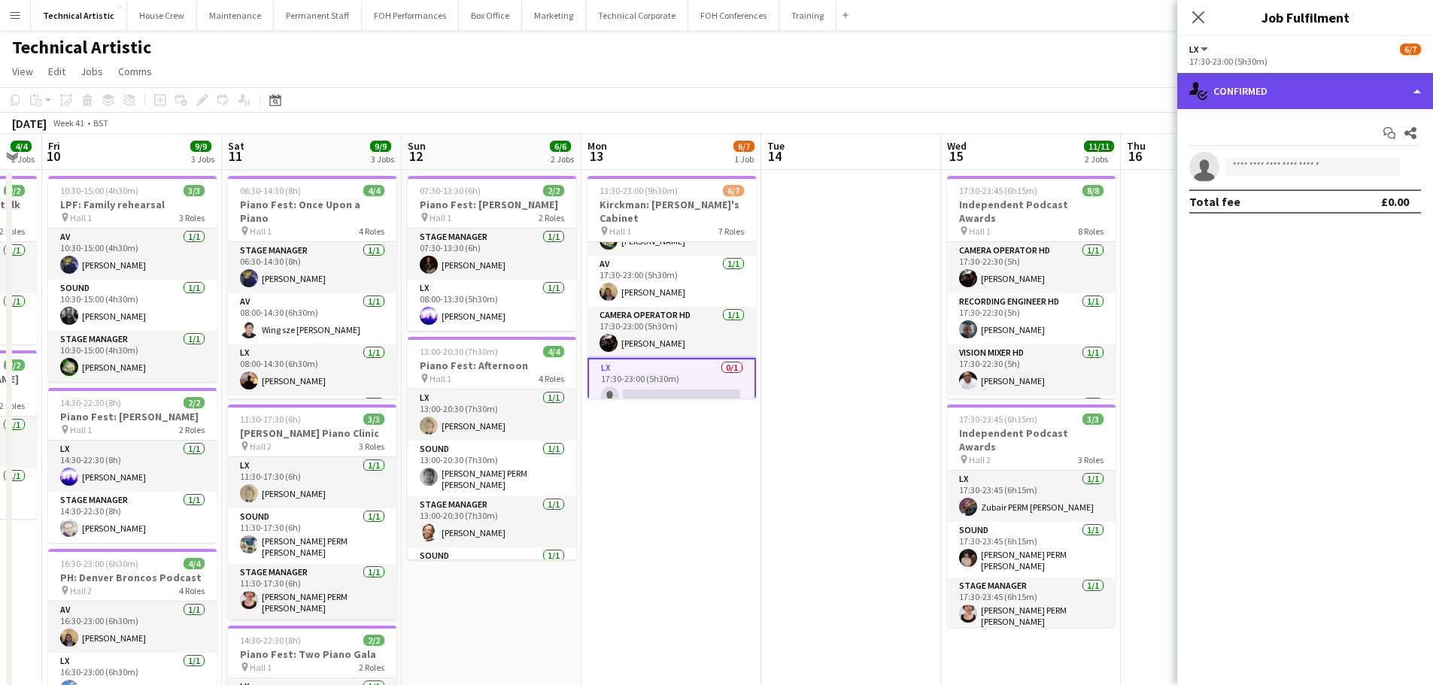
drag, startPoint x: 1355, startPoint y: 84, endPoint x: 1355, endPoint y: 94, distance: 9.8
click at [1355, 83] on div "single-neutral-actions-check-2 Confirmed" at bounding box center [1305, 91] width 256 height 36
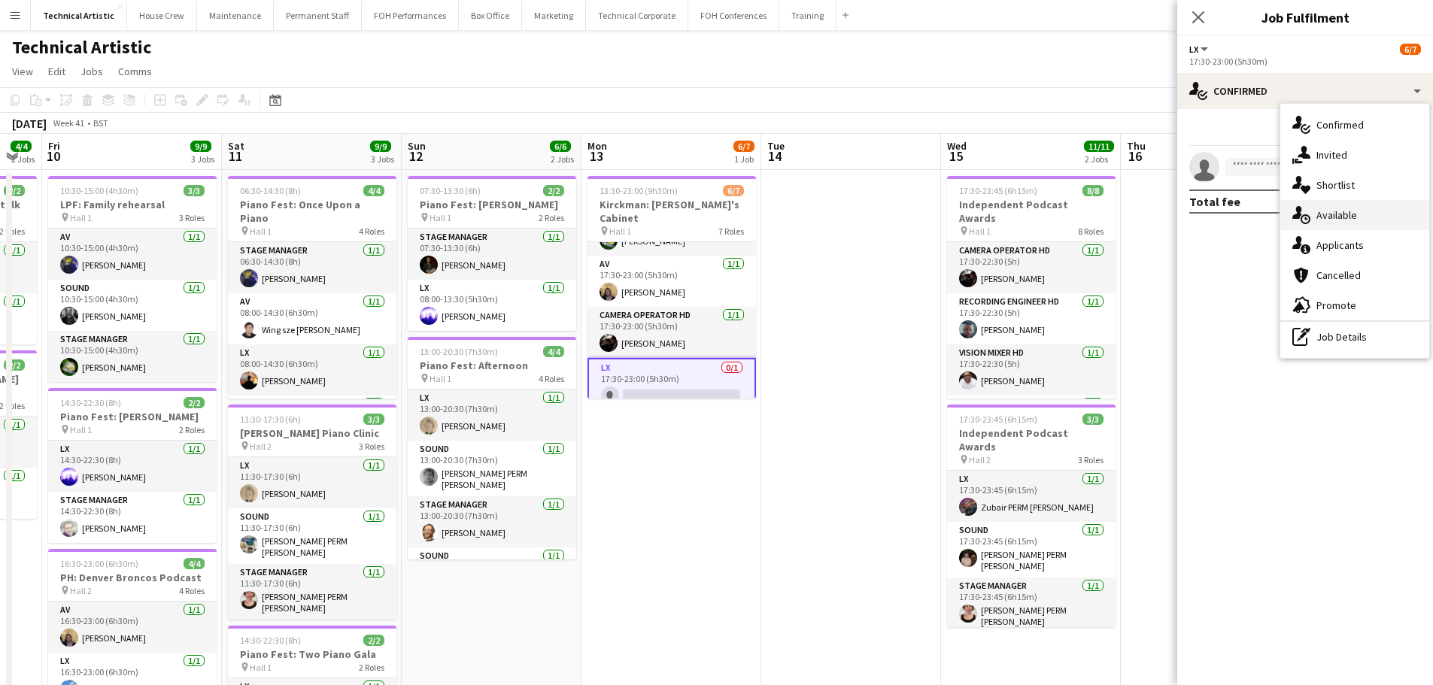
click at [1354, 222] on span "Available" at bounding box center [1336, 215] width 41 height 14
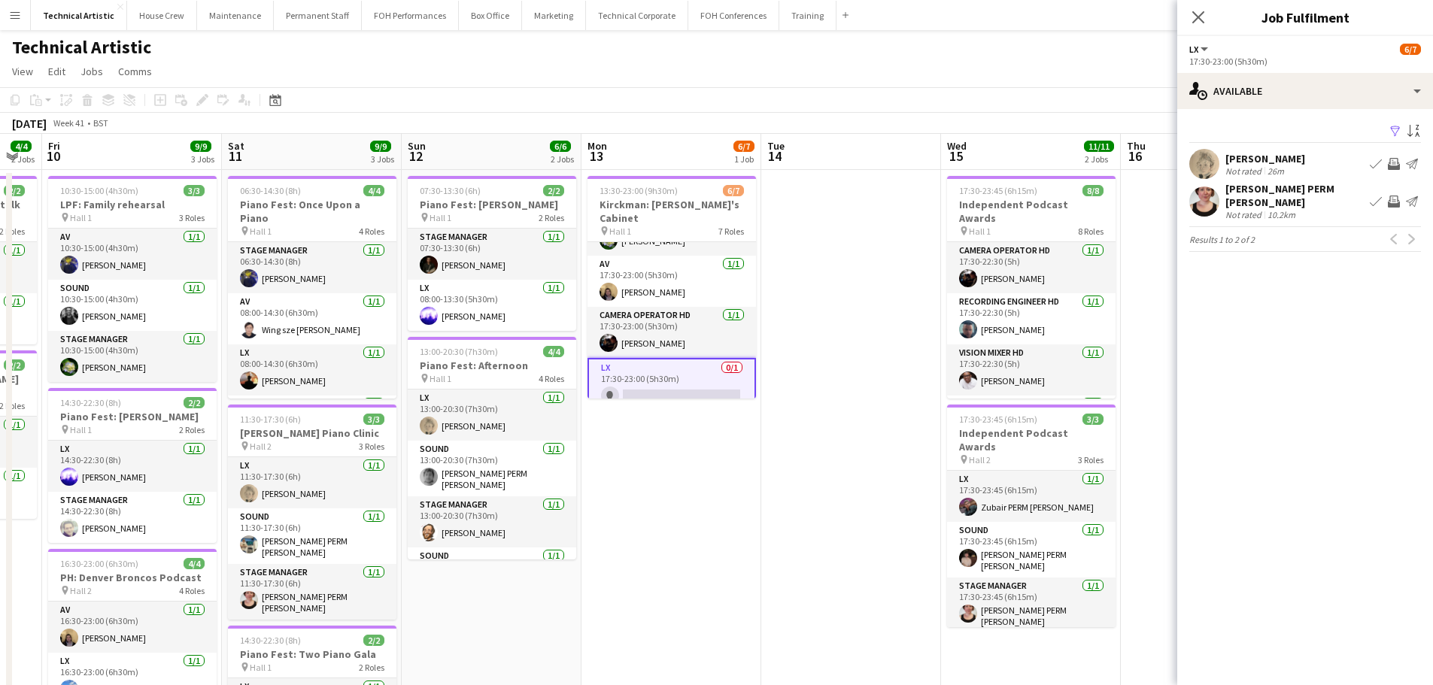
click at [1396, 167] on app-icon "Invite crew" at bounding box center [1394, 164] width 12 height 12
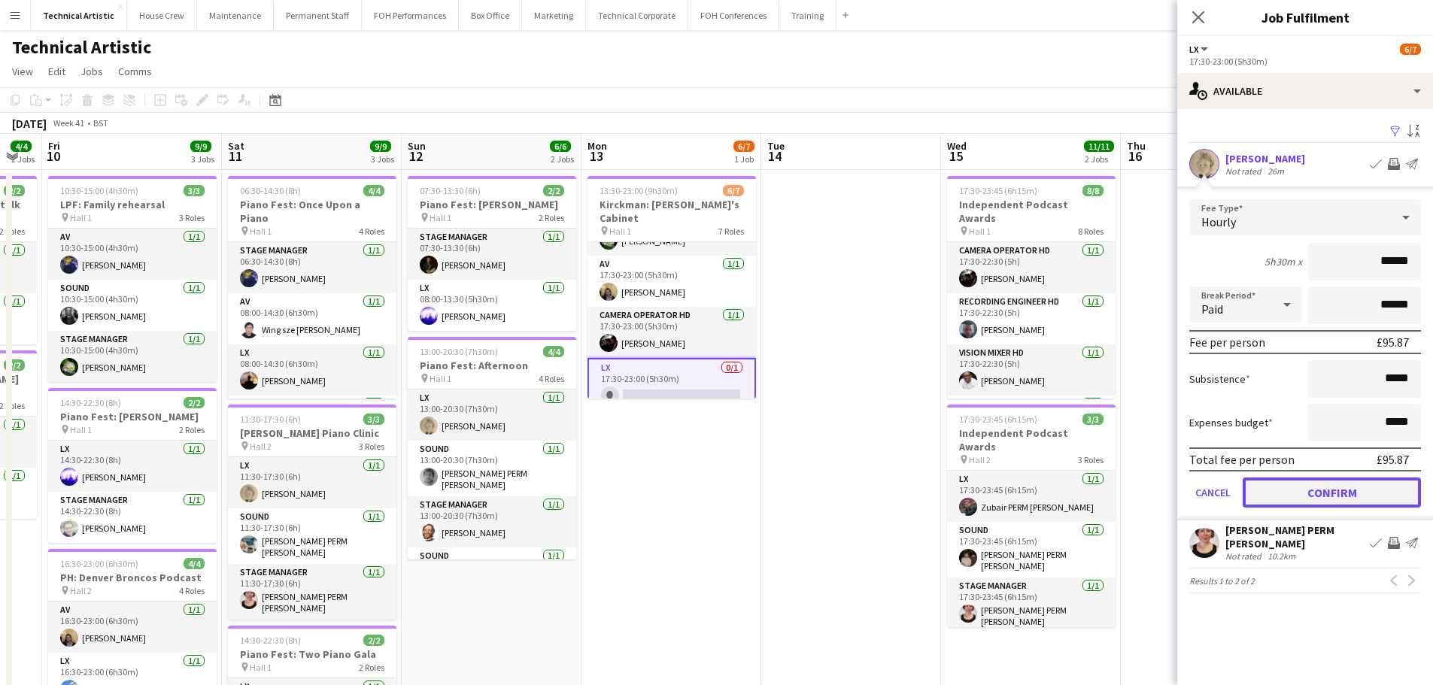
click at [1342, 486] on button "Confirm" at bounding box center [1332, 493] width 178 height 30
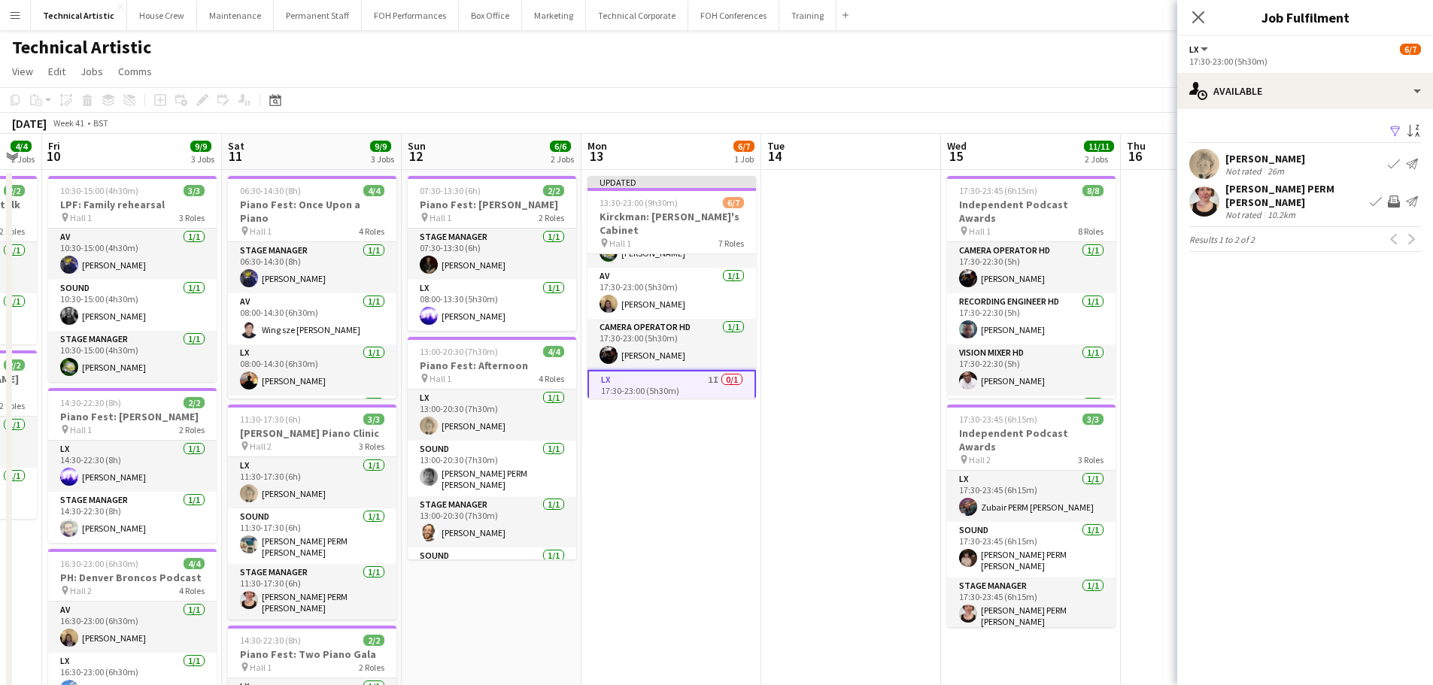
click at [924, 99] on app-toolbar "Copy Paste Paste Ctrl+V Paste with crew Ctrl+Shift+V Paste linked Job Delete Gr…" at bounding box center [716, 100] width 1433 height 26
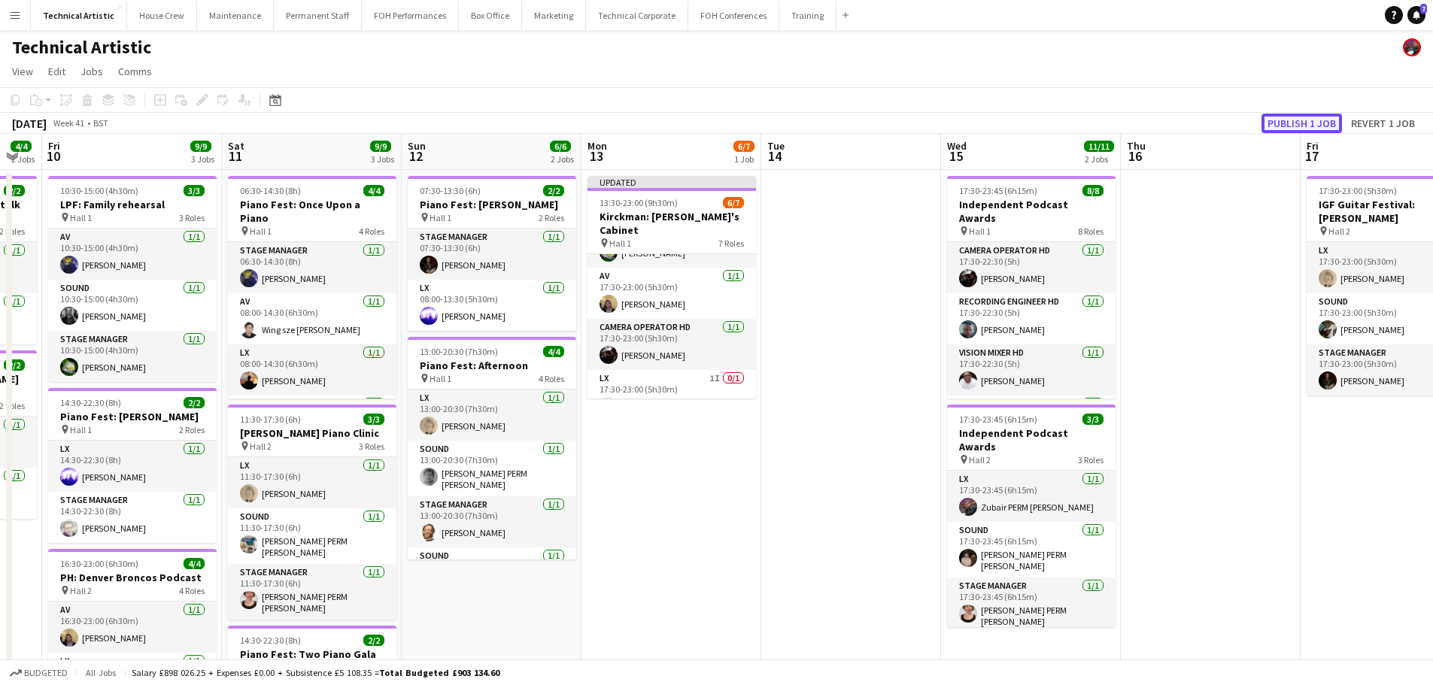
click at [1285, 124] on button "Publish 1 job" at bounding box center [1301, 124] width 80 height 20
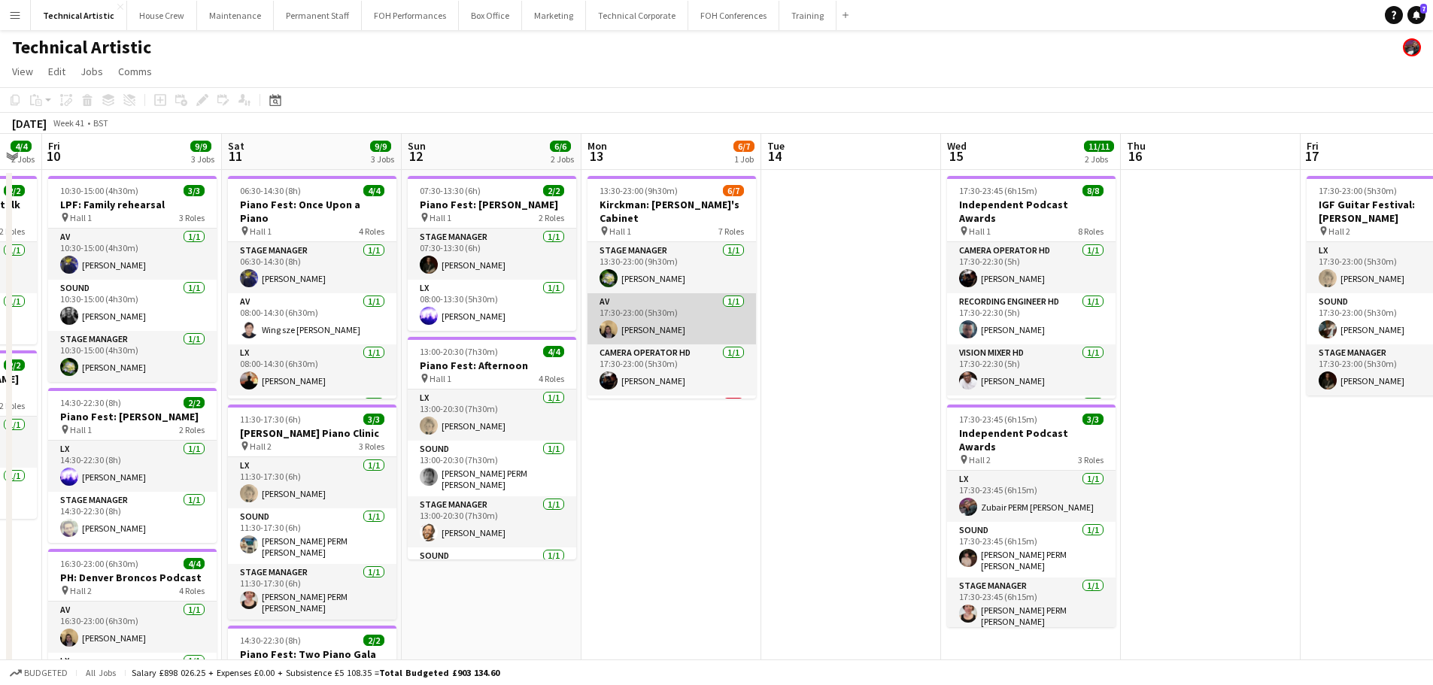
scroll to position [150, 0]
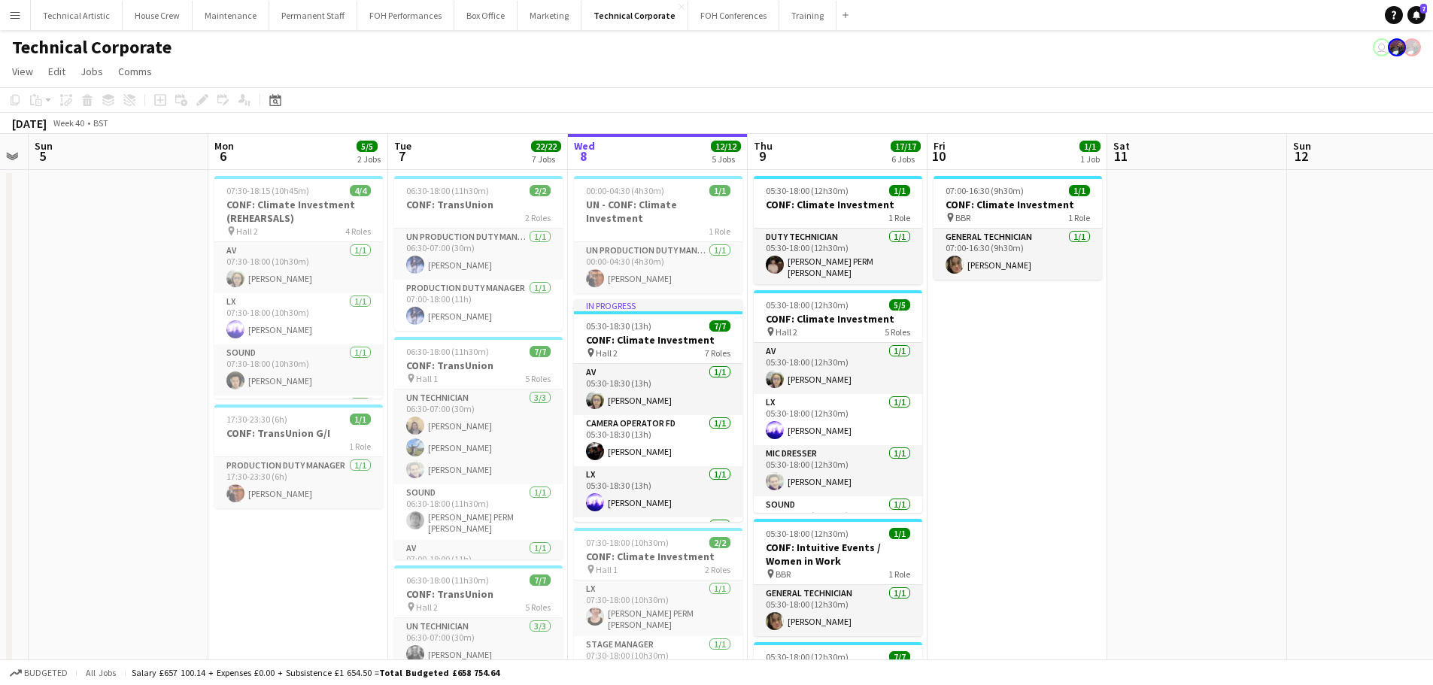
scroll to position [0, 401]
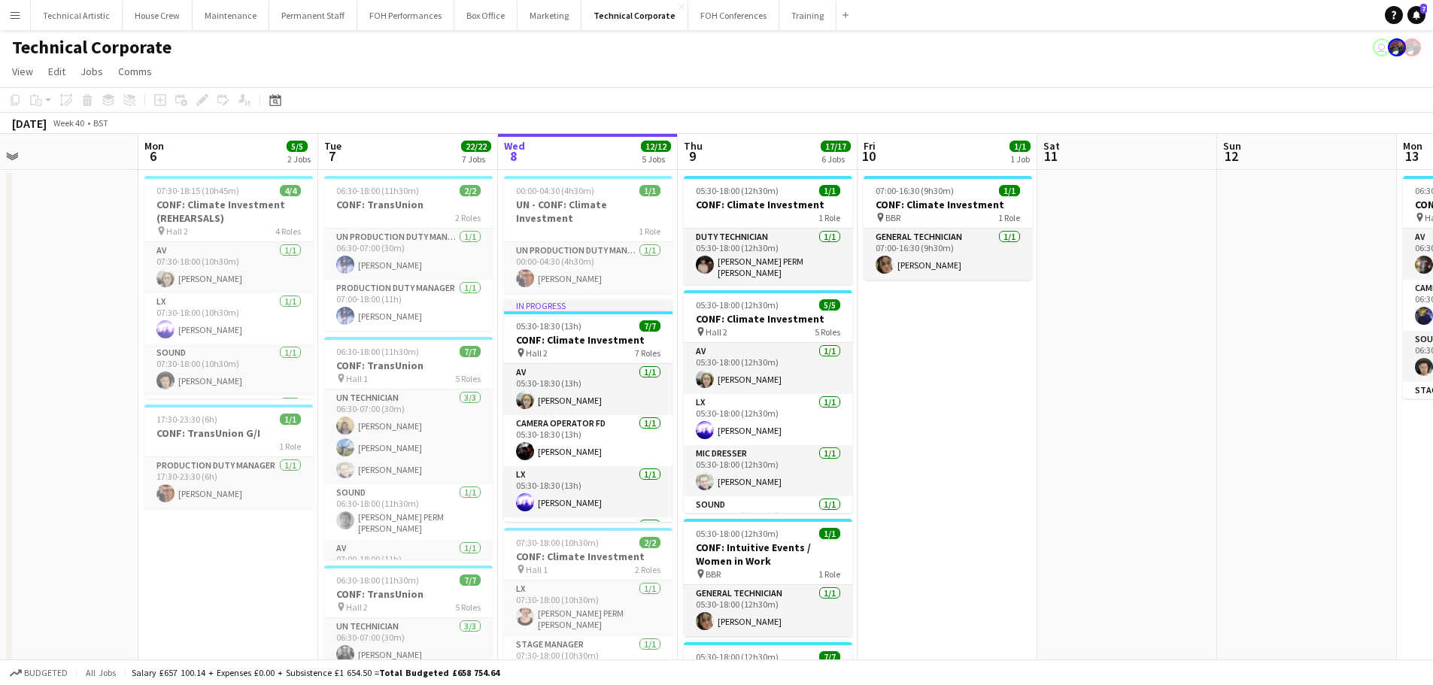
drag, startPoint x: 1046, startPoint y: 379, endPoint x: 1443, endPoint y: 336, distance: 399.5
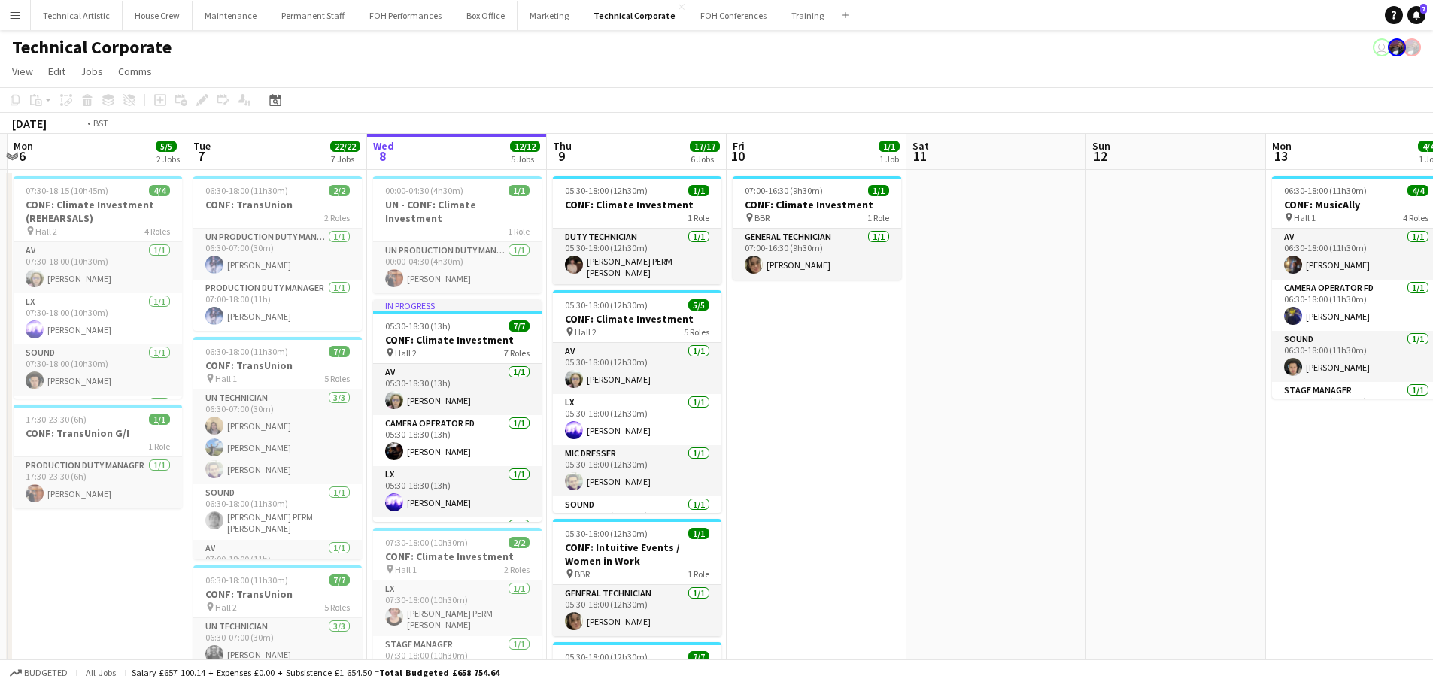
drag, startPoint x: 1044, startPoint y: 404, endPoint x: 891, endPoint y: 387, distance: 154.3
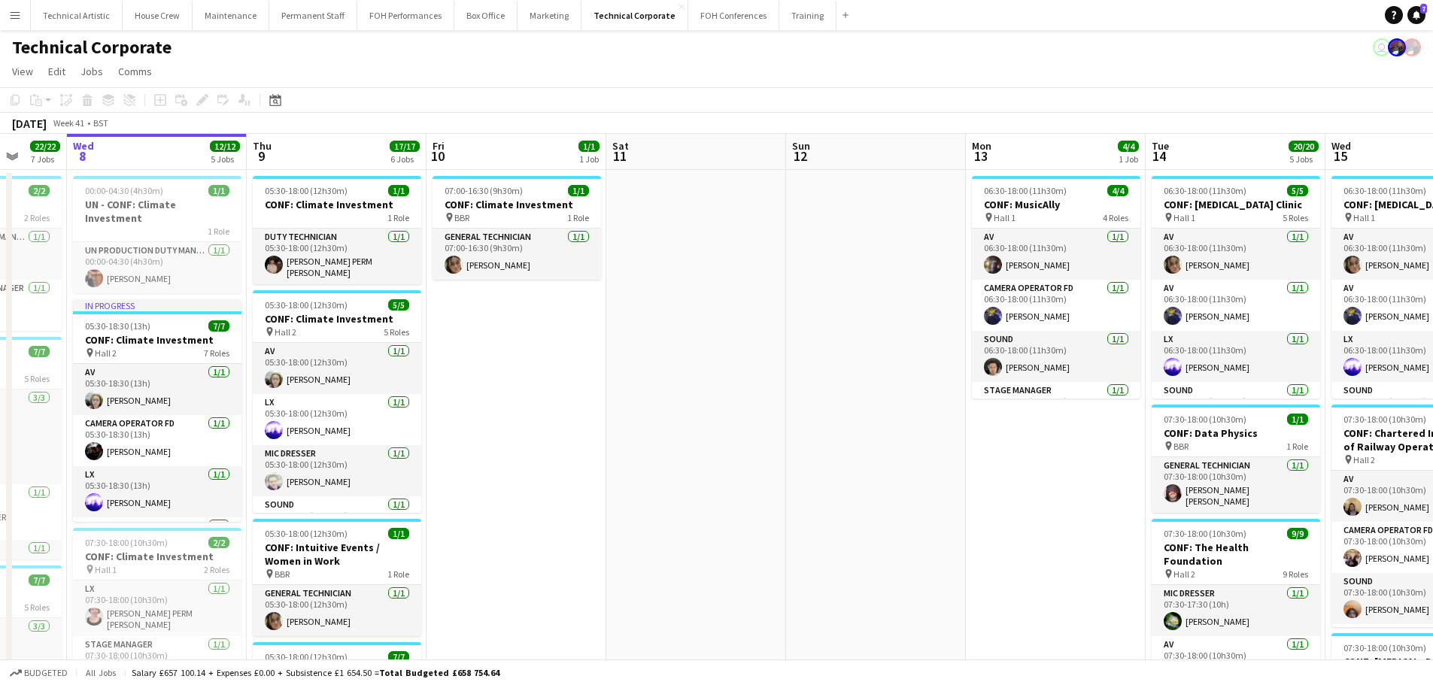
scroll to position [0, 638]
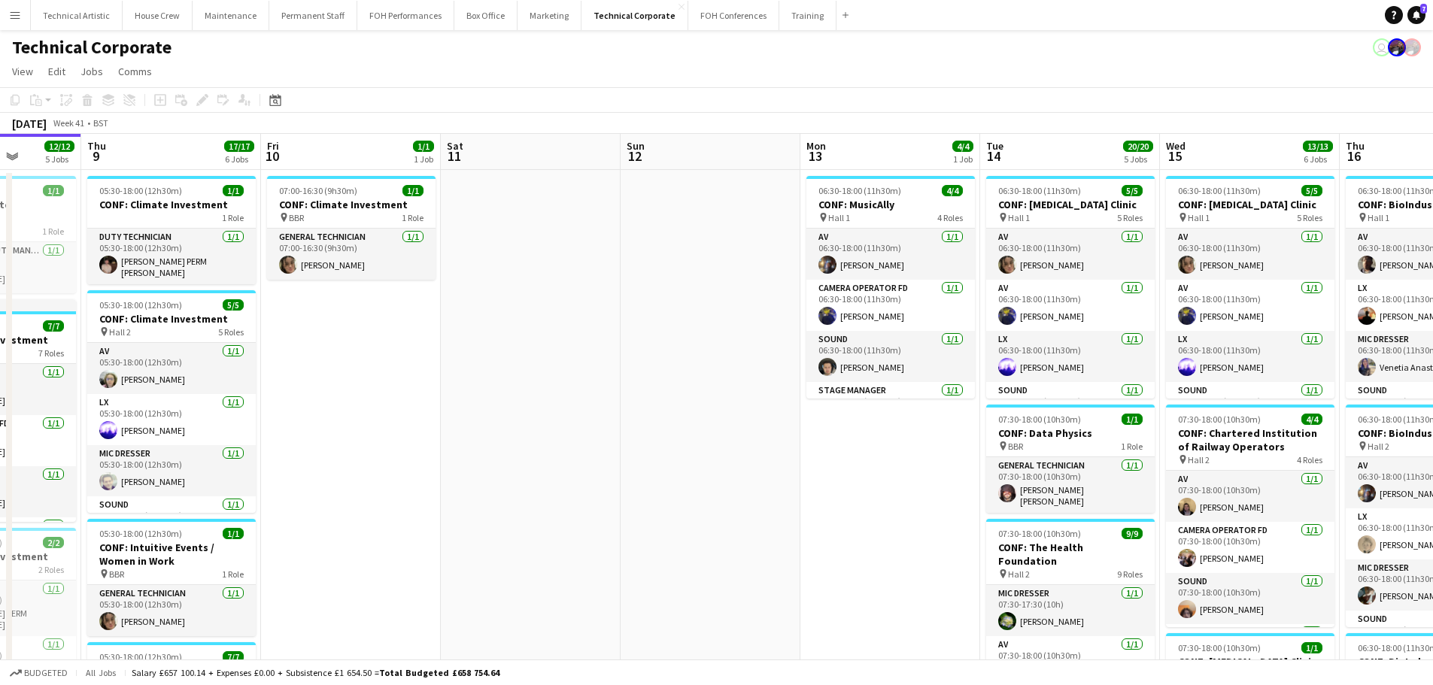
drag, startPoint x: 1128, startPoint y: 354, endPoint x: 678, endPoint y: 332, distance: 449.6
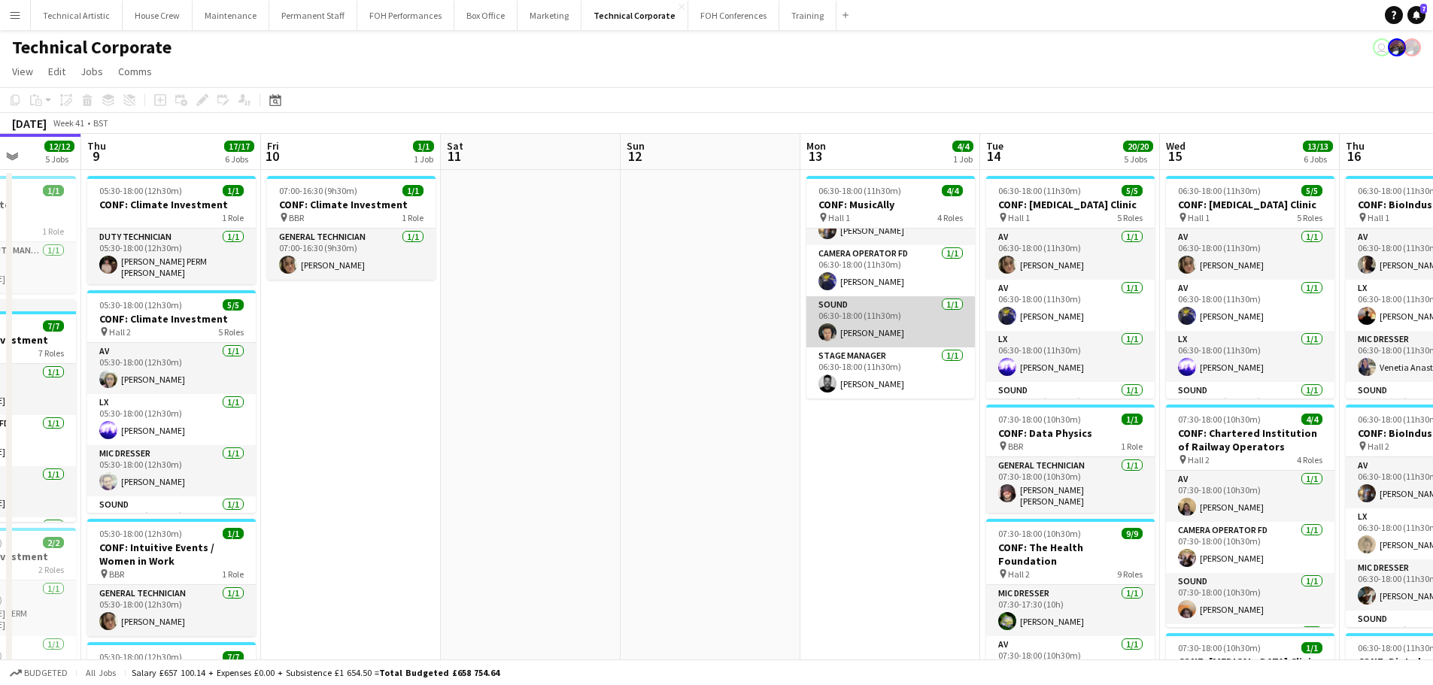
scroll to position [0, 0]
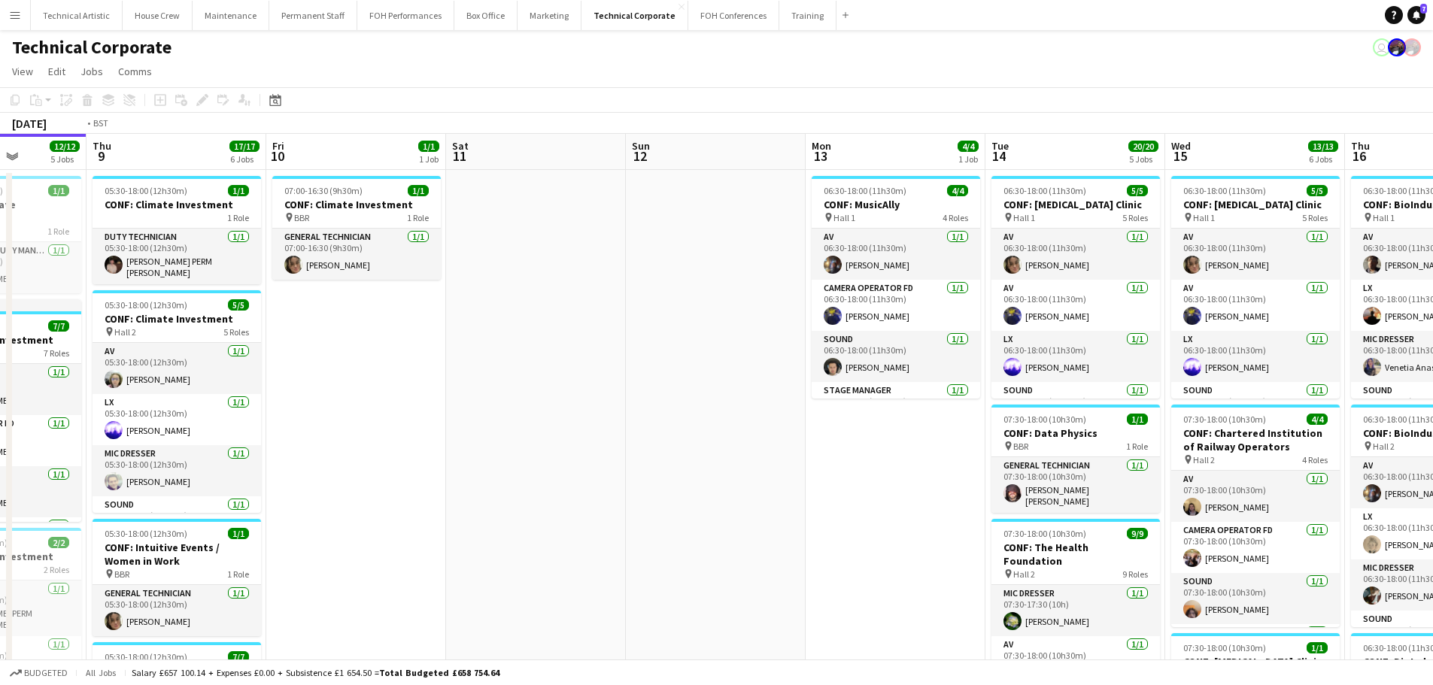
drag, startPoint x: 686, startPoint y: 414, endPoint x: 1443, endPoint y: 318, distance: 763.6
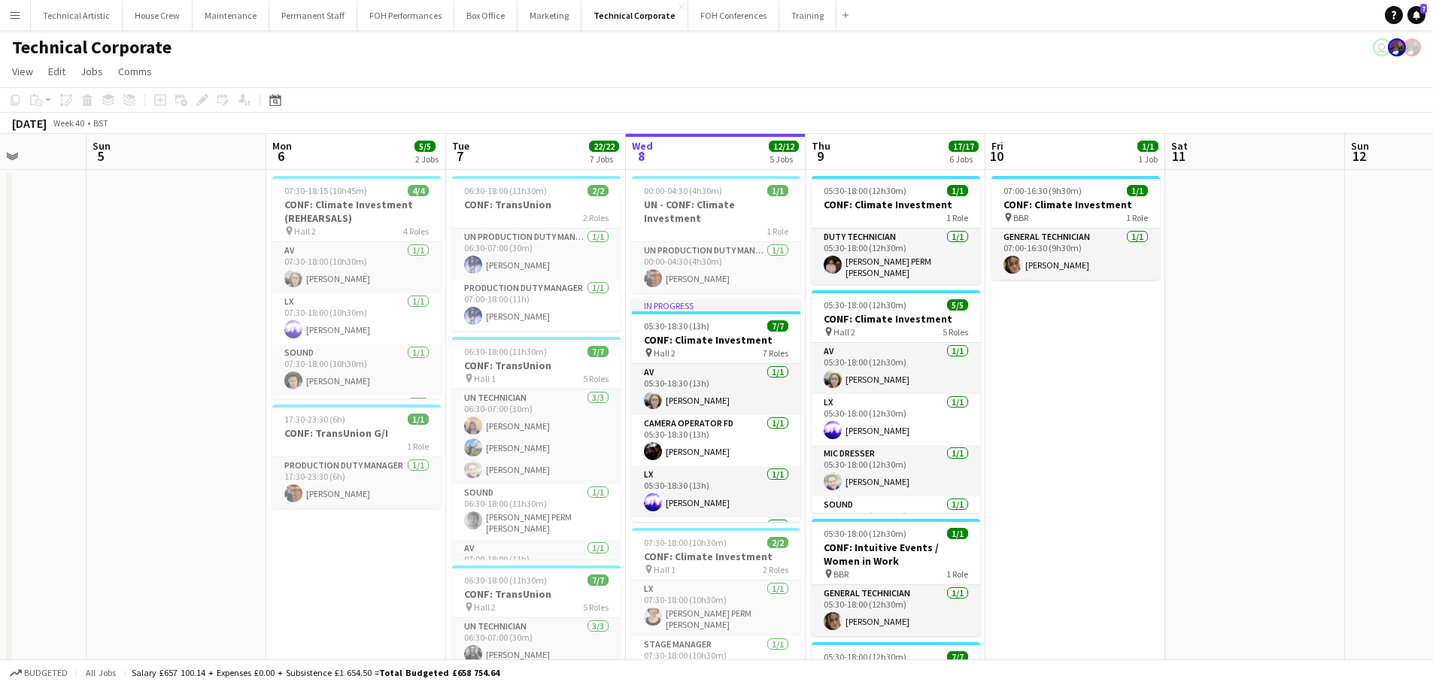
scroll to position [0, 453]
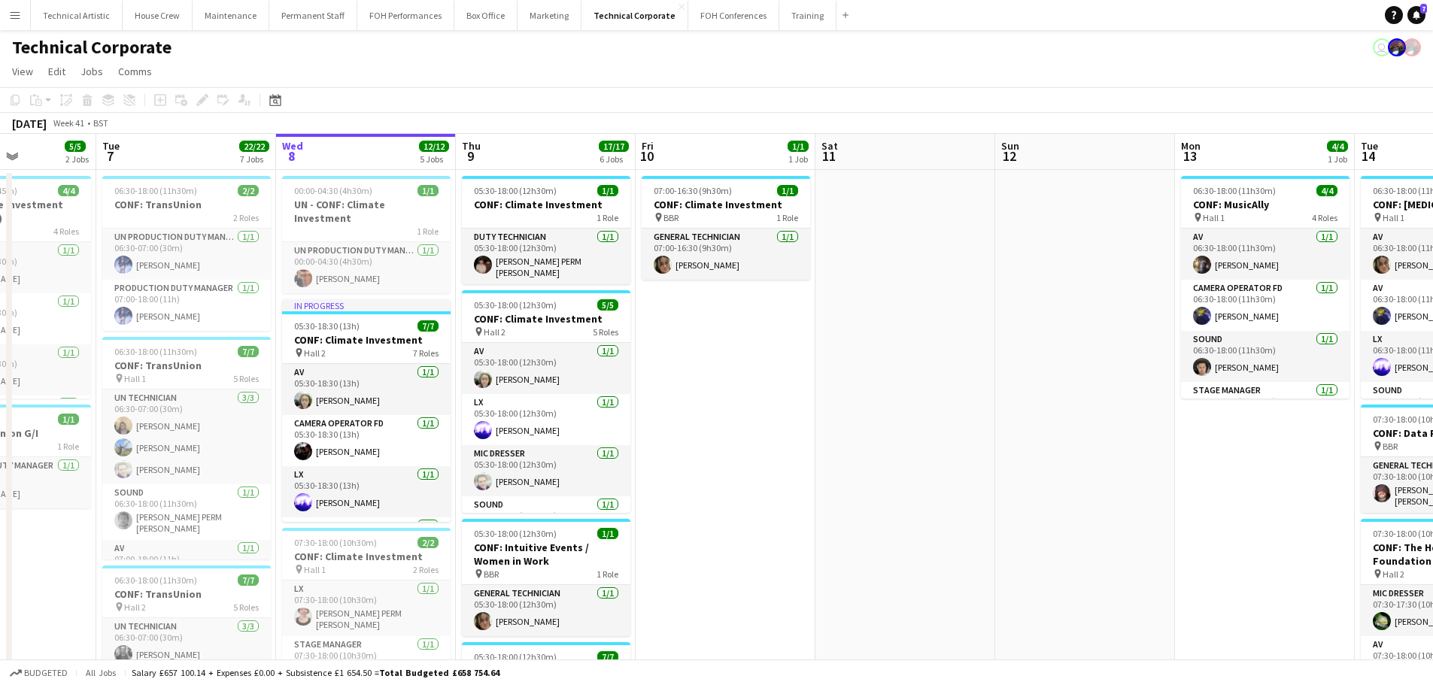
drag, startPoint x: 1049, startPoint y: 364, endPoint x: 878, endPoint y: 378, distance: 171.3
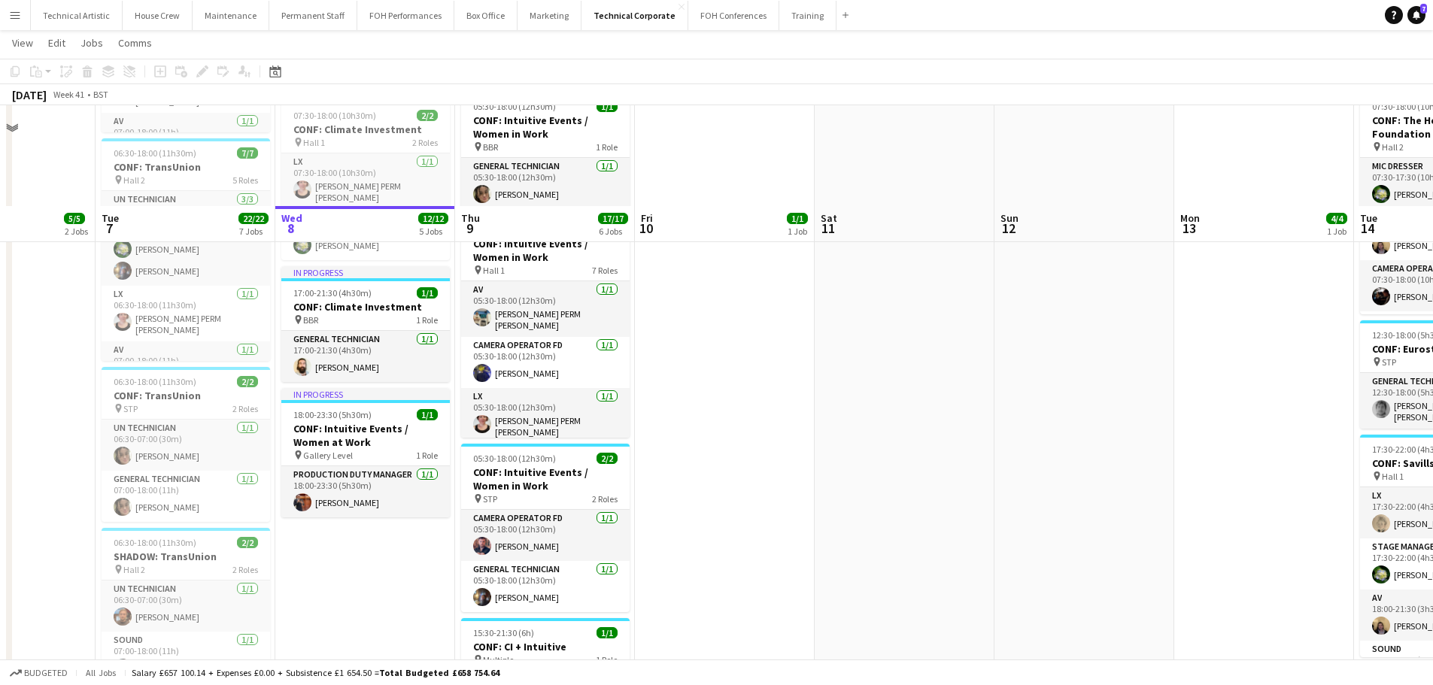
scroll to position [301, 0]
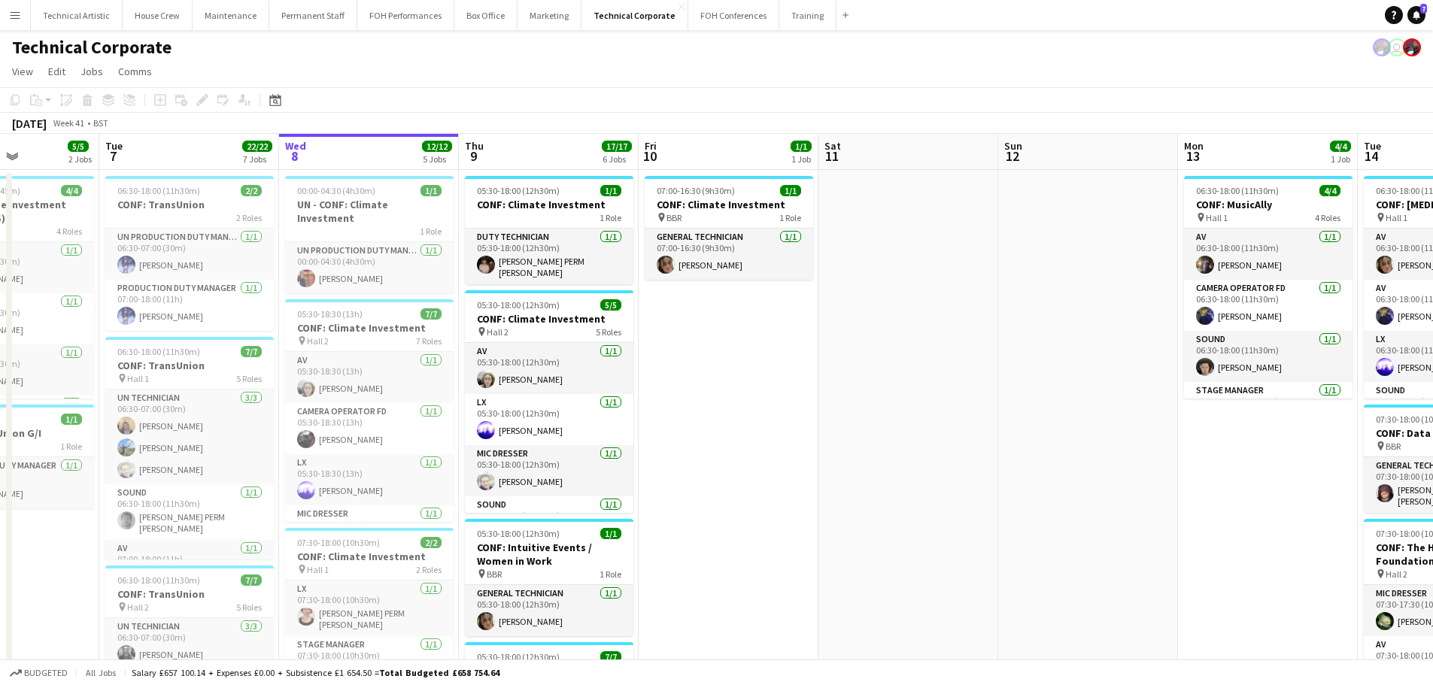
scroll to position [0, 504]
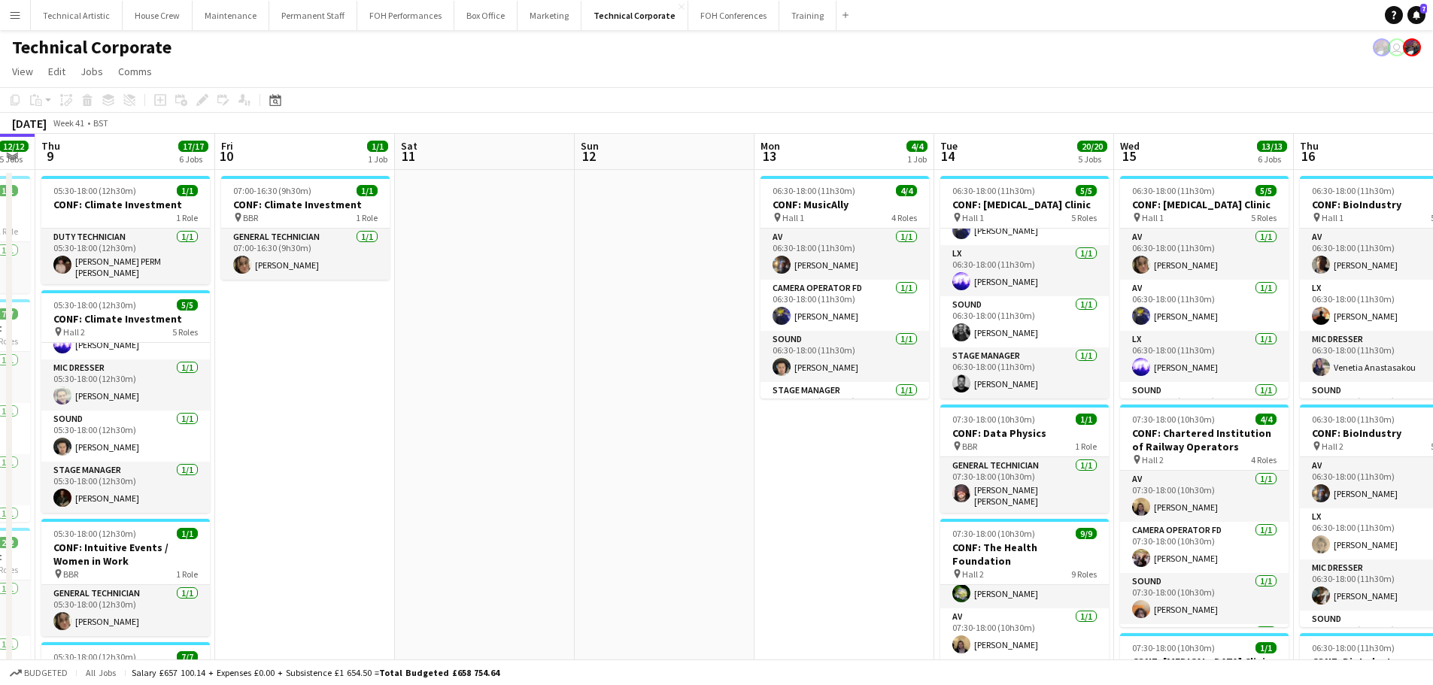
scroll to position [0, 0]
